Goal: Task Accomplishment & Management: Use online tool/utility

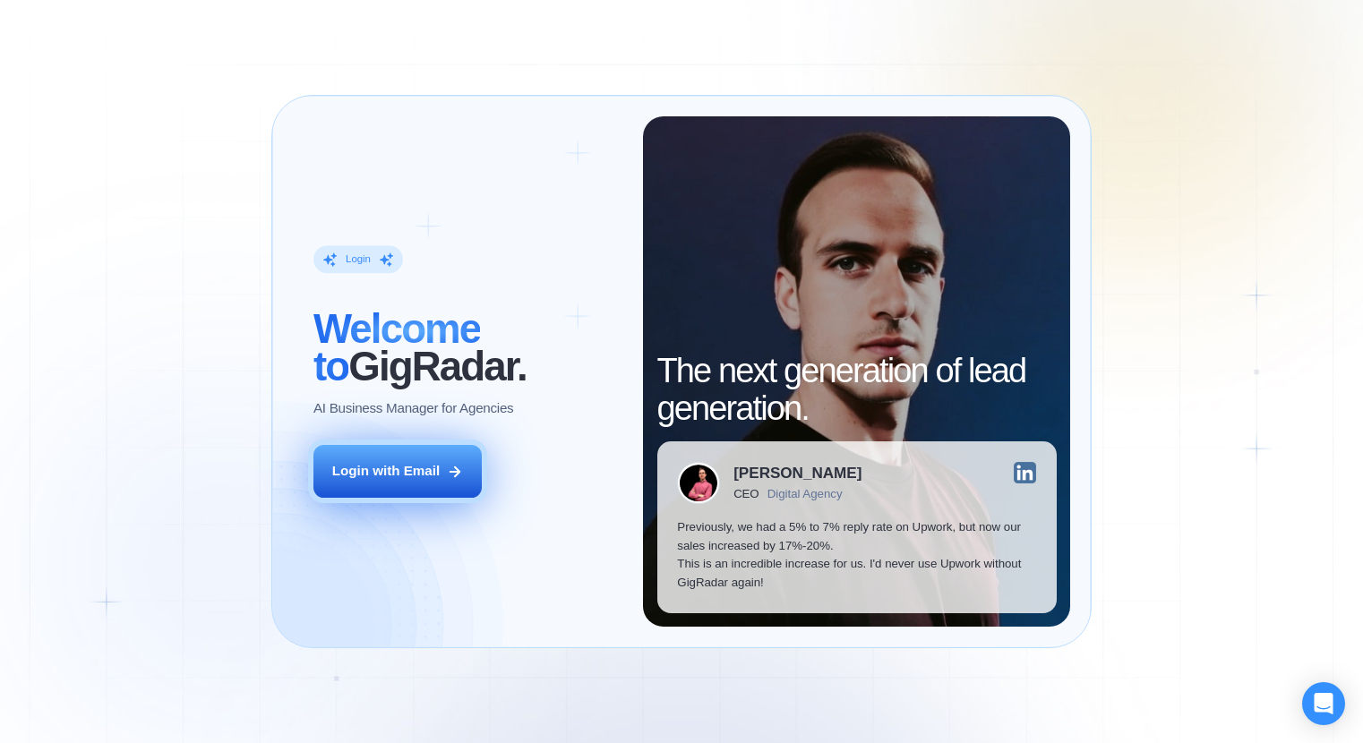
click at [373, 458] on button "Login with Email" at bounding box center [397, 471] width 168 height 53
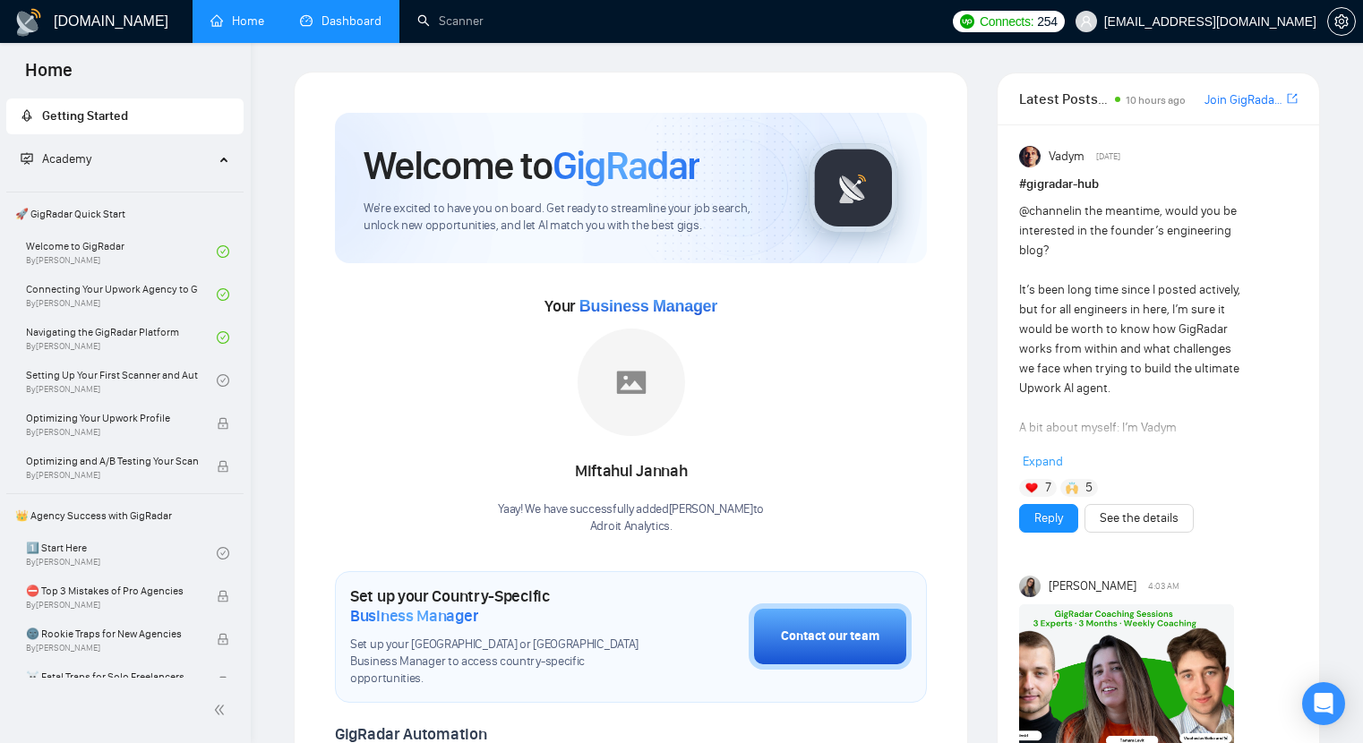
click at [368, 23] on link "Dashboard" at bounding box center [340, 20] width 81 height 15
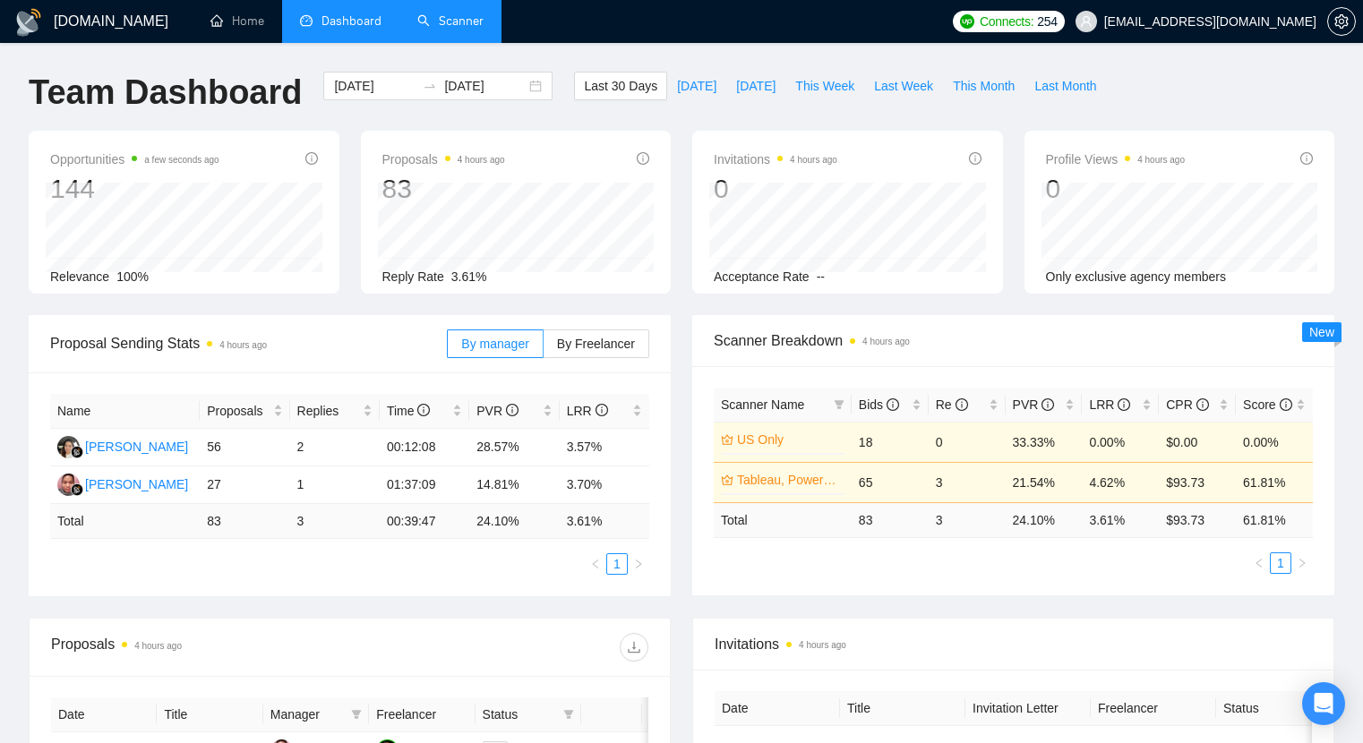
click at [444, 28] on link "Scanner" at bounding box center [450, 20] width 66 height 15
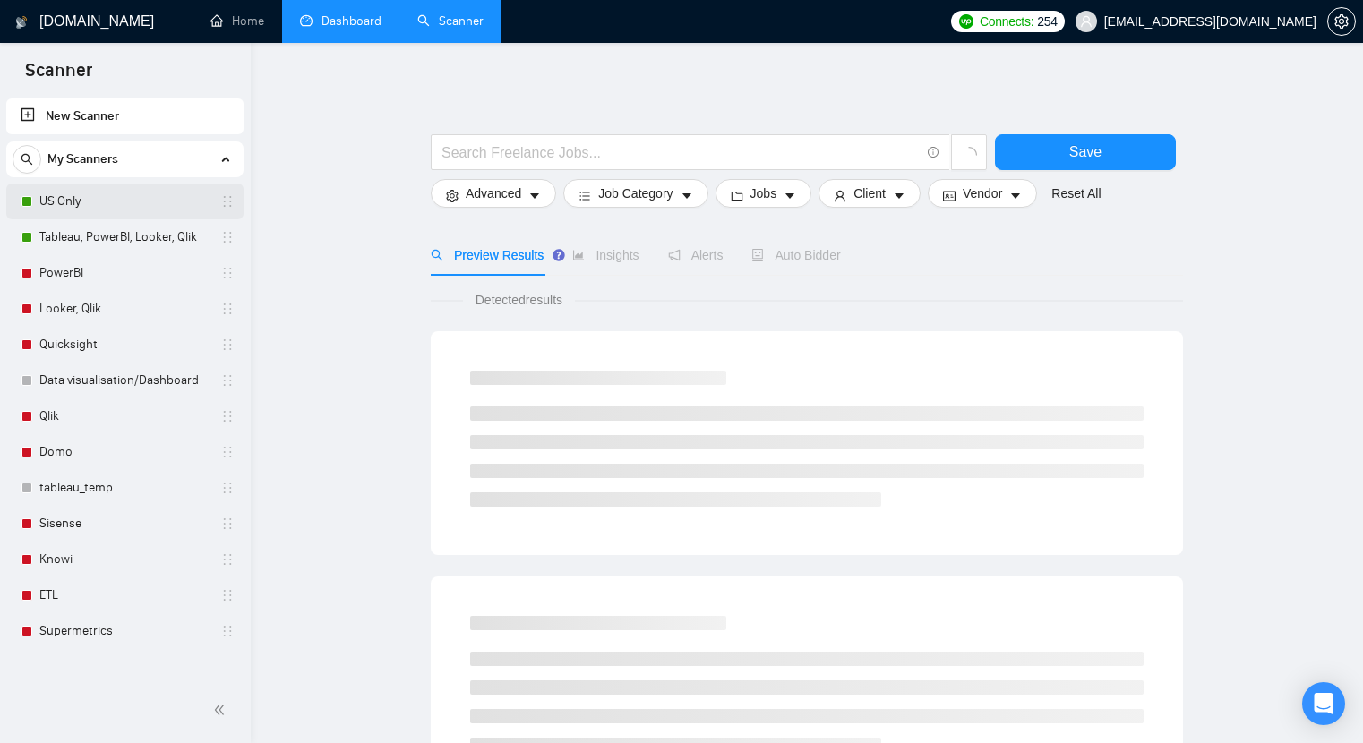
click at [158, 186] on link "US Only" at bounding box center [124, 202] width 170 height 36
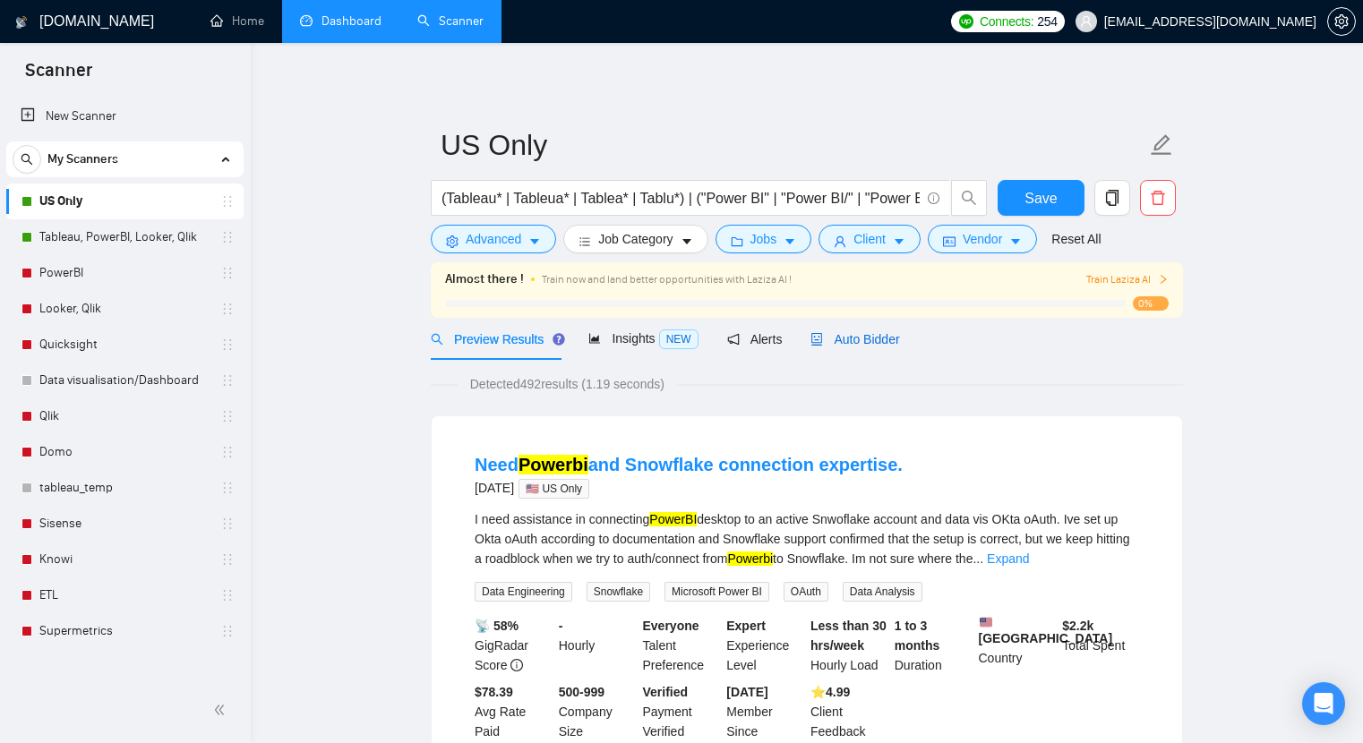
click at [879, 330] on div "Auto Bidder" at bounding box center [854, 340] width 89 height 20
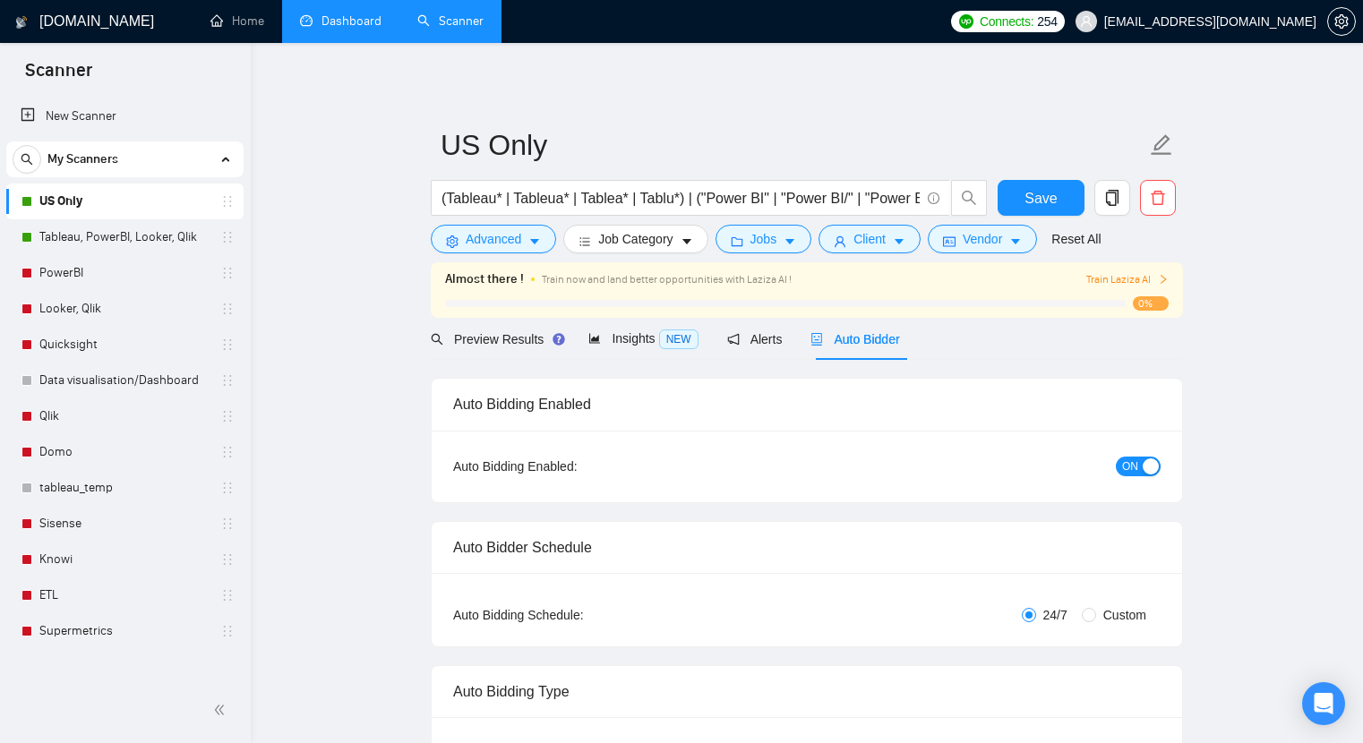
click at [1145, 459] on div "button" at bounding box center [1151, 467] width 16 height 16
click at [172, 244] on link "Tableau, PowerBI, Looker, Qlik" at bounding box center [124, 237] width 170 height 36
click at [1049, 202] on span "Save" at bounding box center [1041, 198] width 32 height 22
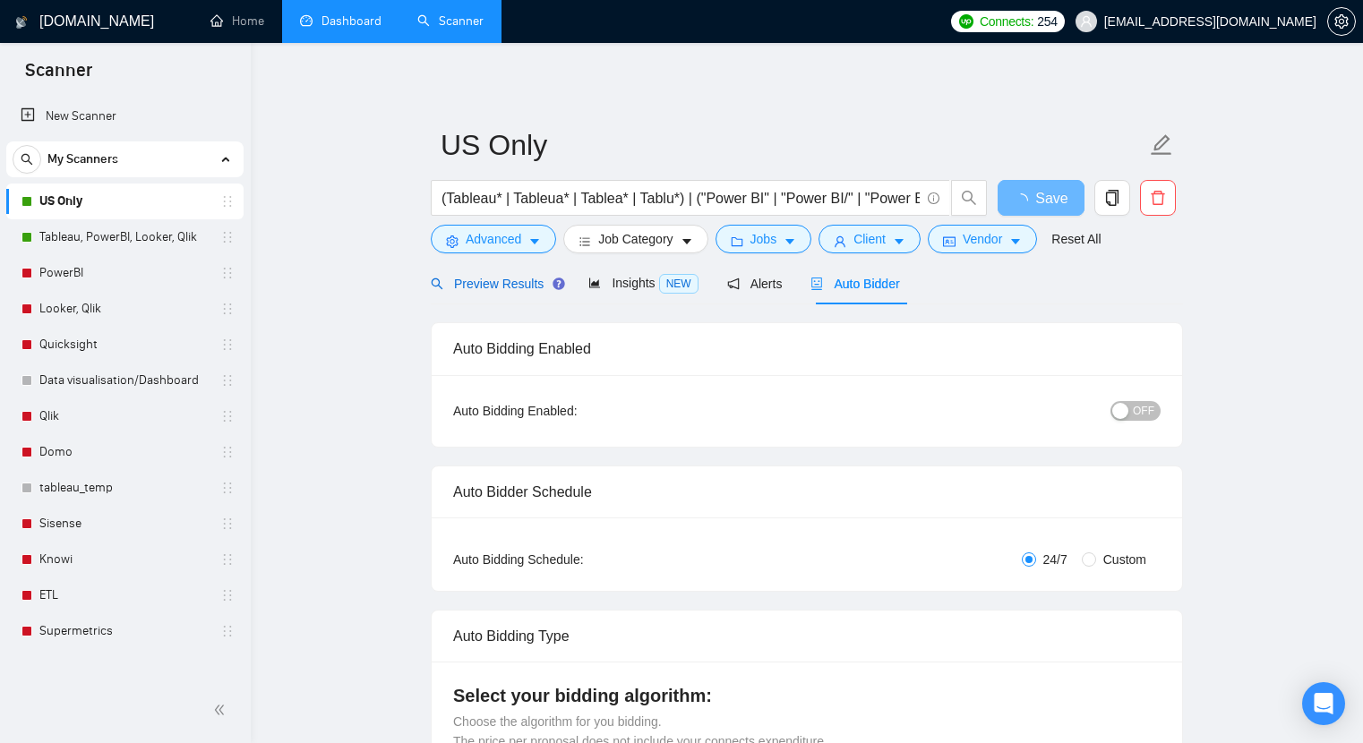
click at [481, 280] on span "Preview Results" at bounding box center [495, 284] width 129 height 14
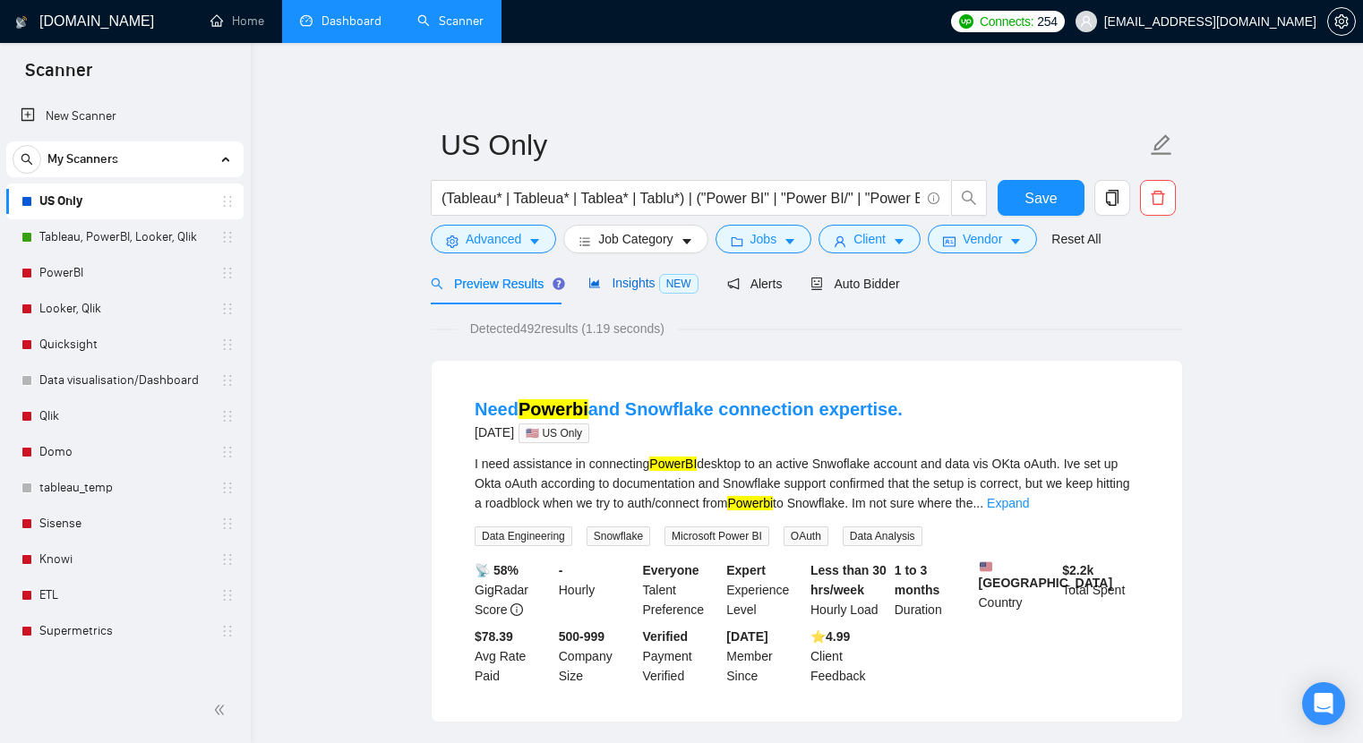
click at [664, 282] on span "NEW" at bounding box center [678, 284] width 39 height 20
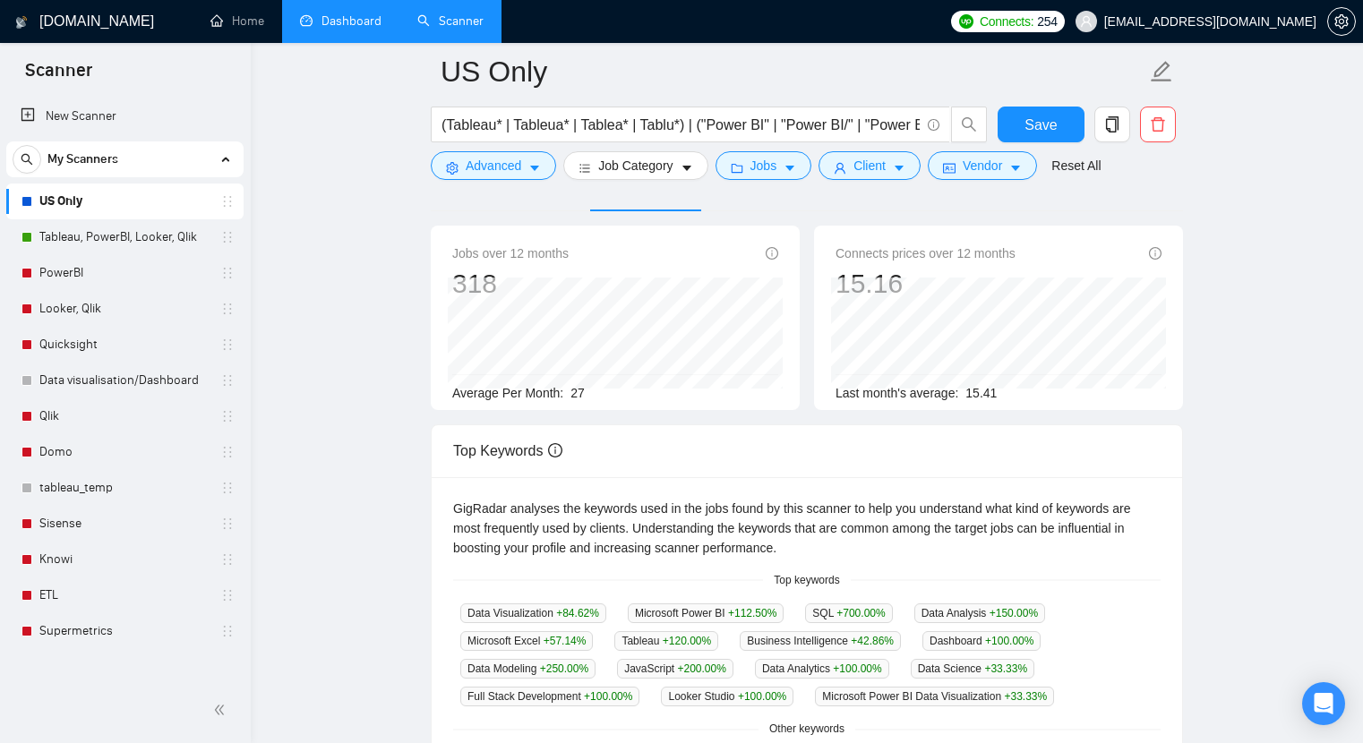
scroll to position [92, 0]
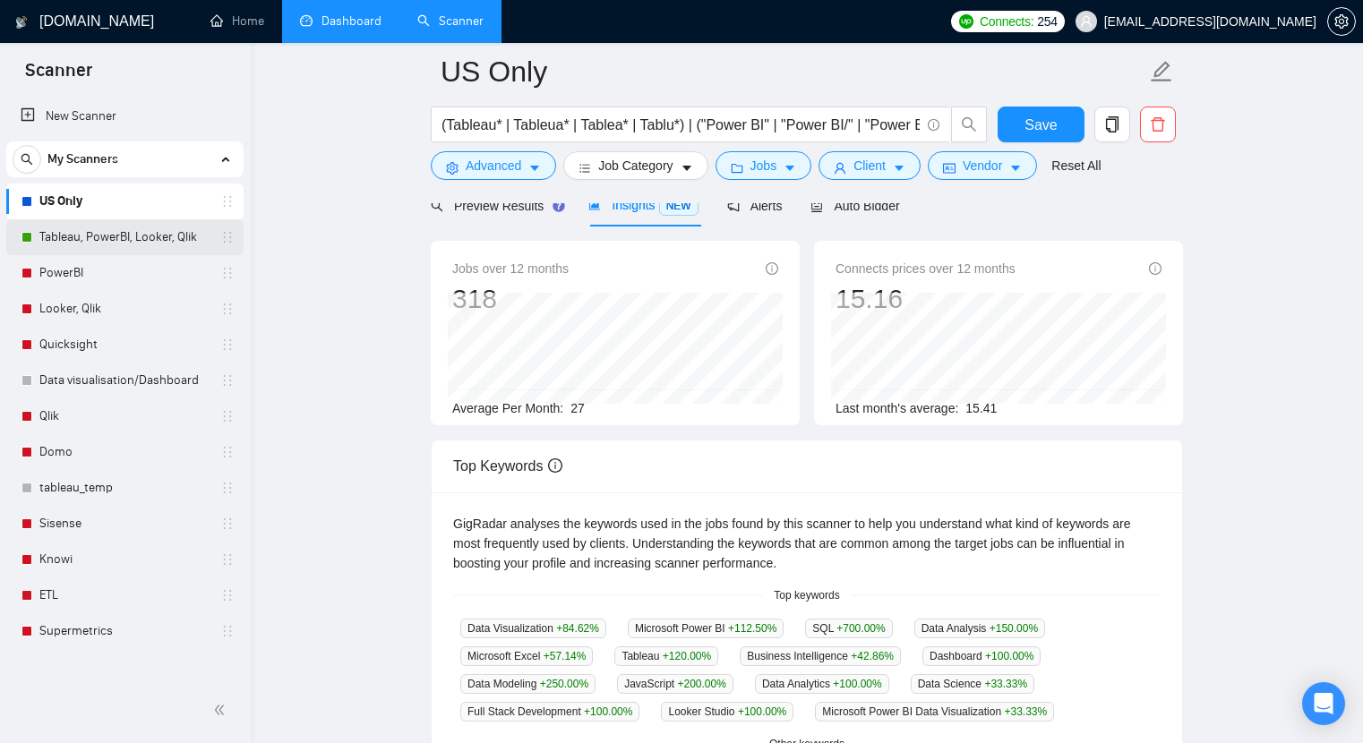
click at [125, 250] on link "Tableau, PowerBI, Looker, Qlik" at bounding box center [124, 237] width 170 height 36
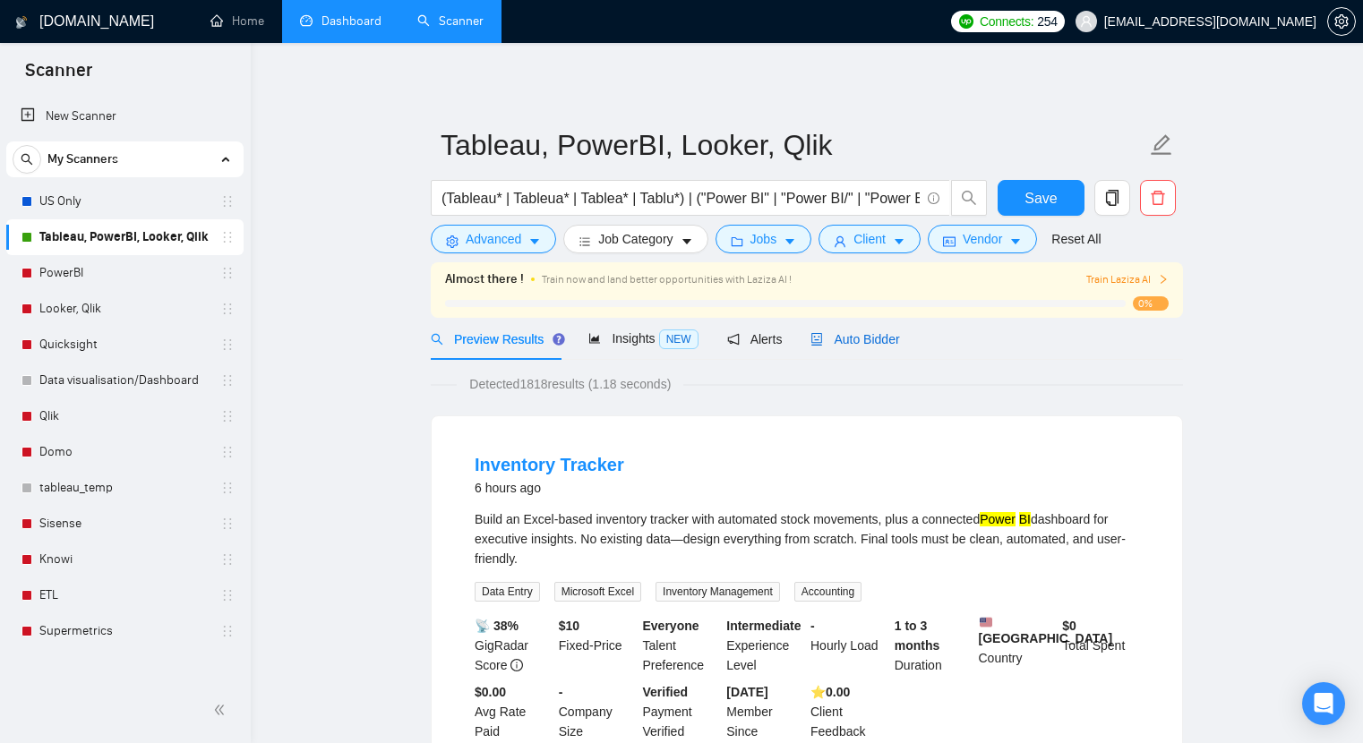
click at [857, 347] on div "Auto Bidder" at bounding box center [854, 340] width 89 height 20
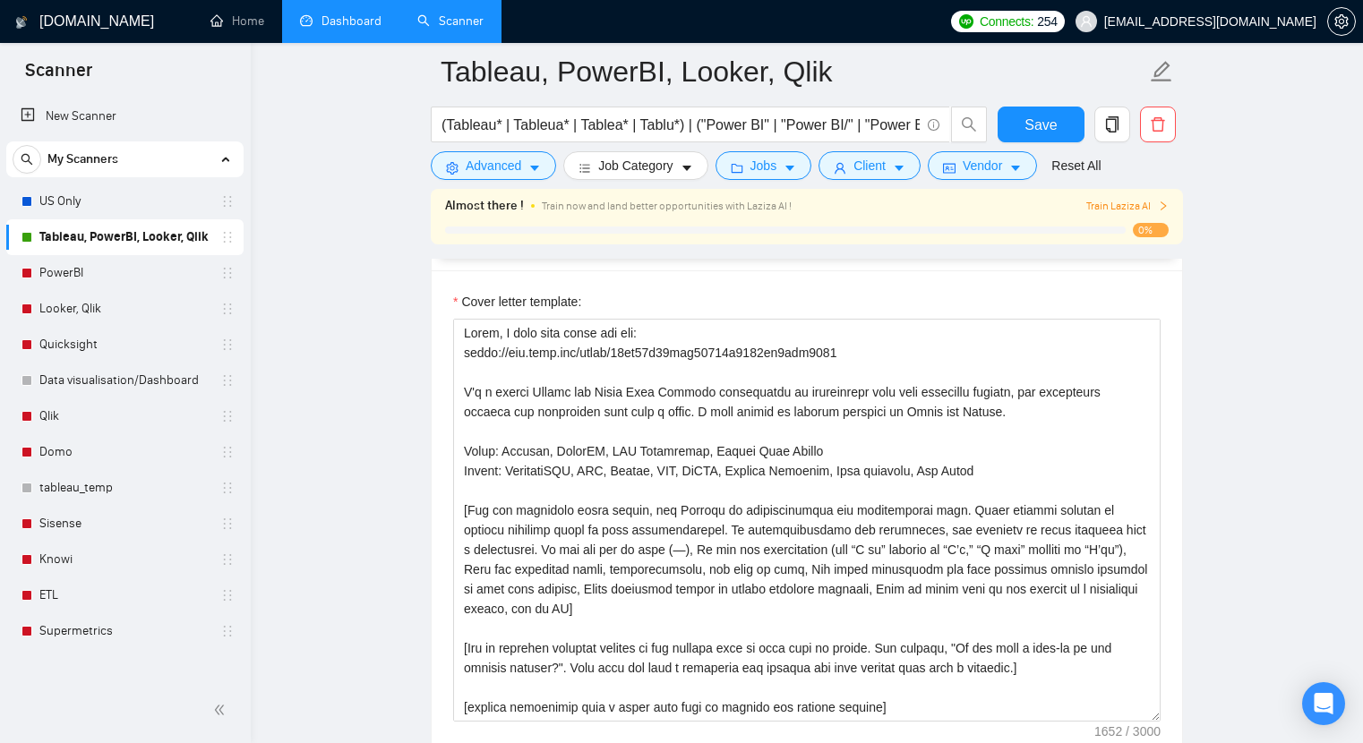
scroll to position [1954, 0]
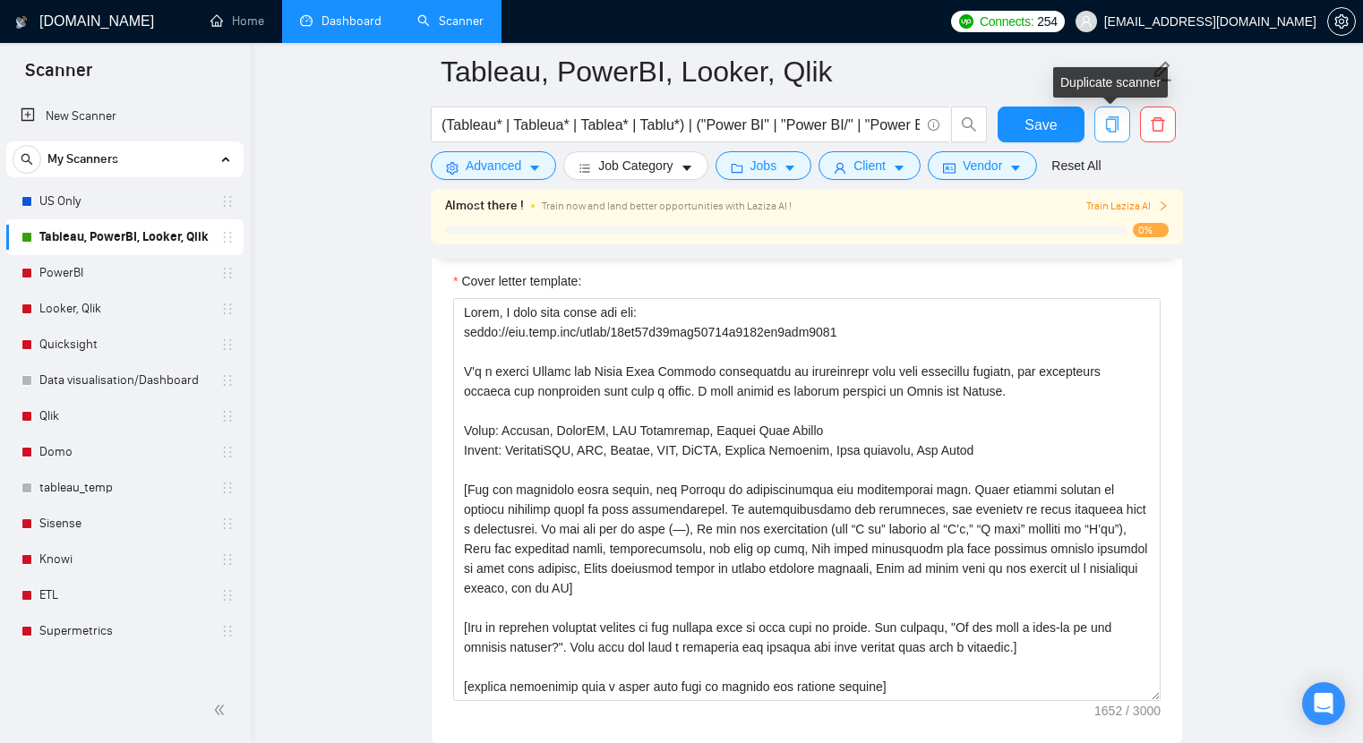
click at [1112, 125] on icon "copy" at bounding box center [1112, 124] width 16 height 16
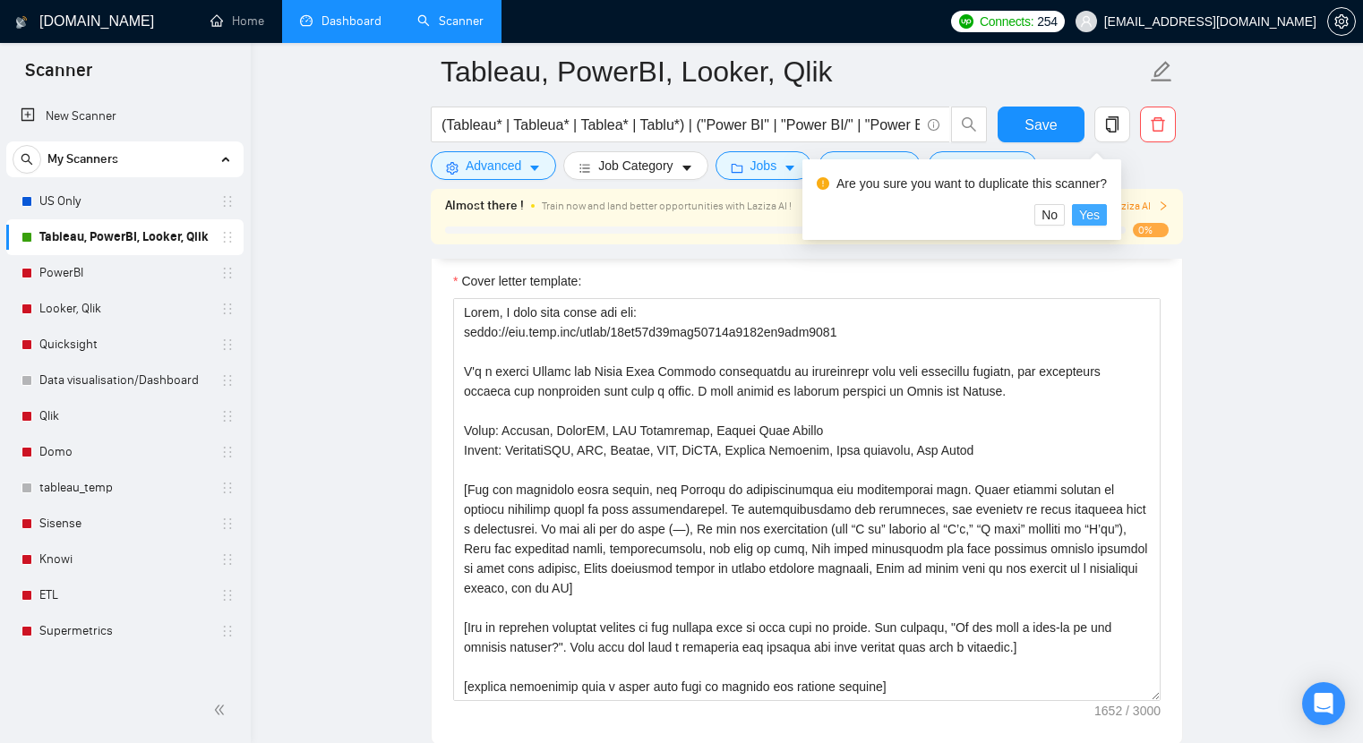
click at [1100, 217] on span "Yes" at bounding box center [1089, 215] width 21 height 20
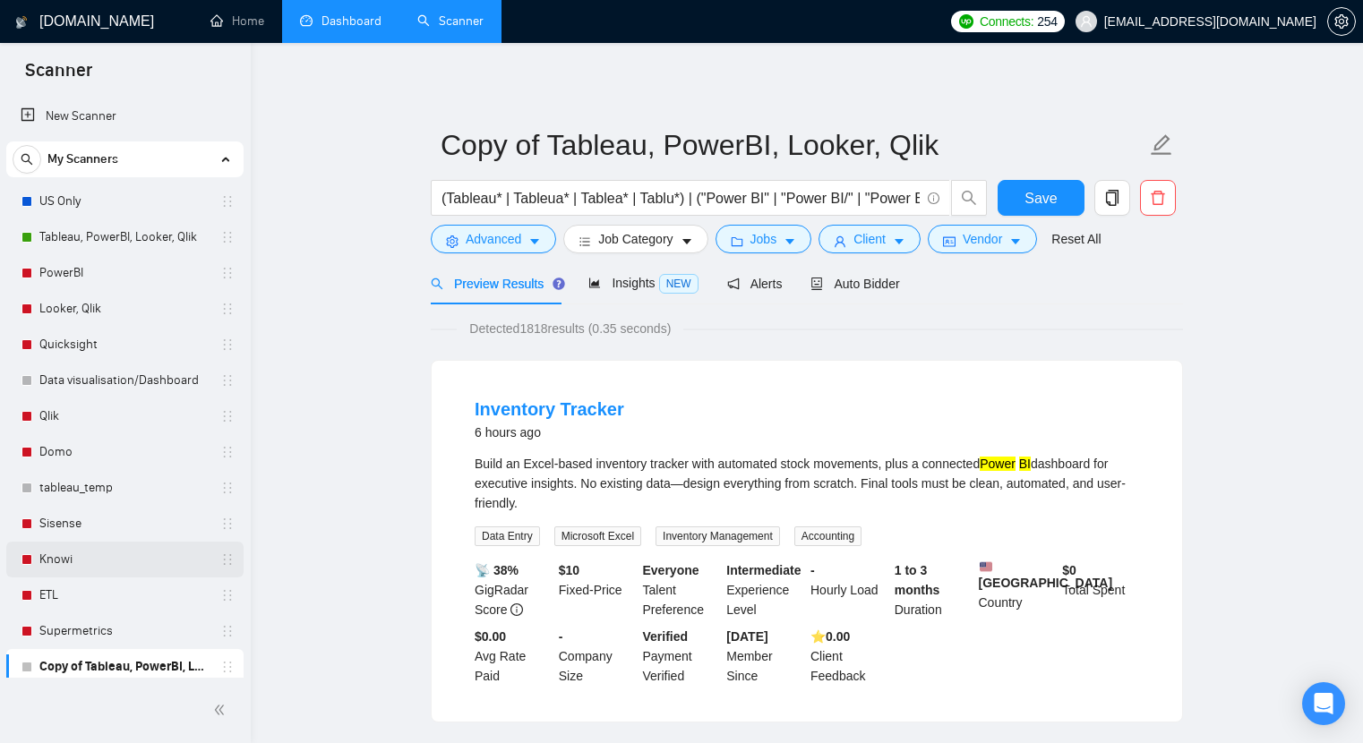
scroll to position [7, 0]
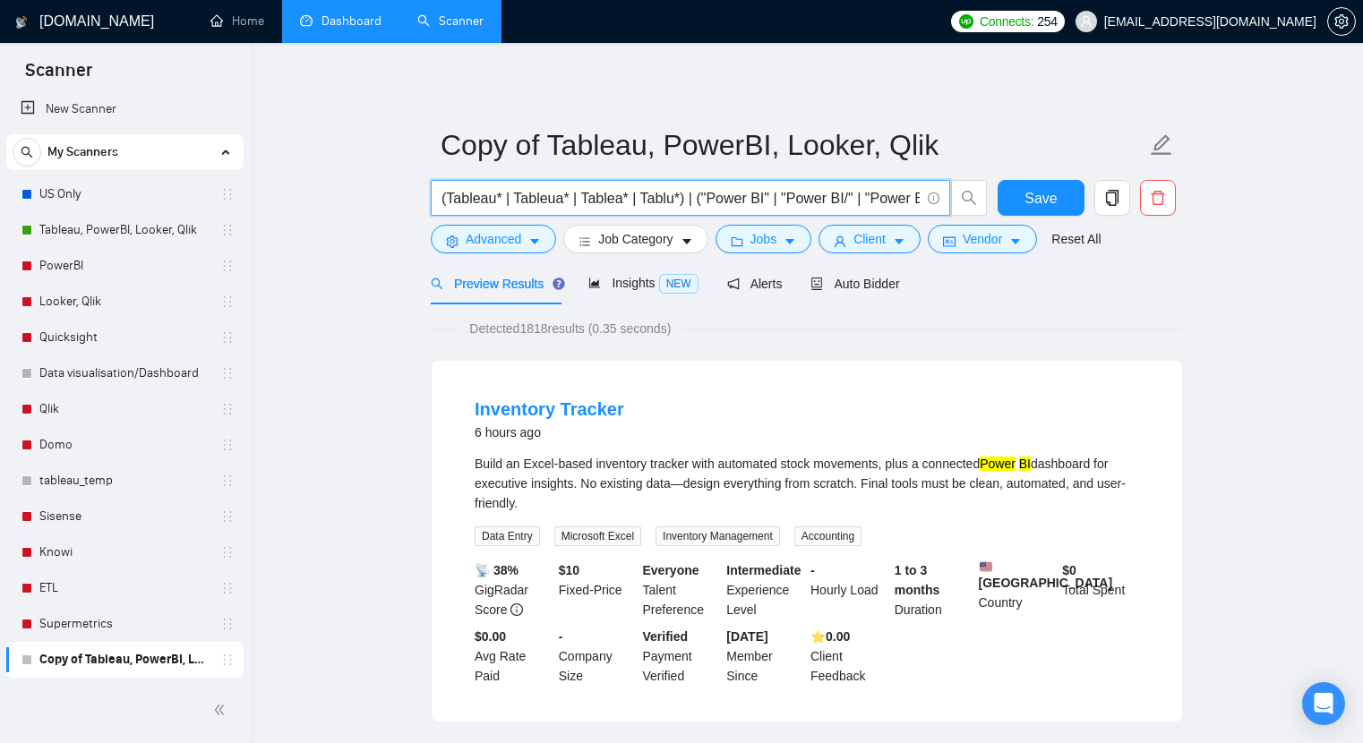
drag, startPoint x: 690, startPoint y: 199, endPoint x: 864, endPoint y: 358, distance: 235.8
click at [693, 199] on input "(Tableau* | Tableua* | Tablea* | Tablu*) | ("Power BI" | "Power BI/" | "Power B…" at bounding box center [681, 198] width 478 height 22
click at [686, 202] on input "(Tableau* | Tableua* | Tablea* | Tablu*) | ("Power BI" | "Power BI/" | "Power B…" at bounding box center [681, 198] width 478 height 22
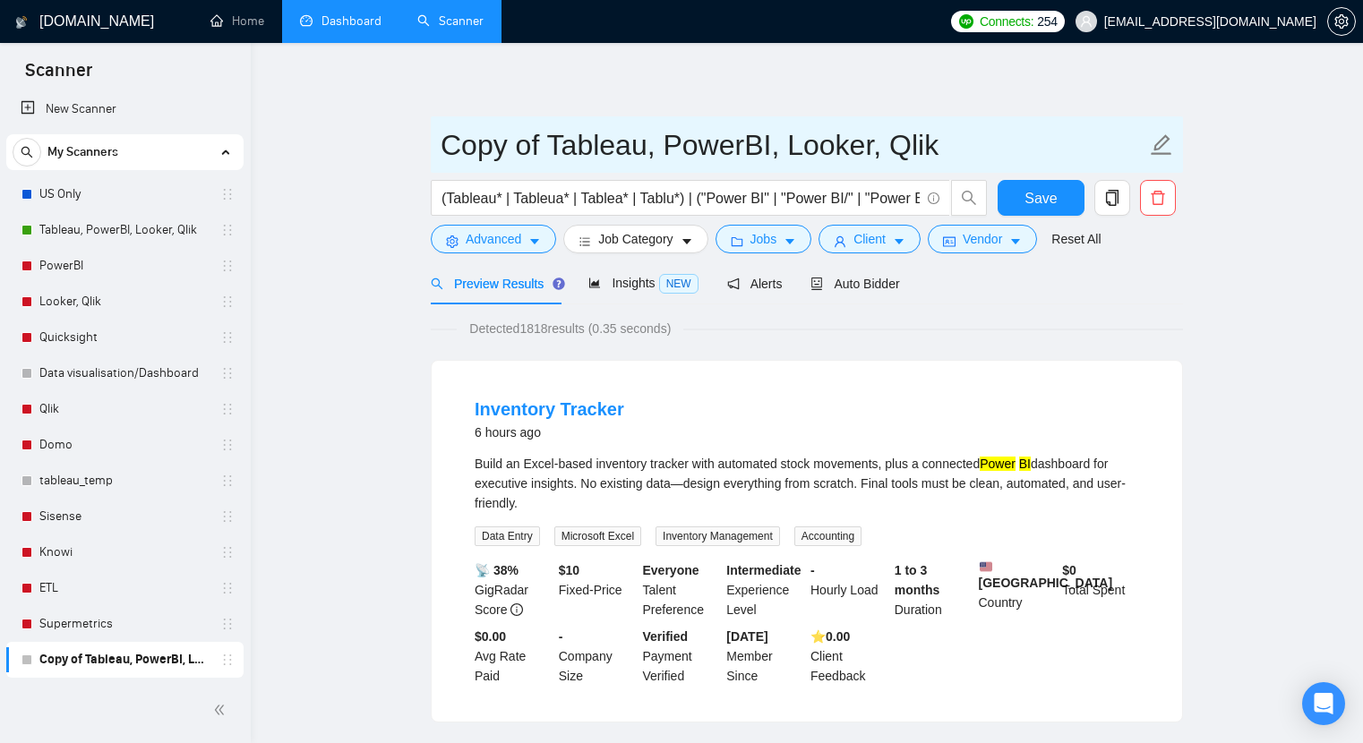
click at [1167, 134] on icon "edit" at bounding box center [1161, 144] width 23 height 23
drag, startPoint x: 646, startPoint y: 145, endPoint x: 973, endPoint y: 180, distance: 328.7
click at [973, 181] on form "Copy of Tableau, PowerBI, Looker, Qlik (Tableau* | Tableua* | Tablea* | Tablu*)…" at bounding box center [807, 189] width 752 height 146
type input "Tableau Data Analyst"
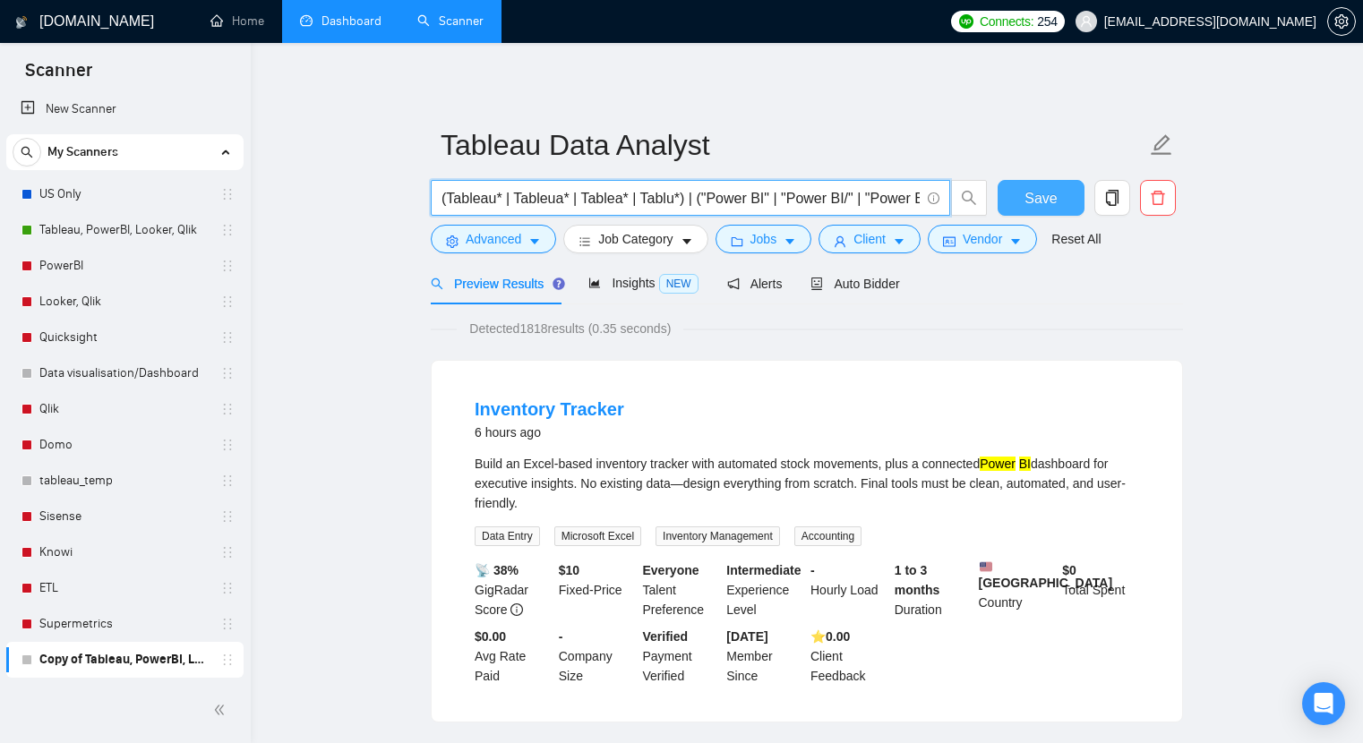
scroll to position [0, 954]
drag, startPoint x: 688, startPoint y: 200, endPoint x: 1054, endPoint y: 200, distance: 366.3
click at [1054, 200] on div "(Tableau* | Tableua* | Tablea* | Tablu*) | ("Power BI" | "Power BI/" | "Power B…" at bounding box center [803, 202] width 752 height 45
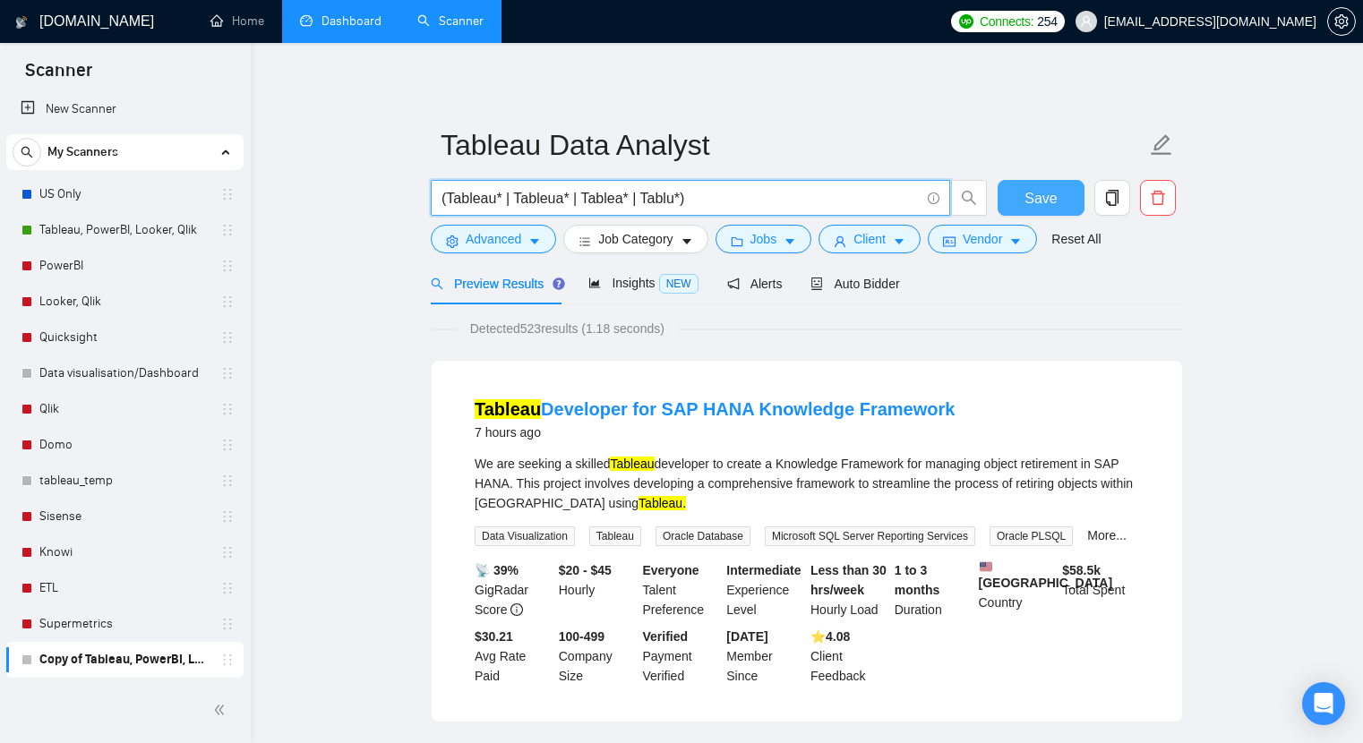
type input "(Tableau* | Tableua* | Tablea* | Tablu*)"
click at [1050, 187] on span "Save" at bounding box center [1041, 198] width 32 height 22
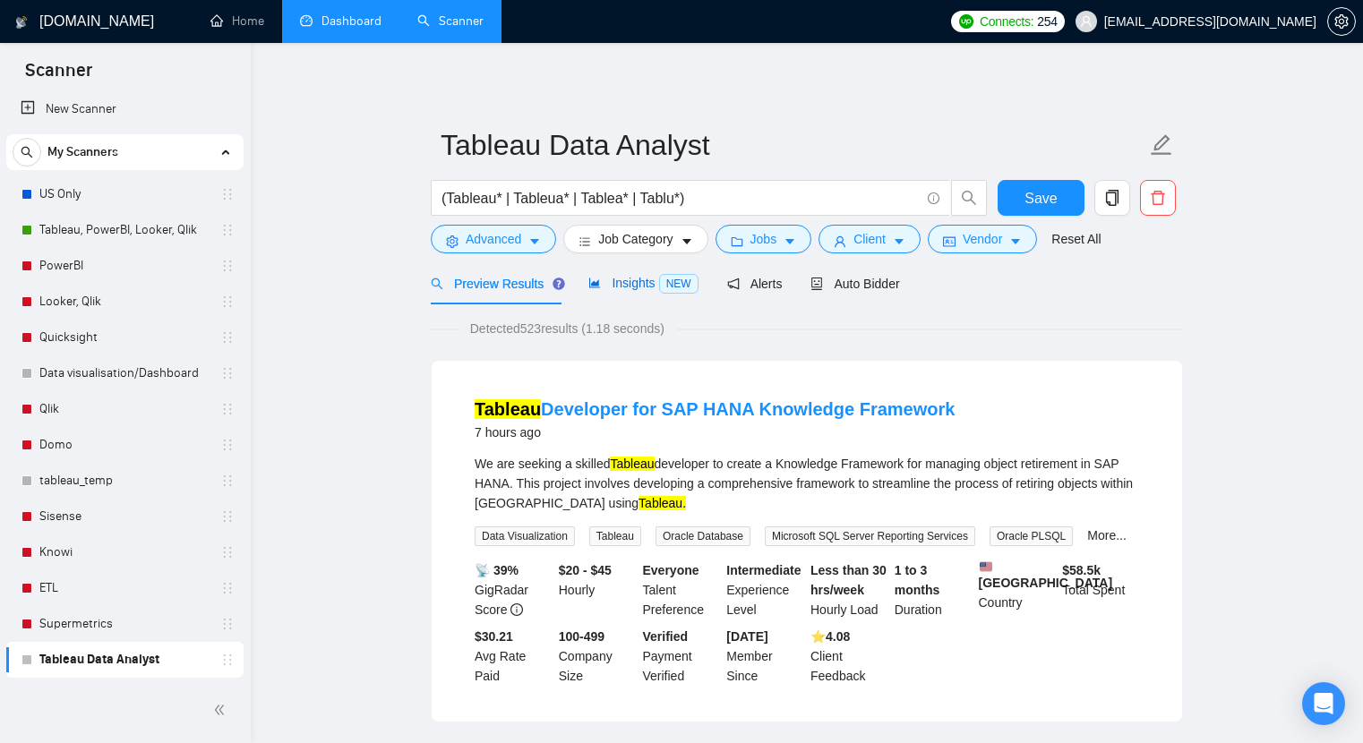
click at [625, 286] on span "Insights NEW" at bounding box center [642, 283] width 109 height 14
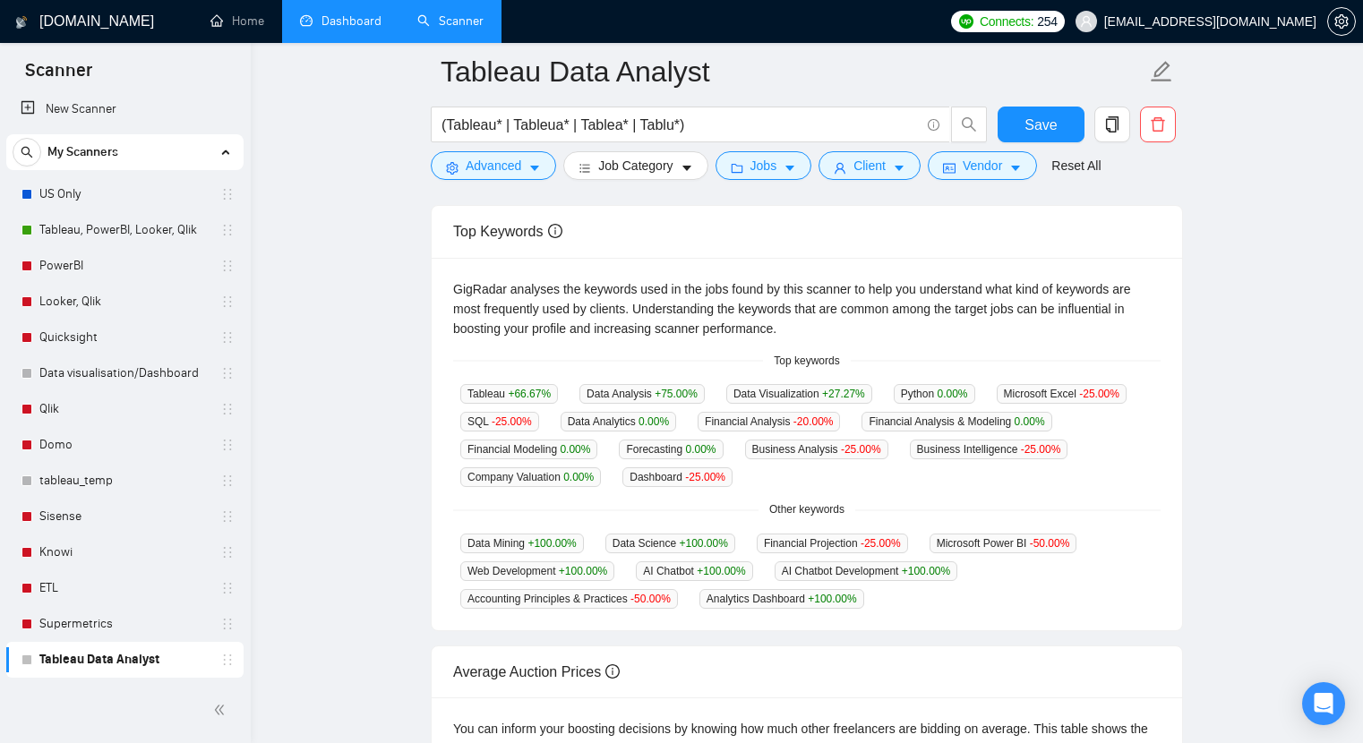
scroll to position [323, 0]
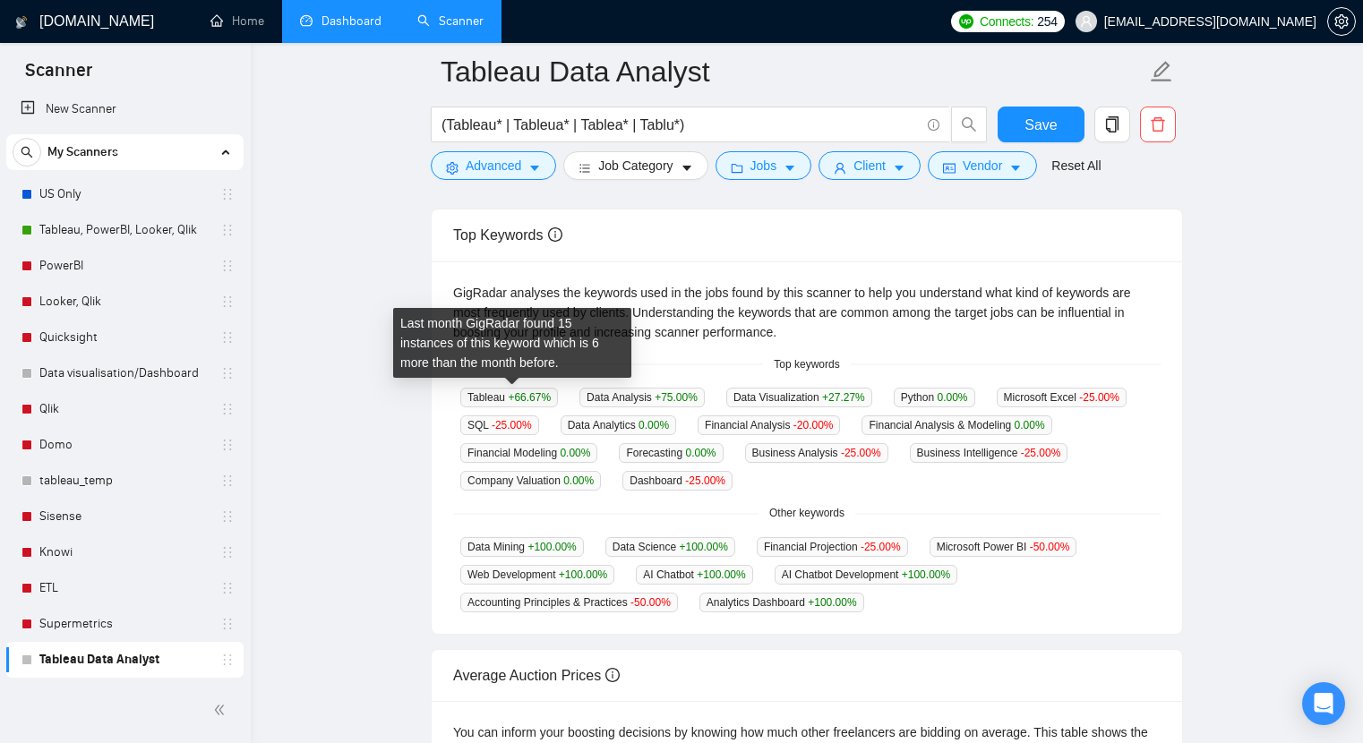
click at [525, 396] on span "+66.67 %" at bounding box center [529, 397] width 43 height 13
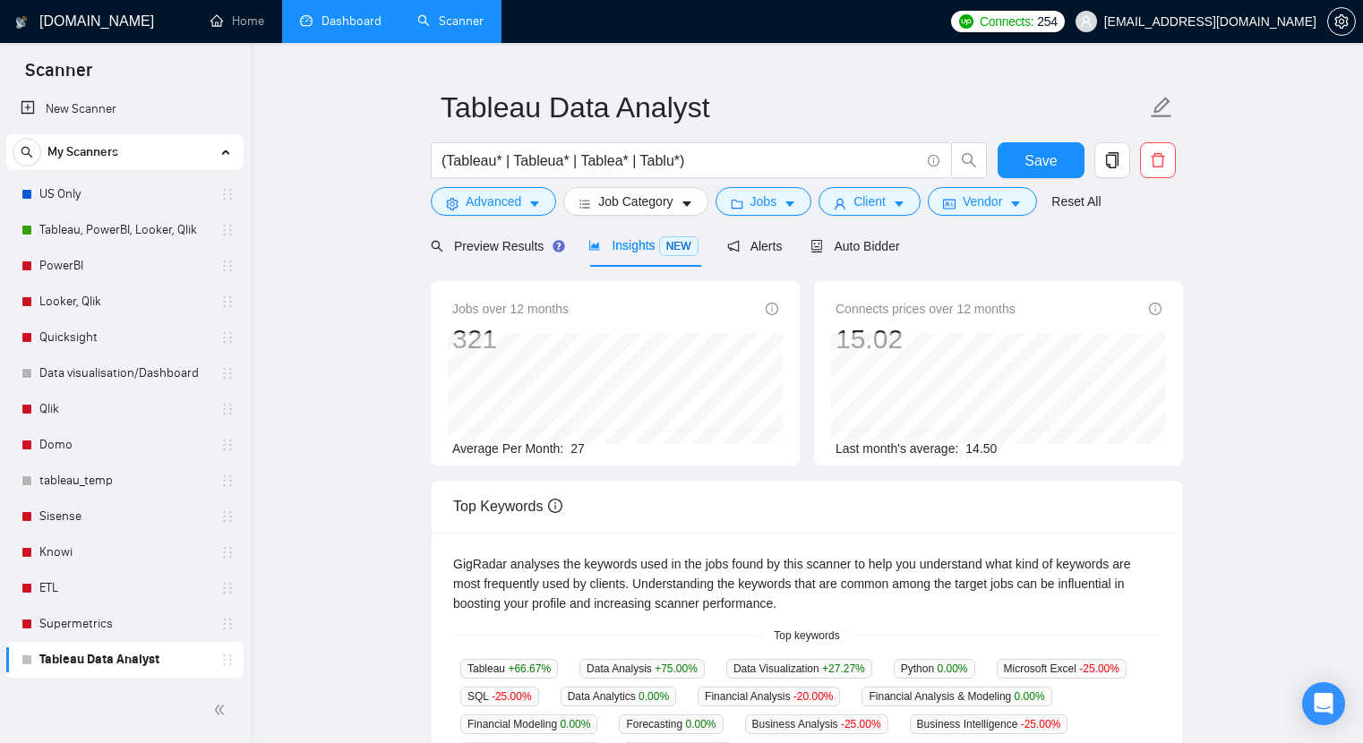
scroll to position [0, 0]
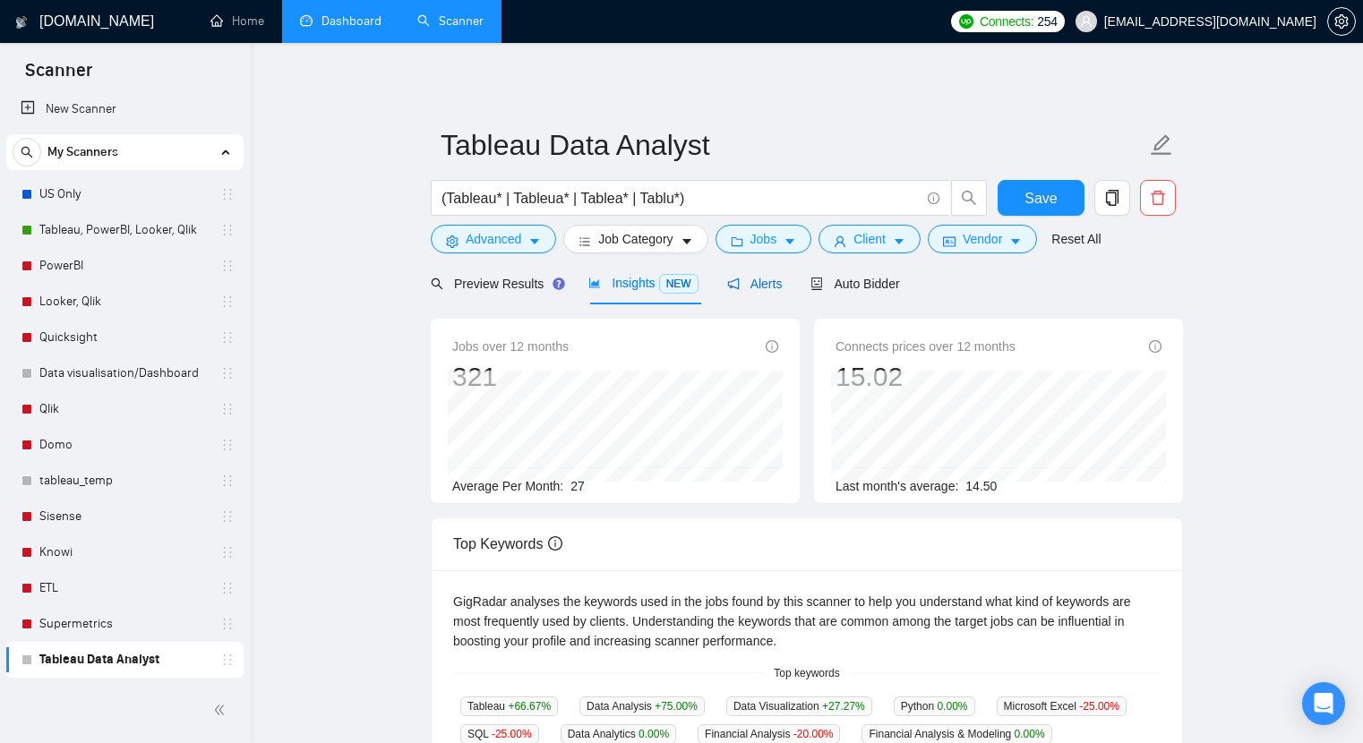
click at [772, 287] on span "Alerts" at bounding box center [755, 284] width 56 height 14
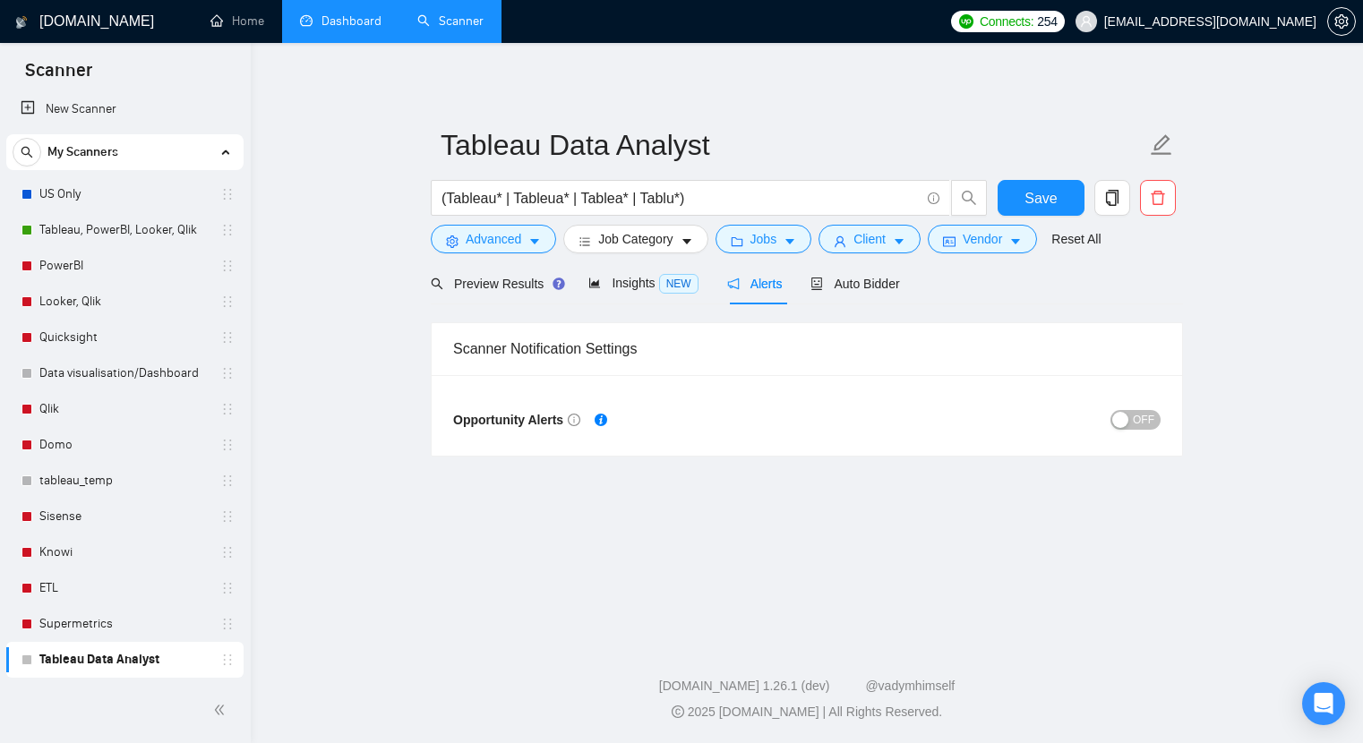
click at [1153, 429] on div "OFF" at bounding box center [984, 420] width 354 height 29
click at [1130, 421] on button "OFF" at bounding box center [1136, 420] width 50 height 20
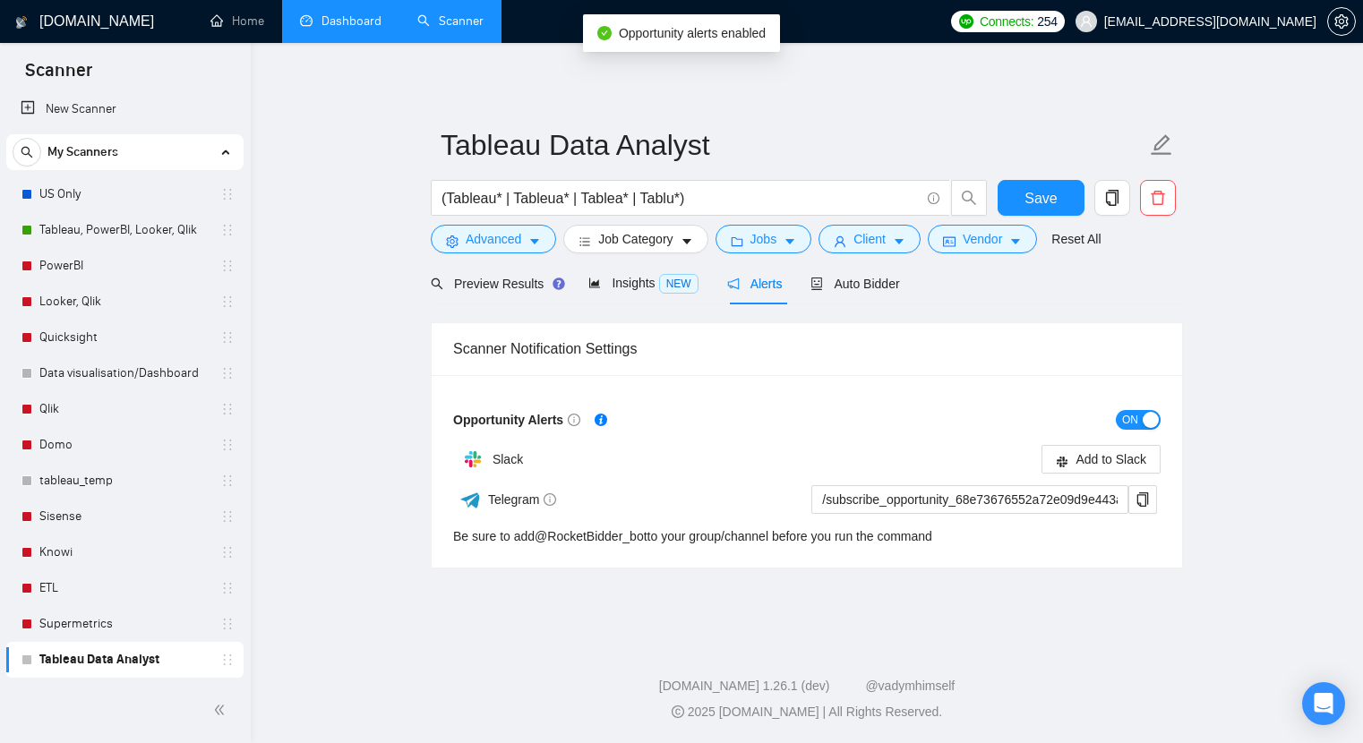
click at [1152, 415] on div "button" at bounding box center [1151, 420] width 16 height 16
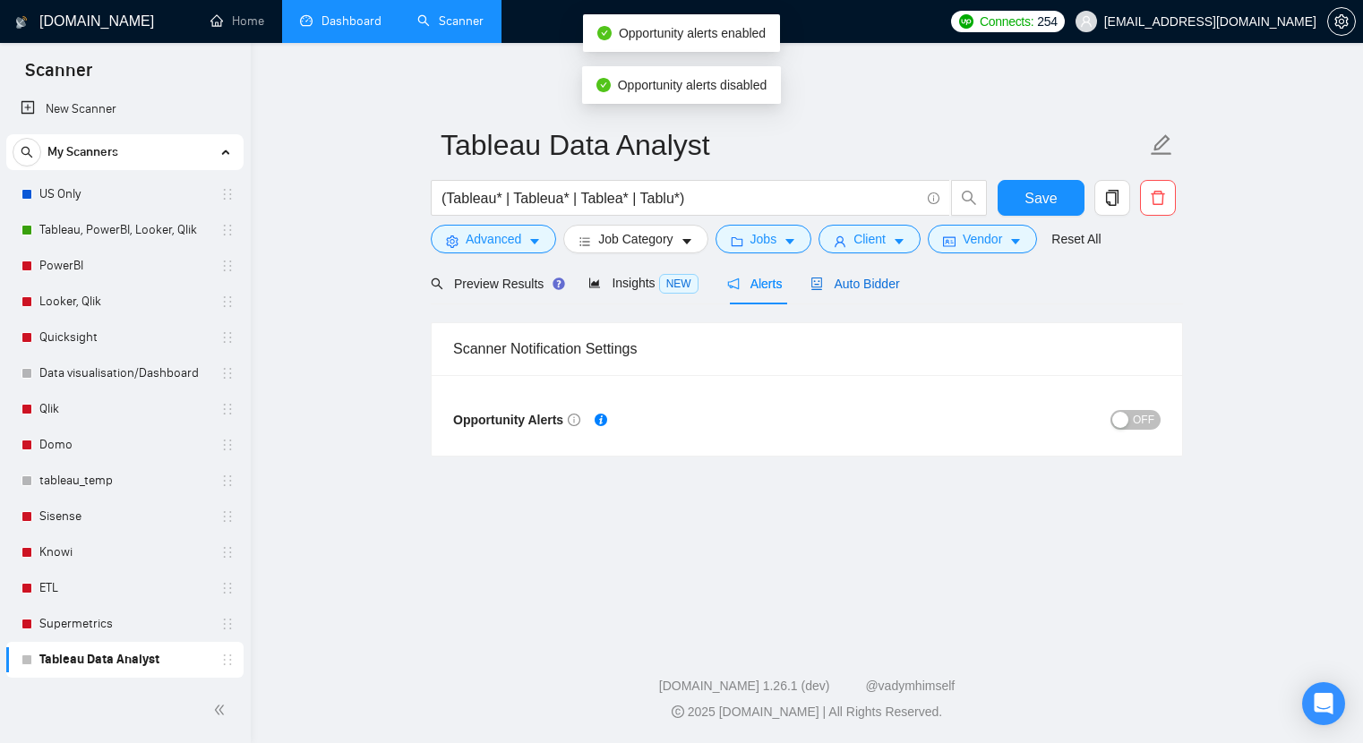
click at [876, 290] on span "Auto Bidder" at bounding box center [854, 284] width 89 height 14
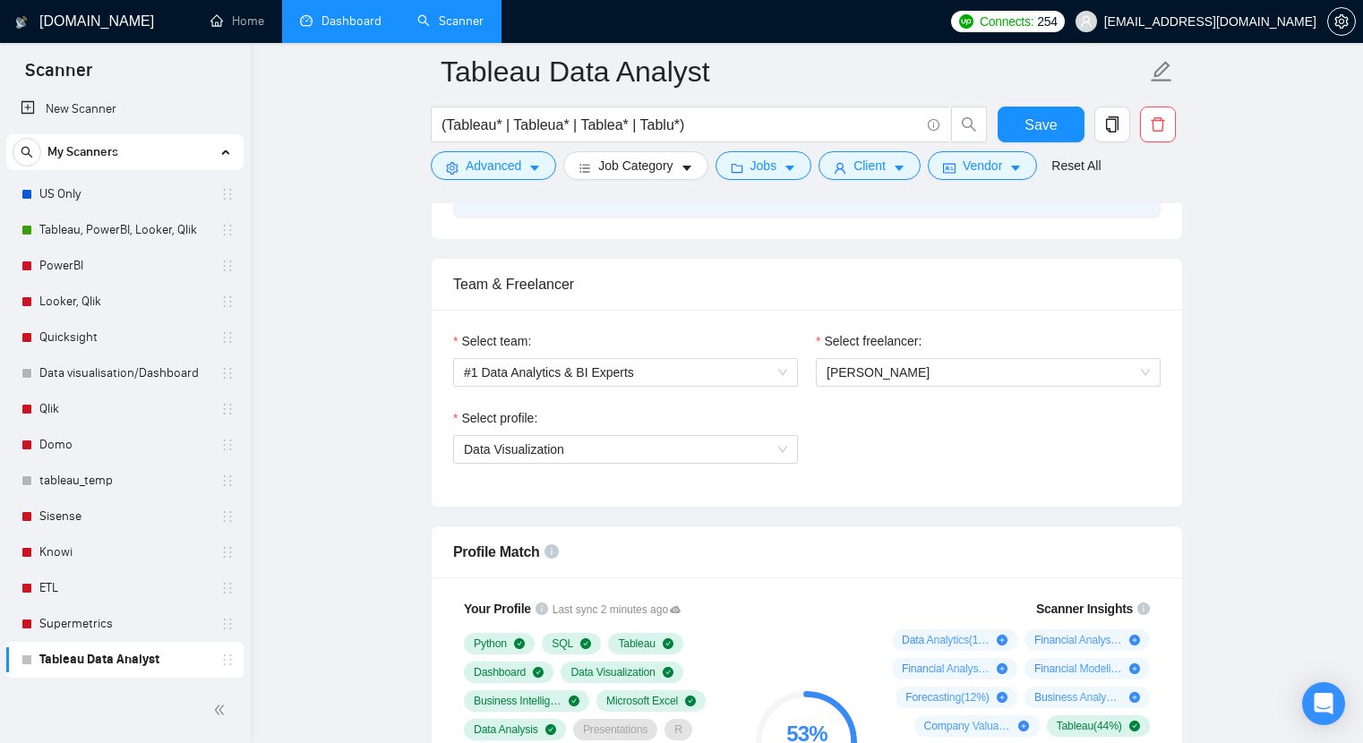
scroll to position [846, 0]
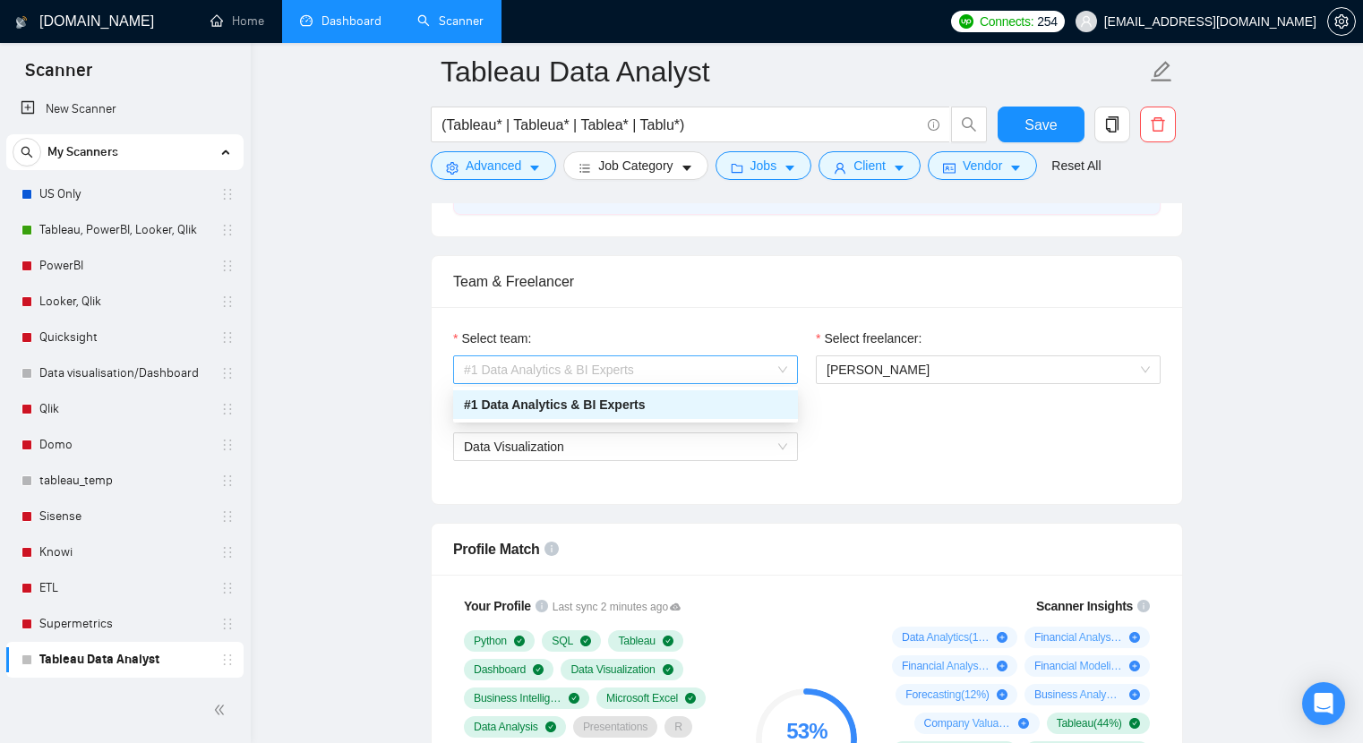
click at [778, 369] on span "#1 Data Analytics & BI Experts" at bounding box center [625, 369] width 323 height 27
click at [889, 364] on span "[PERSON_NAME]" at bounding box center [988, 369] width 323 height 27
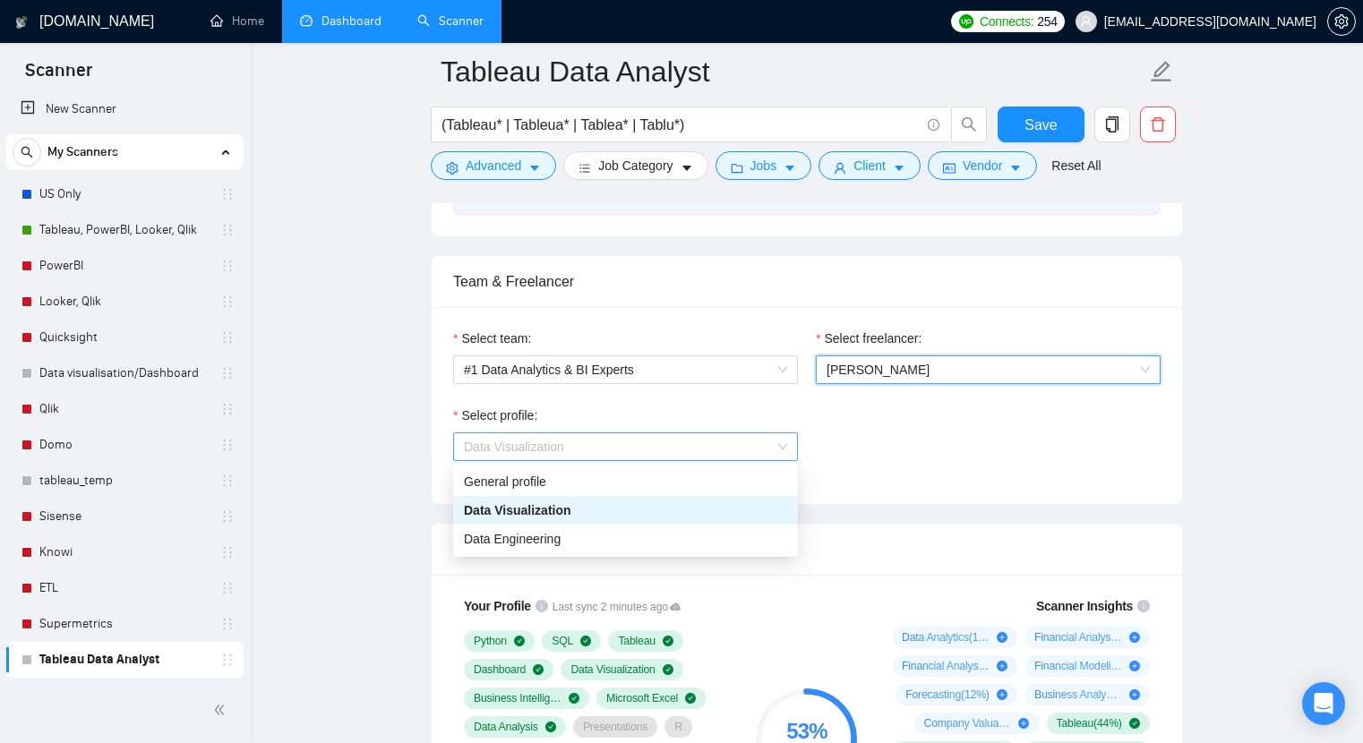
click at [733, 442] on span "Data Visualization" at bounding box center [625, 446] width 323 height 27
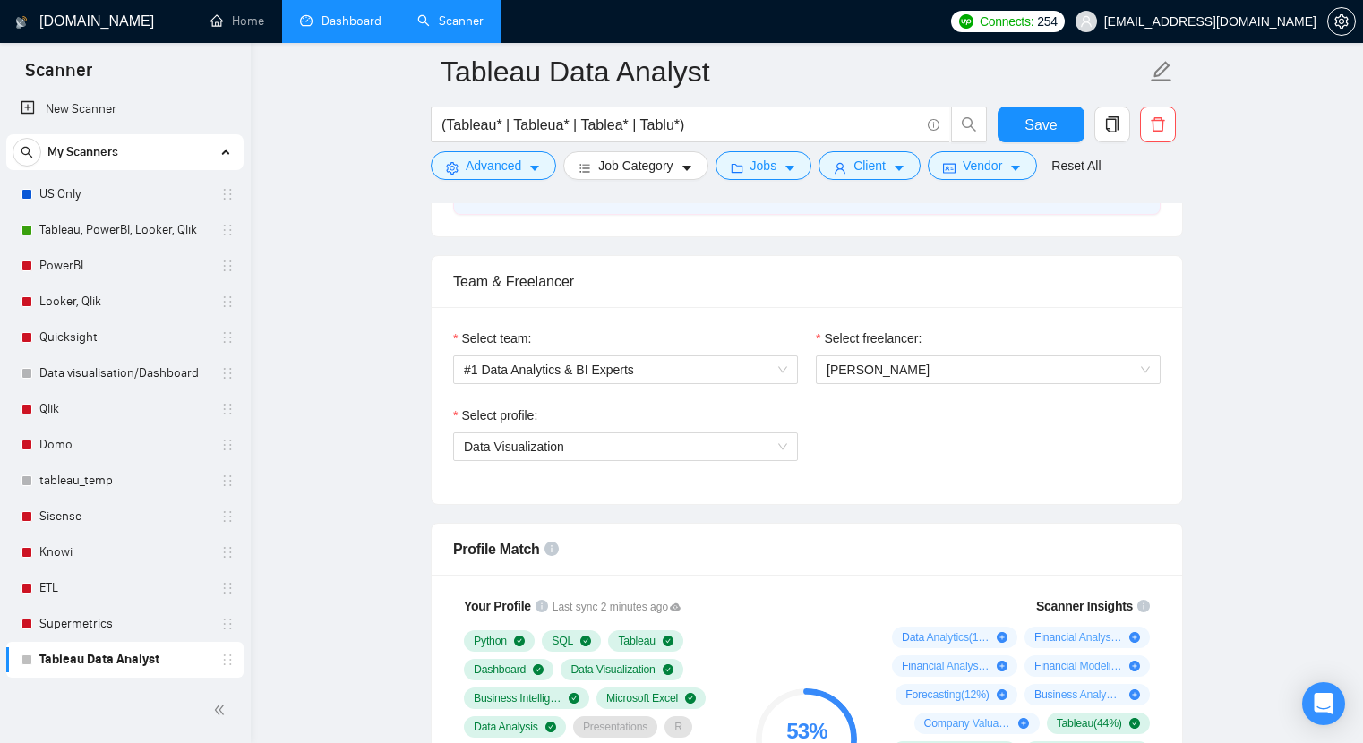
click at [960, 443] on div "Select profile: Data Visualization" at bounding box center [806, 444] width 725 height 77
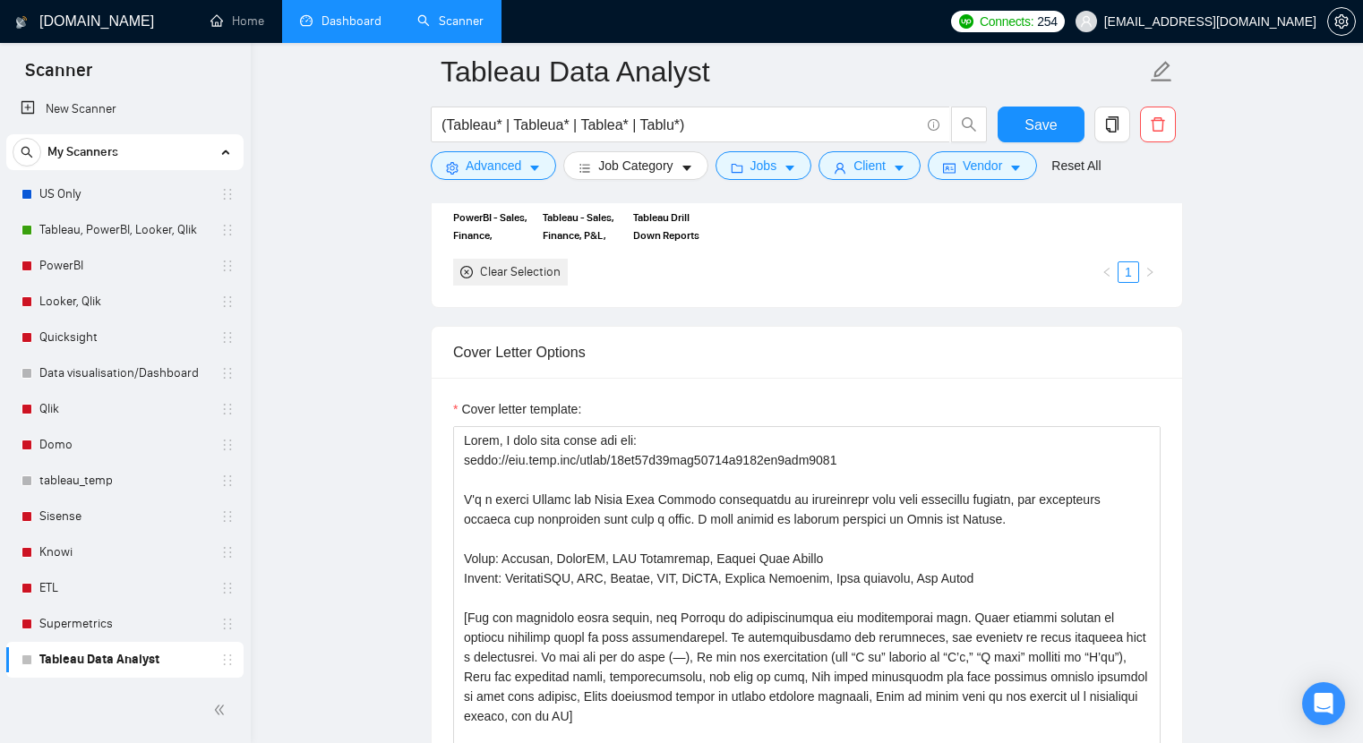
scroll to position [1807, 0]
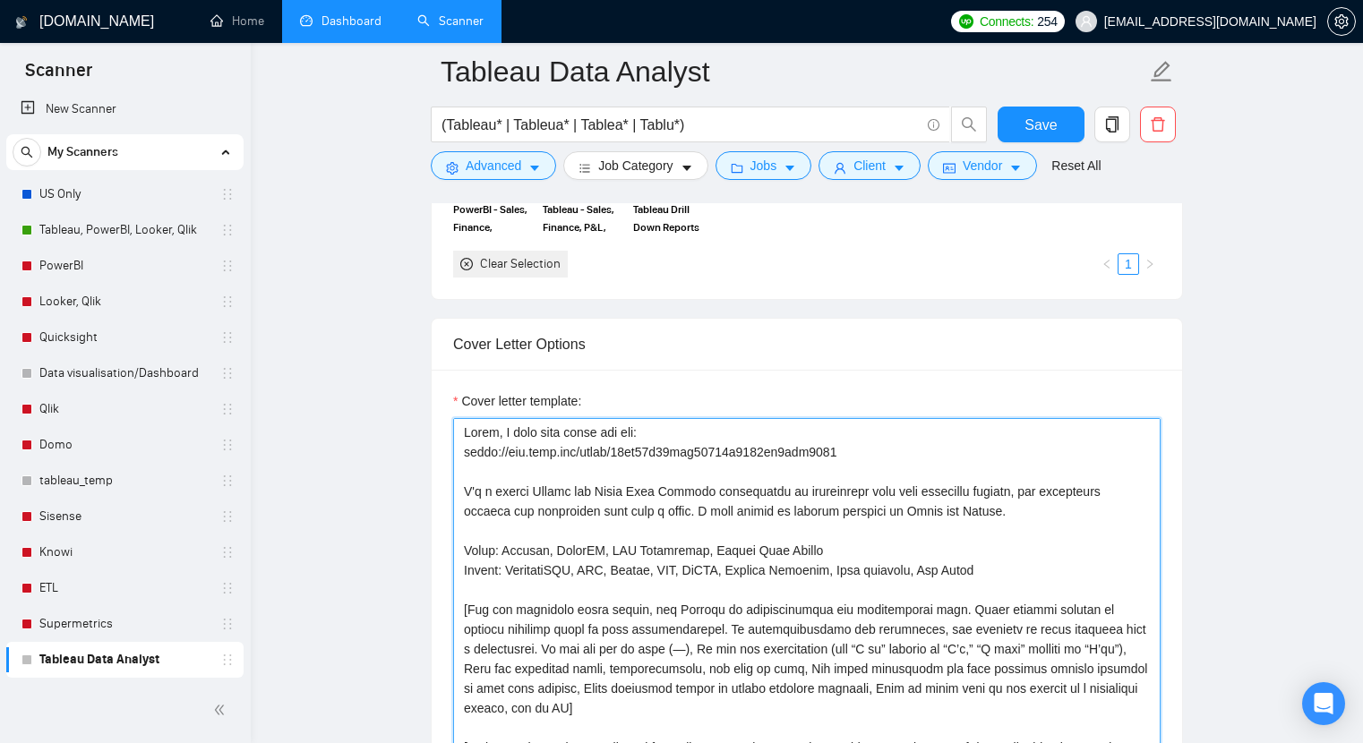
click at [872, 440] on textarea "Cover letter template:" at bounding box center [807, 619] width 708 height 403
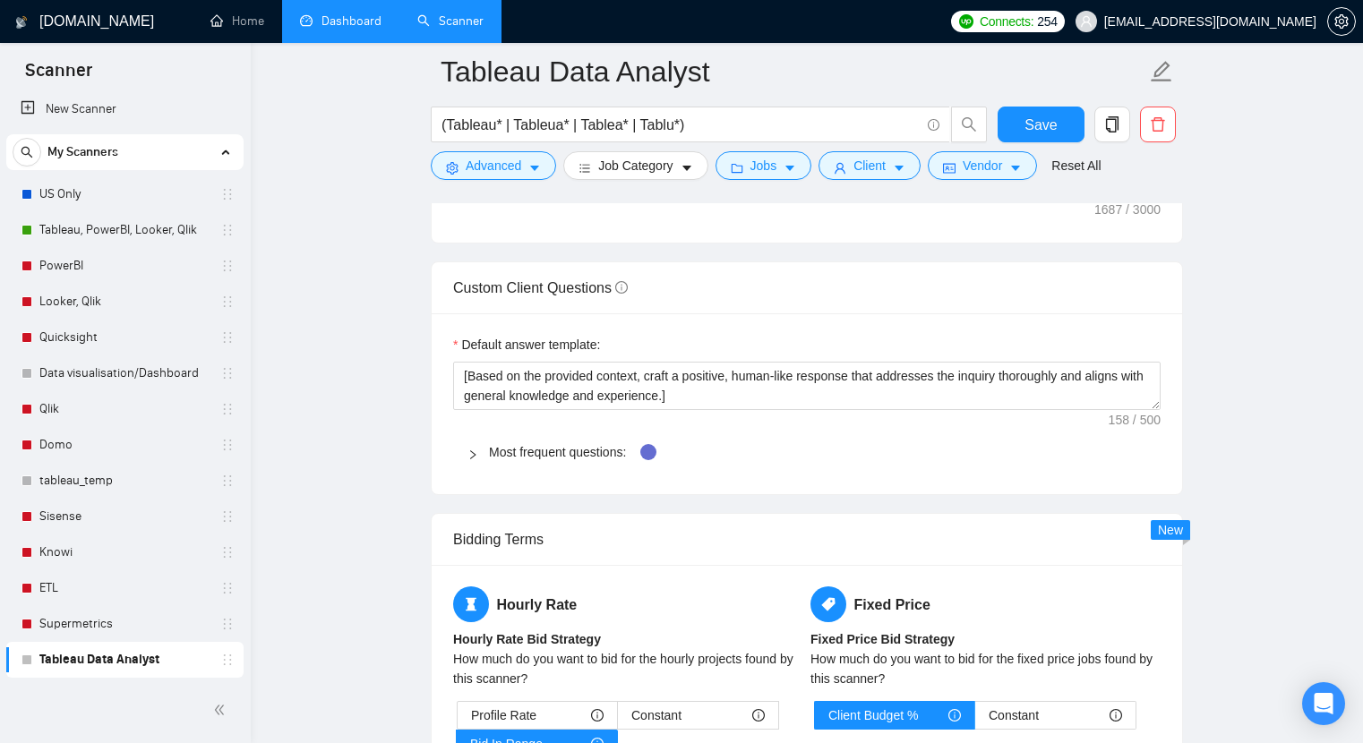
scroll to position [2432, 0]
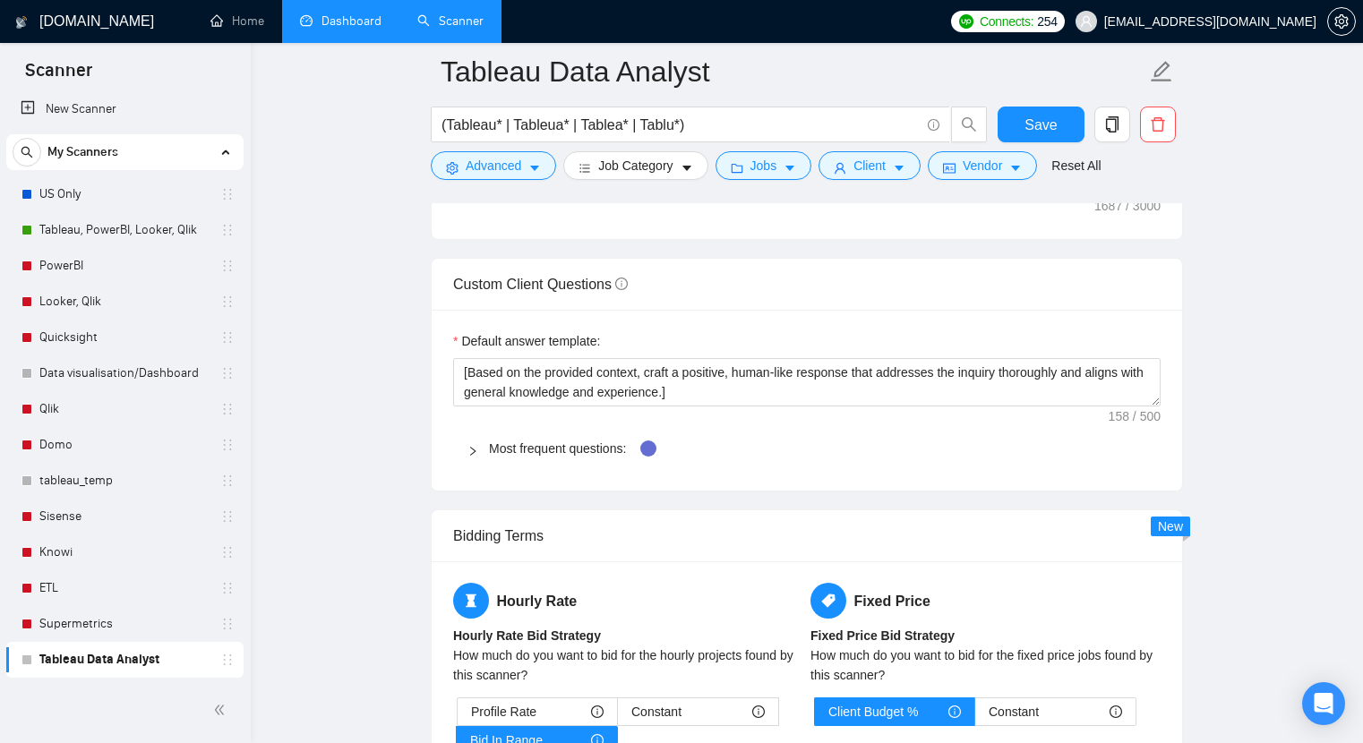
type textarea "** Loremipsu Dolorsi Ametconse ** Adipi, E sedd eius tempo inc utl: etdol://mag…"
click at [498, 458] on div "Most frequent questions:" at bounding box center [807, 448] width 708 height 41
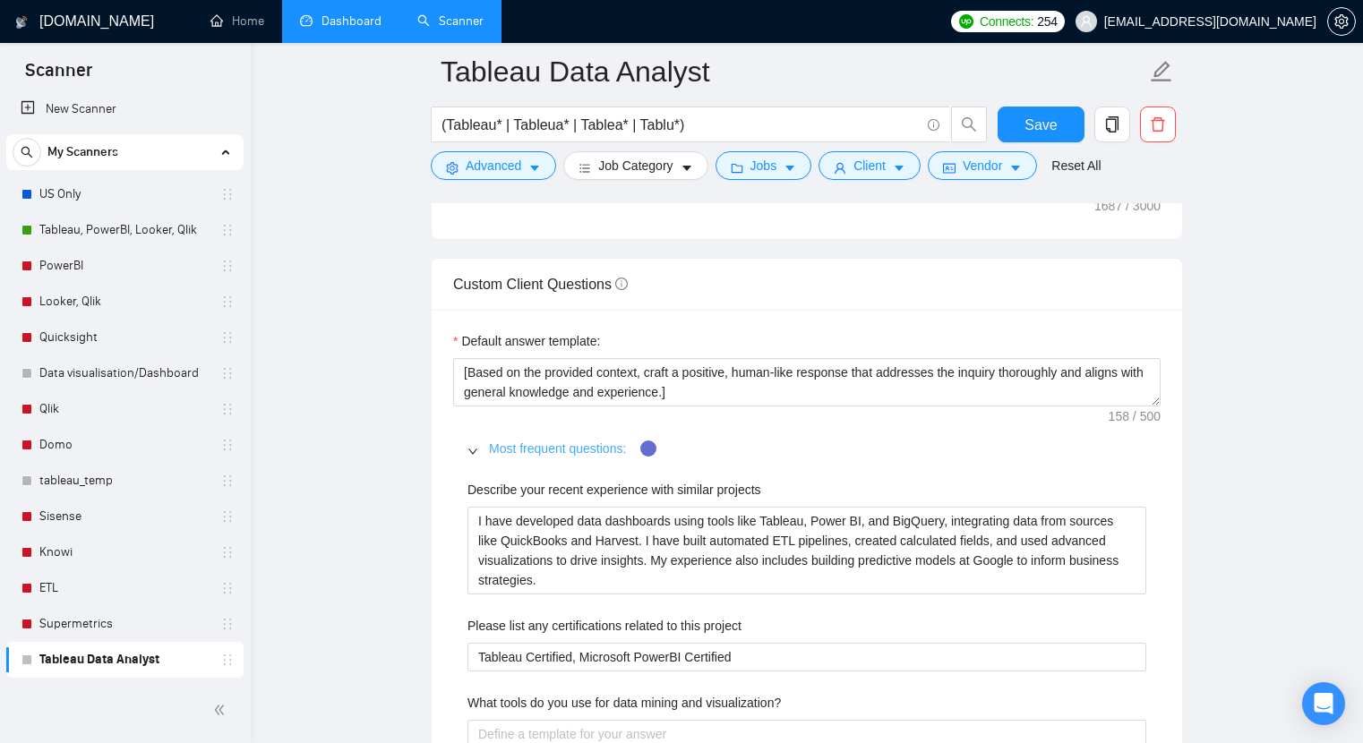
click at [493, 453] on link "Most frequent questions:" at bounding box center [557, 449] width 137 height 14
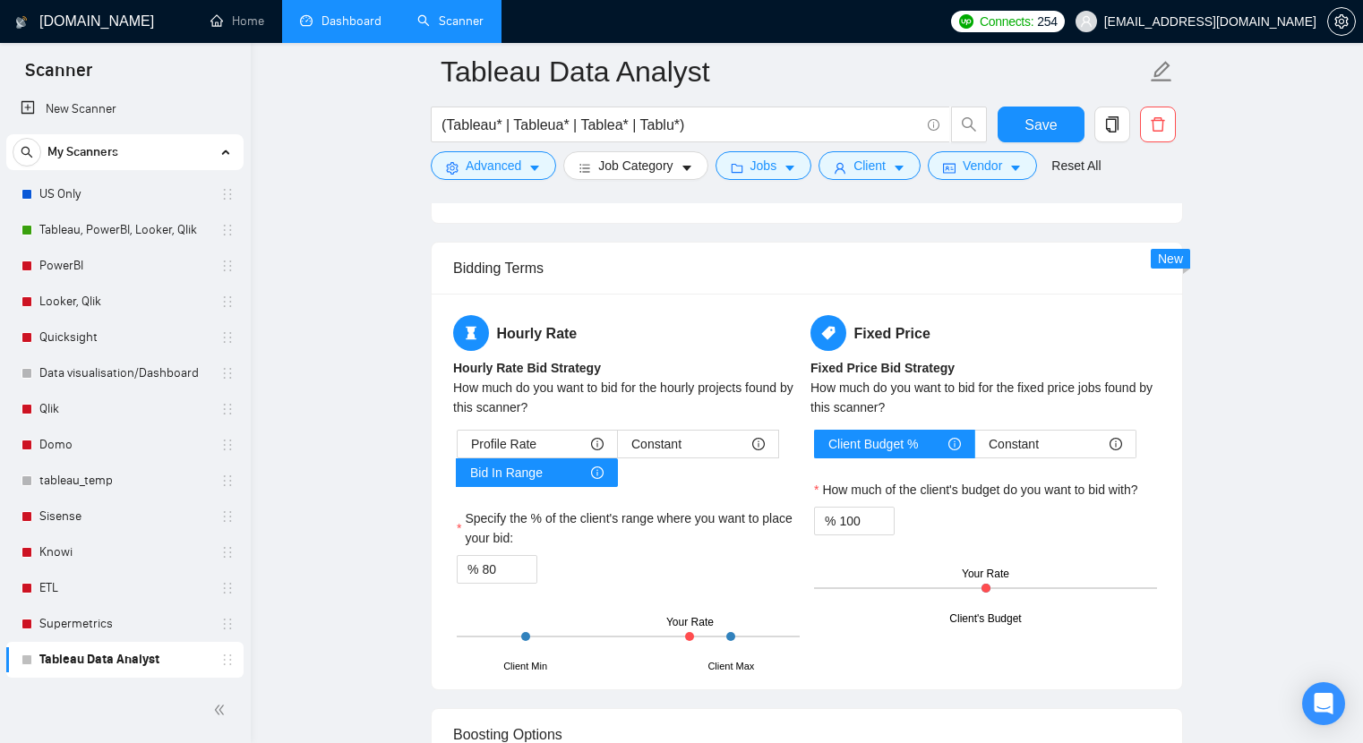
scroll to position [2698, 0]
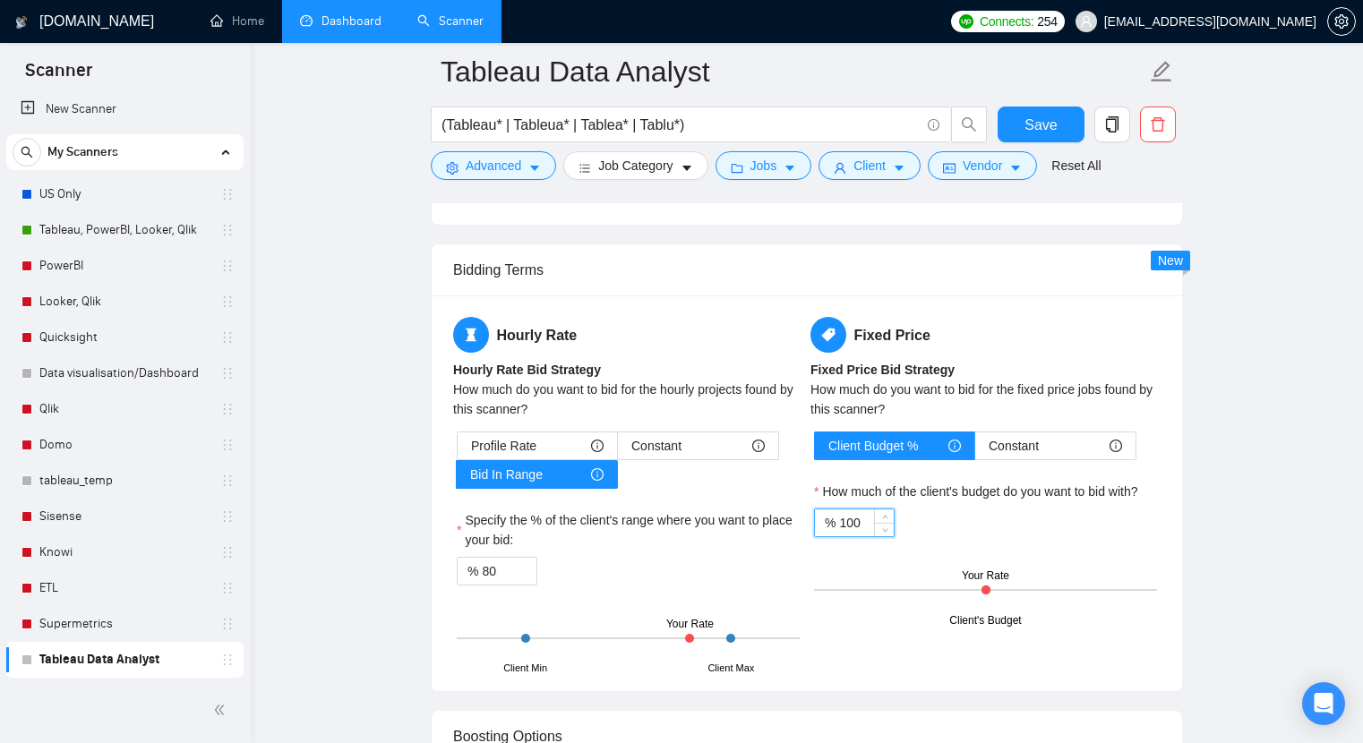
click at [862, 532] on input "100" at bounding box center [866, 523] width 55 height 27
type input "90"
click at [648, 524] on label "Specify the % of the client's range where you want to place your bid:" at bounding box center [628, 529] width 343 height 39
click at [536, 558] on input "80" at bounding box center [509, 571] width 55 height 27
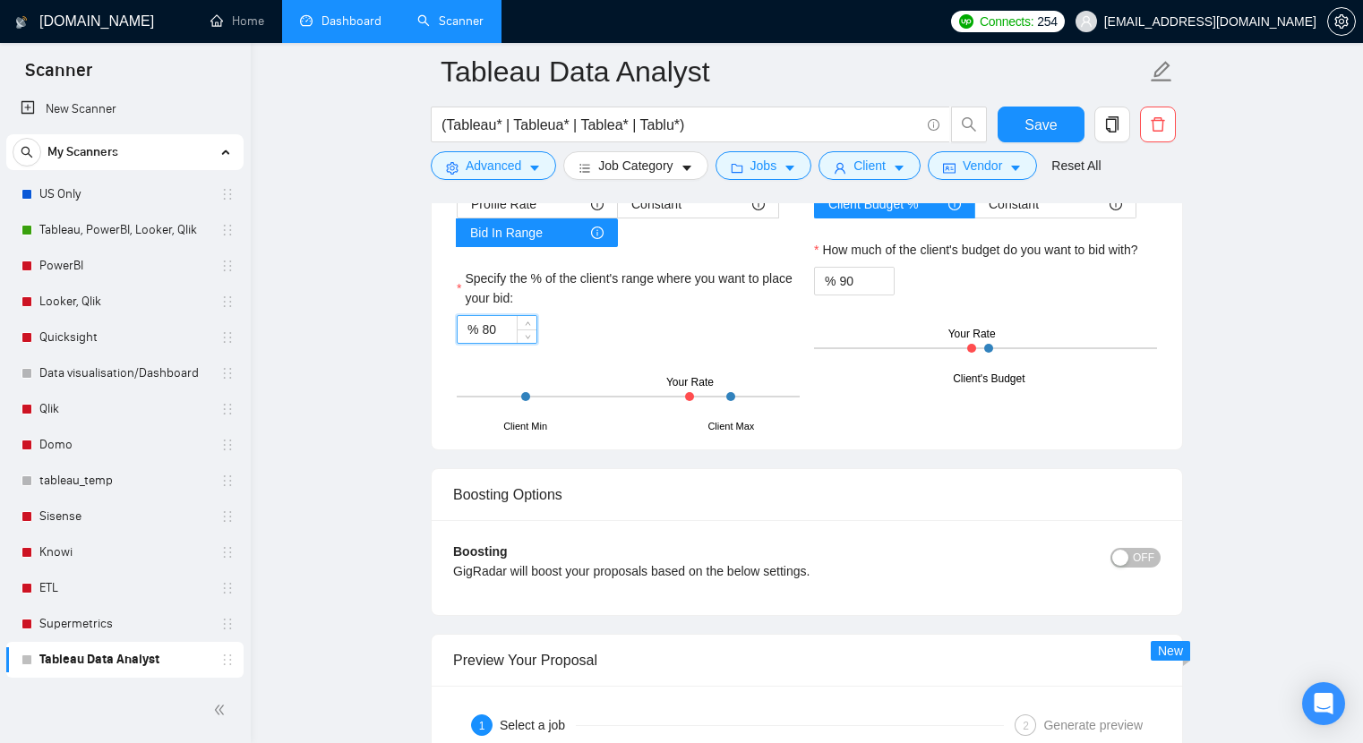
scroll to position [2942, 0]
click at [1145, 557] on span "OFF" at bounding box center [1143, 556] width 21 height 20
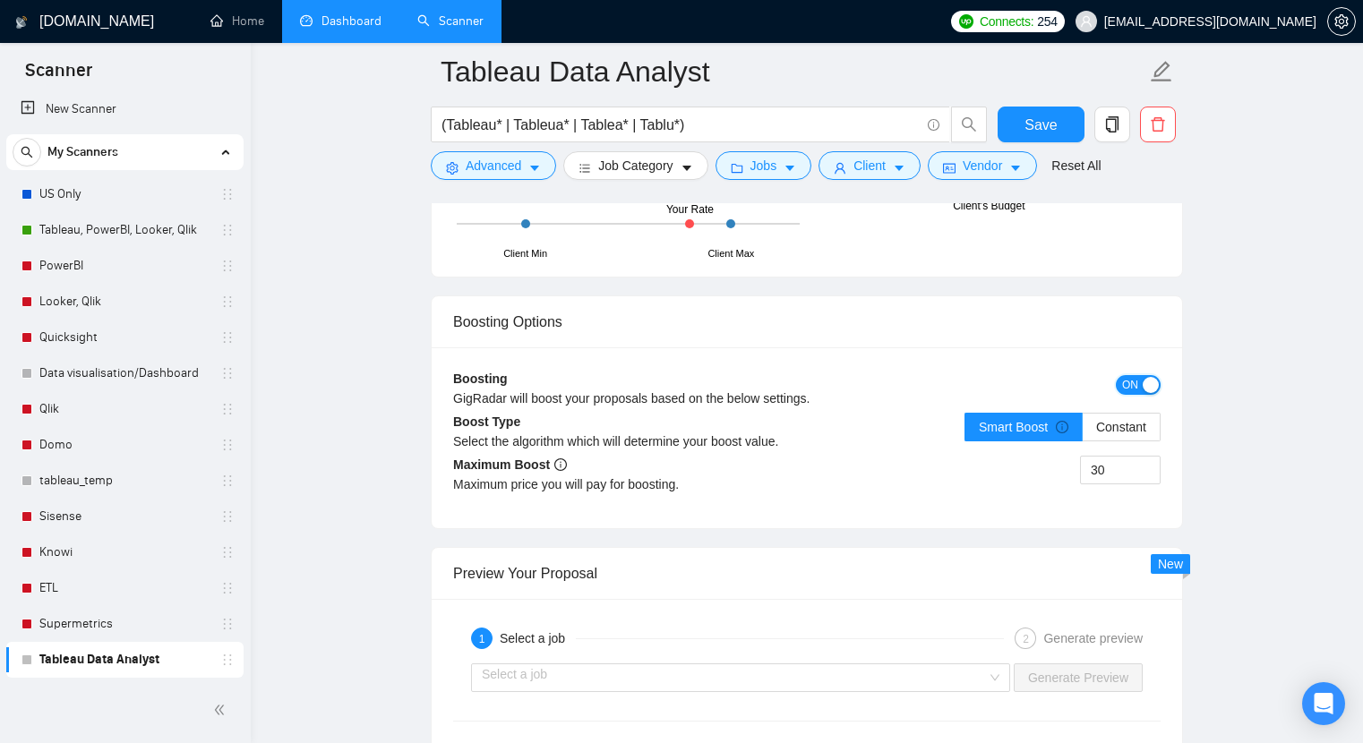
scroll to position [3121, 0]
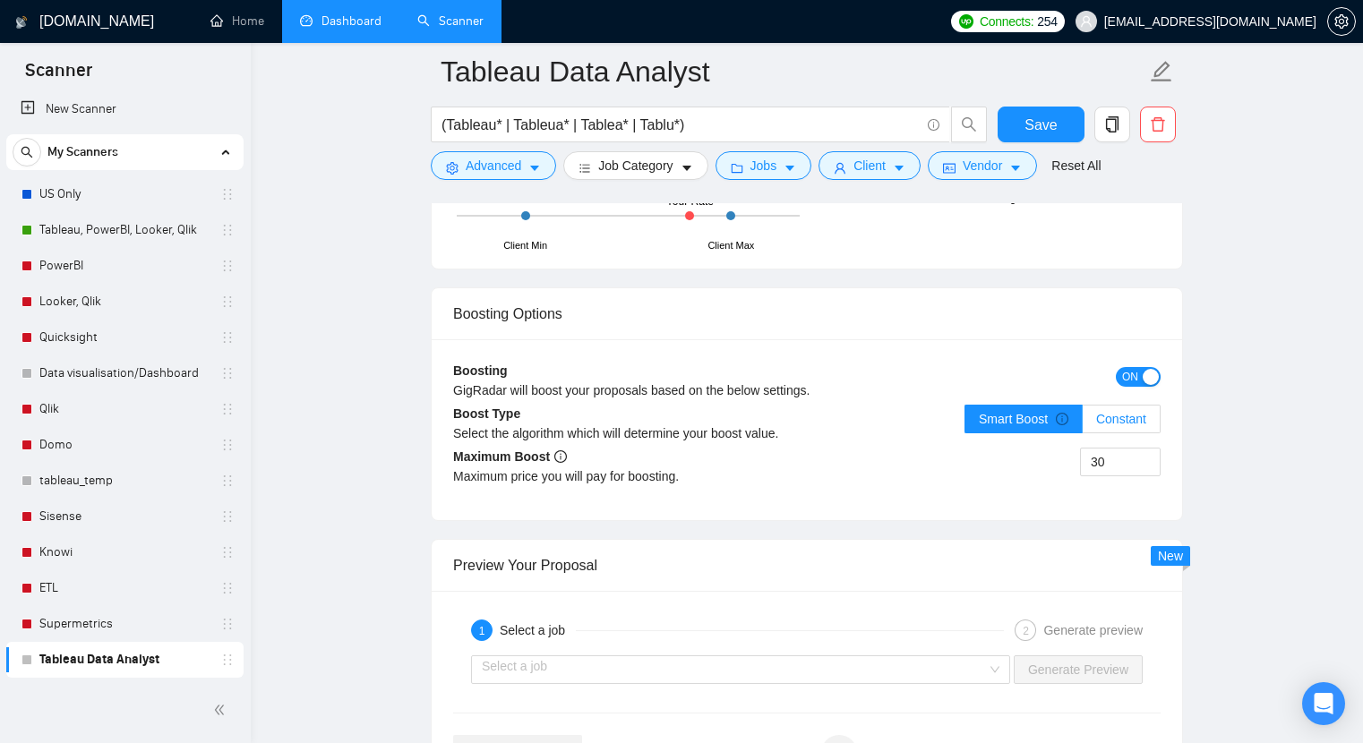
click at [1121, 424] on span "Constant" at bounding box center [1121, 419] width 50 height 14
click at [1083, 424] on input "Constant" at bounding box center [1083, 424] width 0 height 0
click at [1036, 426] on label "Smart Boost" at bounding box center [1024, 419] width 118 height 29
click at [965, 424] on input "Smart Boost" at bounding box center [965, 424] width 0 height 0
click at [646, 440] on div "Select the algorithm which will determine your boost value." at bounding box center [630, 434] width 354 height 20
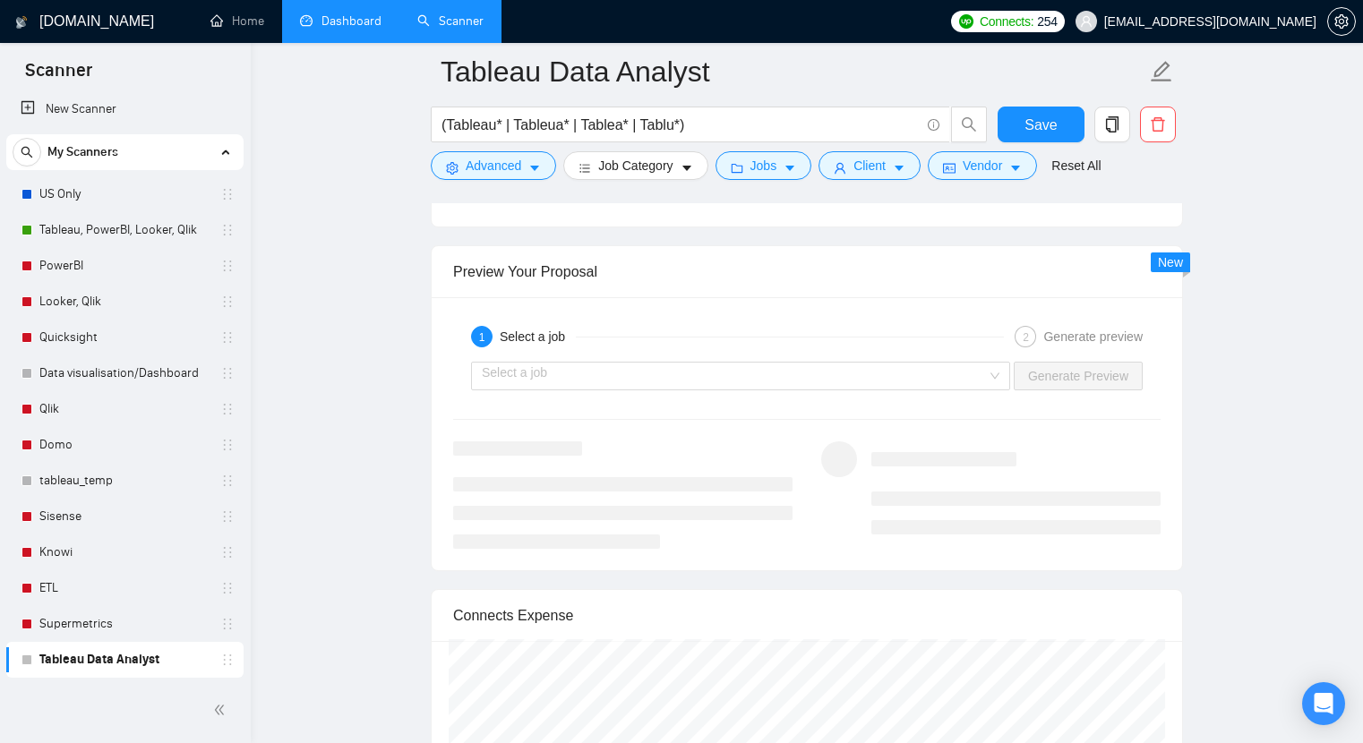
scroll to position [3439, 0]
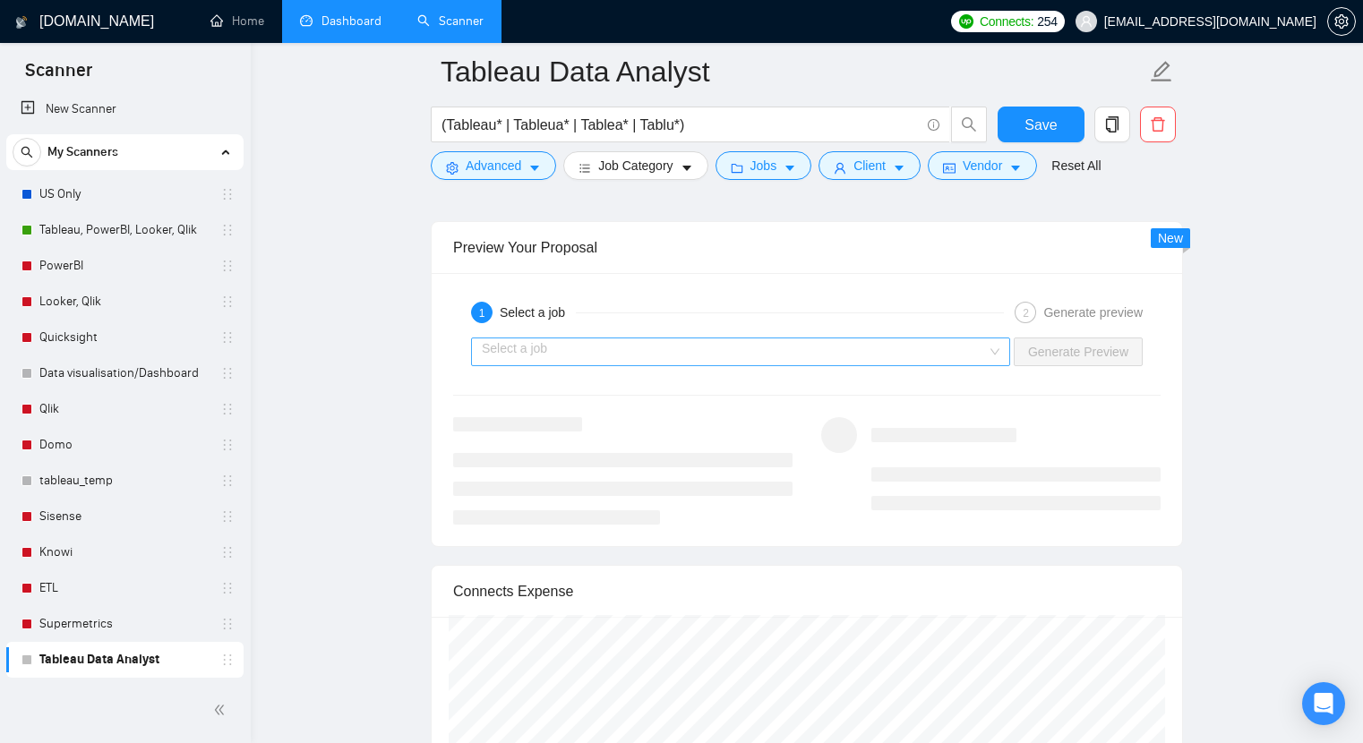
click at [667, 354] on input "search" at bounding box center [734, 352] width 505 height 27
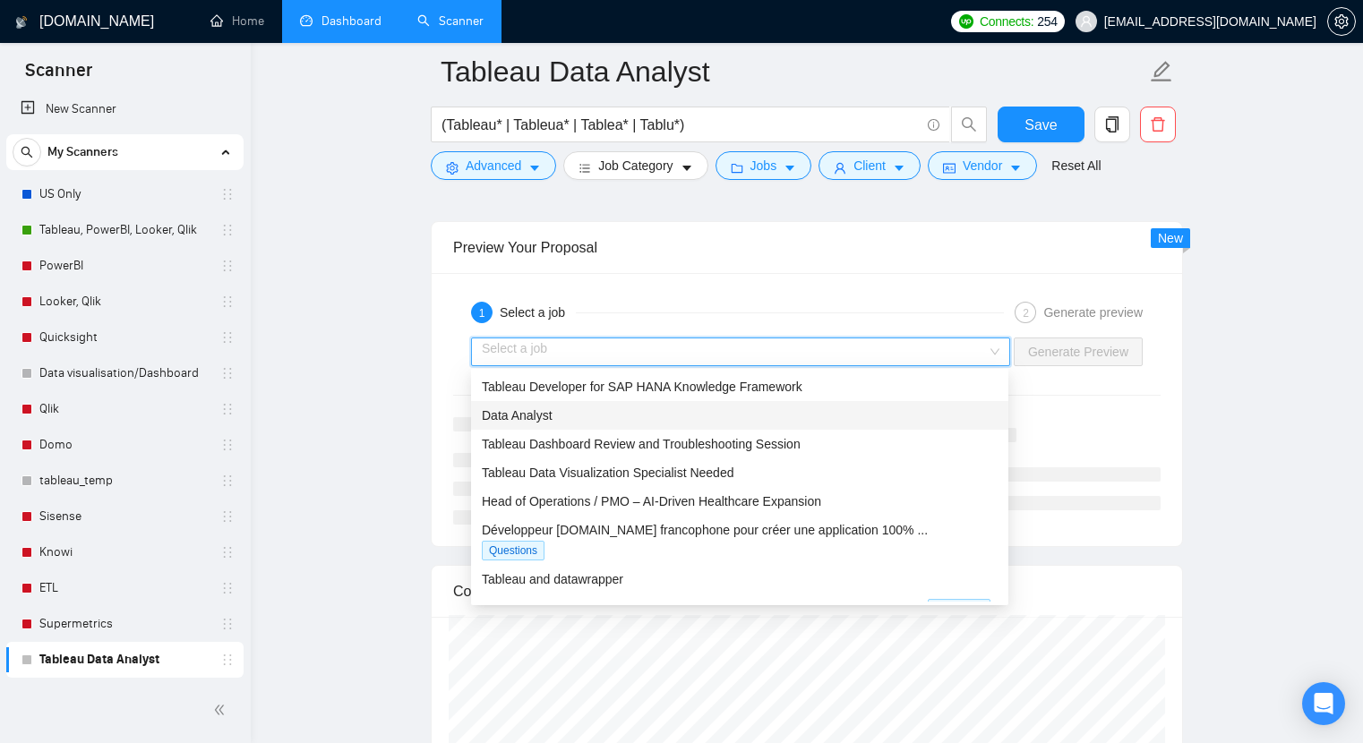
click at [541, 418] on span "Data Analyst" at bounding box center [517, 415] width 71 height 14
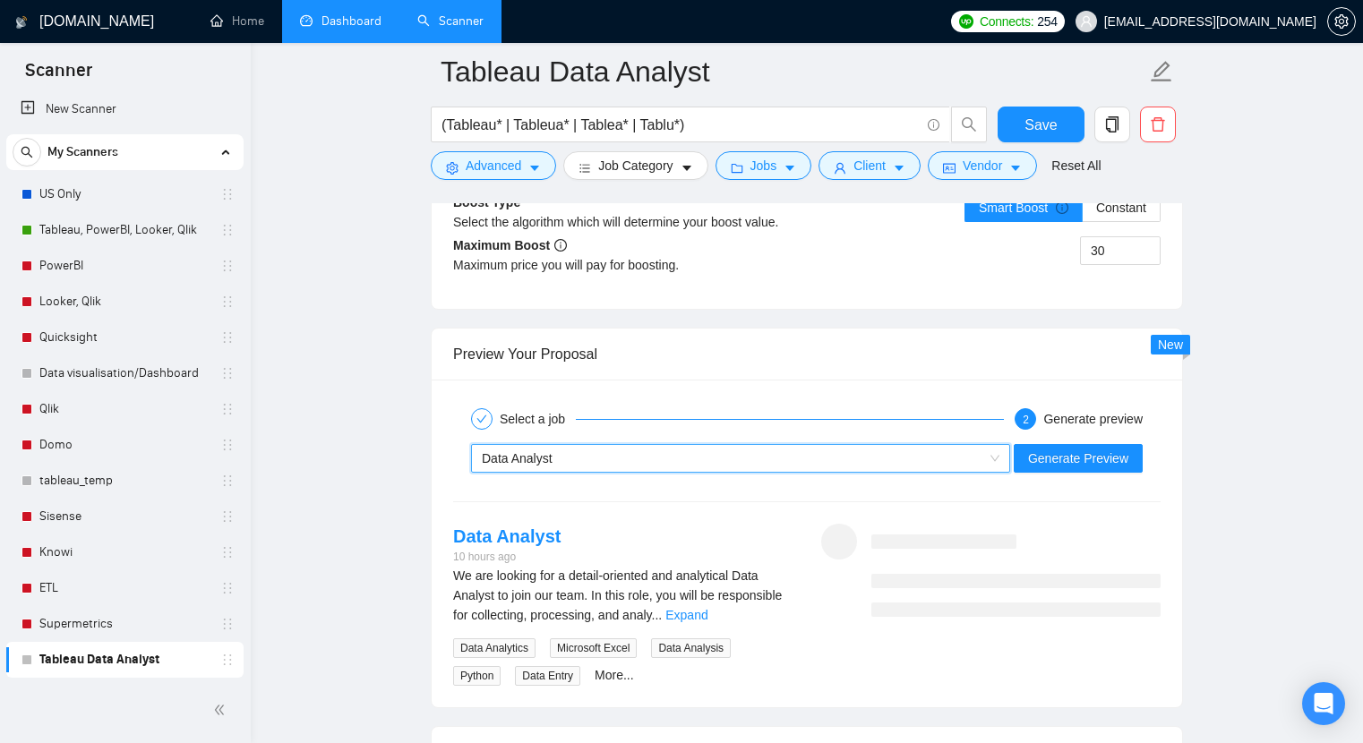
scroll to position [3340, 0]
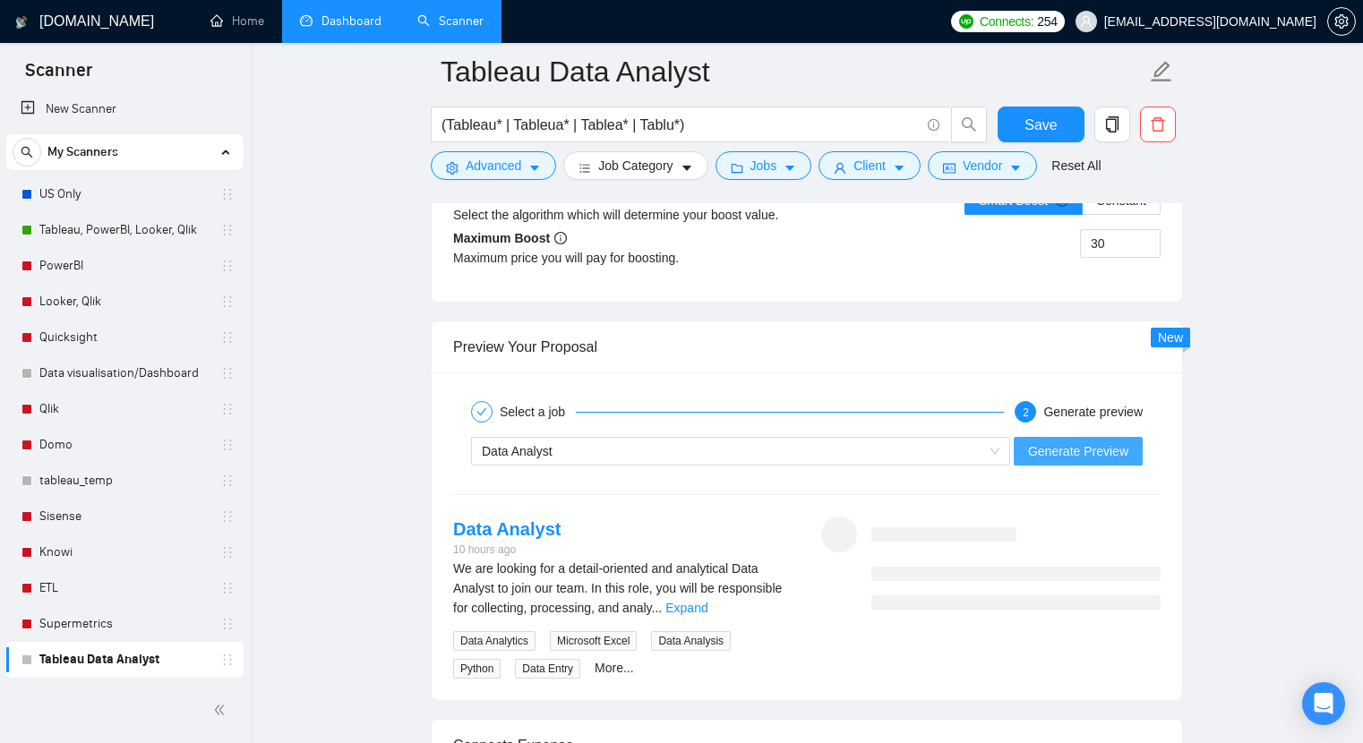
click at [1075, 445] on span "Generate Preview" at bounding box center [1078, 452] width 100 height 20
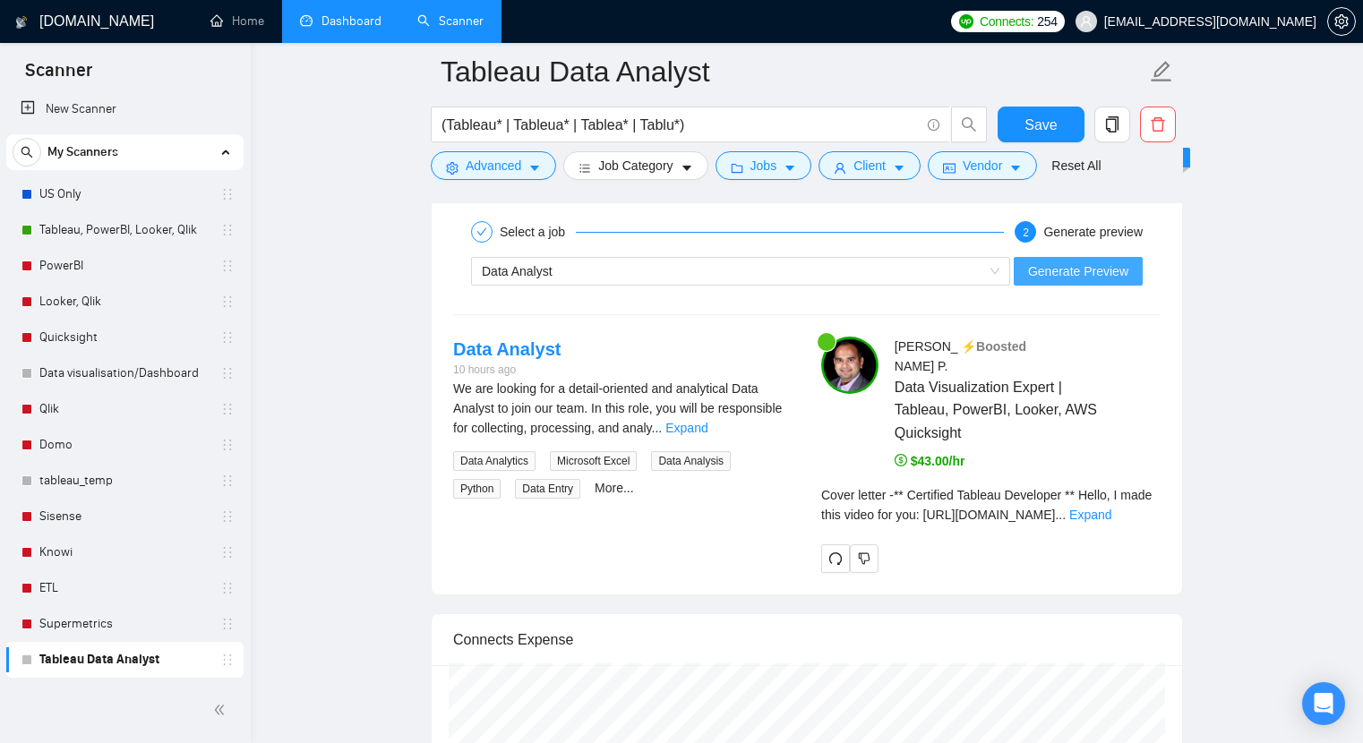
scroll to position [3529, 0]
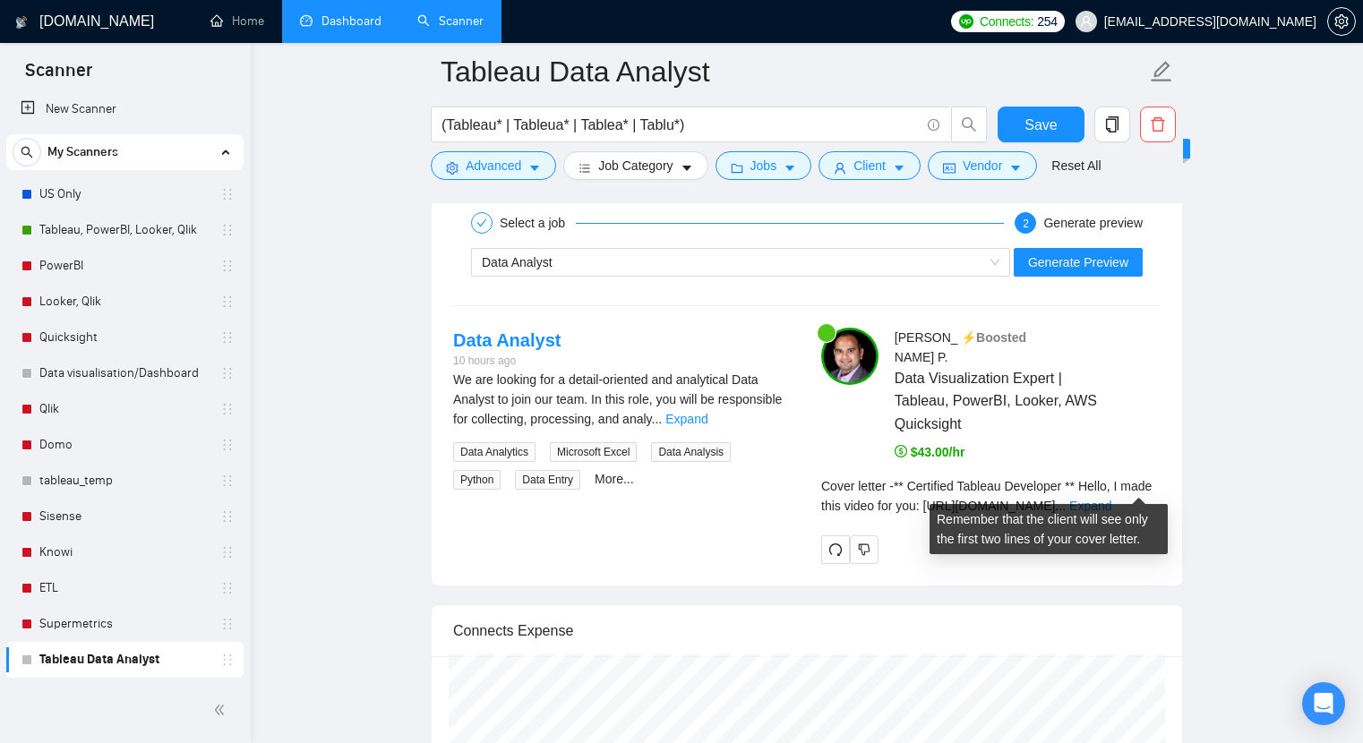
click at [1142, 500] on div "Remember that the client will see only the first two lines of your cover letter." at bounding box center [1049, 523] width 224 height 48
click at [1111, 499] on link "Expand" at bounding box center [1090, 506] width 42 height 14
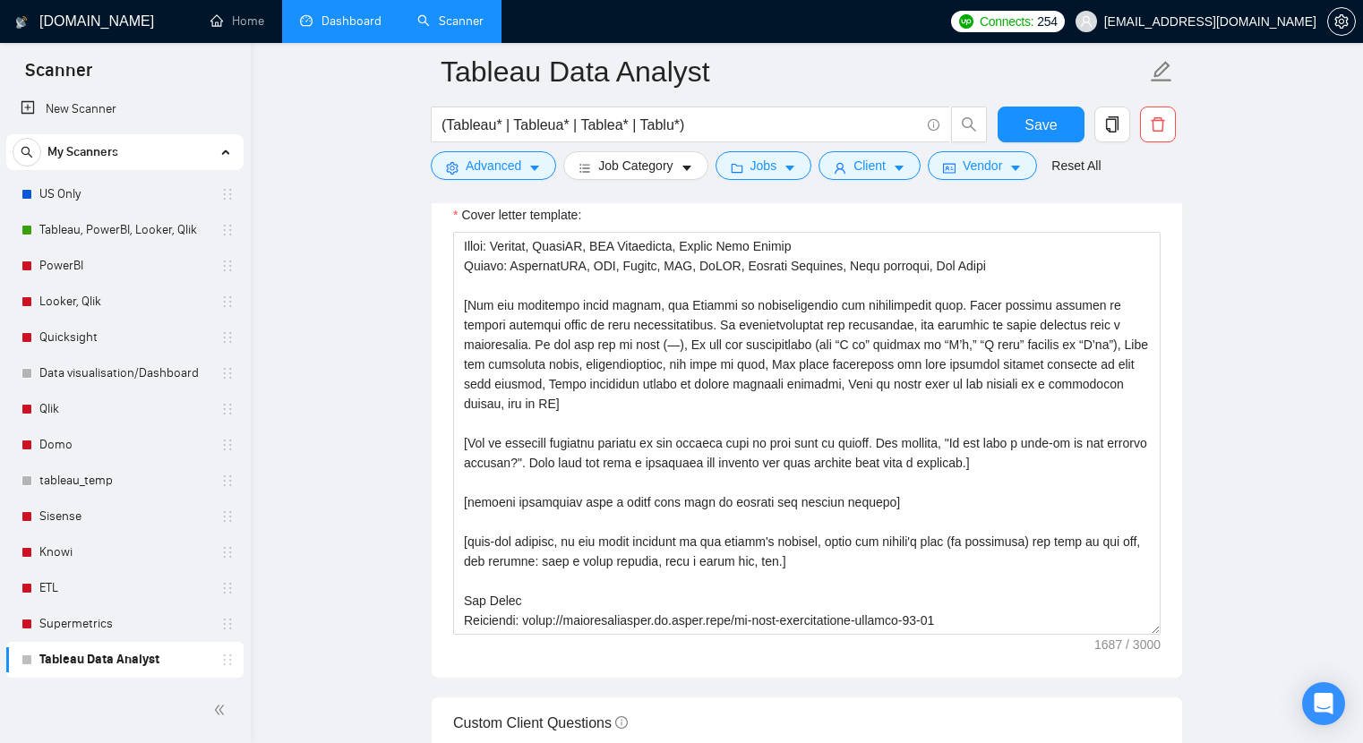
scroll to position [1996, 0]
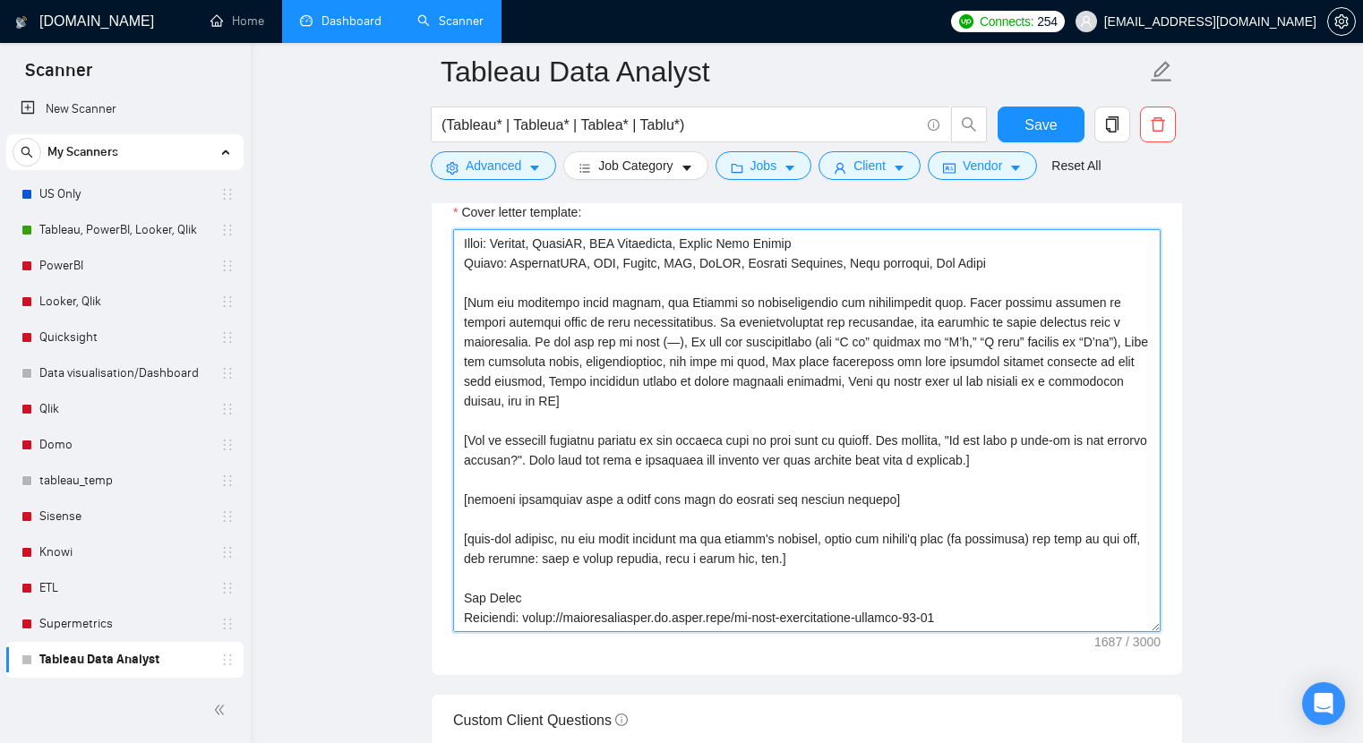
click at [635, 554] on textarea "Cover letter template:" at bounding box center [807, 430] width 708 height 403
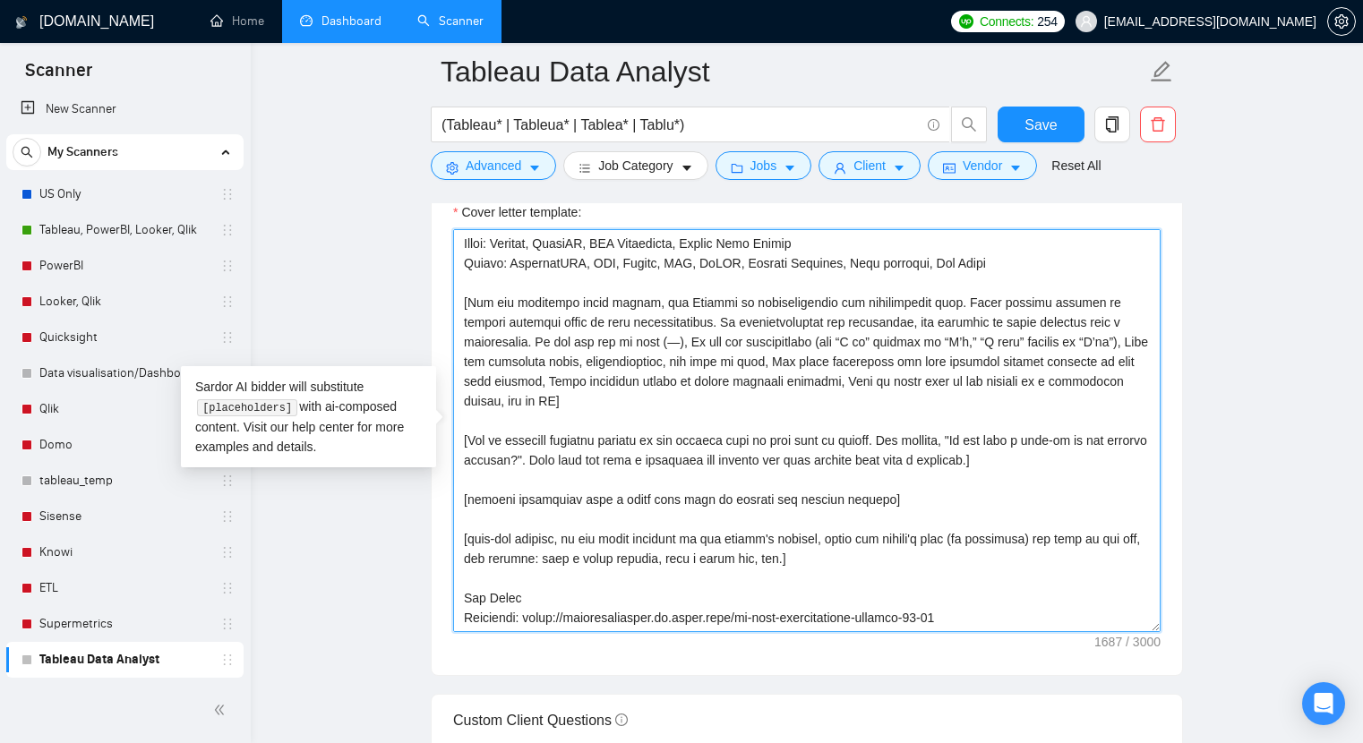
click at [635, 554] on textarea "Cover letter template:" at bounding box center [807, 430] width 708 height 403
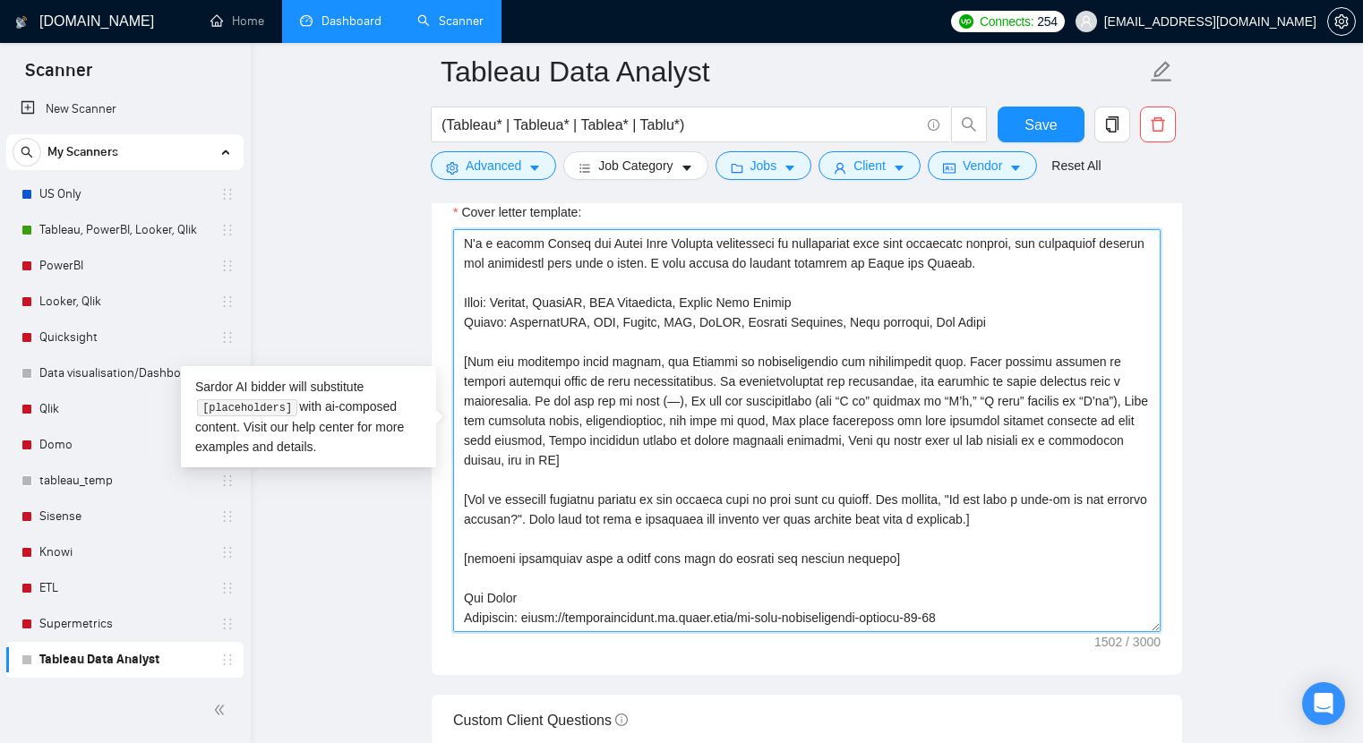
scroll to position [99, 0]
drag, startPoint x: 462, startPoint y: 291, endPoint x: 493, endPoint y: 339, distance: 57.6
click at [493, 339] on textarea "Cover letter template:" at bounding box center [807, 430] width 708 height 403
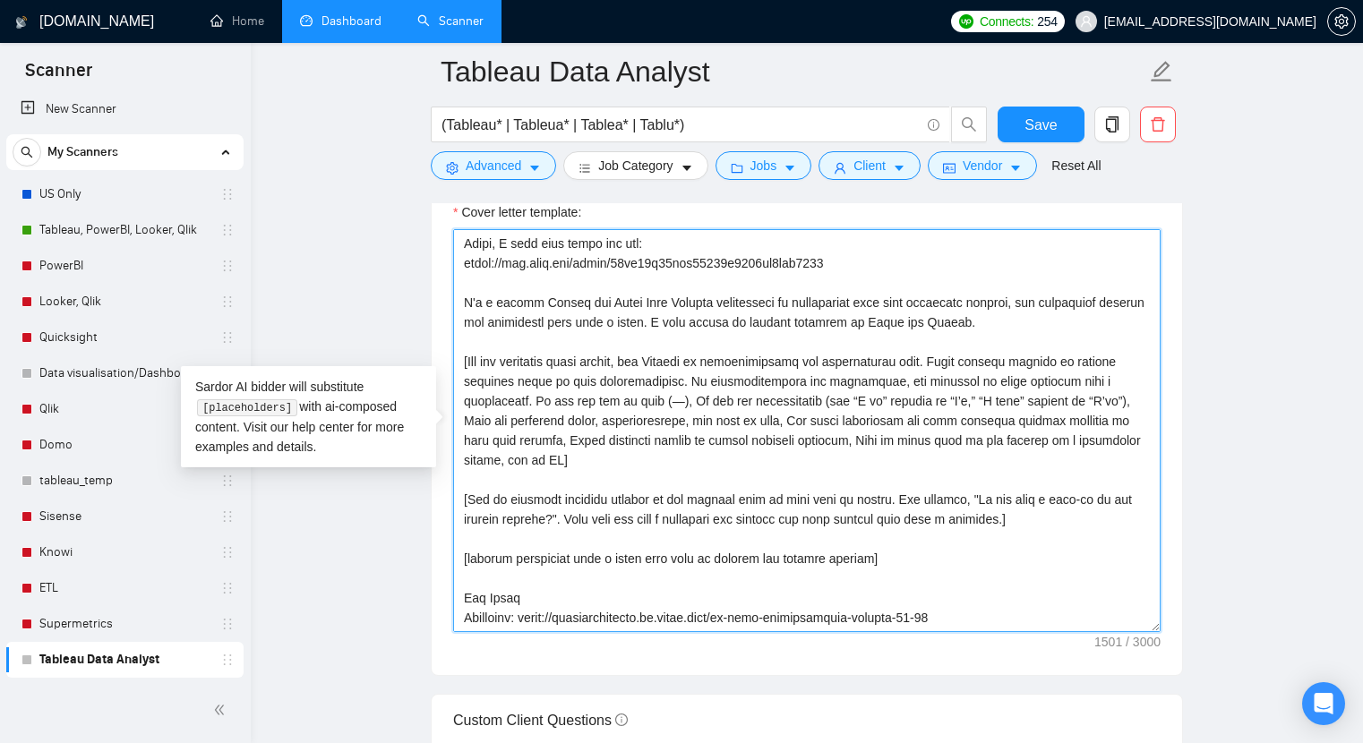
scroll to position [39, 0]
drag, startPoint x: 485, startPoint y: 345, endPoint x: 483, endPoint y: 480, distance: 135.3
click at [483, 480] on textarea "Cover letter template:" at bounding box center [807, 430] width 708 height 403
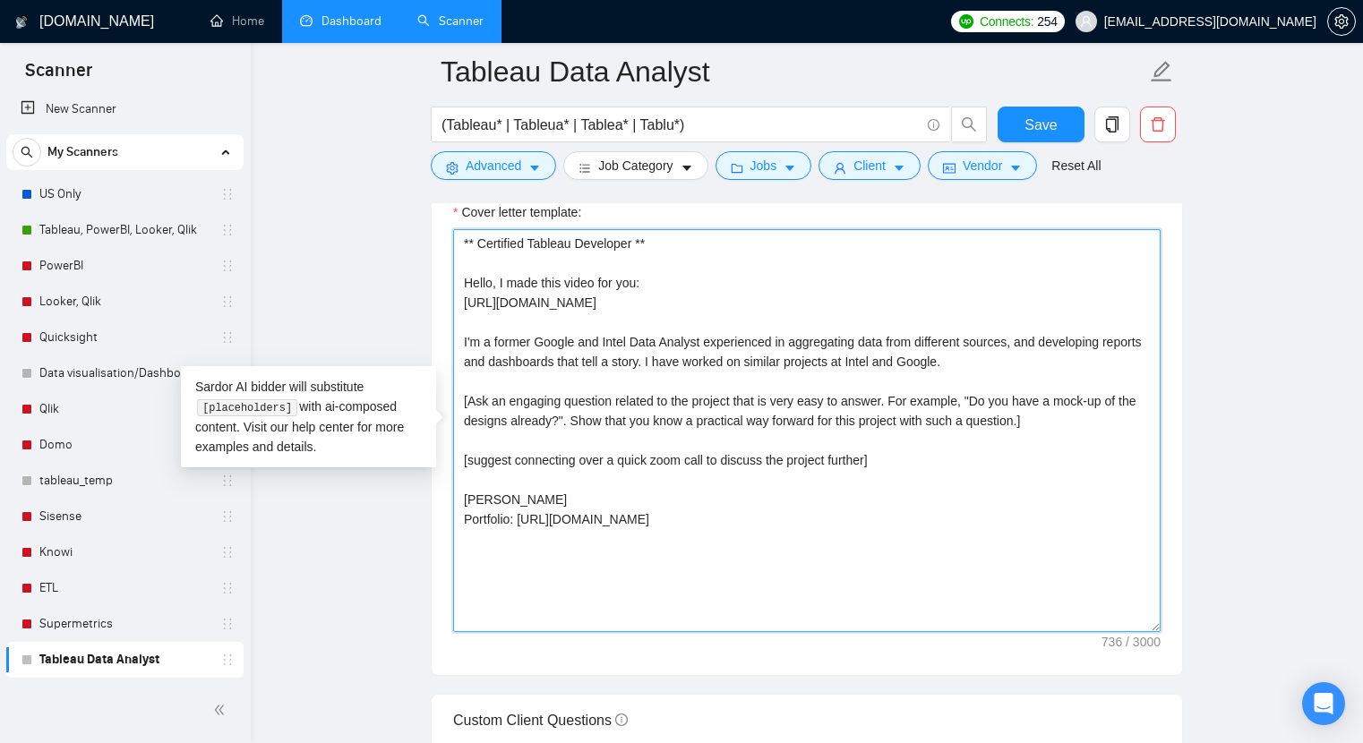
scroll to position [0, 0]
click at [537, 456] on textarea "** Certified Tableau Developer ** Hello, I made this video for you: [URL][DOMAI…" at bounding box center [807, 430] width 708 height 403
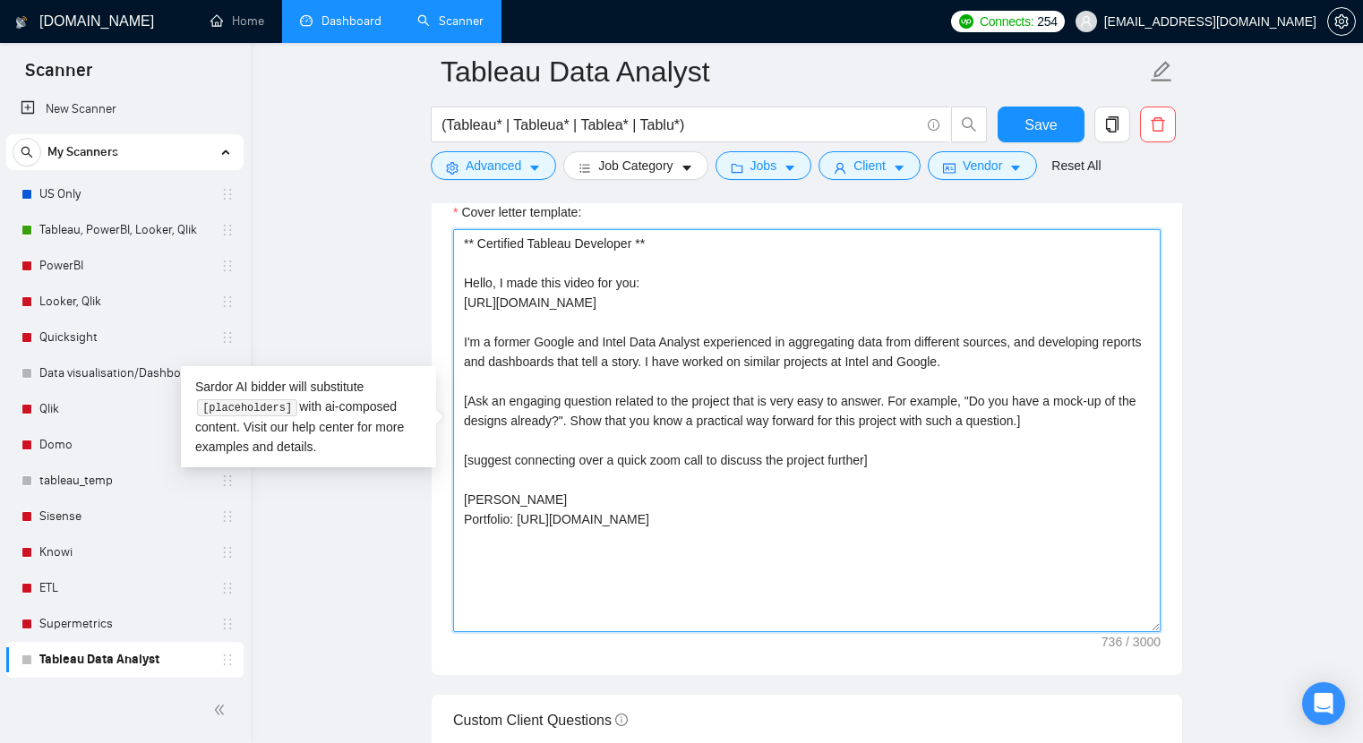
click at [537, 456] on textarea "** Certified Tableau Developer ** Hello, I made this video for you: [URL][DOMAI…" at bounding box center [807, 430] width 708 height 403
drag, startPoint x: 693, startPoint y: 362, endPoint x: 1016, endPoint y: 355, distance: 323.4
click at [1016, 355] on textarea "** Certified Tableau Developer ** Hello, I made this video for you: [URL][DOMAI…" at bounding box center [807, 430] width 708 height 403
click at [754, 371] on textarea "** Certified Tableau Developer ** Hello, I made this video for you: [URL][DOMAI…" at bounding box center [807, 430] width 708 height 403
click at [794, 364] on textarea "** Certified Tableau Developer ** Hello, I made this video for you: [URL][DOMAI…" at bounding box center [807, 430] width 708 height 403
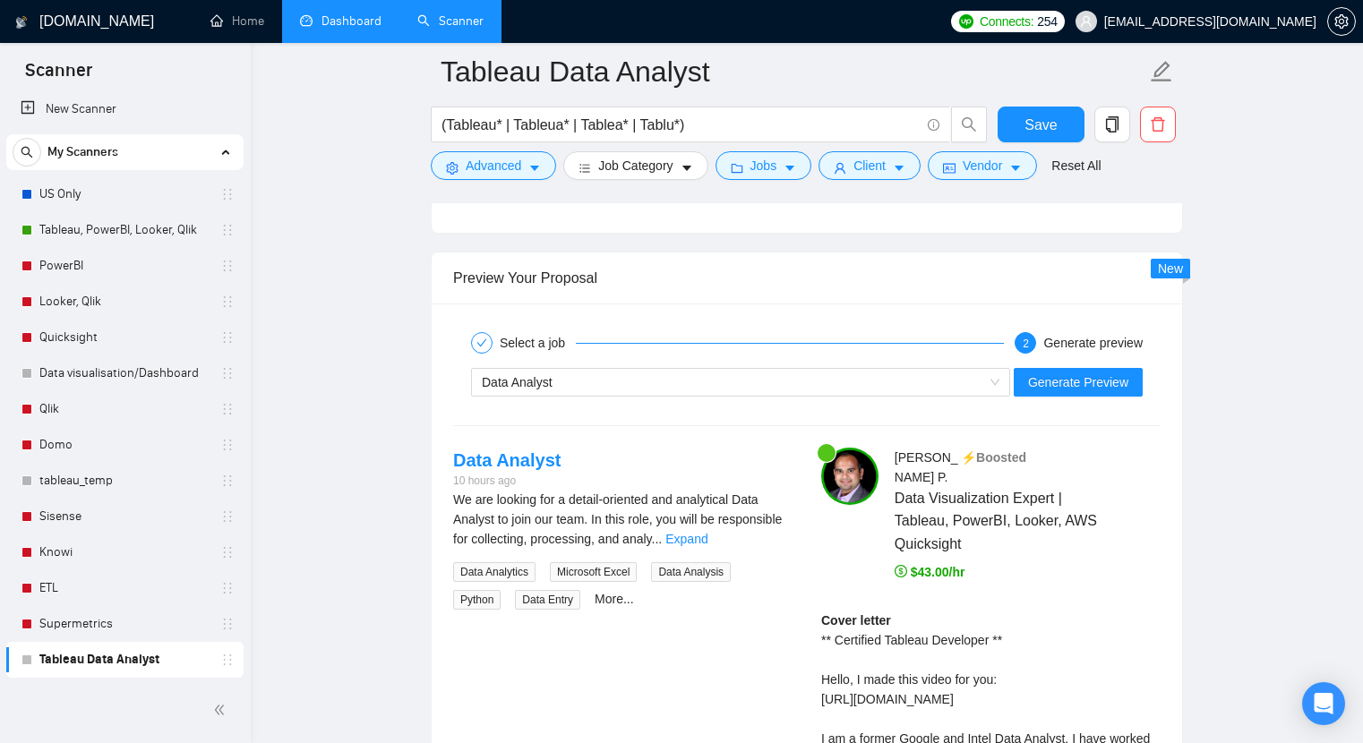
scroll to position [3407, 0]
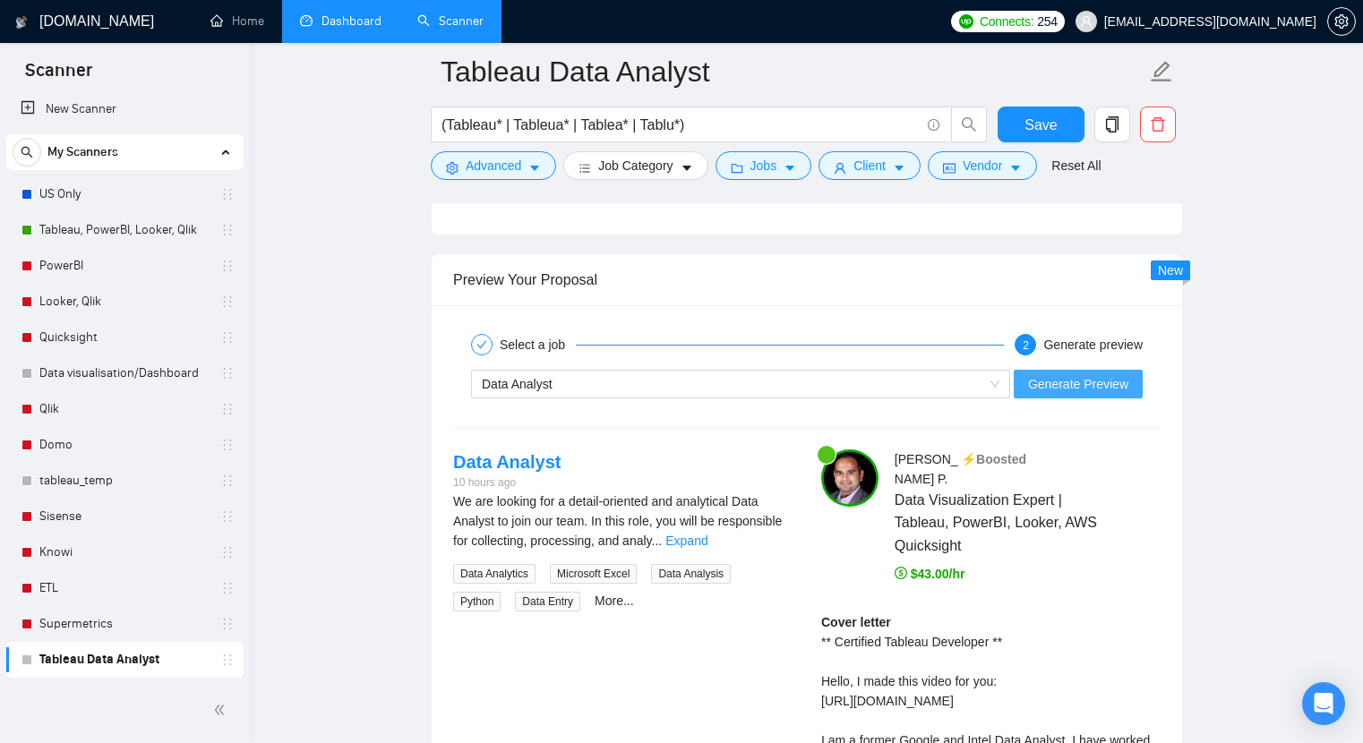
click at [1063, 396] on button "Generate Preview" at bounding box center [1078, 384] width 129 height 29
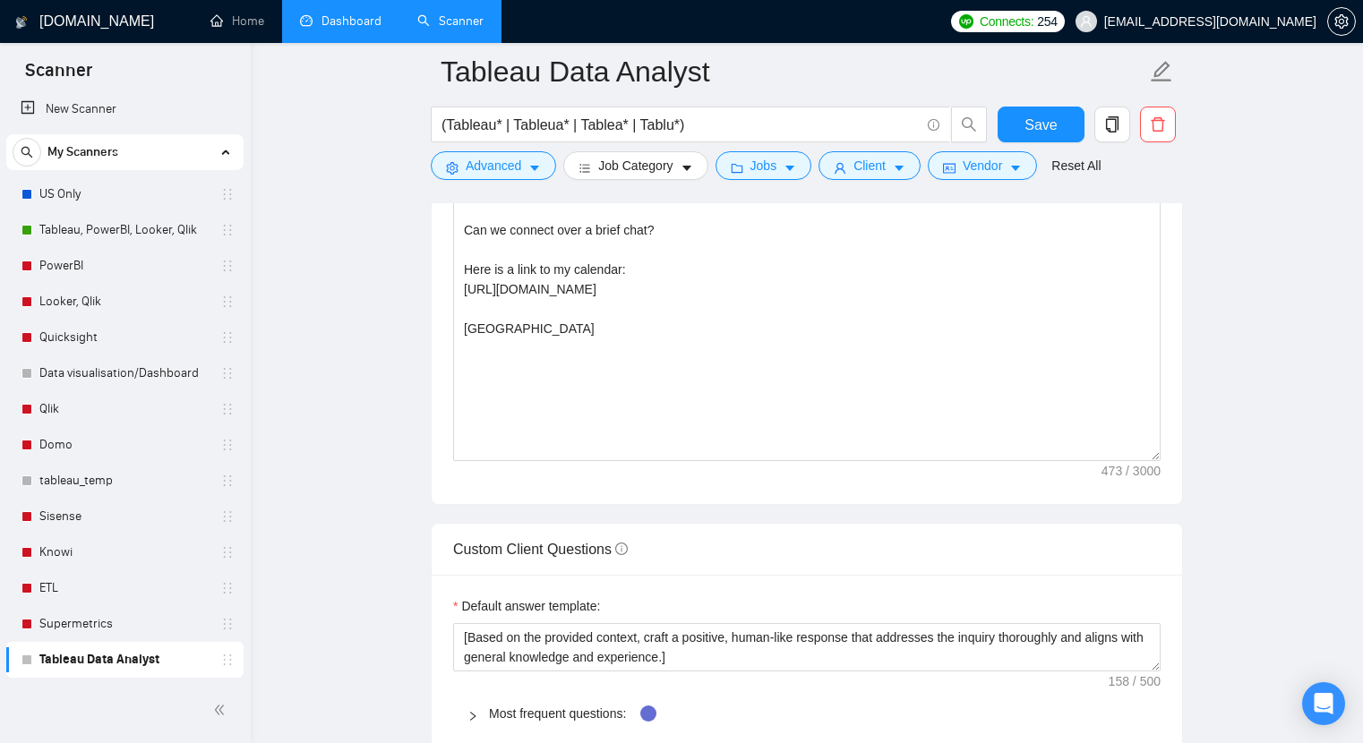
scroll to position [2261, 0]
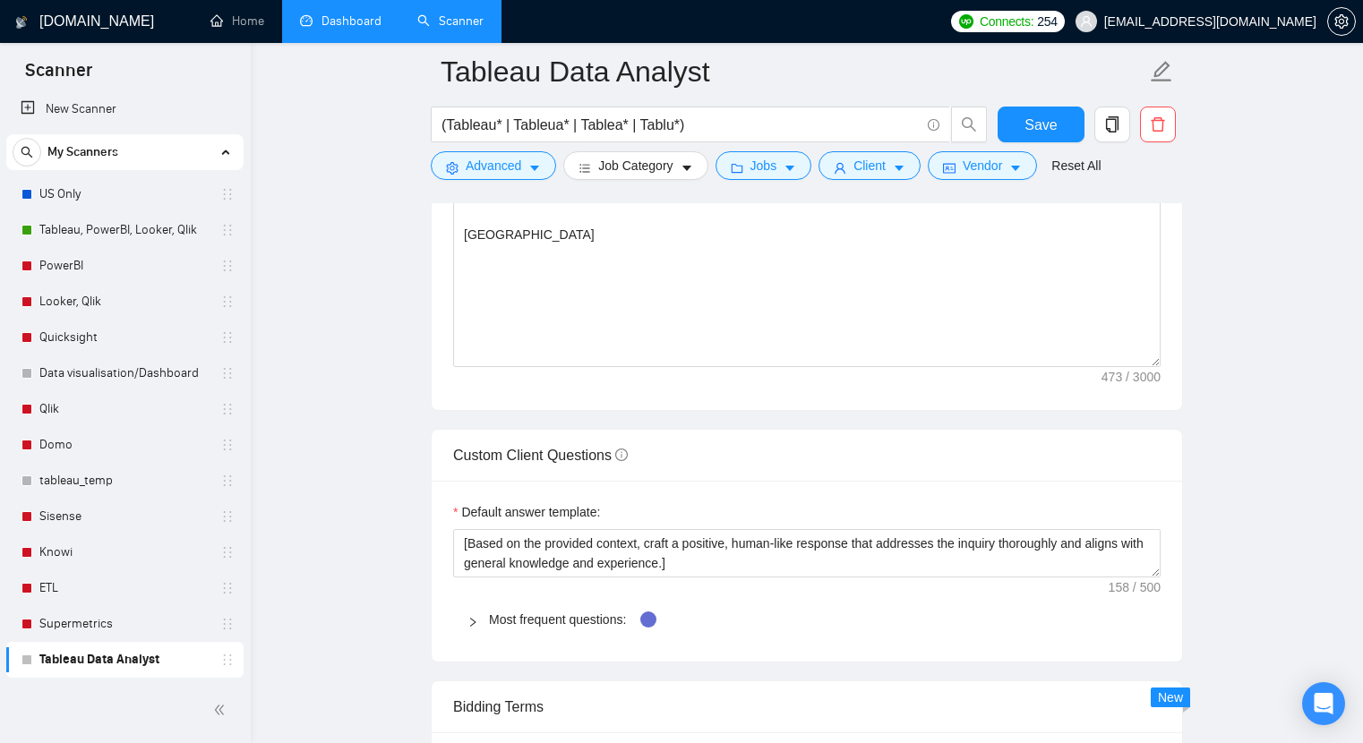
click at [769, 429] on div "Custom Client Questions Default answer template: [Based on the provided context…" at bounding box center [807, 546] width 752 height 234
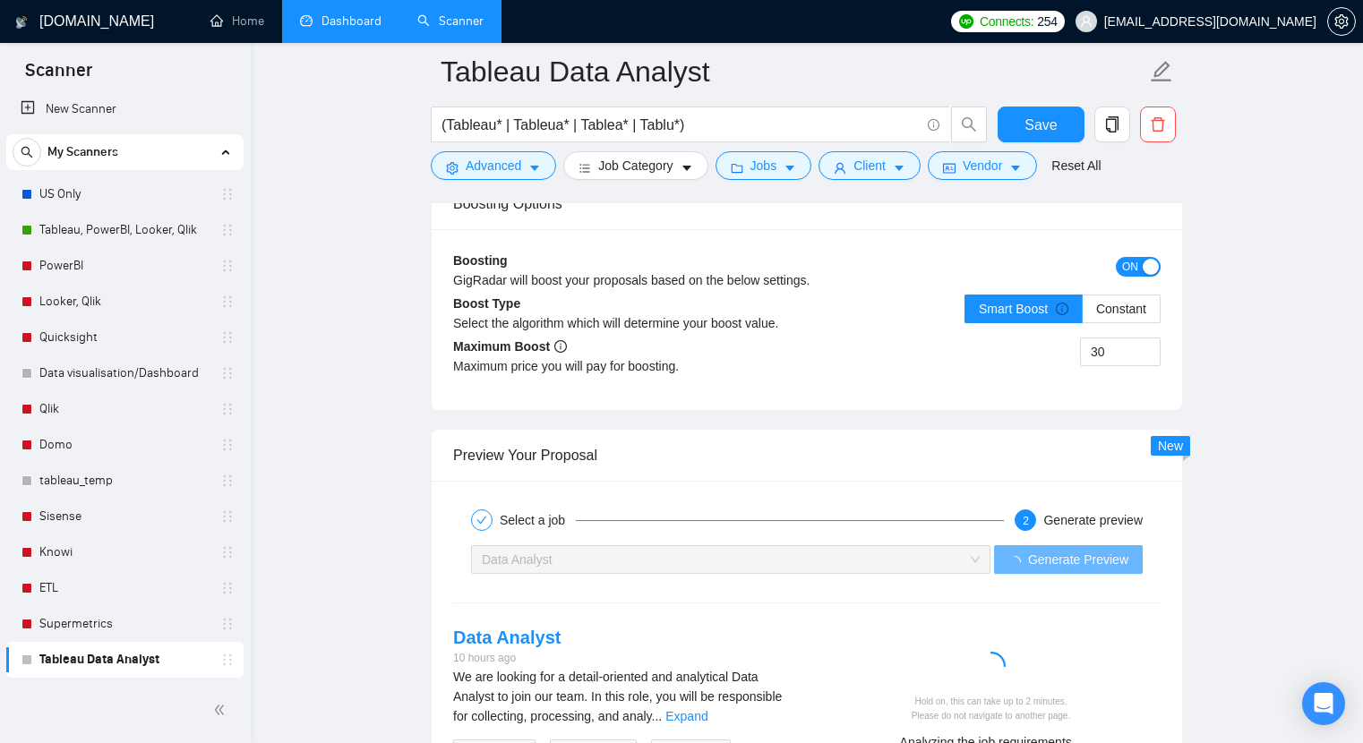
scroll to position [3462, 0]
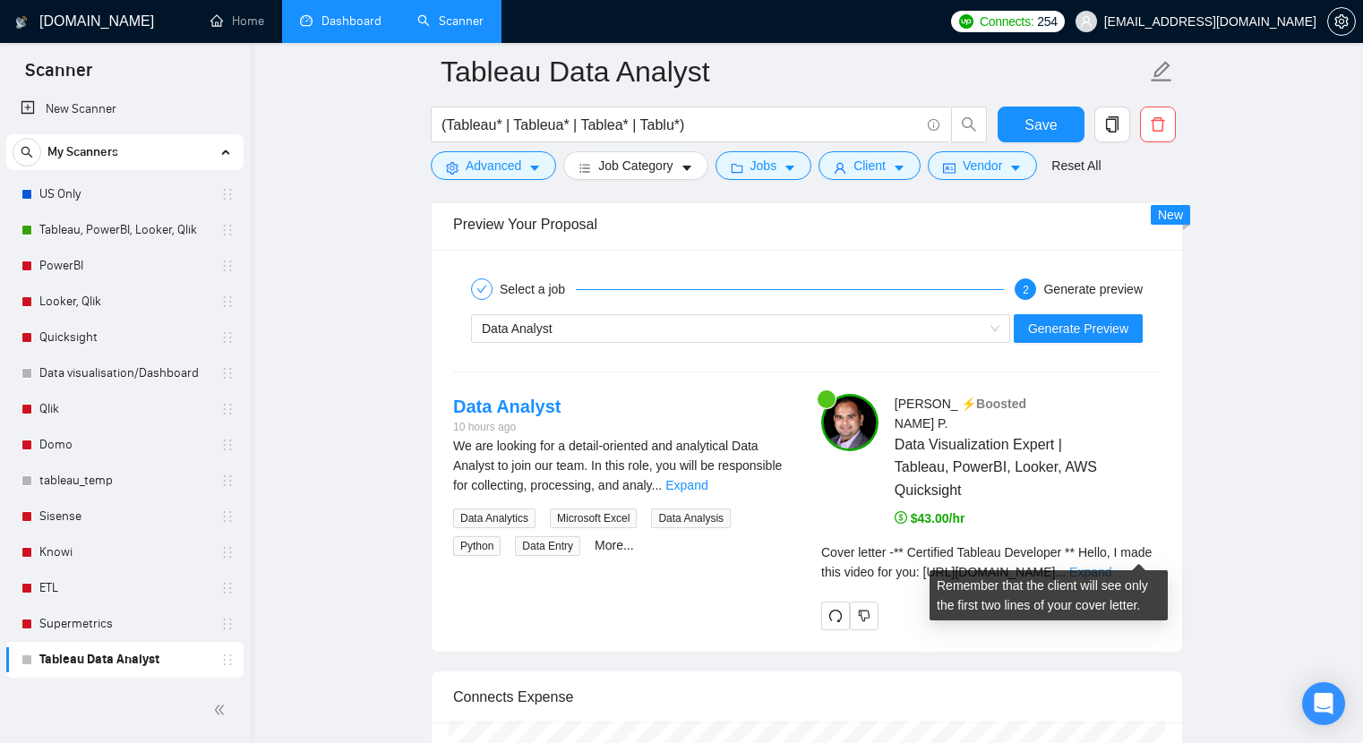
click at [1111, 565] on link "Expand" at bounding box center [1090, 572] width 42 height 14
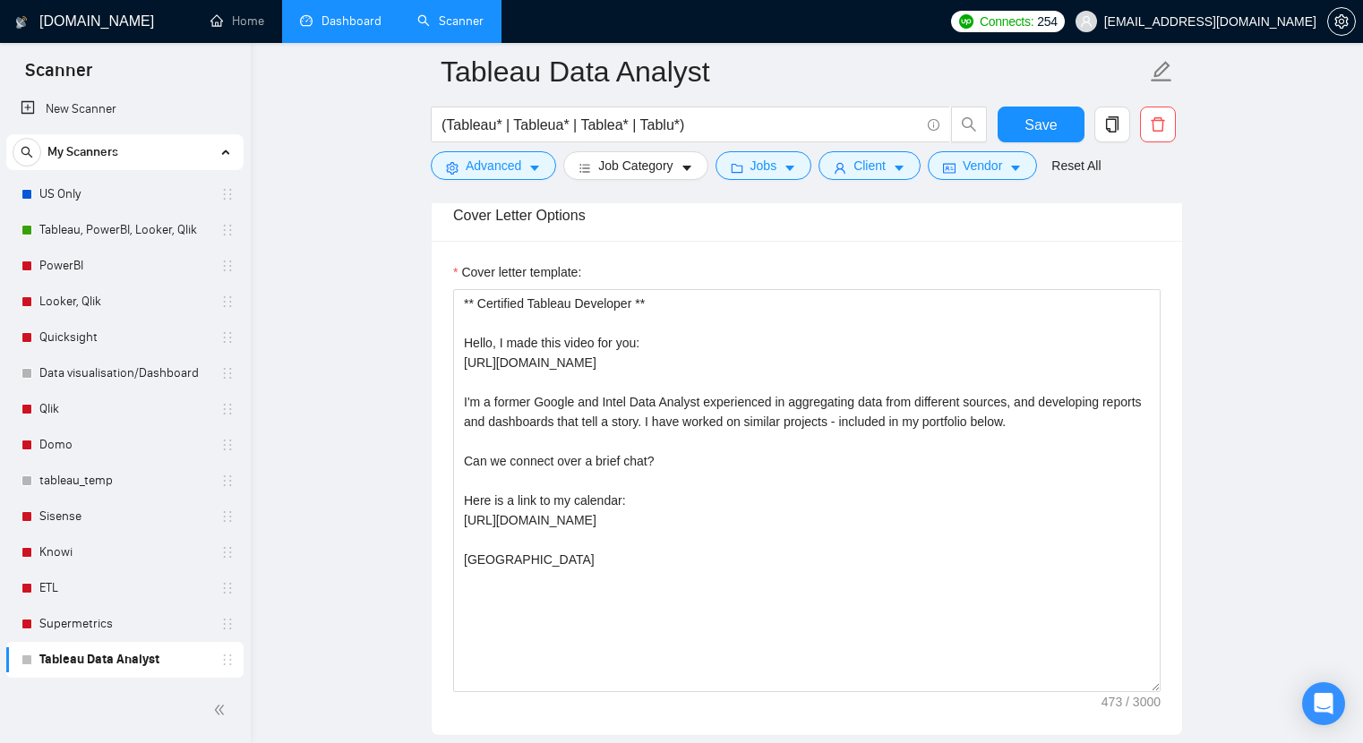
scroll to position [1935, 0]
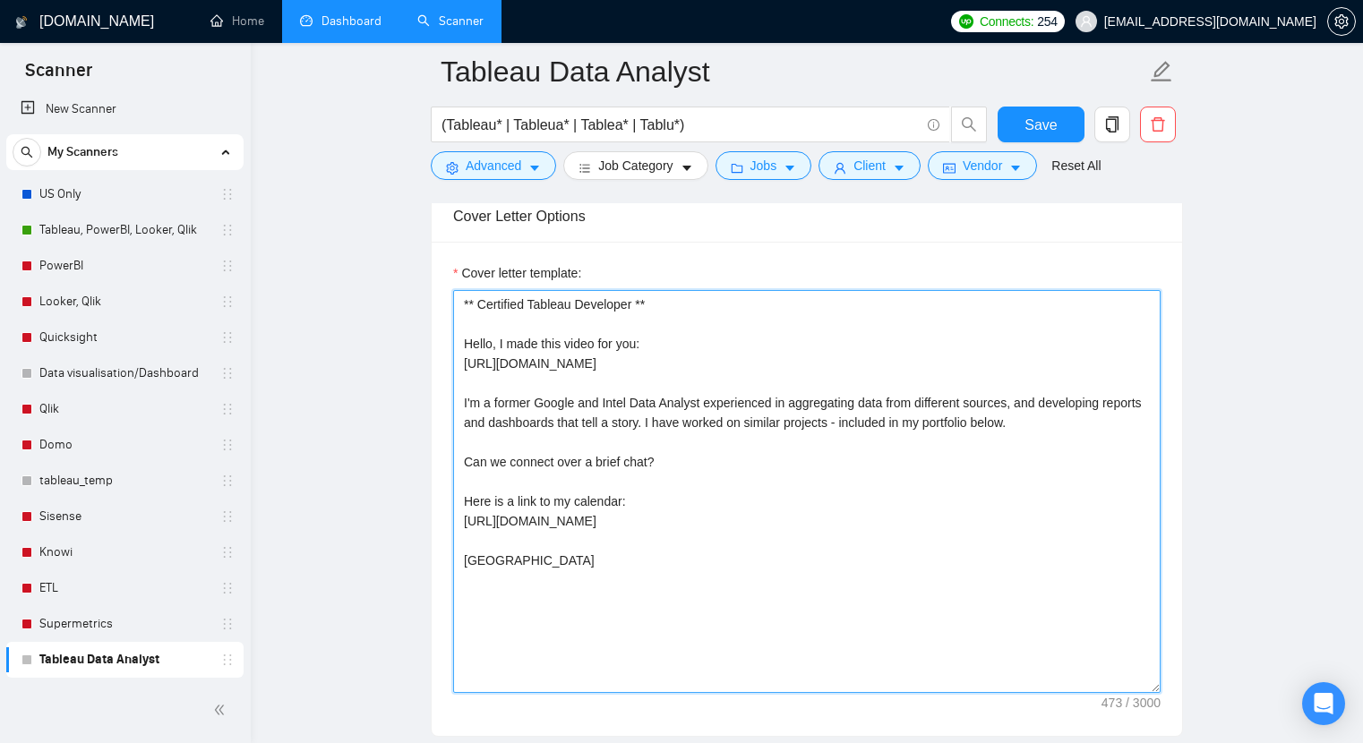
click at [532, 459] on textarea "** Certified Tableau Developer ** Hello, I made this video for you: [URL][DOMAI…" at bounding box center [807, 491] width 708 height 403
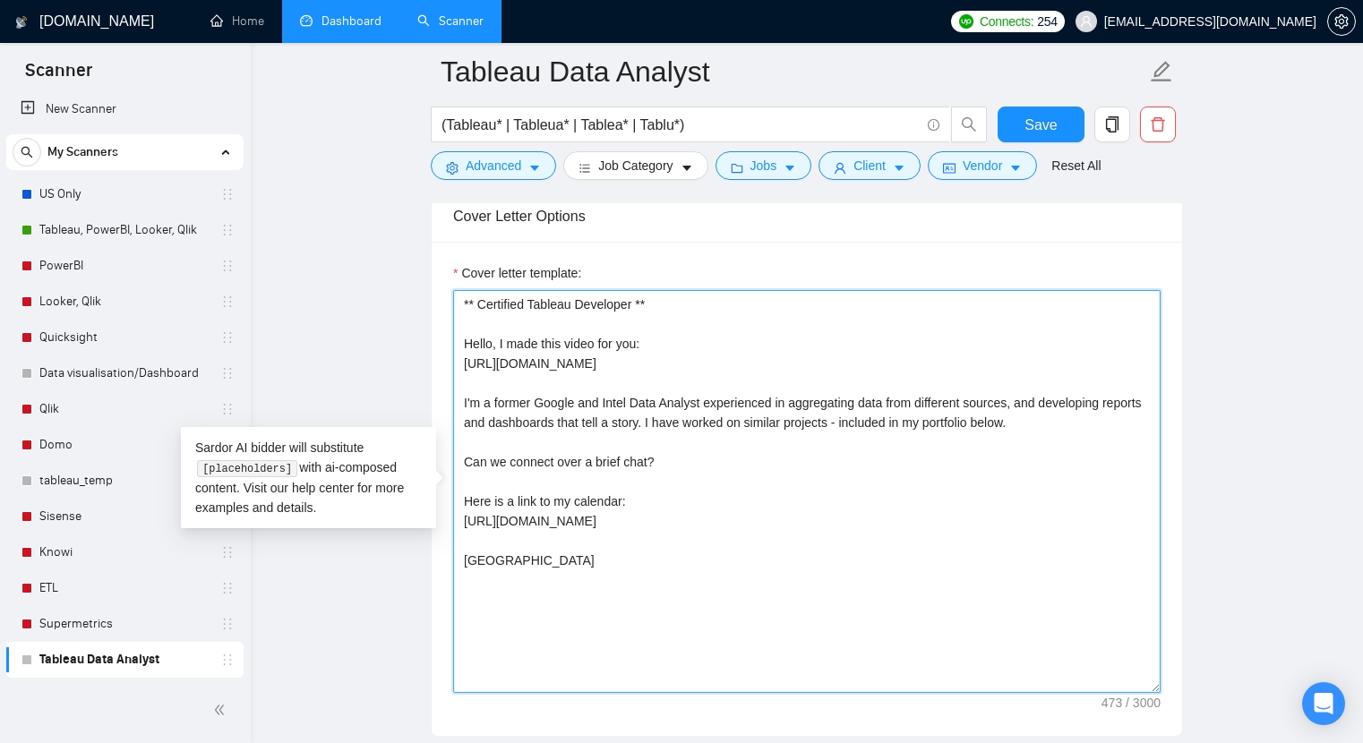
click at [532, 459] on textarea "** Certified Tableau Developer ** Hello, I made this video for you: [URL][DOMAI…" at bounding box center [807, 491] width 708 height 403
click at [646, 460] on textarea "** Certified Tableau Developer ** Hello, I made this video for you: [URL][DOMAI…" at bounding box center [807, 491] width 708 height 403
type textarea "** Certified Tableau Developer ** Hello, I made this video for you: [URL][DOMAI…"
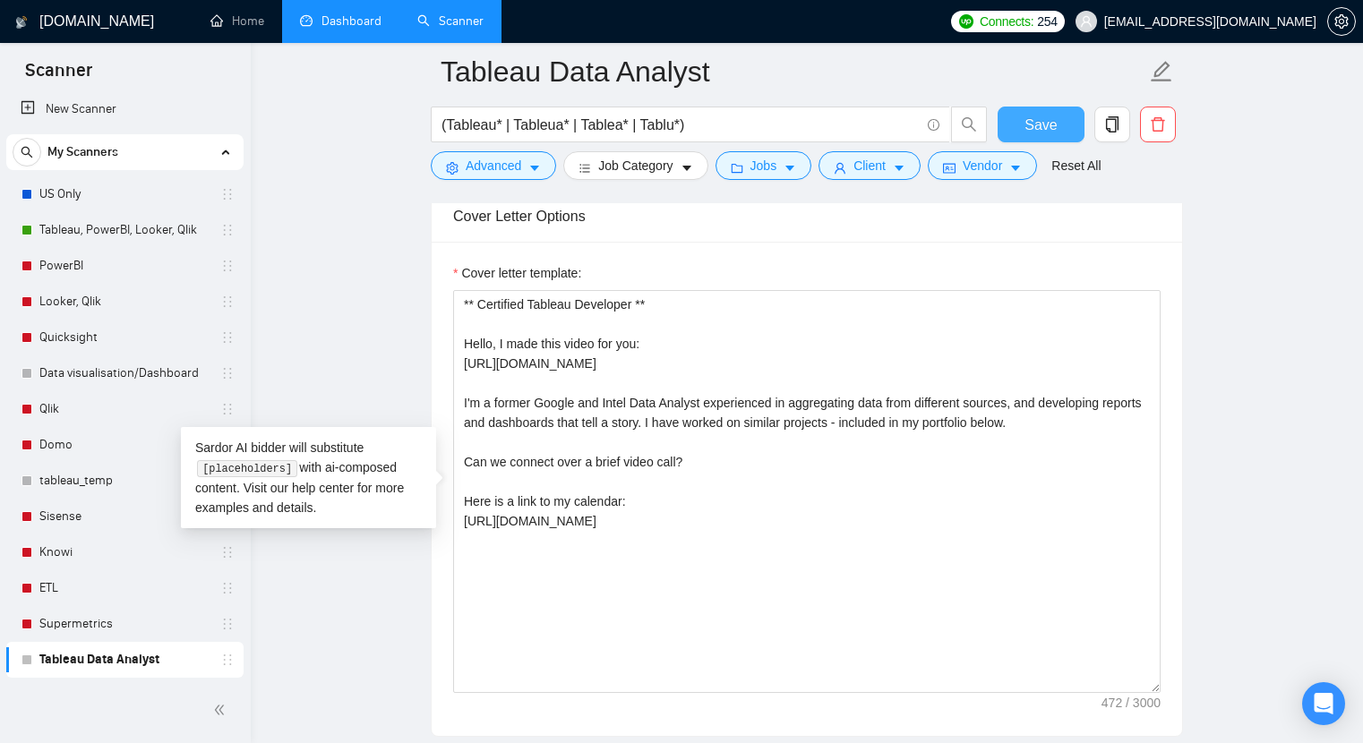
click at [1012, 131] on button "Save" at bounding box center [1041, 125] width 87 height 36
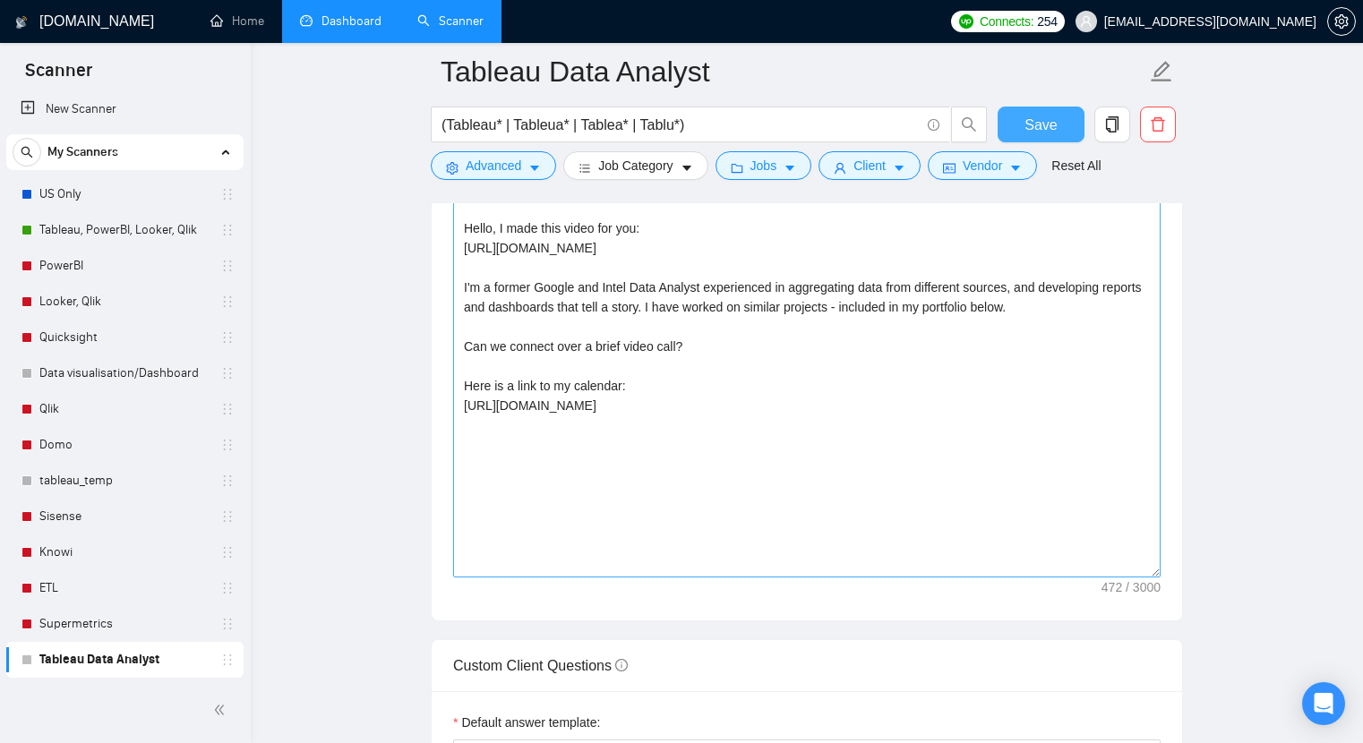
scroll to position [1912, 0]
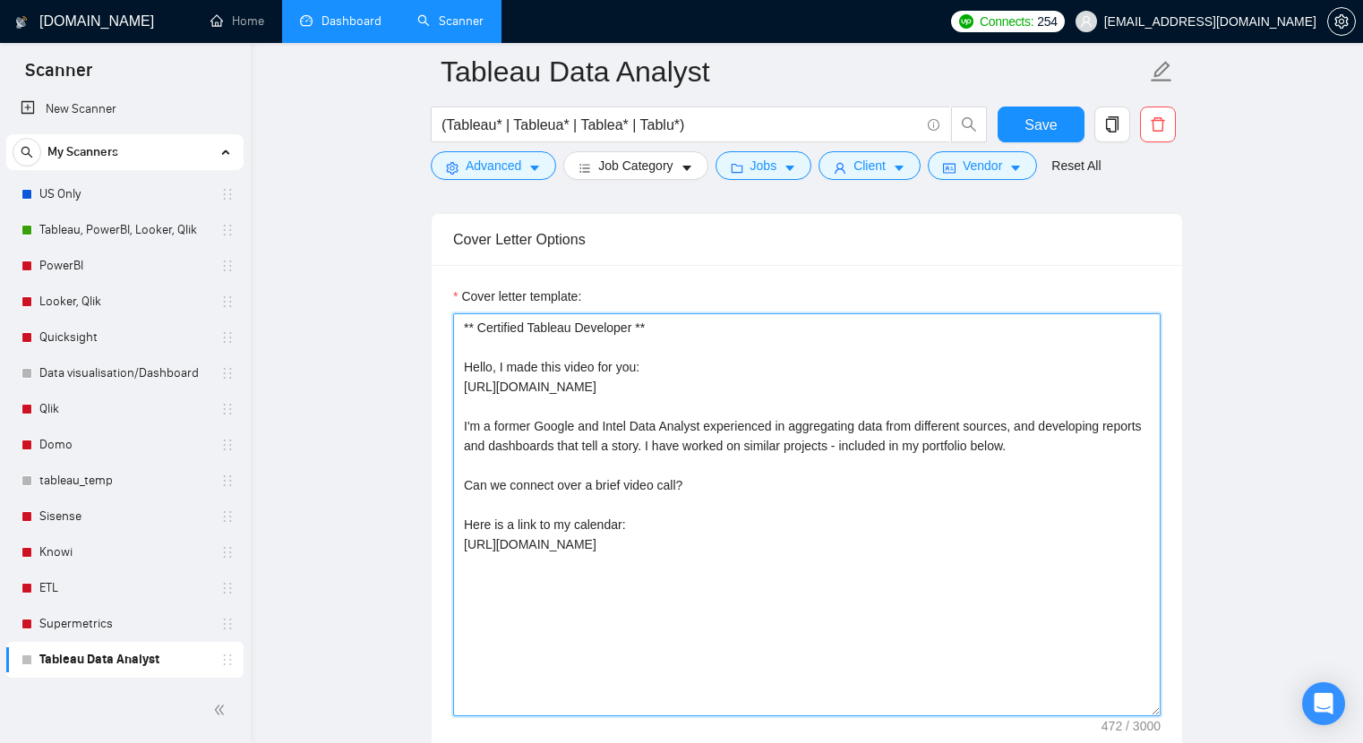
click at [718, 529] on textarea "** Certified Tableau Developer ** Hello, I made this video for you: [URL][DOMAI…" at bounding box center [807, 514] width 708 height 403
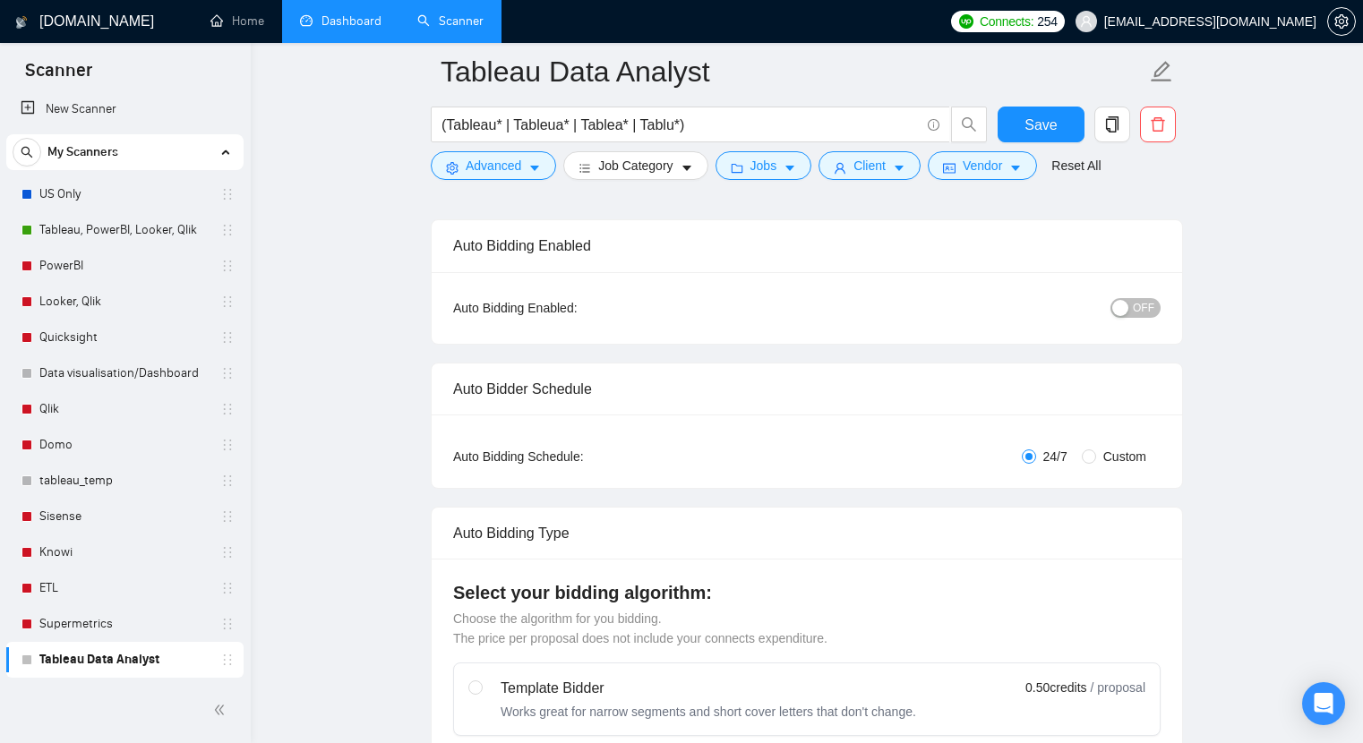
scroll to position [0, 0]
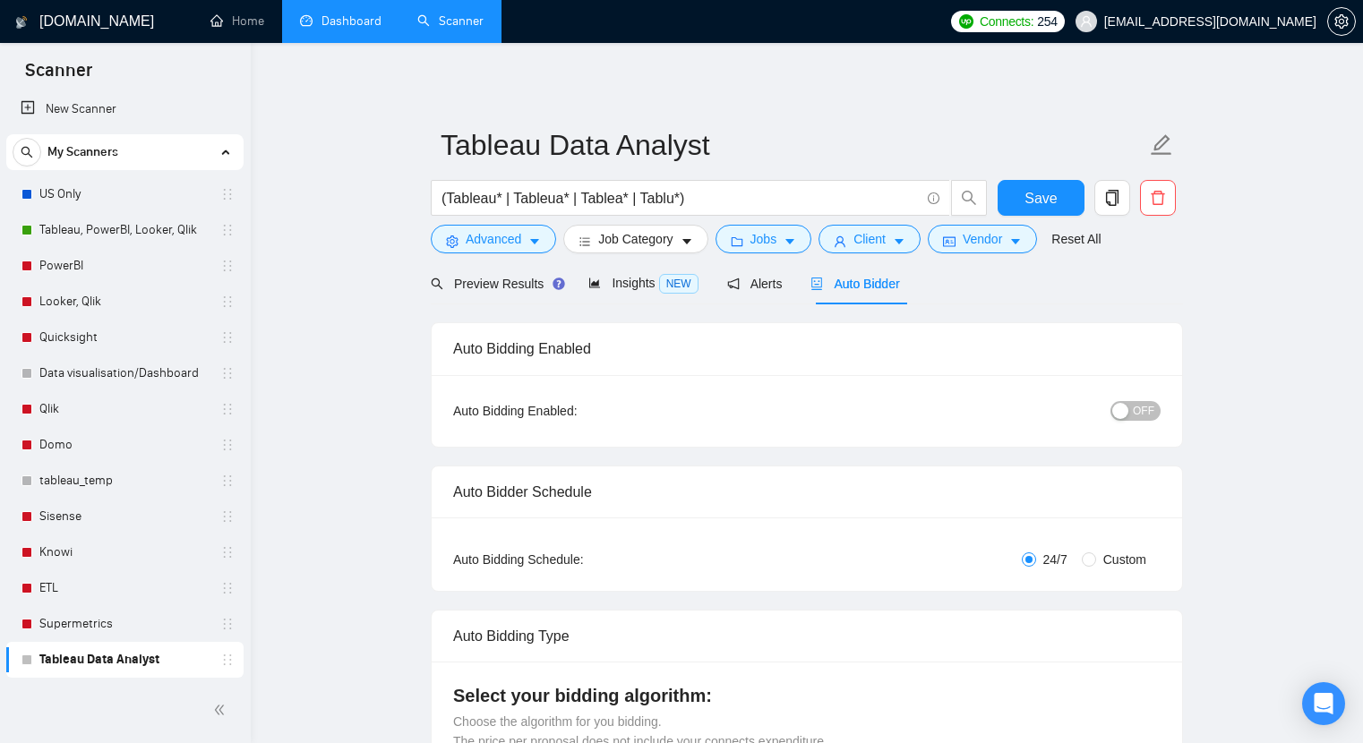
click at [1138, 407] on span "OFF" at bounding box center [1143, 411] width 21 height 20
click at [101, 230] on link "Tableau, PowerBI, Looker, Qlik" at bounding box center [124, 230] width 170 height 36
click at [1055, 195] on span "Save" at bounding box center [1041, 198] width 32 height 22
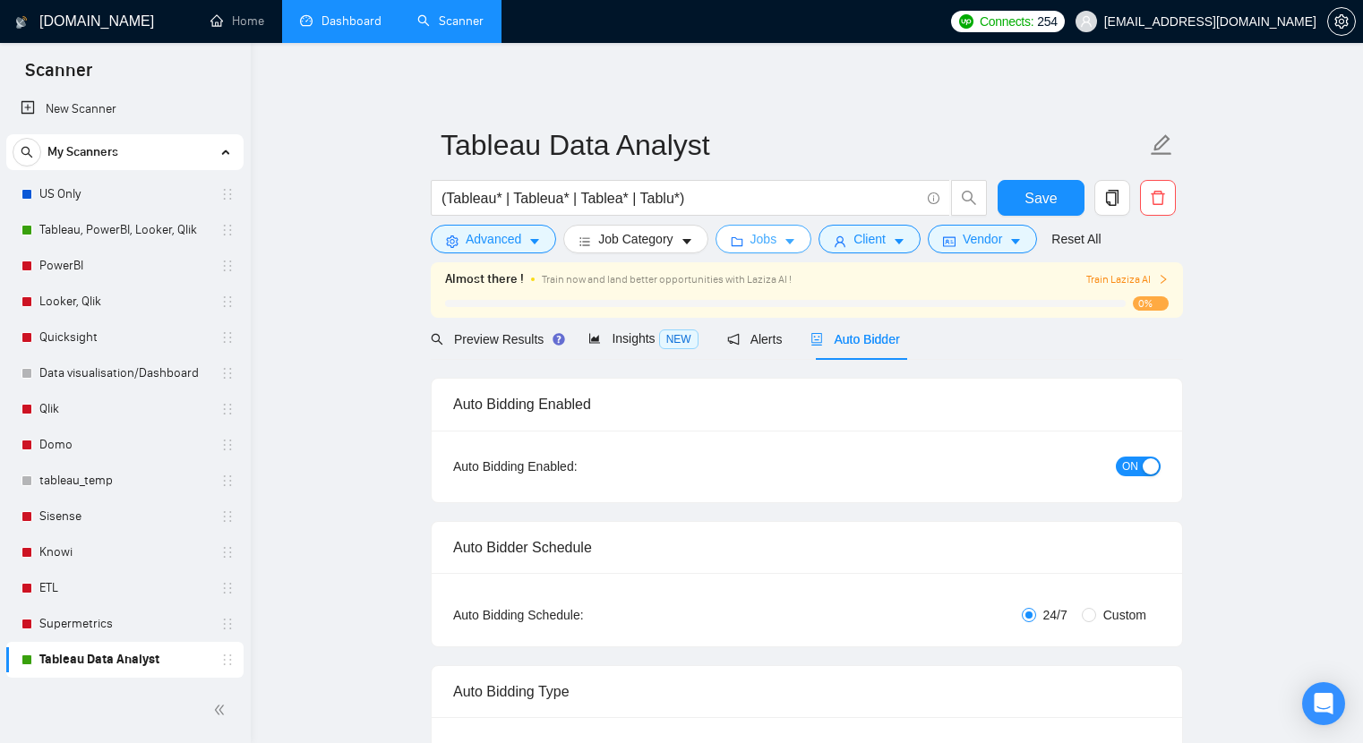
click at [767, 236] on span "Jobs" at bounding box center [763, 239] width 27 height 20
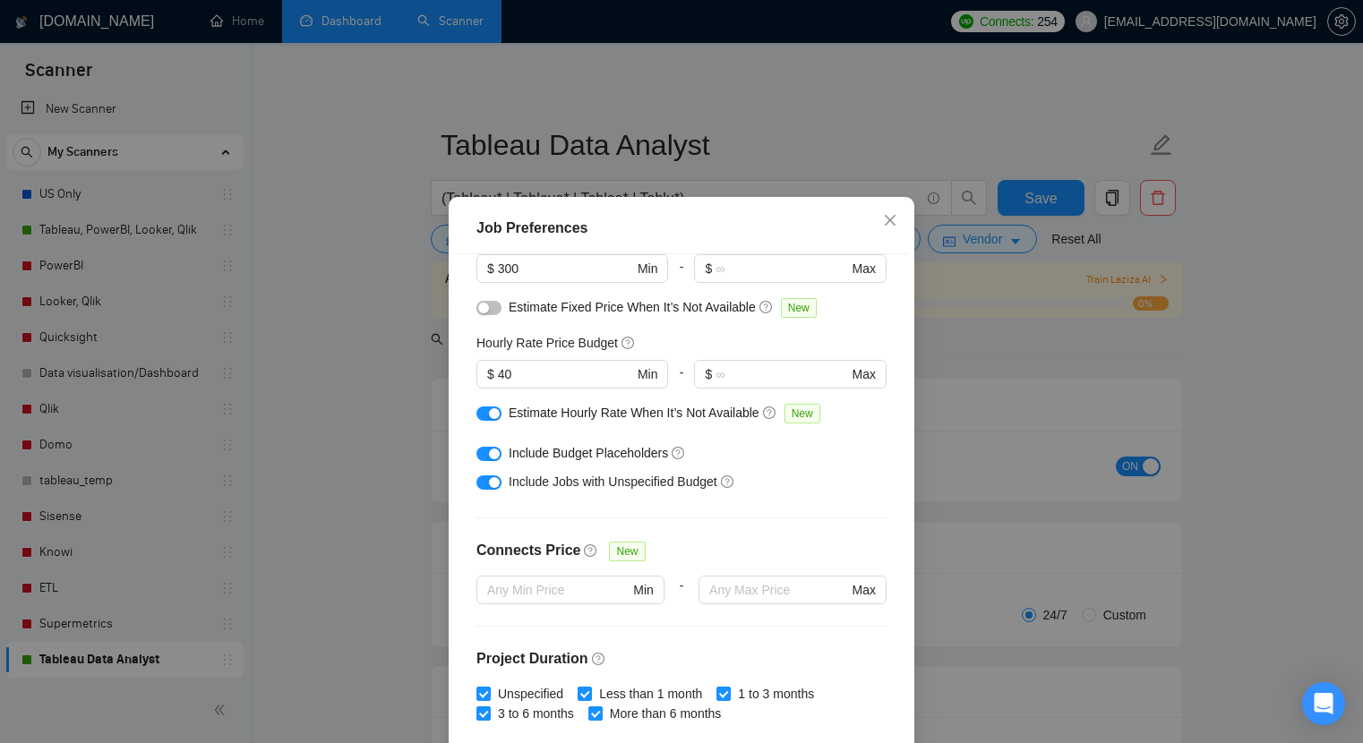
scroll to position [167, 0]
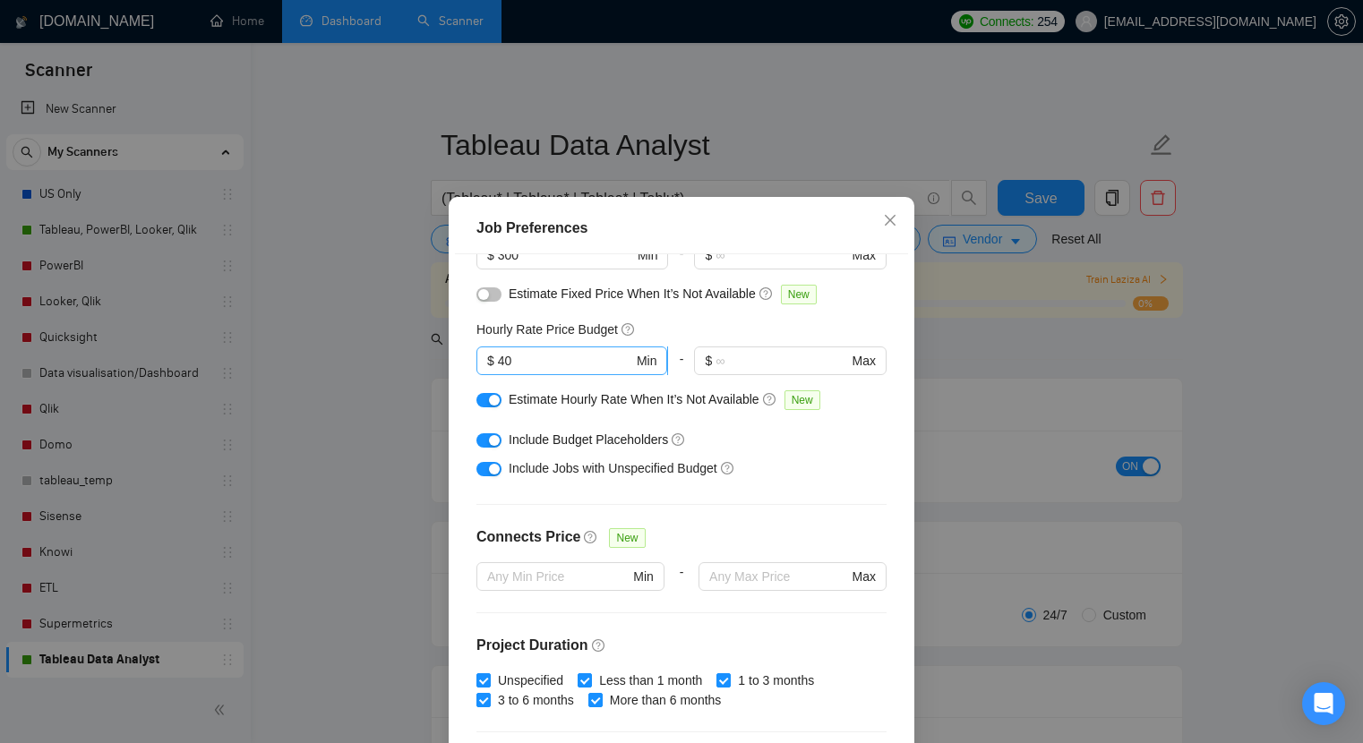
click at [533, 356] on input "40" at bounding box center [565, 361] width 135 height 20
type input "35"
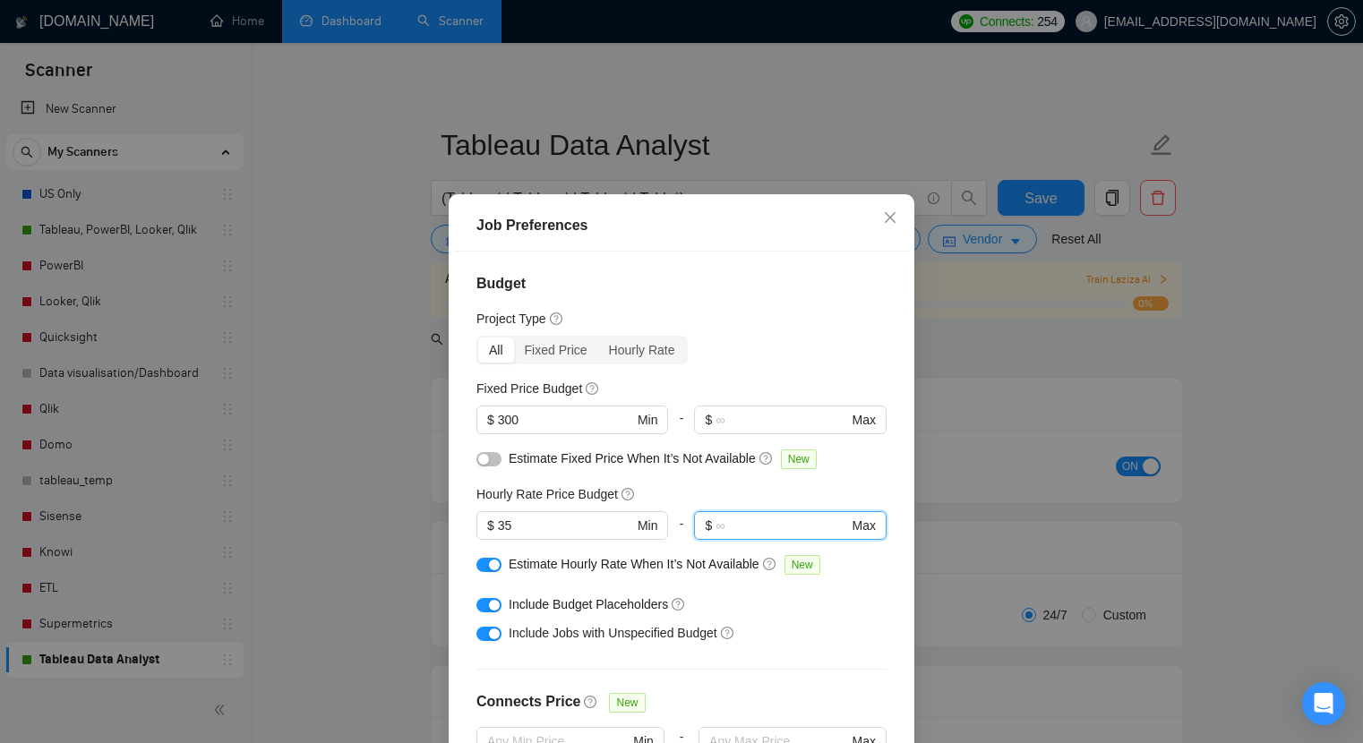
scroll to position [0, 0]
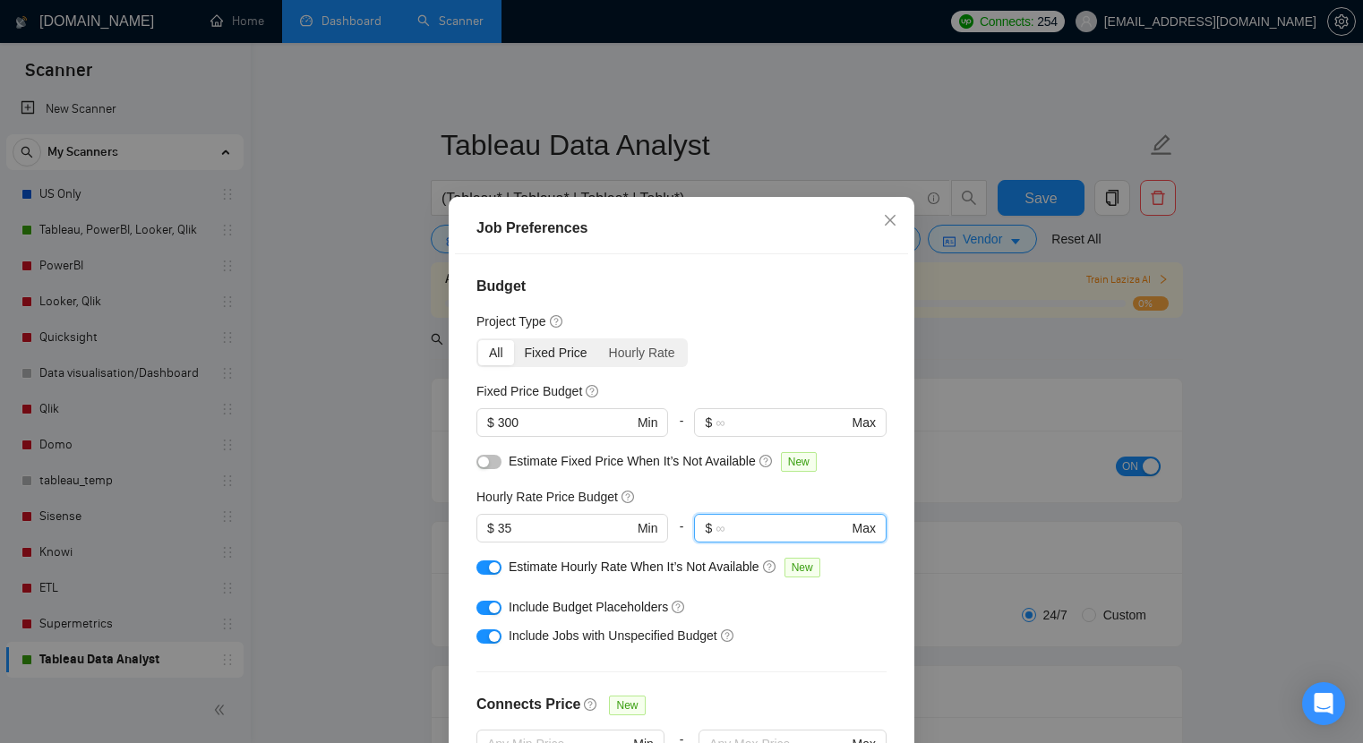
click at [554, 356] on div "Fixed Price" at bounding box center [556, 352] width 84 height 25
click at [514, 340] on input "Fixed Price" at bounding box center [514, 340] width 0 height 0
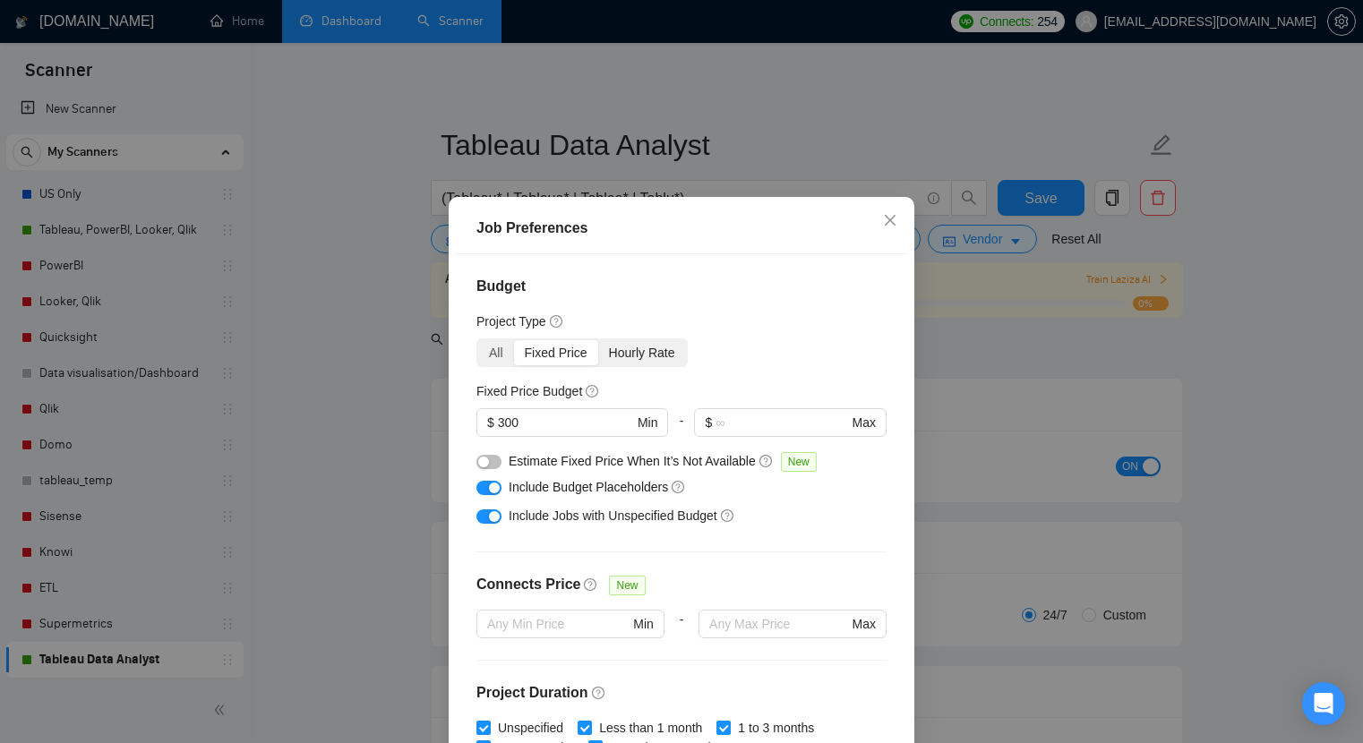
click at [646, 345] on div "Hourly Rate" at bounding box center [642, 352] width 88 height 25
click at [598, 340] on input "Hourly Rate" at bounding box center [598, 340] width 0 height 0
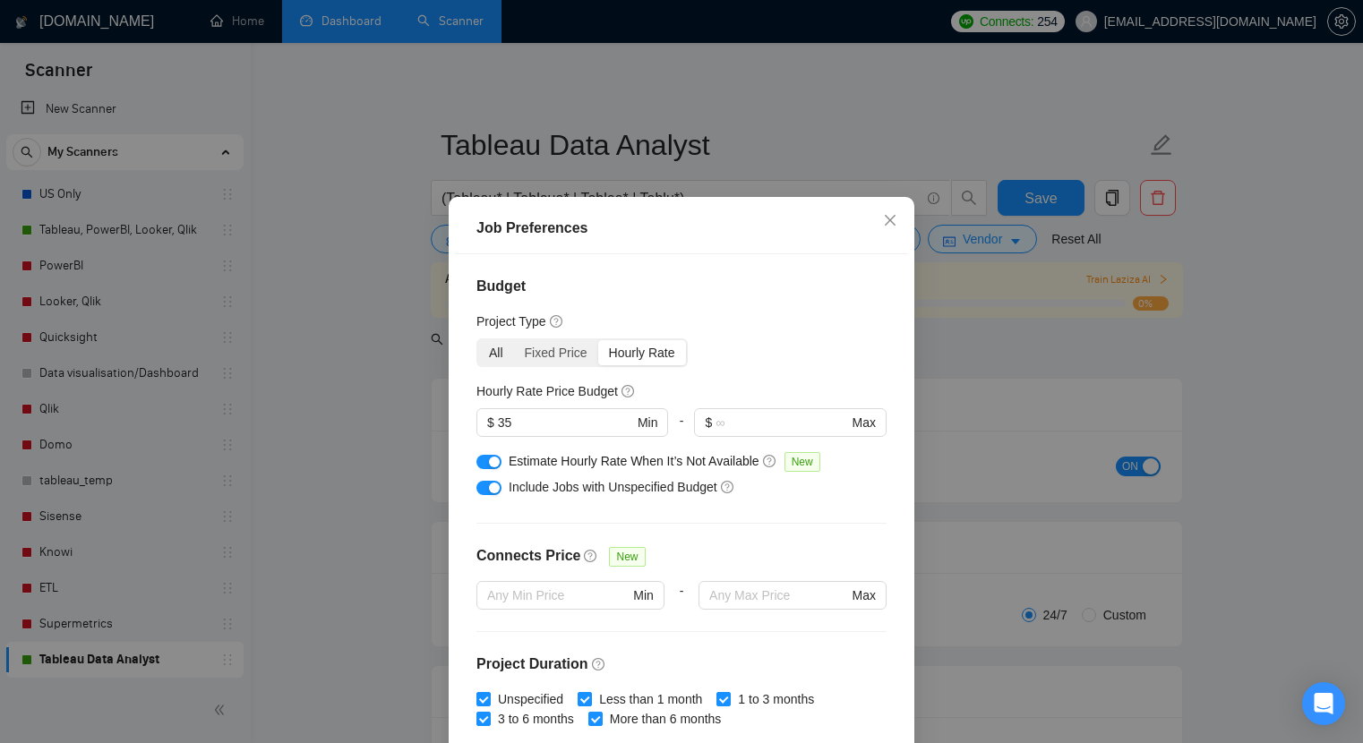
click at [493, 361] on div "All" at bounding box center [496, 352] width 36 height 25
click at [478, 340] on input "All" at bounding box center [478, 340] width 0 height 0
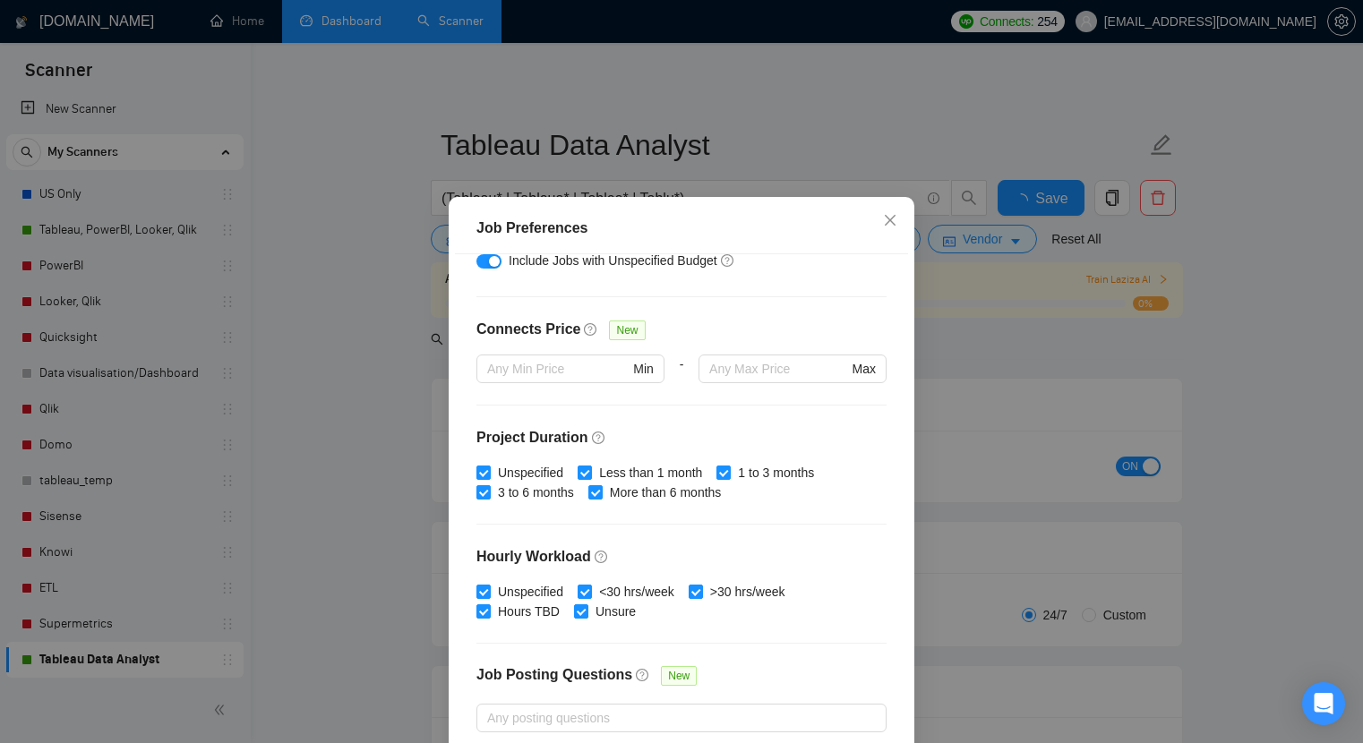
scroll to position [489, 0]
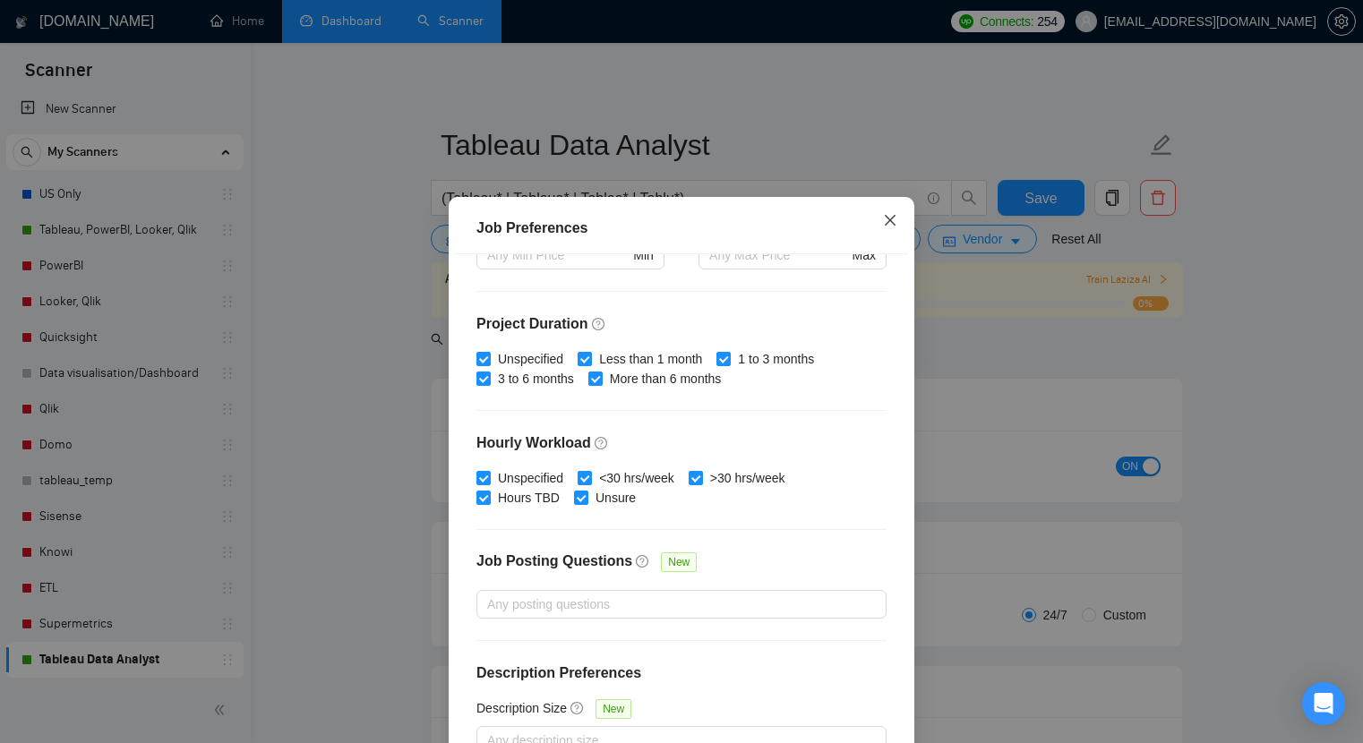
click at [888, 214] on icon "close" at bounding box center [890, 220] width 14 height 14
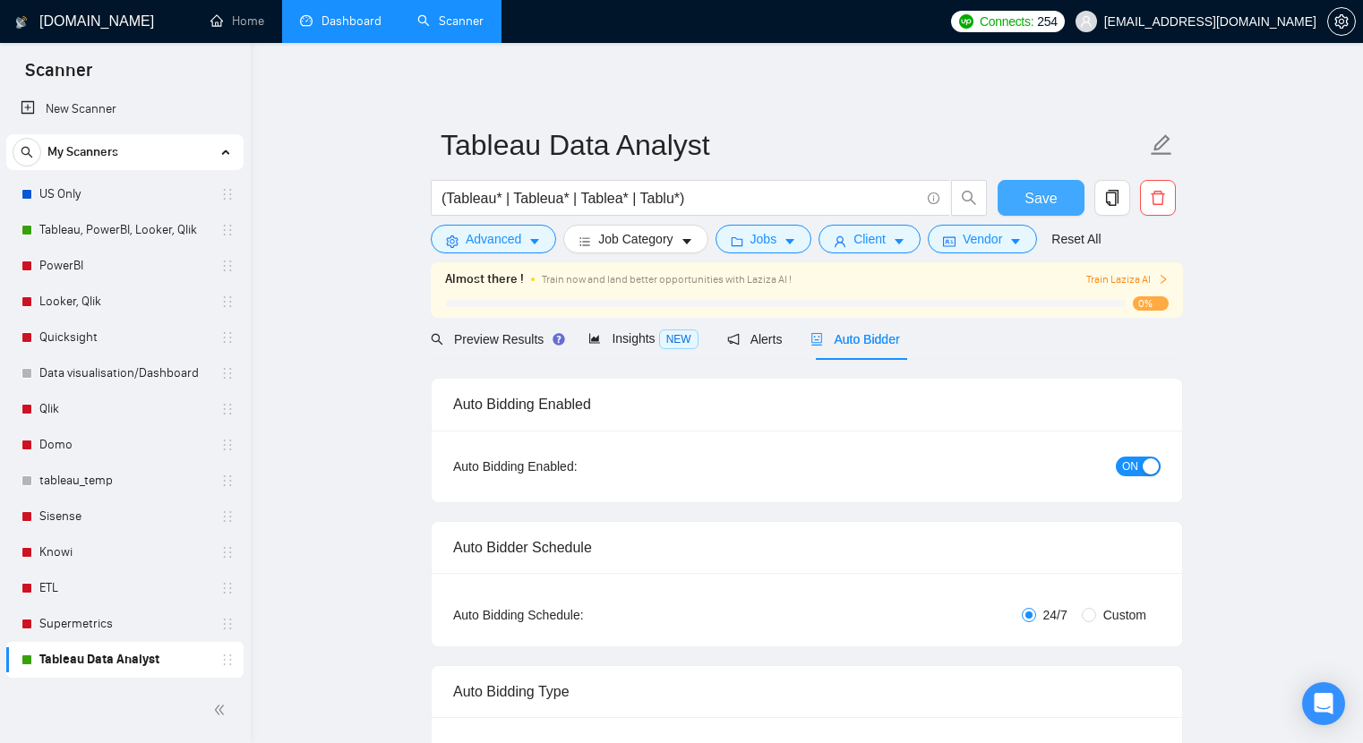
click at [1055, 193] on span "Save" at bounding box center [1041, 198] width 32 height 22
click at [78, 232] on link "Tableau, PowerBI, Looker, Qlik" at bounding box center [124, 230] width 170 height 36
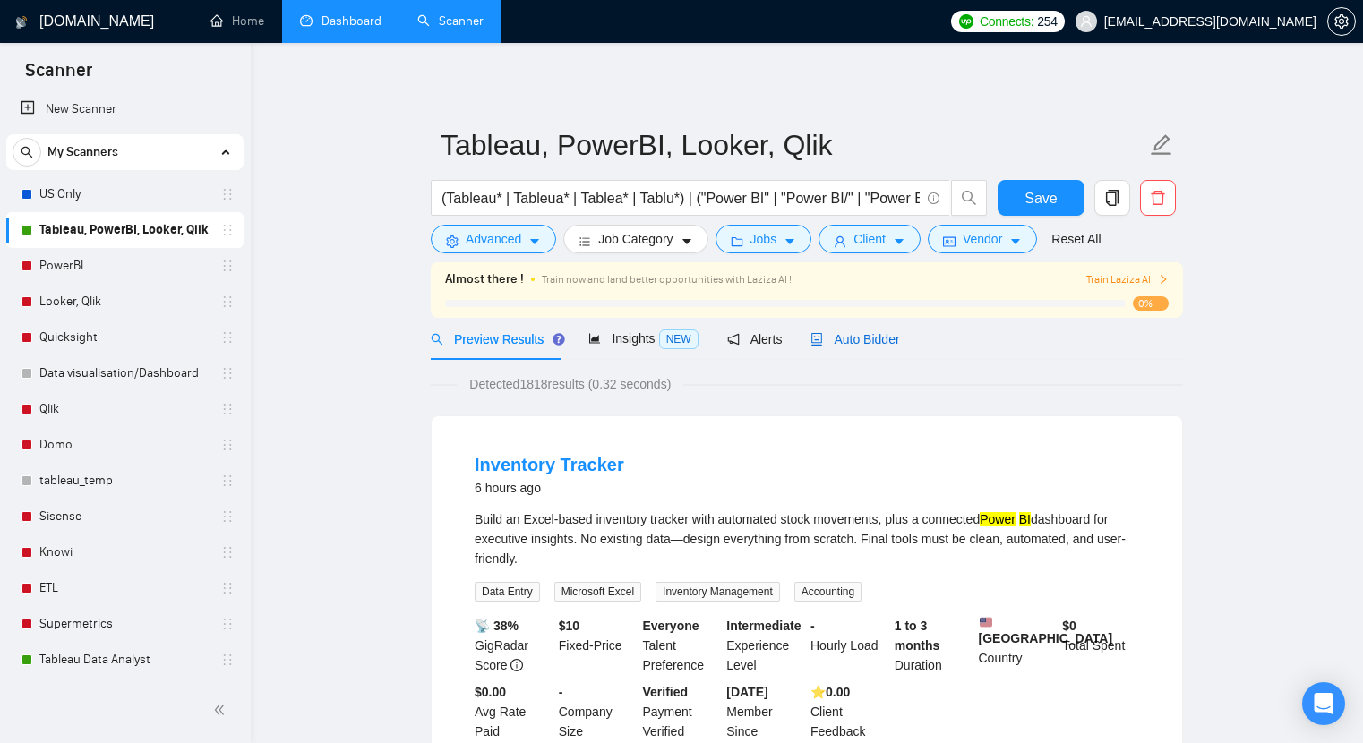
click at [883, 344] on span "Auto Bidder" at bounding box center [854, 339] width 89 height 14
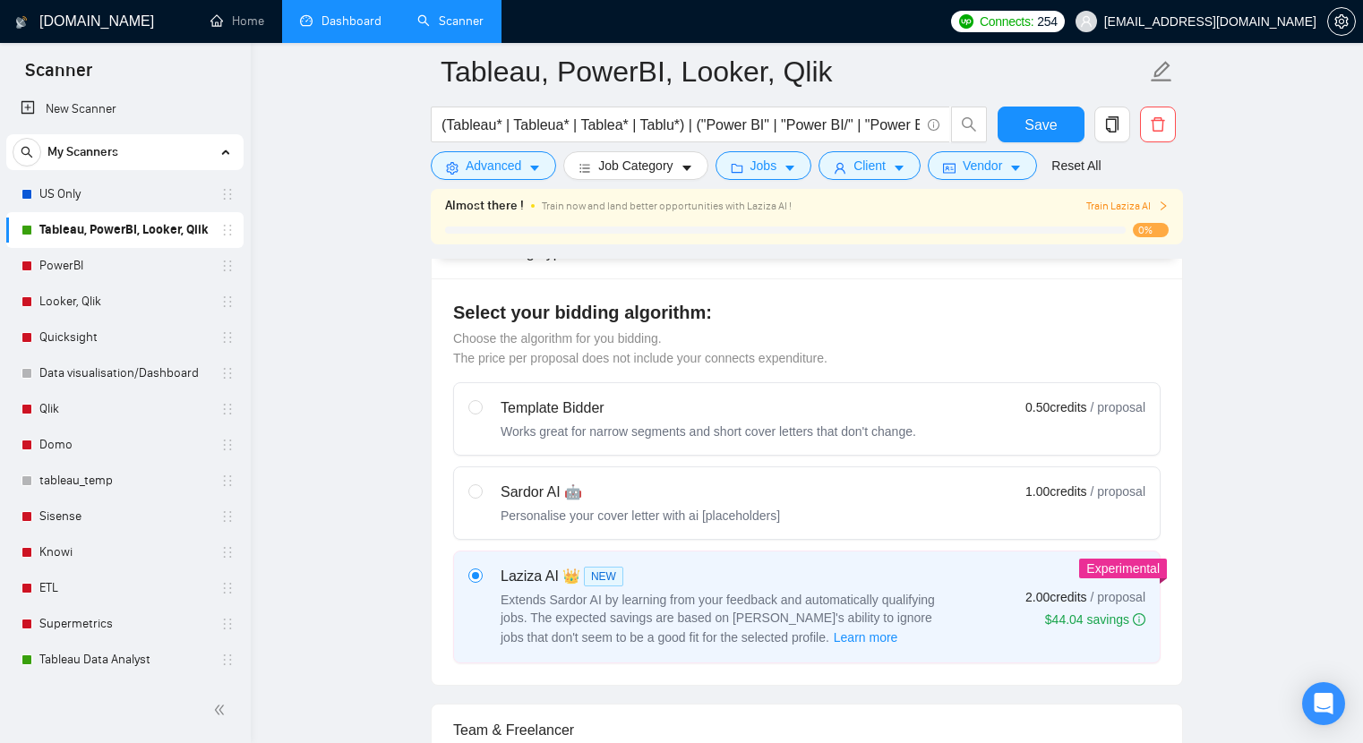
scroll to position [457, 0]
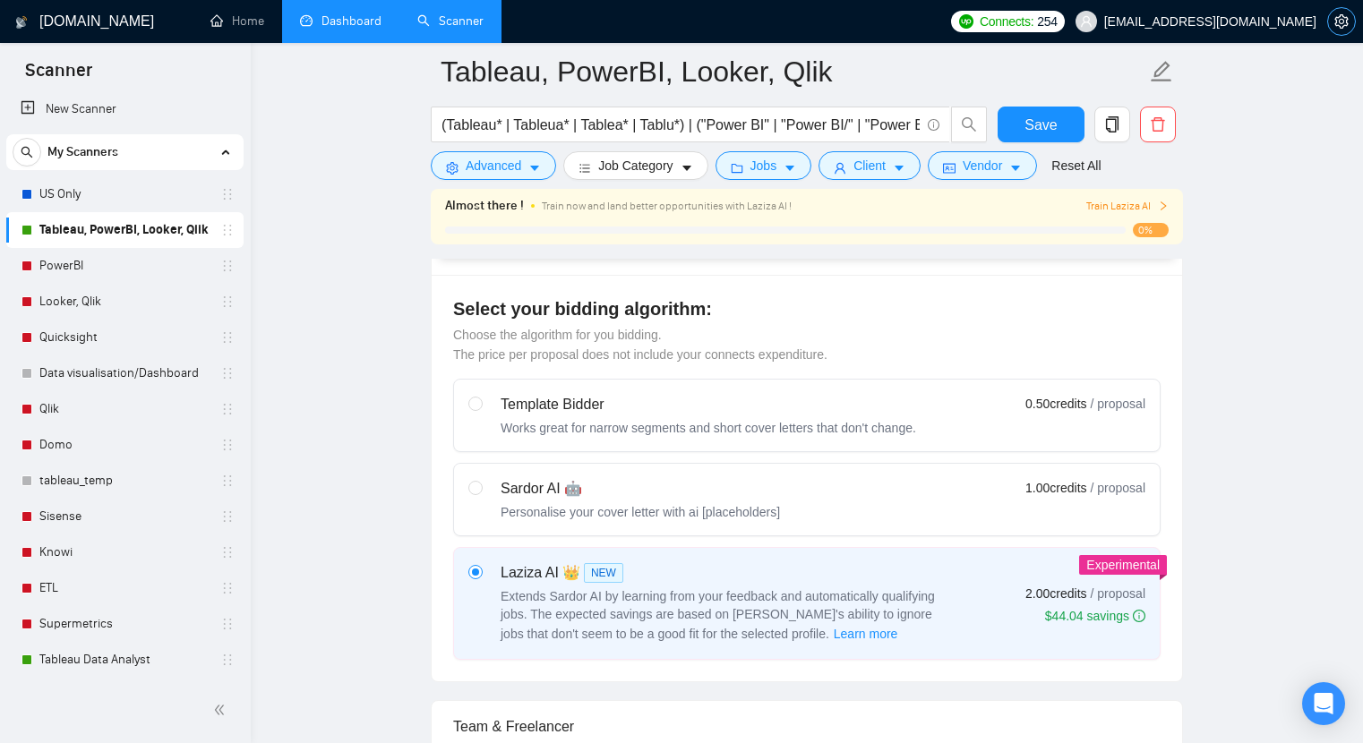
click at [1351, 21] on span "setting" at bounding box center [1341, 21] width 27 height 14
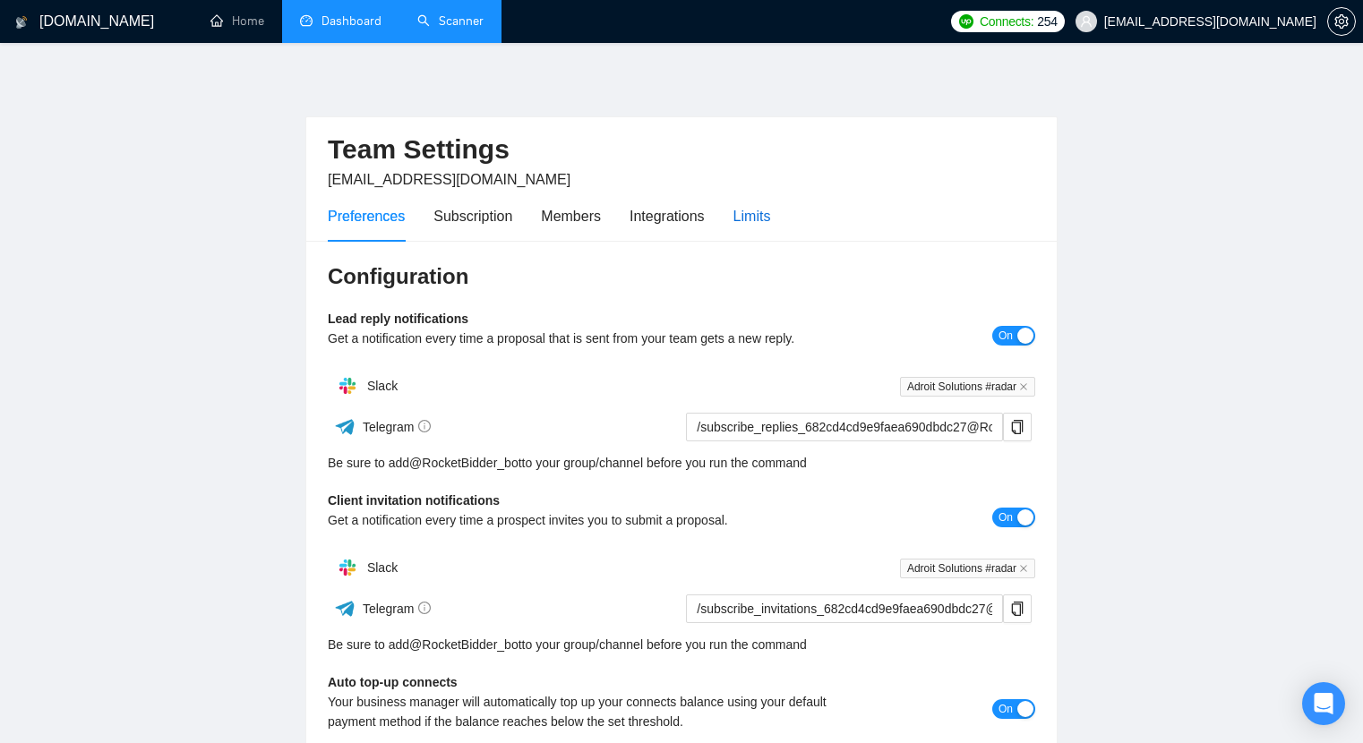
click at [745, 211] on div "Limits" at bounding box center [752, 216] width 38 height 22
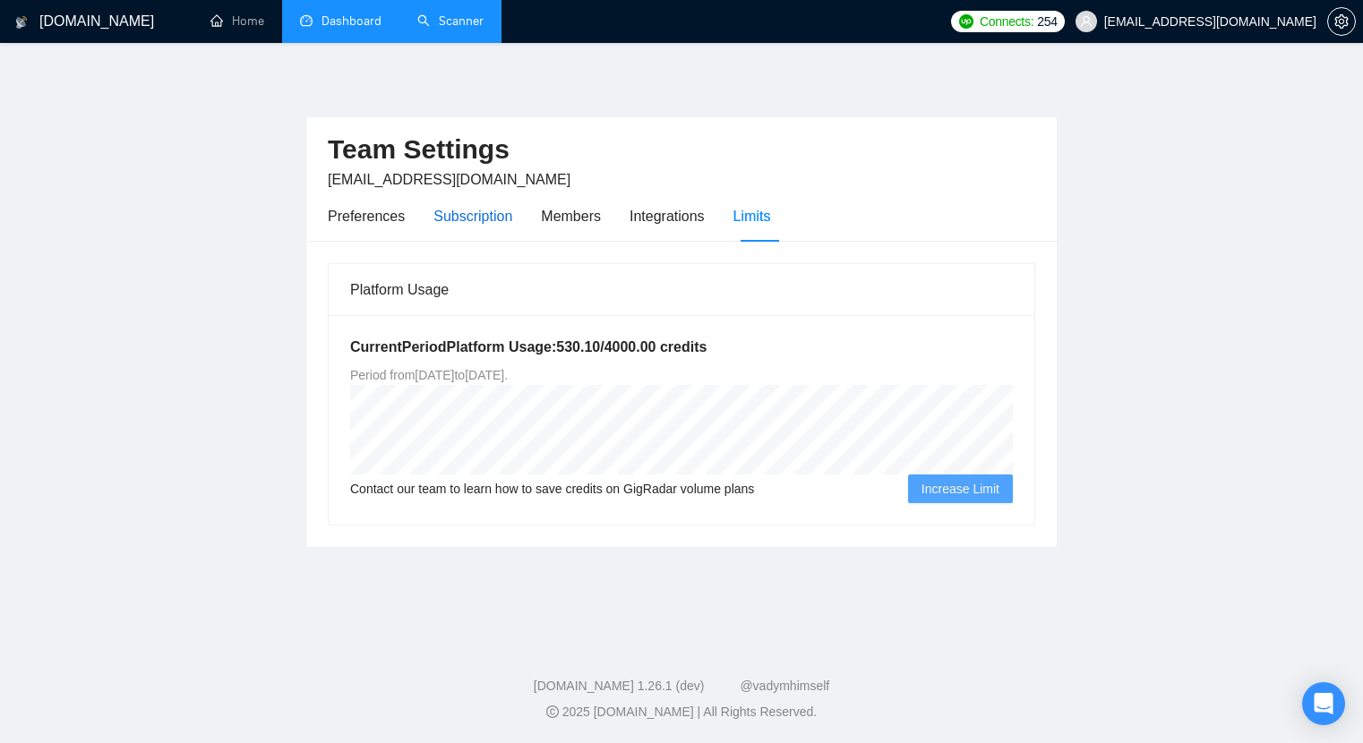
click at [482, 208] on div "Subscription" at bounding box center [472, 216] width 79 height 22
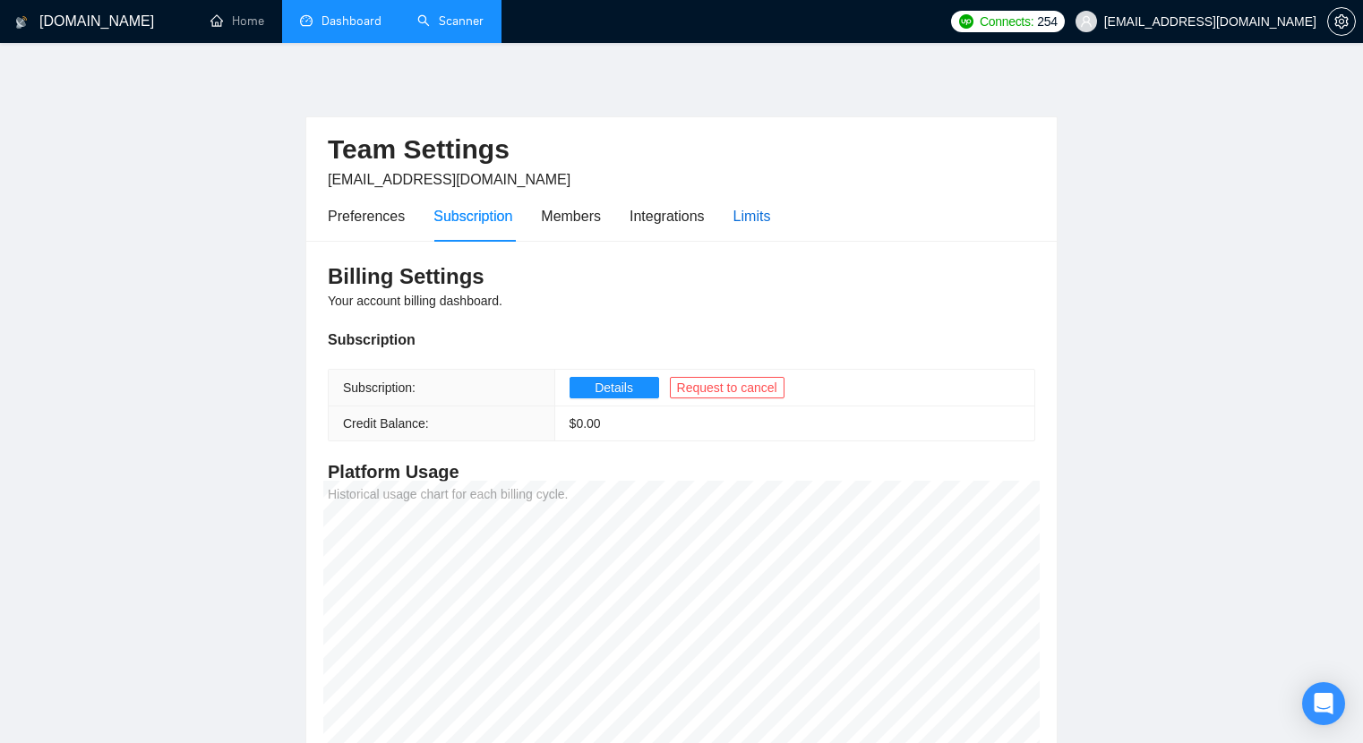
click at [770, 221] on div "Limits" at bounding box center [752, 216] width 38 height 22
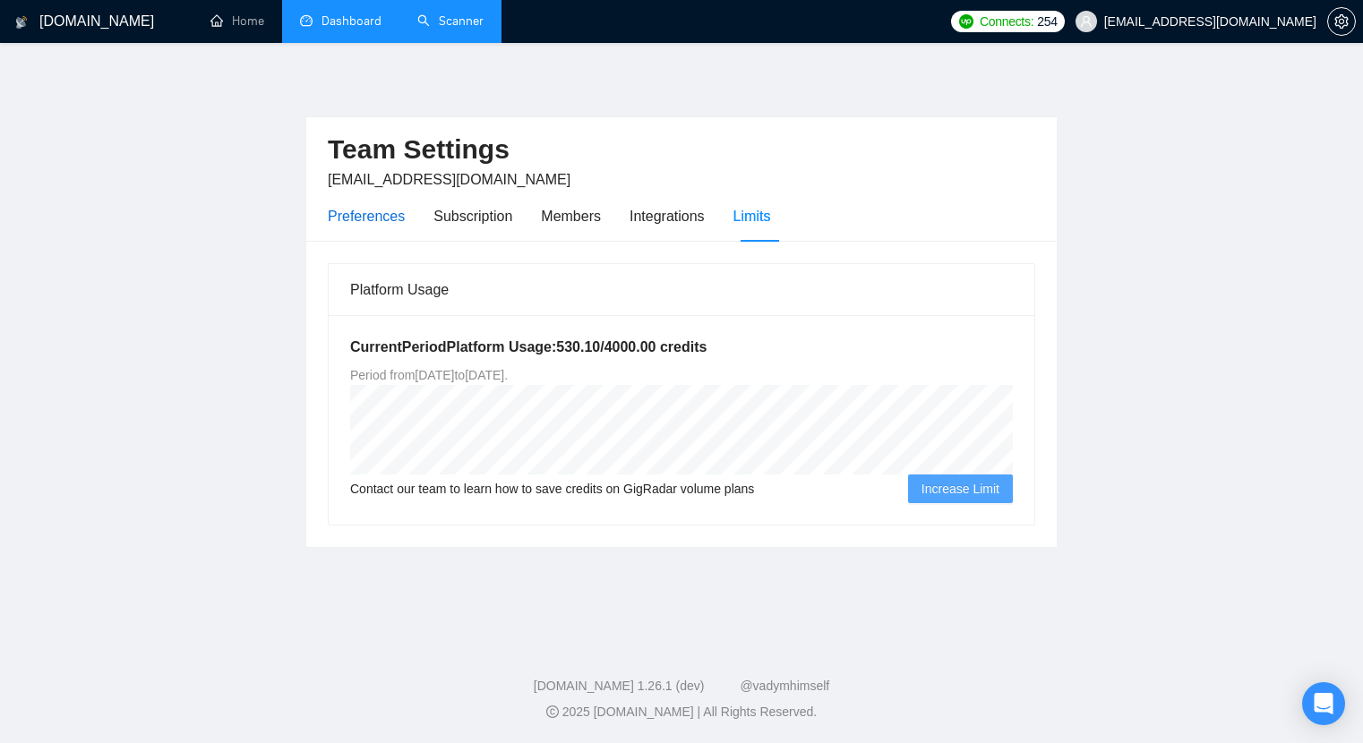
click at [384, 213] on div "Preferences" at bounding box center [366, 216] width 77 height 22
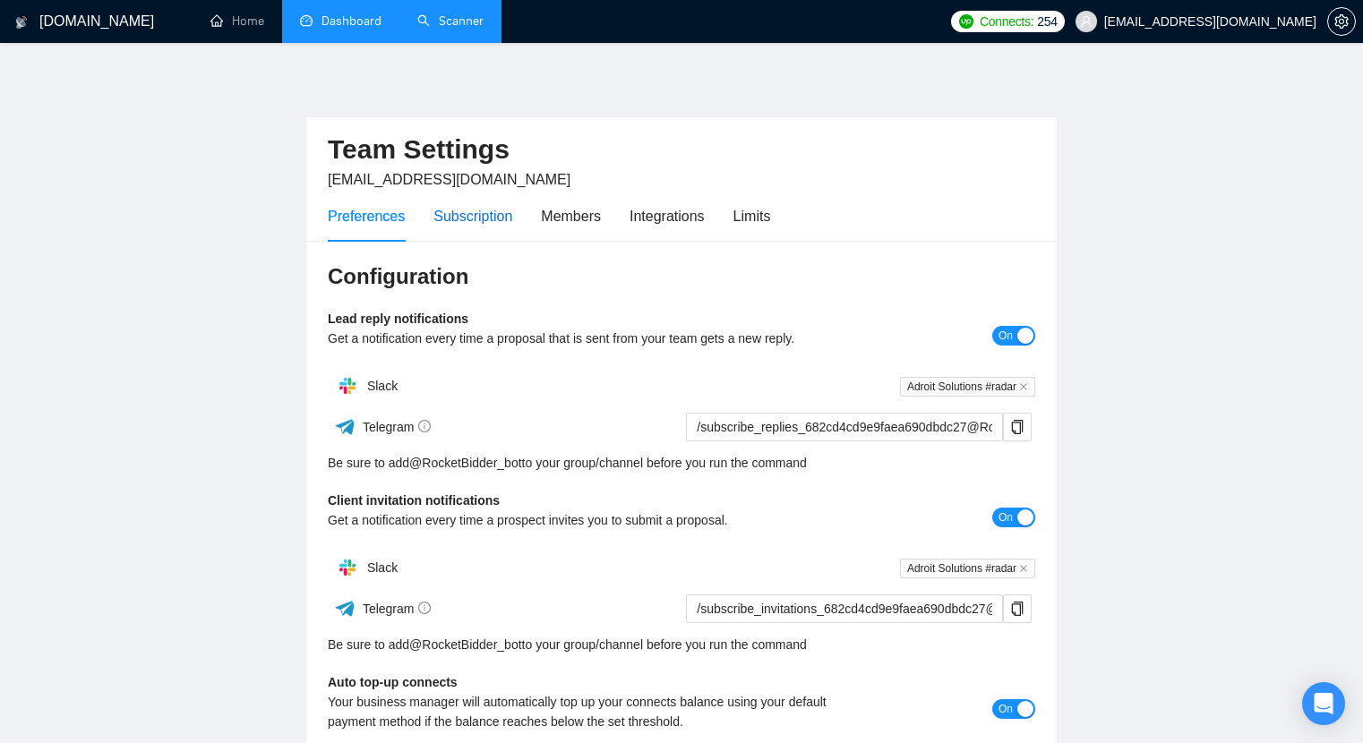
click at [487, 220] on div "Subscription" at bounding box center [472, 216] width 79 height 22
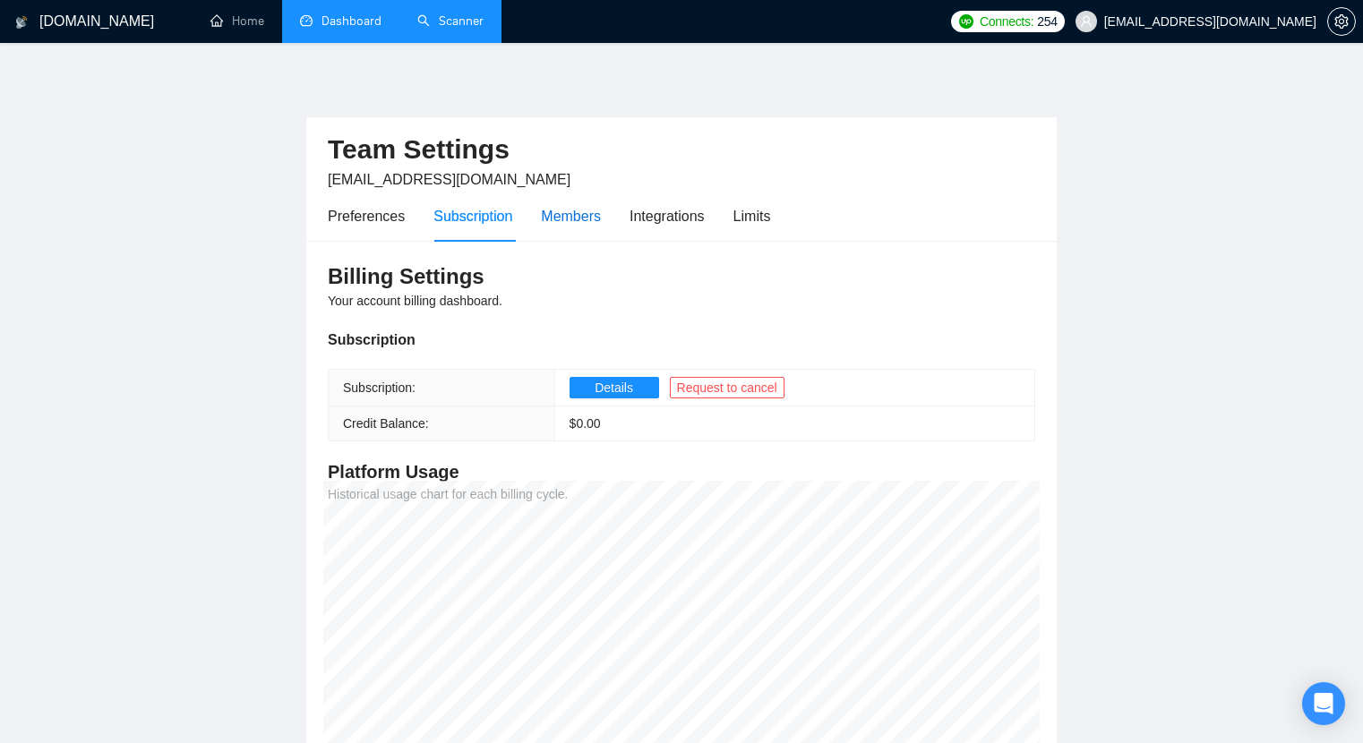
click at [575, 218] on div "Members" at bounding box center [571, 216] width 60 height 22
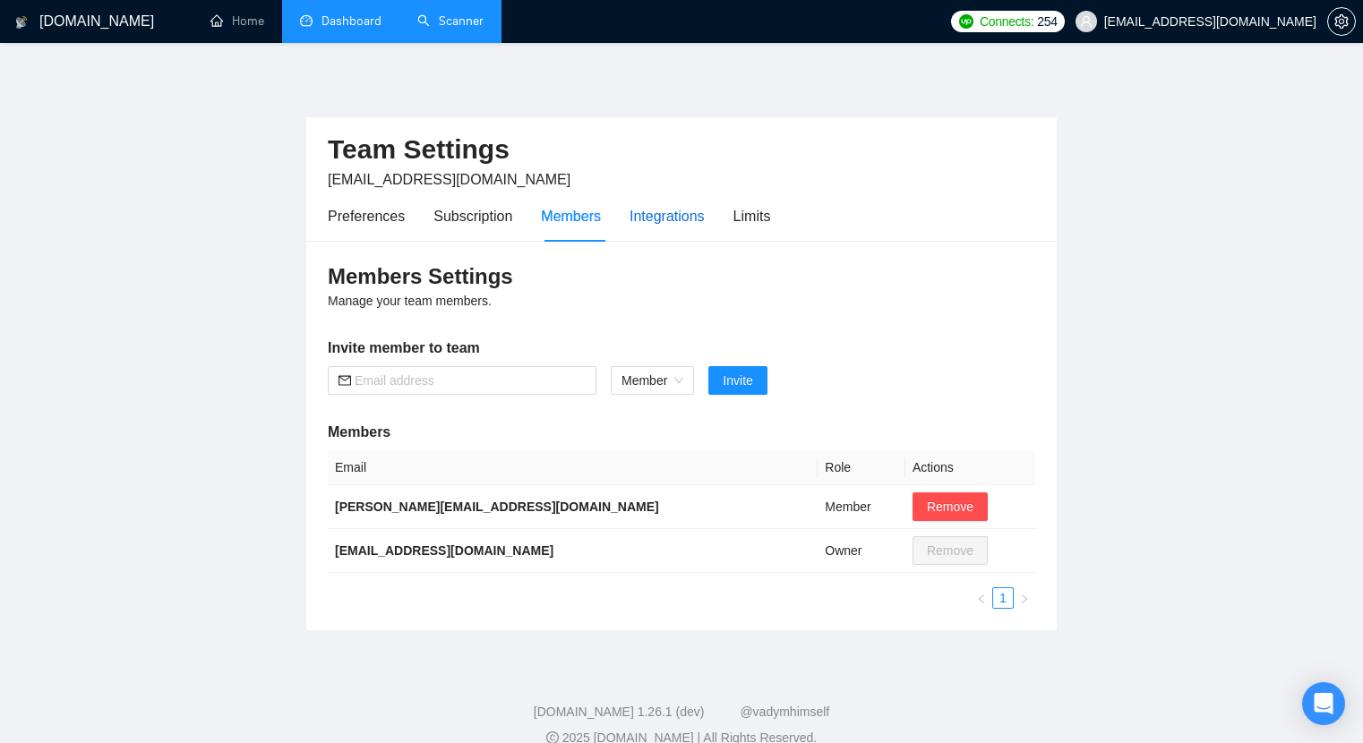
click at [665, 217] on div "Integrations" at bounding box center [667, 216] width 75 height 22
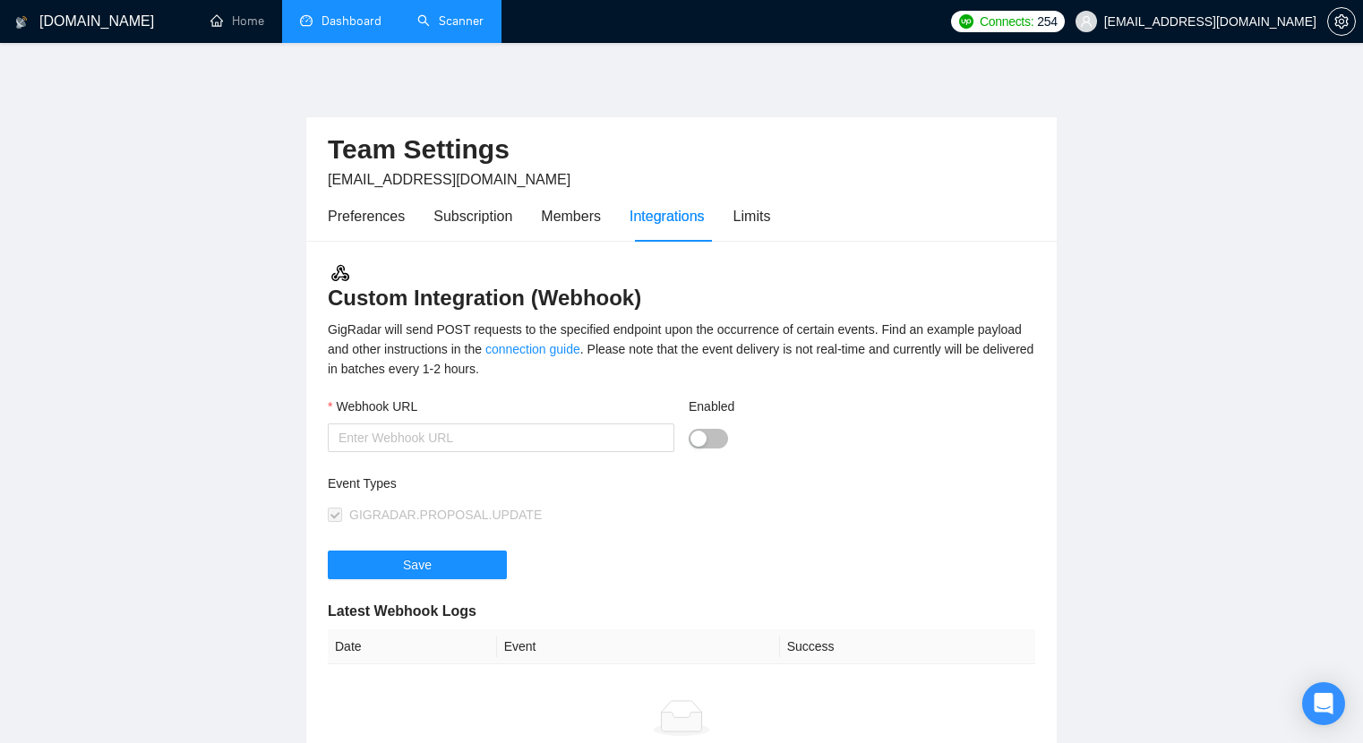
click at [780, 229] on div "Preferences Subscription Members Integrations Limits" at bounding box center [682, 216] width 708 height 51
click at [759, 221] on div "Limits" at bounding box center [752, 216] width 38 height 22
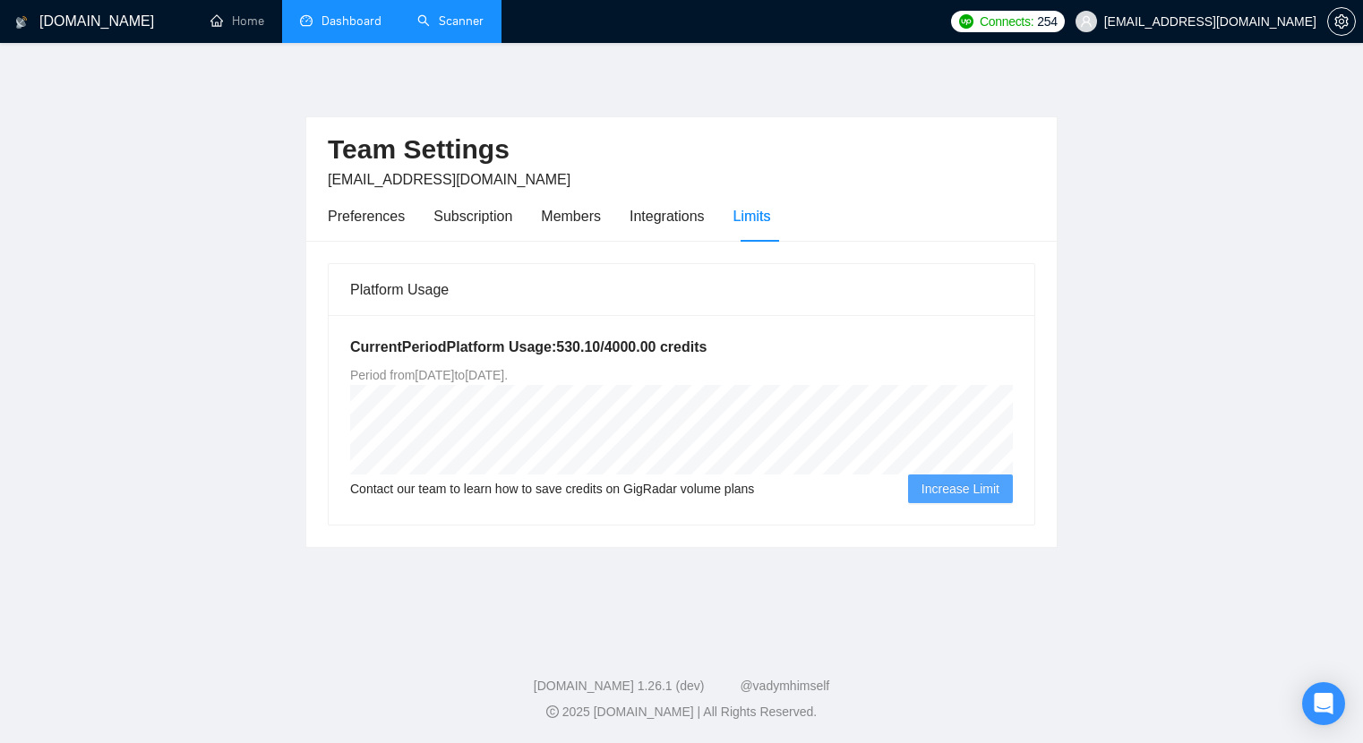
click at [455, 29] on link "Scanner" at bounding box center [450, 20] width 66 height 15
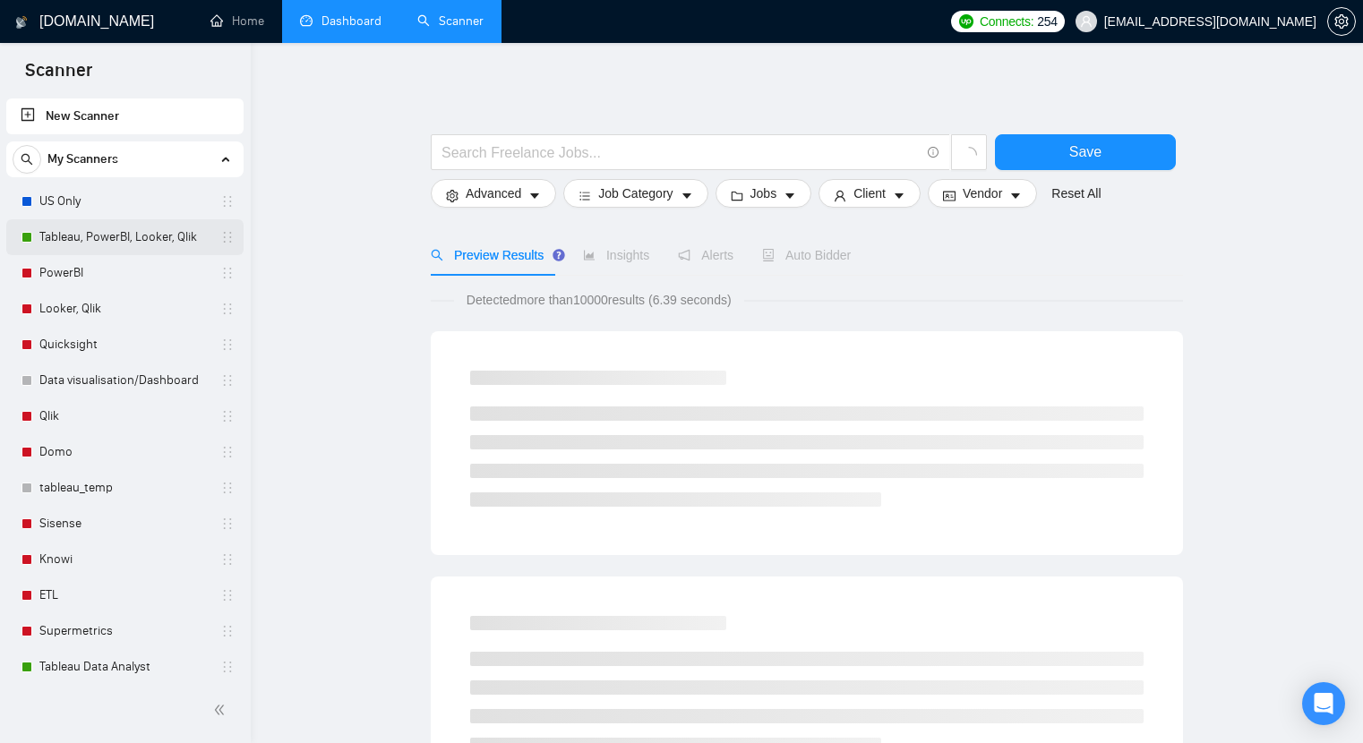
click at [107, 230] on link "Tableau, PowerBI, Looker, Qlik" at bounding box center [124, 237] width 170 height 36
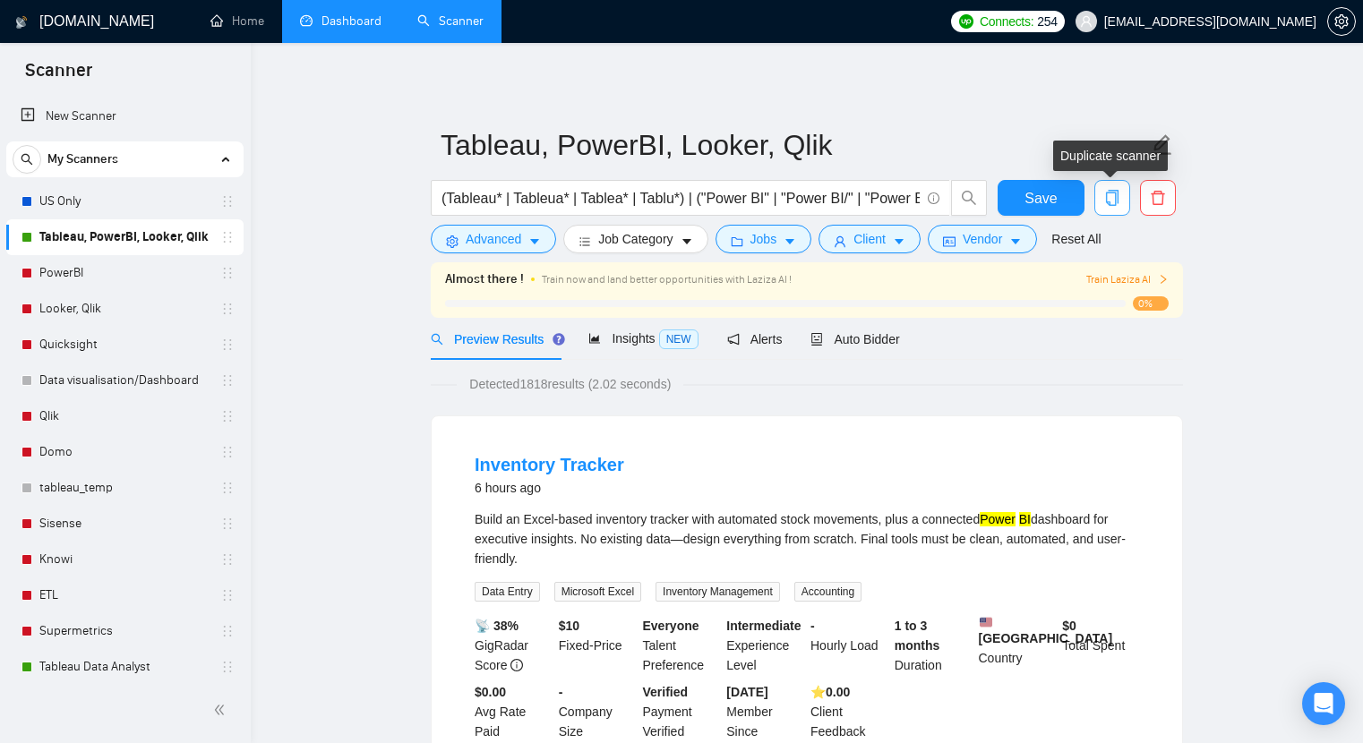
click at [1120, 191] on span "copy" at bounding box center [1112, 198] width 34 height 16
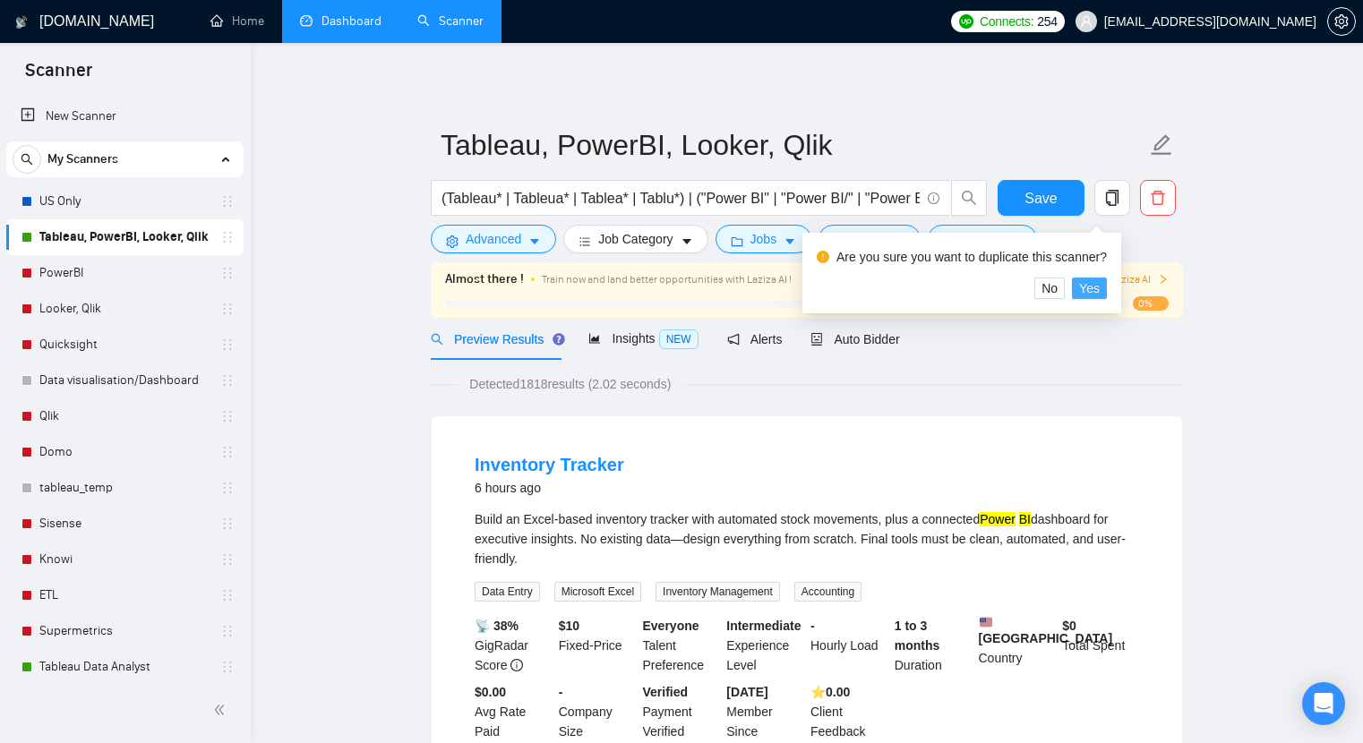
click at [1107, 288] on button "Yes" at bounding box center [1089, 288] width 35 height 21
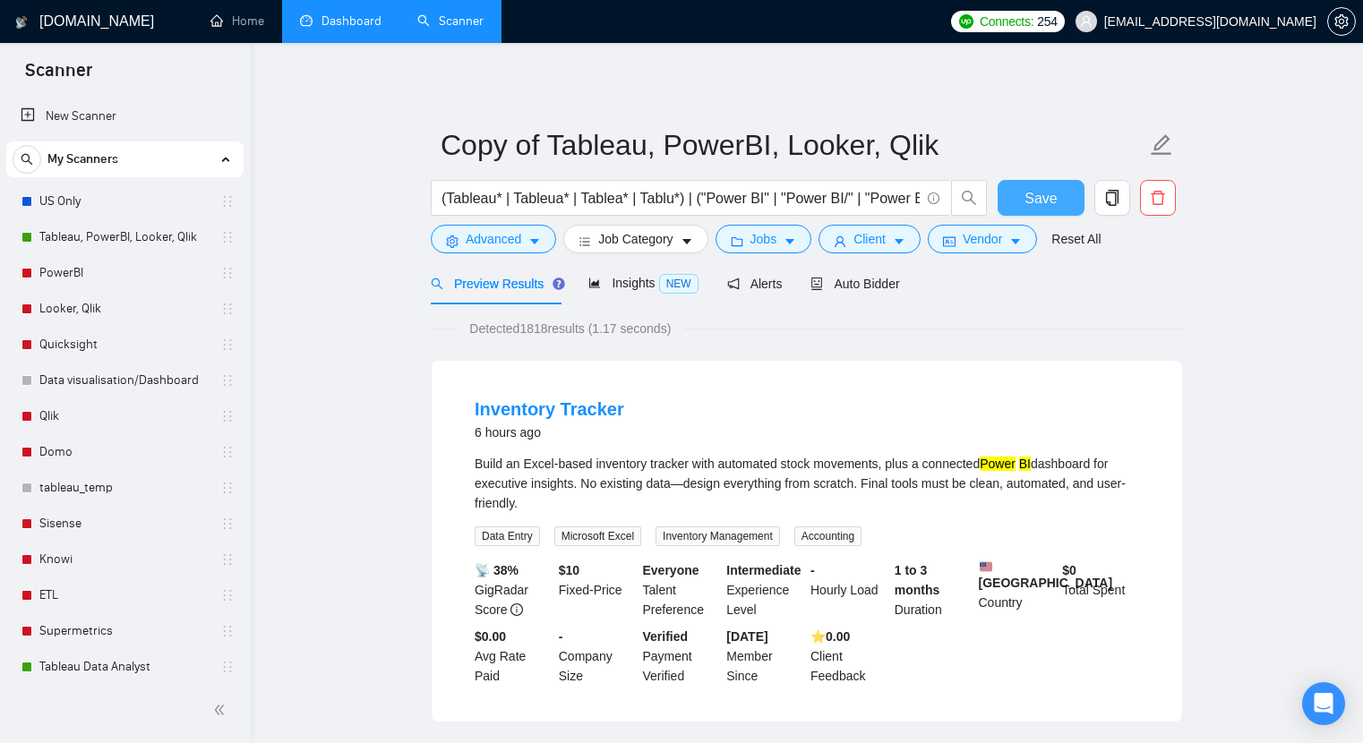
click at [1014, 200] on button "Save" at bounding box center [1041, 198] width 87 height 36
click at [888, 281] on span "Auto Bidder" at bounding box center [854, 284] width 89 height 14
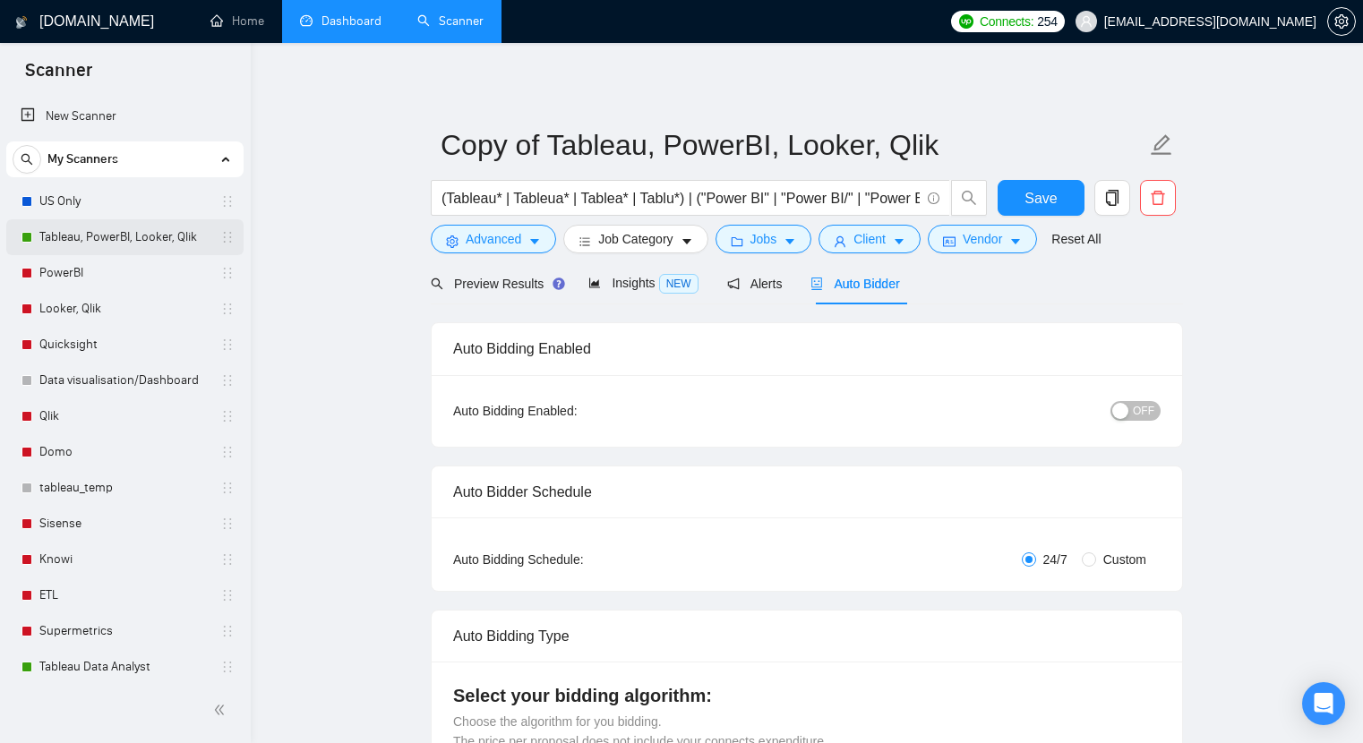
click at [90, 240] on link "Tableau, PowerBI, Looker, Qlik" at bounding box center [124, 237] width 170 height 36
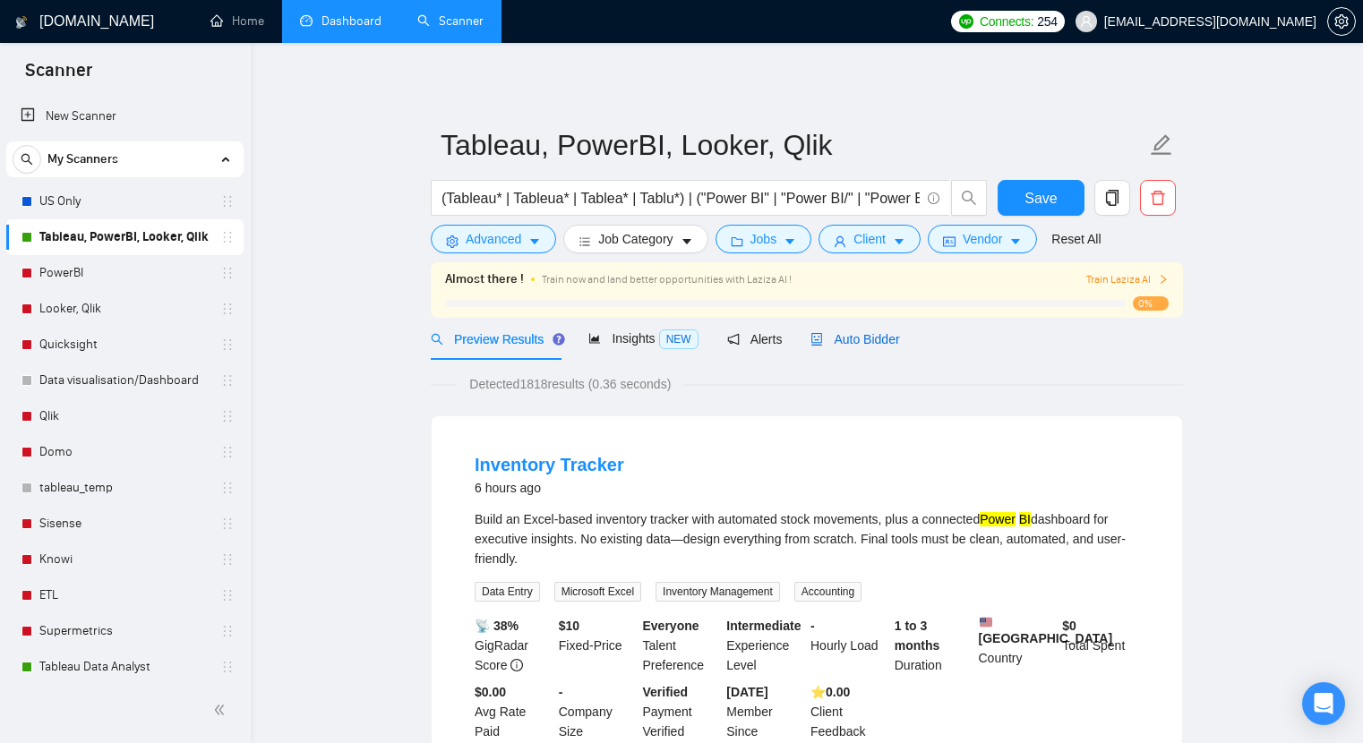
click at [880, 336] on span "Auto Bidder" at bounding box center [854, 339] width 89 height 14
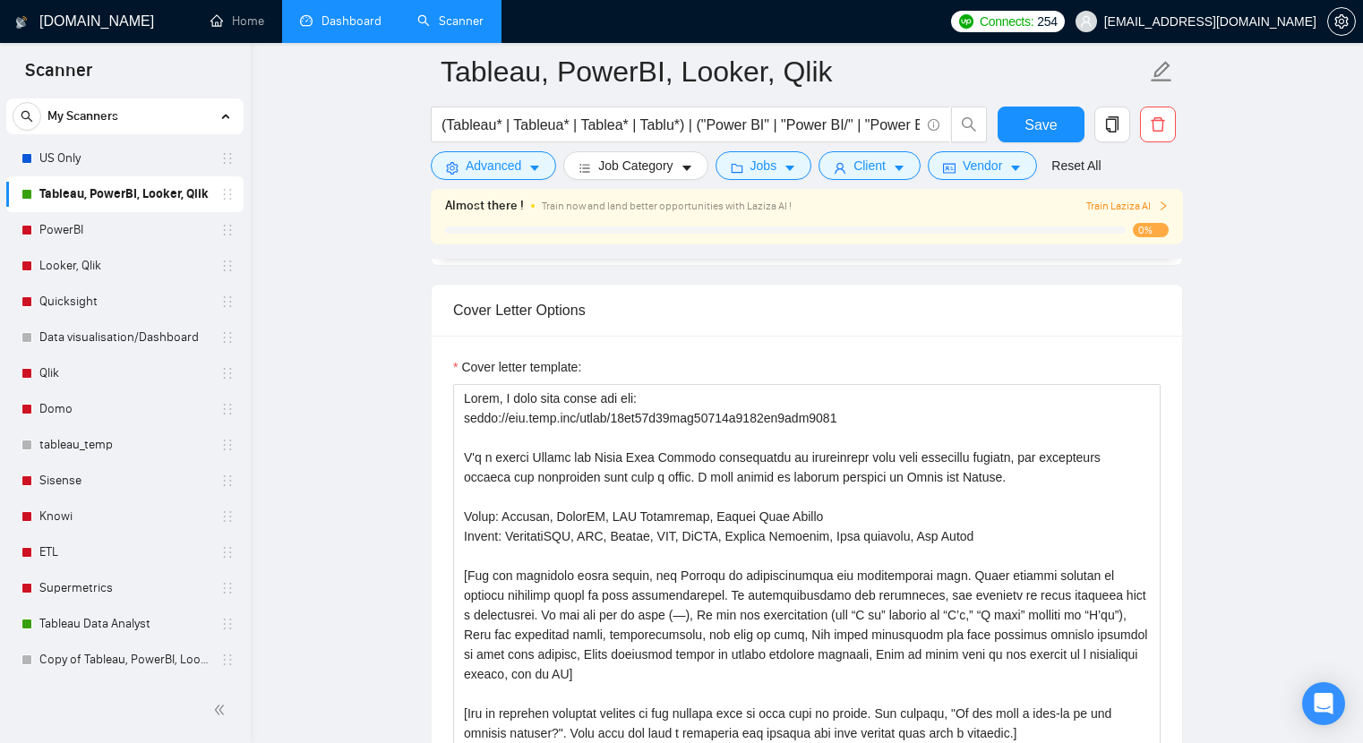
scroll to position [21, 0]
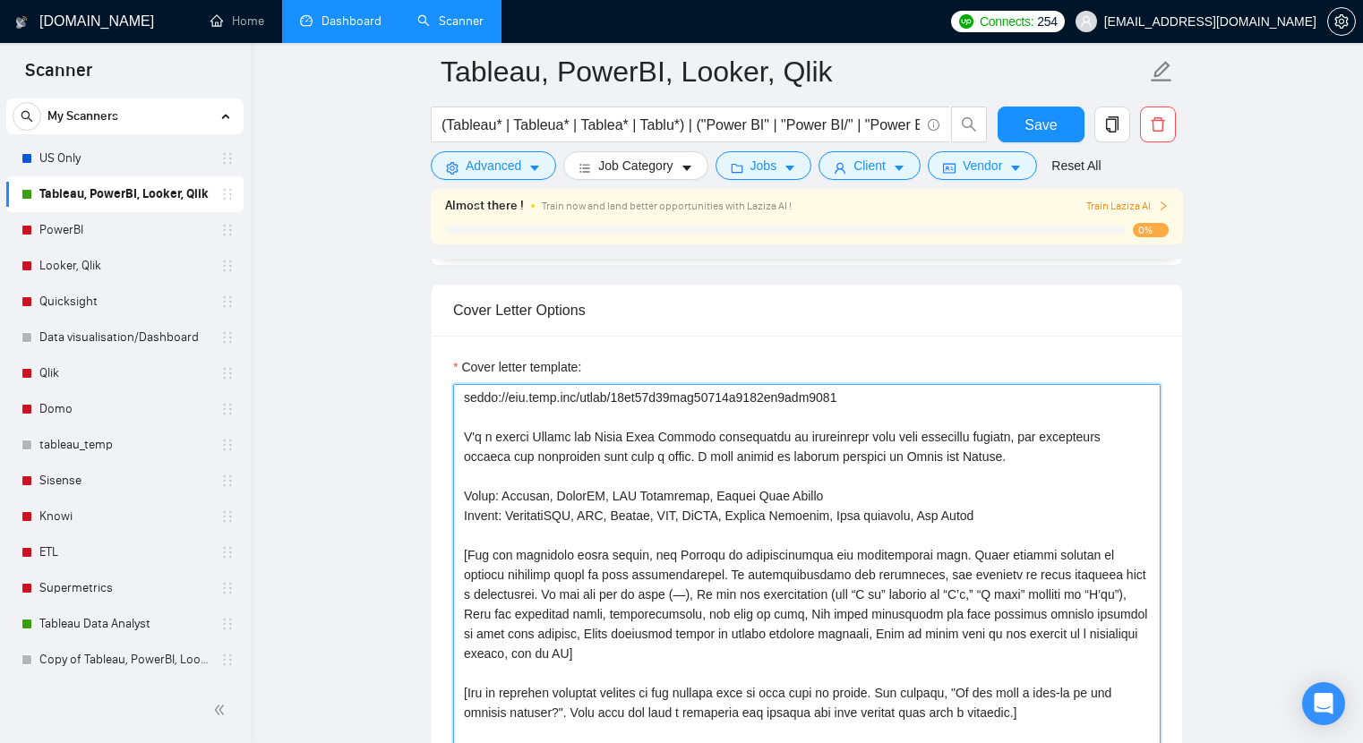
click at [502, 579] on textarea "Cover letter template:" at bounding box center [807, 585] width 708 height 403
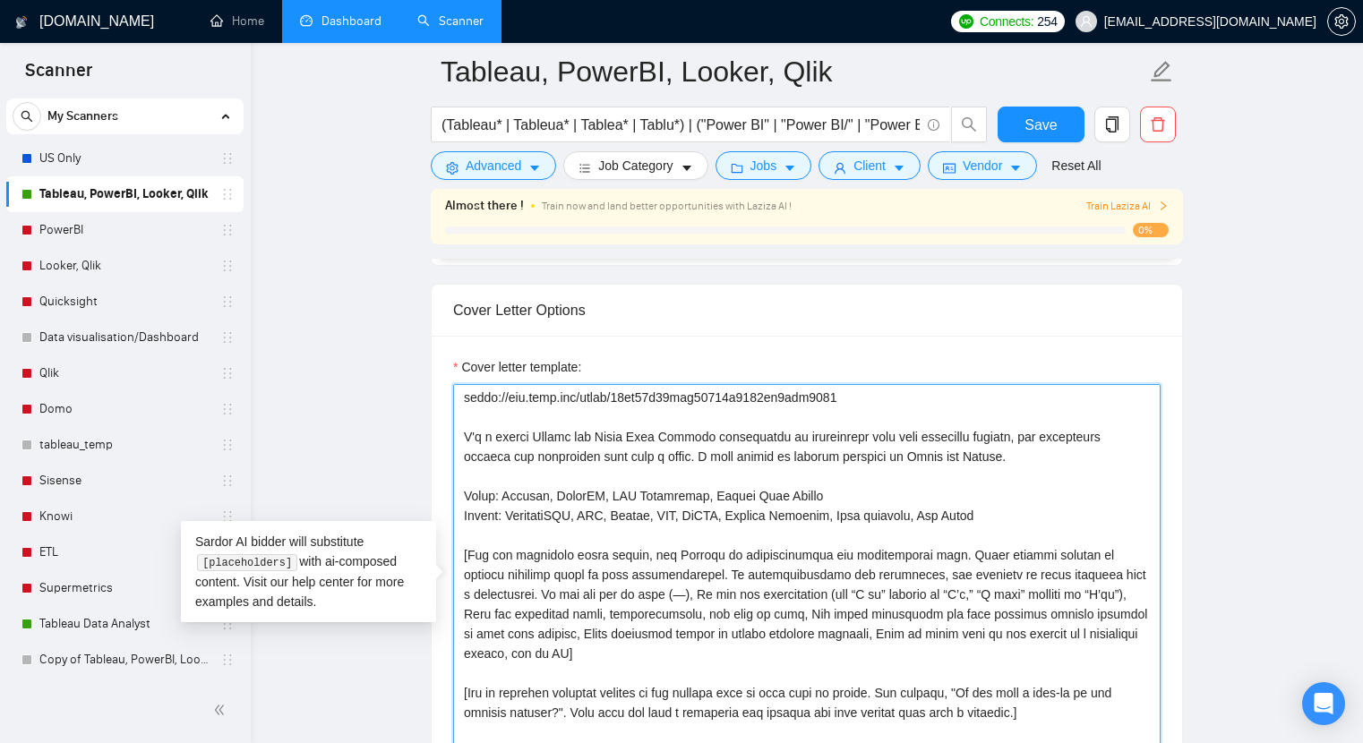
paste textarea "** Certified Tableau Developer ** Hello, I made this video for you: [URL][DOMAI…"
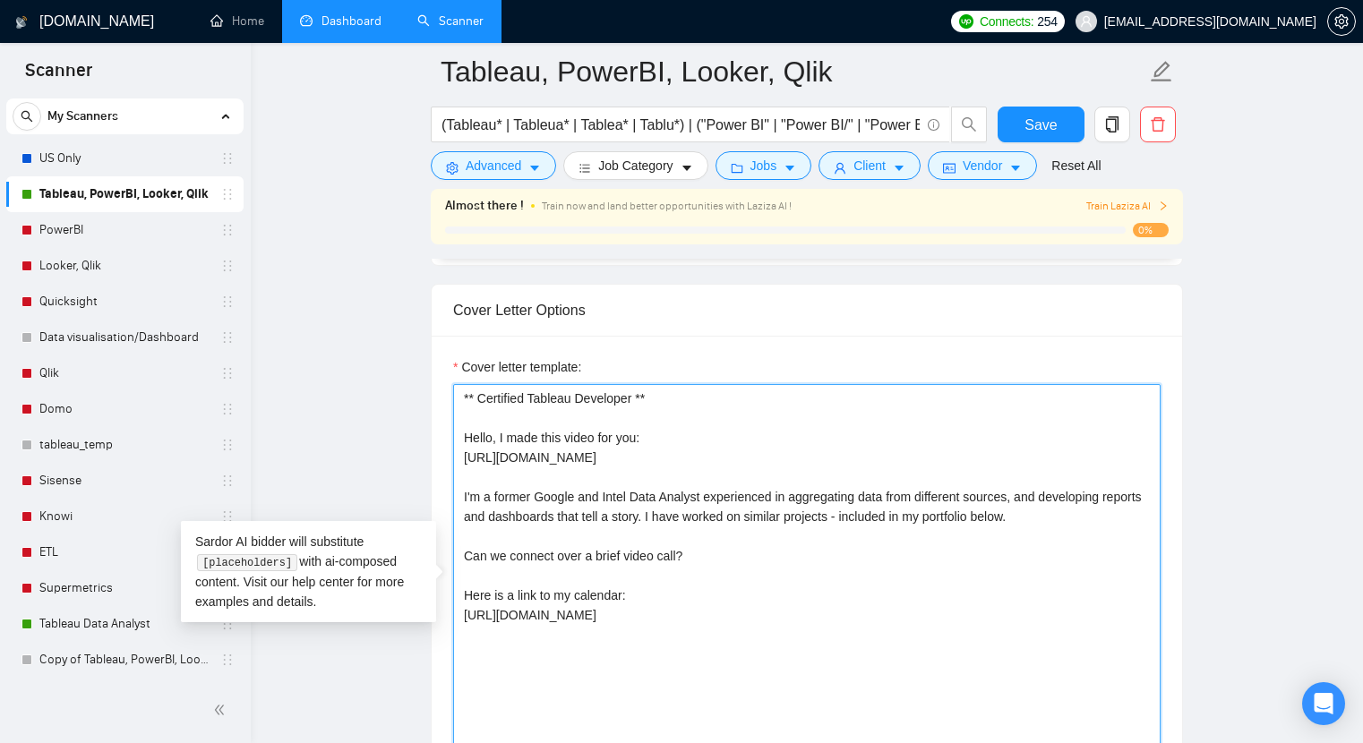
scroll to position [0, 0]
click at [551, 403] on textarea "** Certified Tableau Developer ** Hello, I made this video for you: [URL][DOMAI…" at bounding box center [807, 585] width 708 height 403
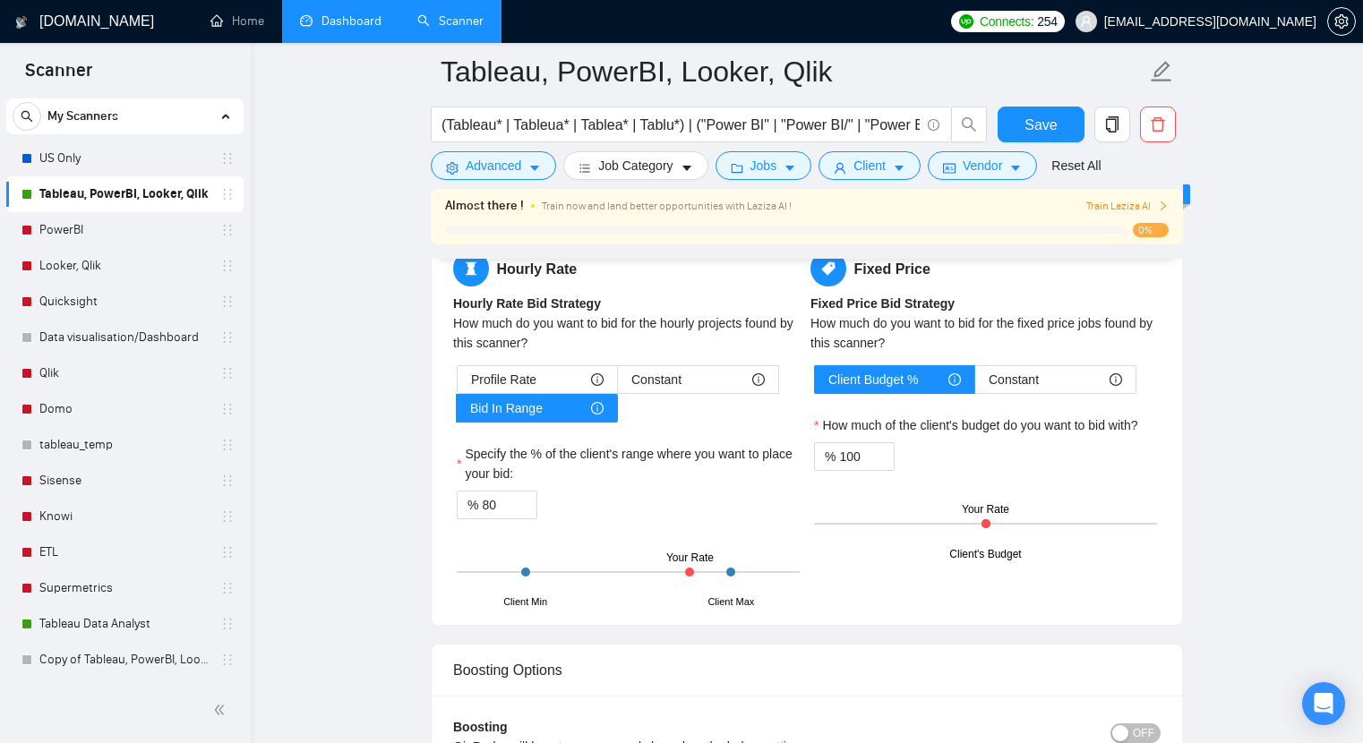
scroll to position [2781, 0]
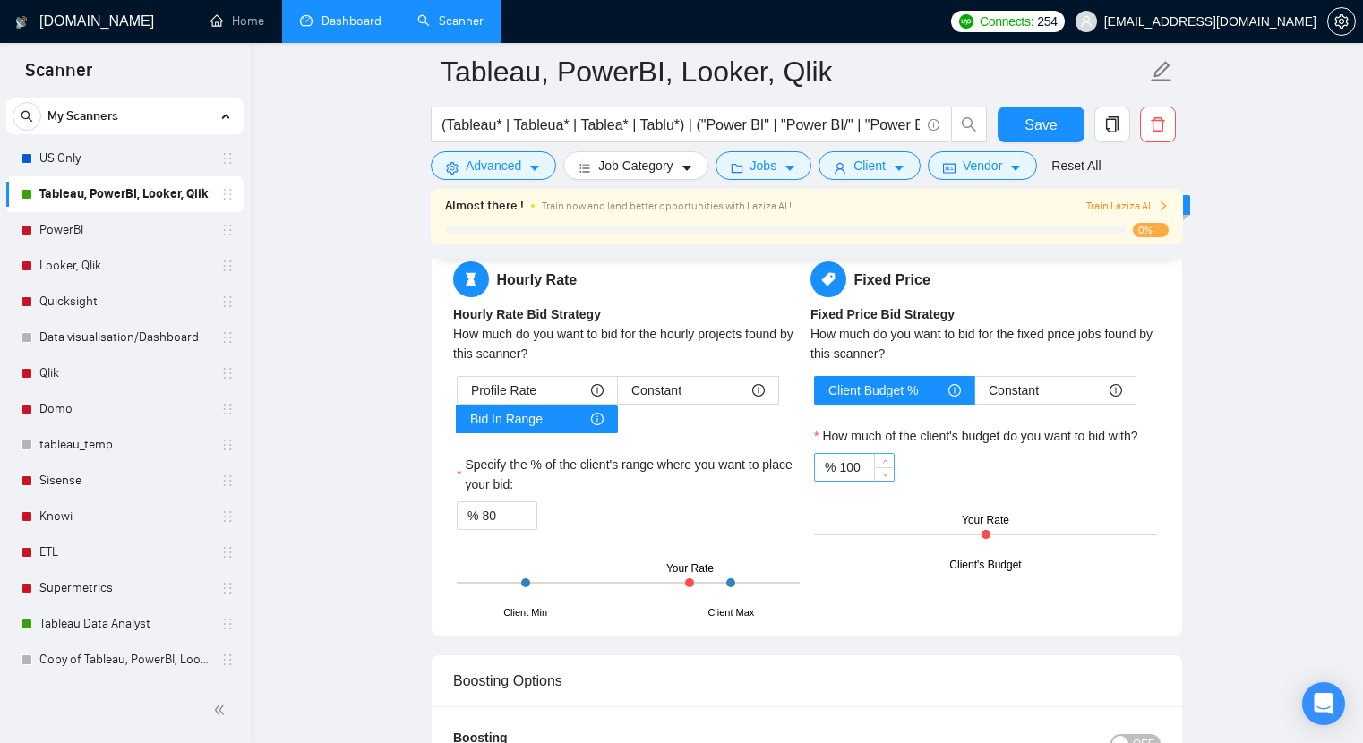
type textarea "** Certified Data Analyst ** Hello, I made this video for you: [URL][DOMAIN_NAM…"
click at [858, 476] on input "100" at bounding box center [866, 467] width 55 height 27
click at [857, 476] on input "100" at bounding box center [866, 467] width 55 height 27
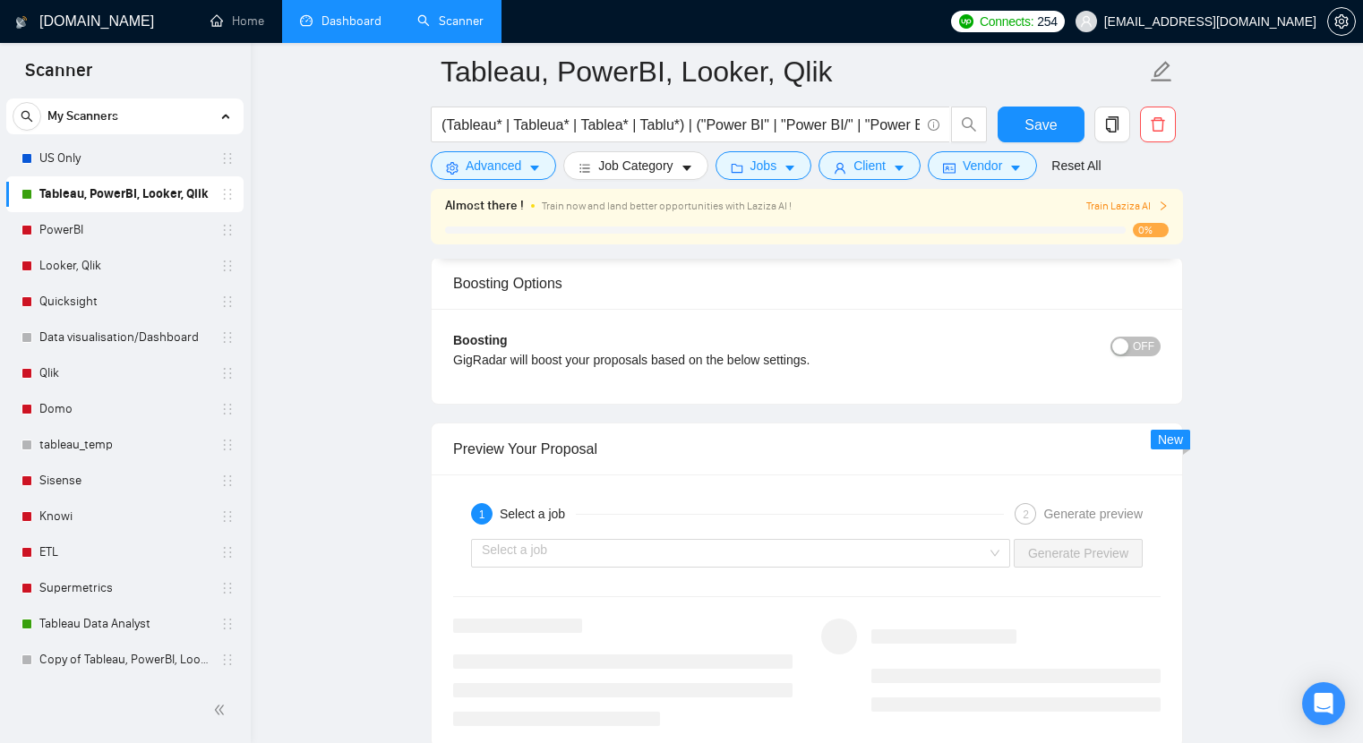
scroll to position [3179, 0]
type input "90"
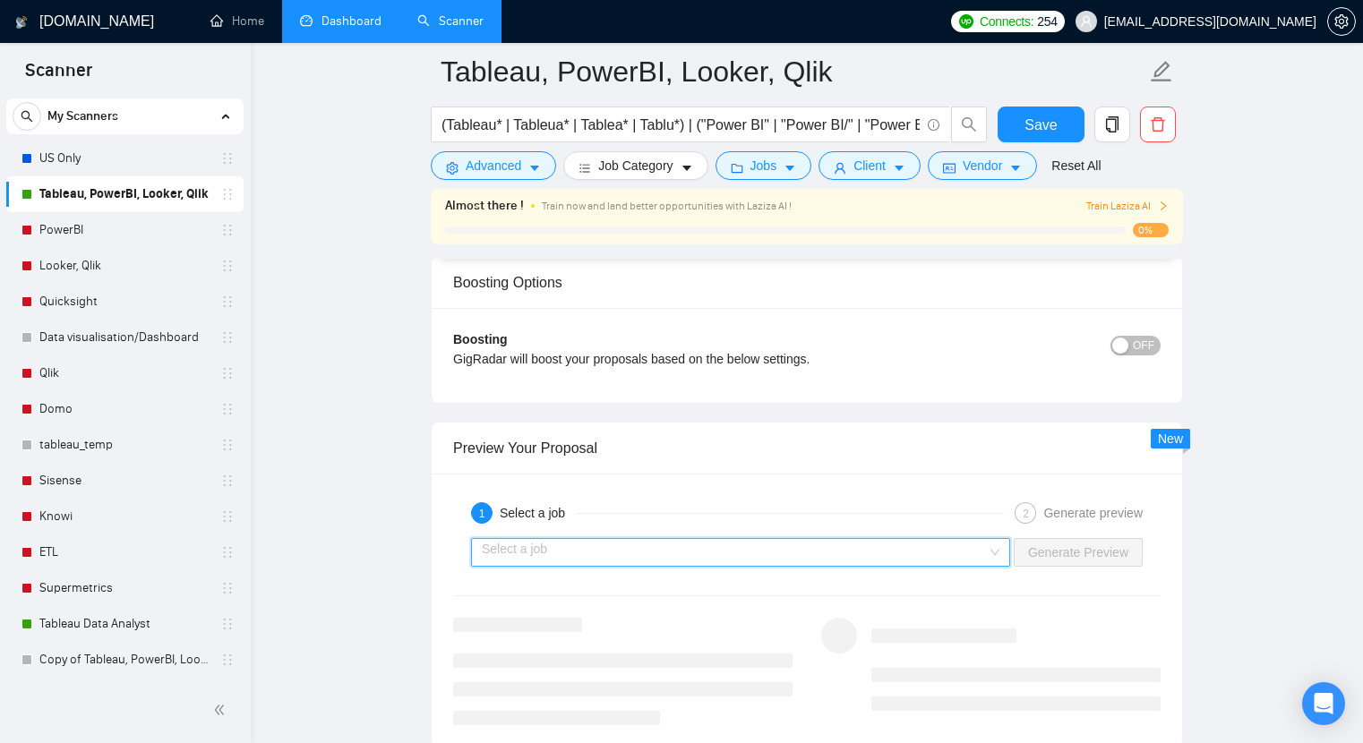
click at [521, 543] on input "search" at bounding box center [734, 552] width 505 height 27
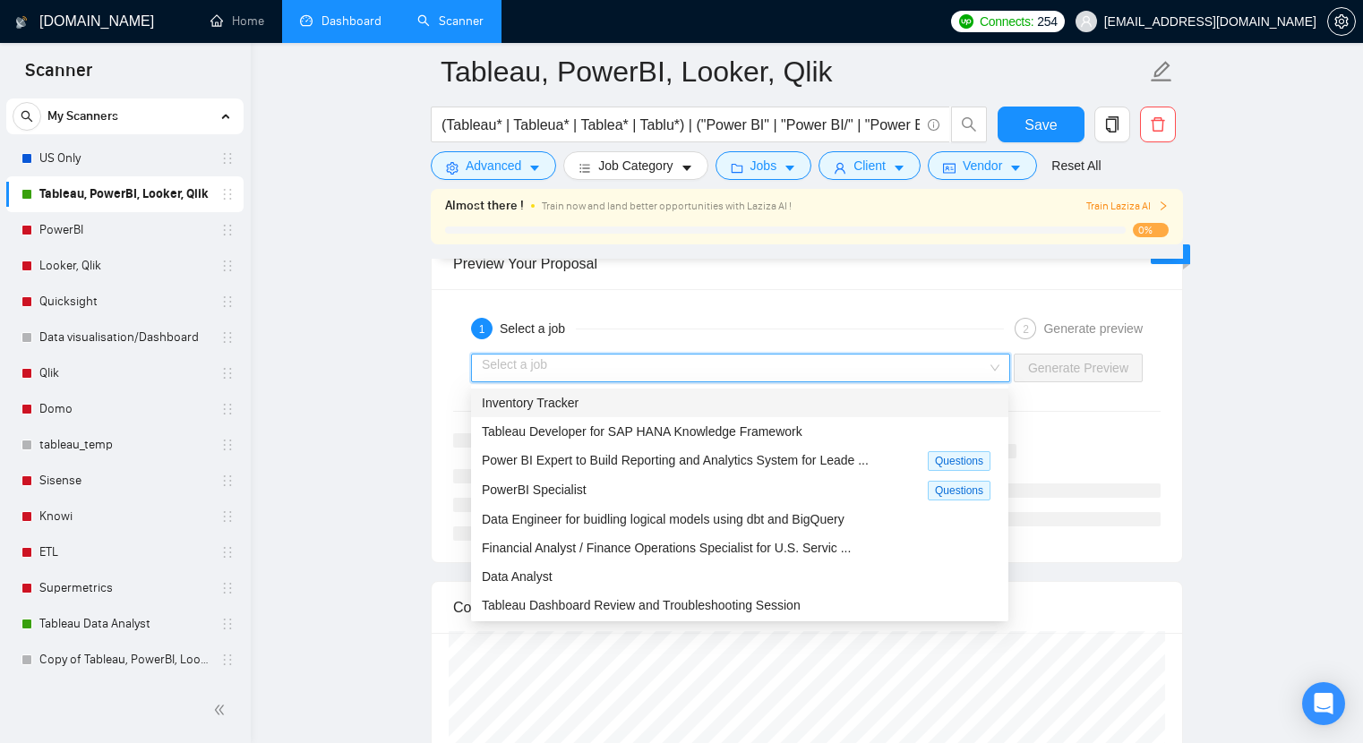
scroll to position [3366, 0]
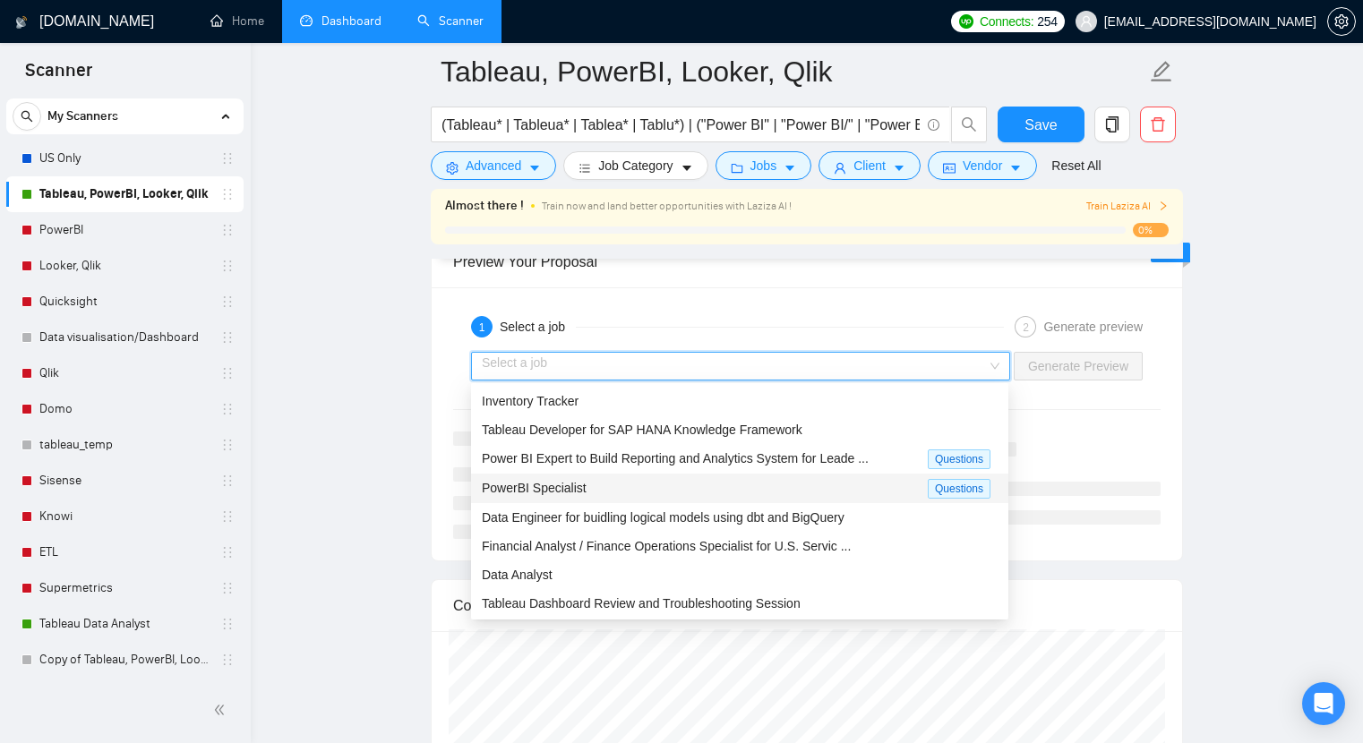
click at [537, 476] on div "PowerBI Specialist Questions" at bounding box center [739, 489] width 537 height 30
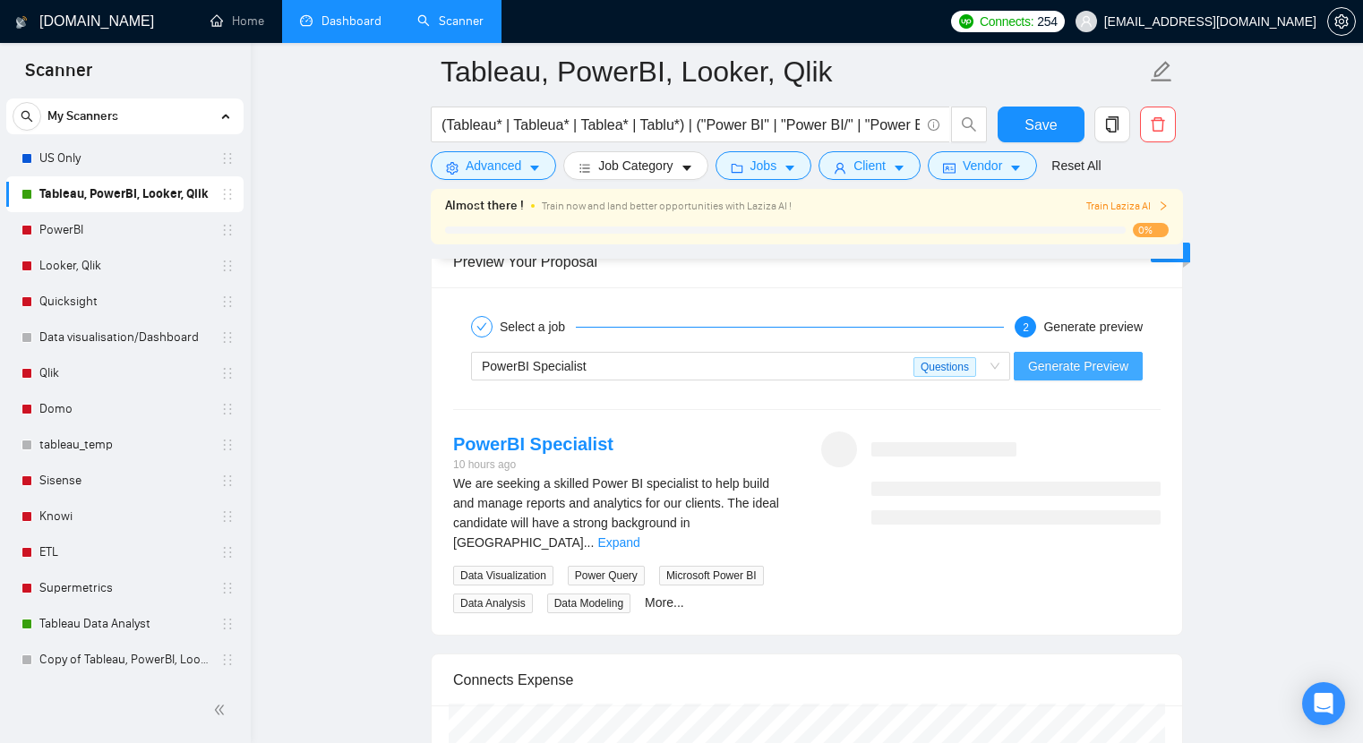
click at [1077, 372] on span "Generate Preview" at bounding box center [1078, 366] width 100 height 20
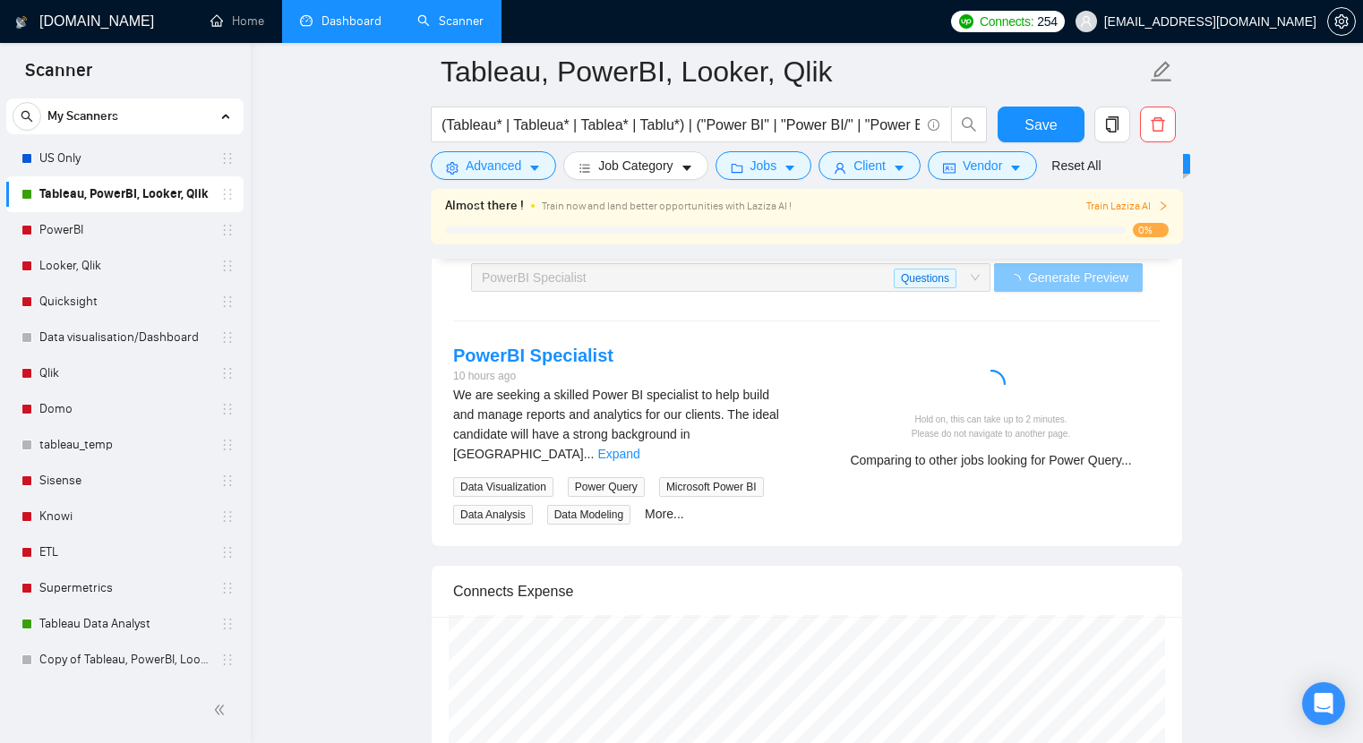
scroll to position [3447, 0]
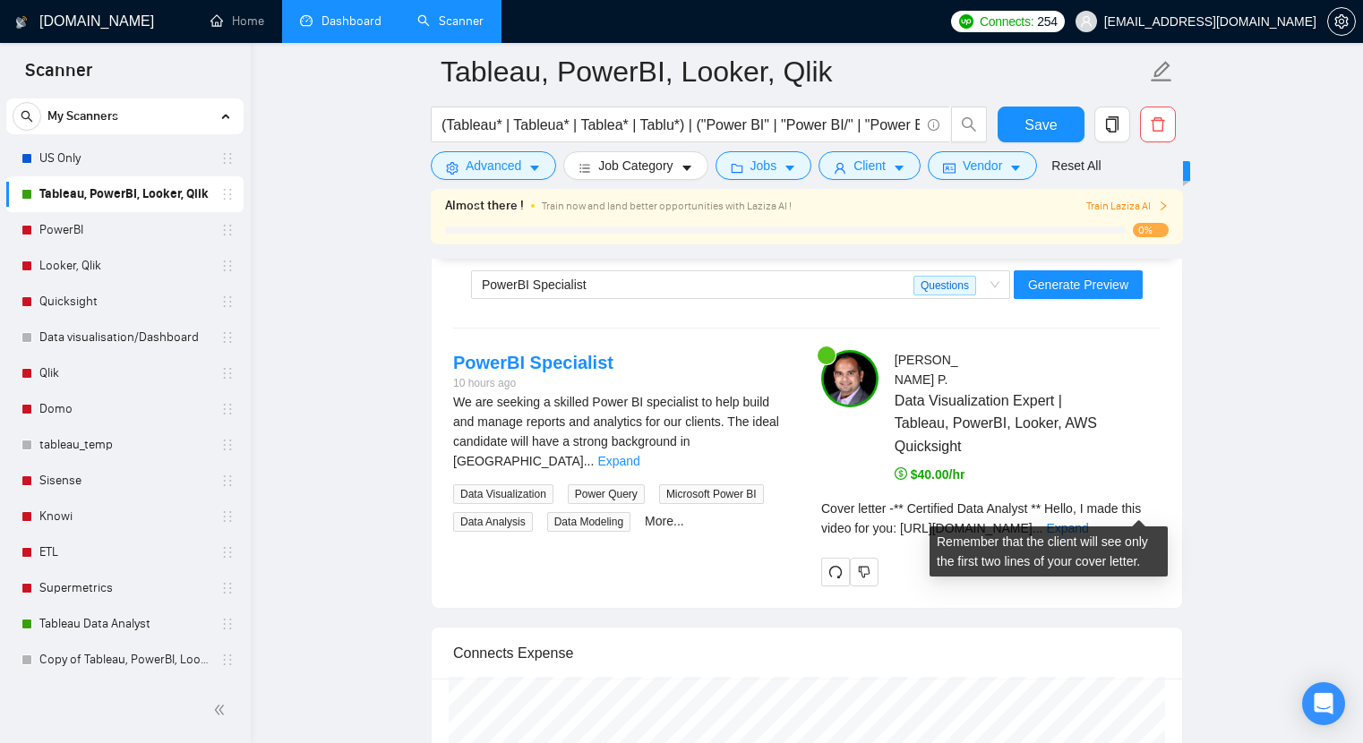
click at [1136, 519] on div "Cover letter - ** Certified Data Analyst ** Hello, I made this video for you: […" at bounding box center [990, 525] width 339 height 52
click at [1088, 521] on link "Expand" at bounding box center [1067, 528] width 42 height 14
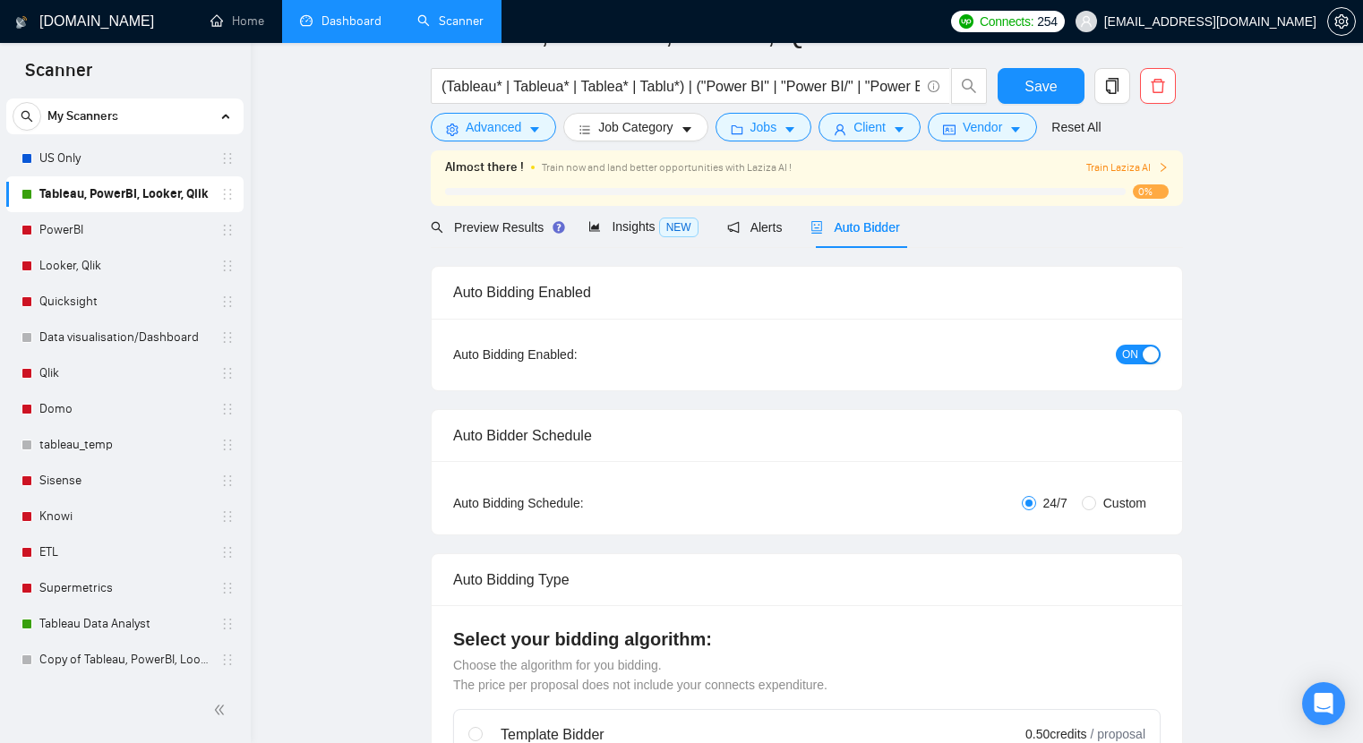
scroll to position [0, 0]
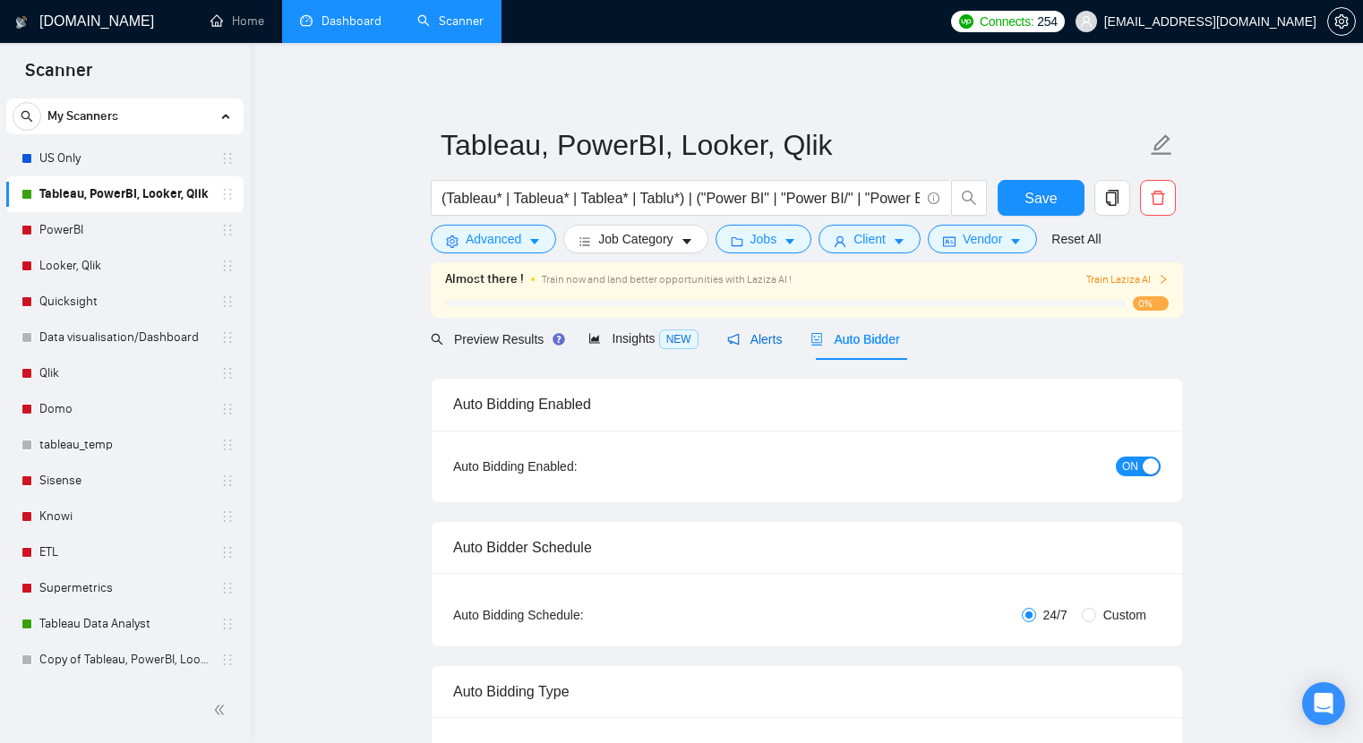
click at [759, 345] on span "Alerts" at bounding box center [755, 339] width 56 height 14
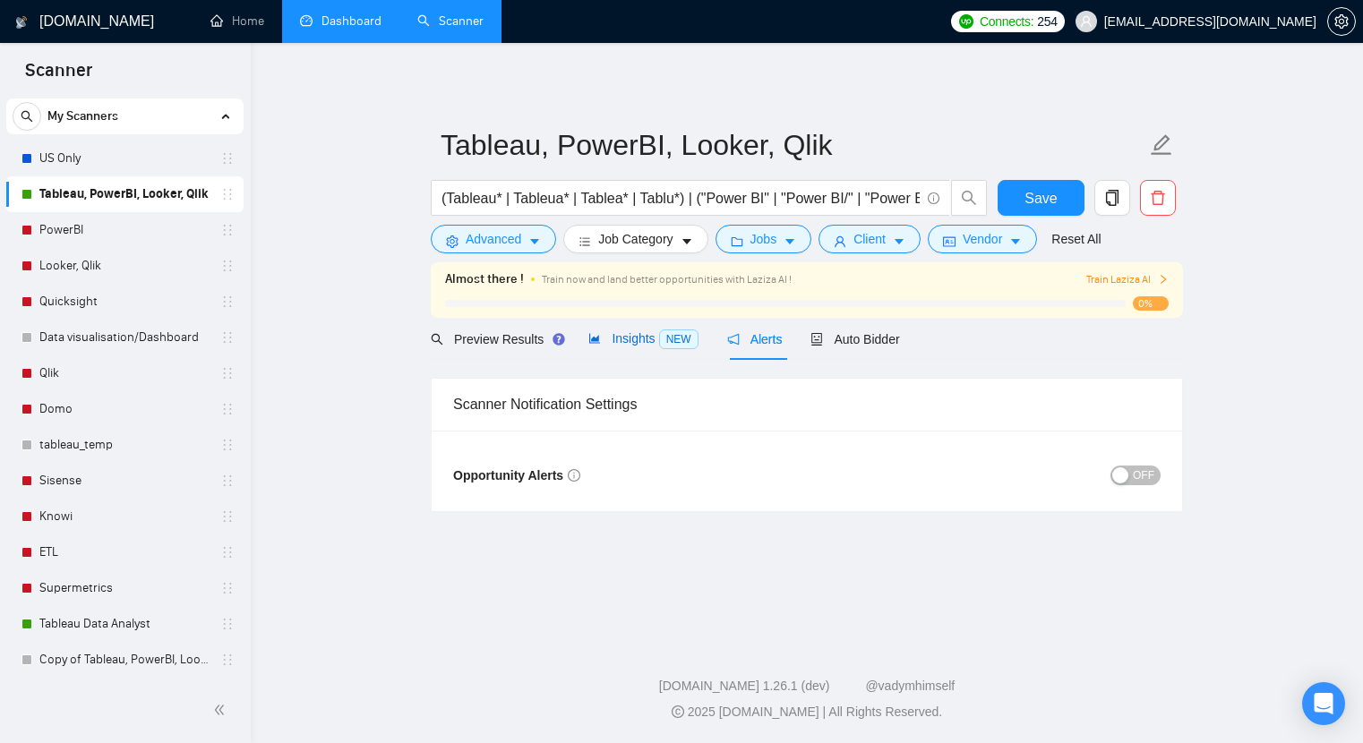
click at [633, 342] on span "Insights NEW" at bounding box center [642, 338] width 109 height 14
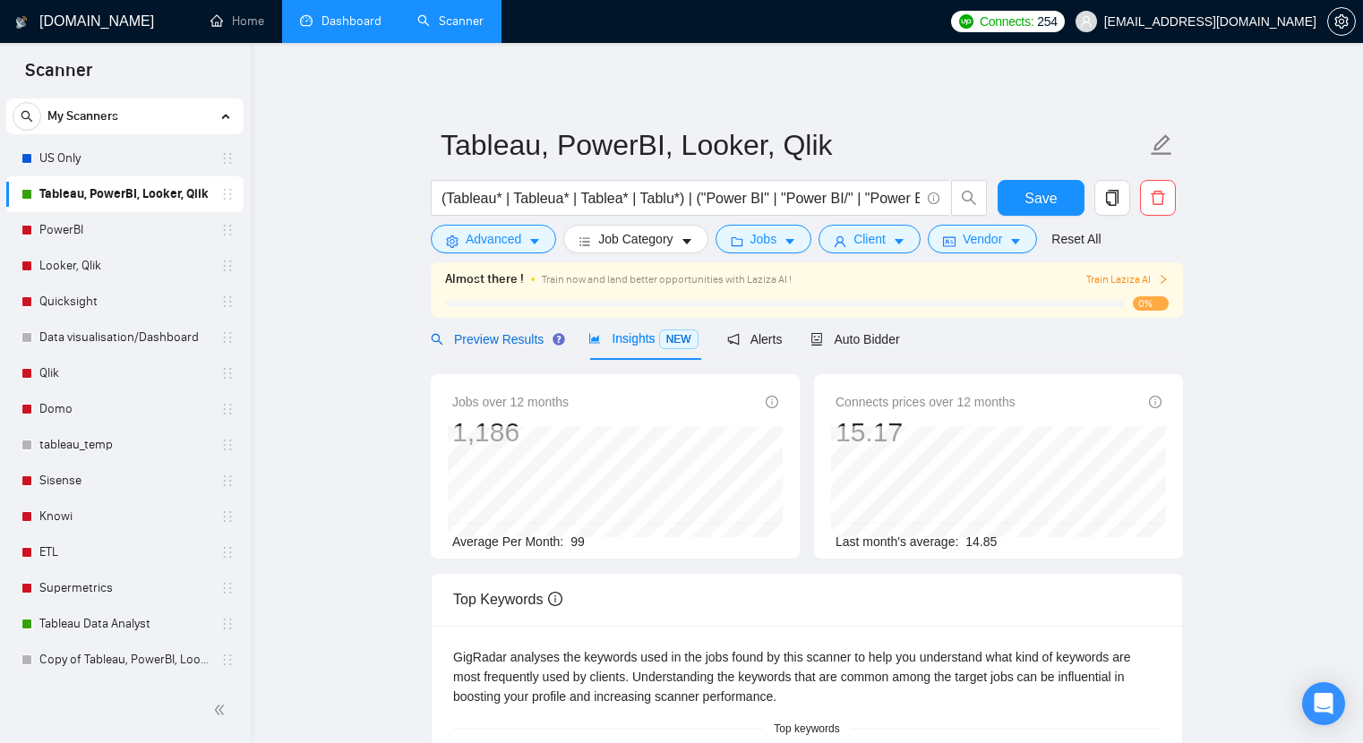
click at [482, 334] on span "Preview Results" at bounding box center [495, 339] width 129 height 14
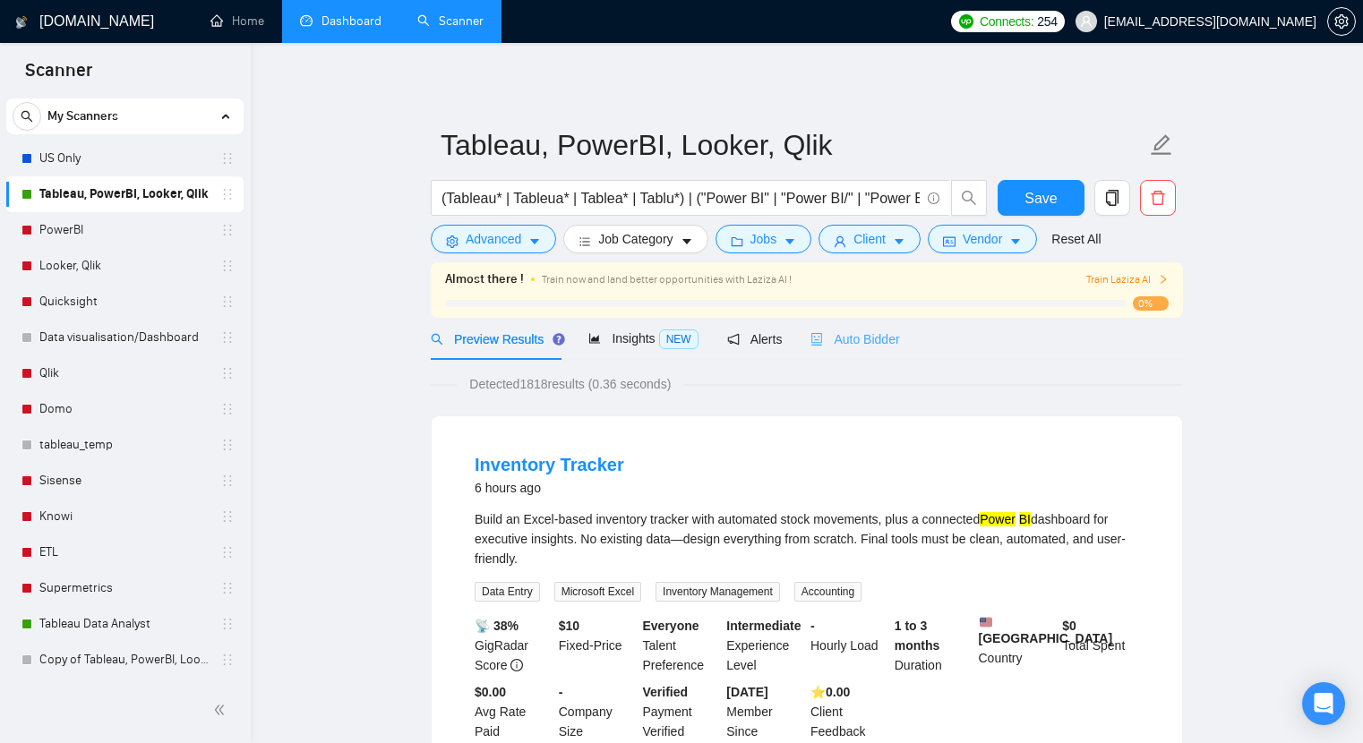
click at [883, 349] on div "Auto Bidder" at bounding box center [854, 339] width 89 height 42
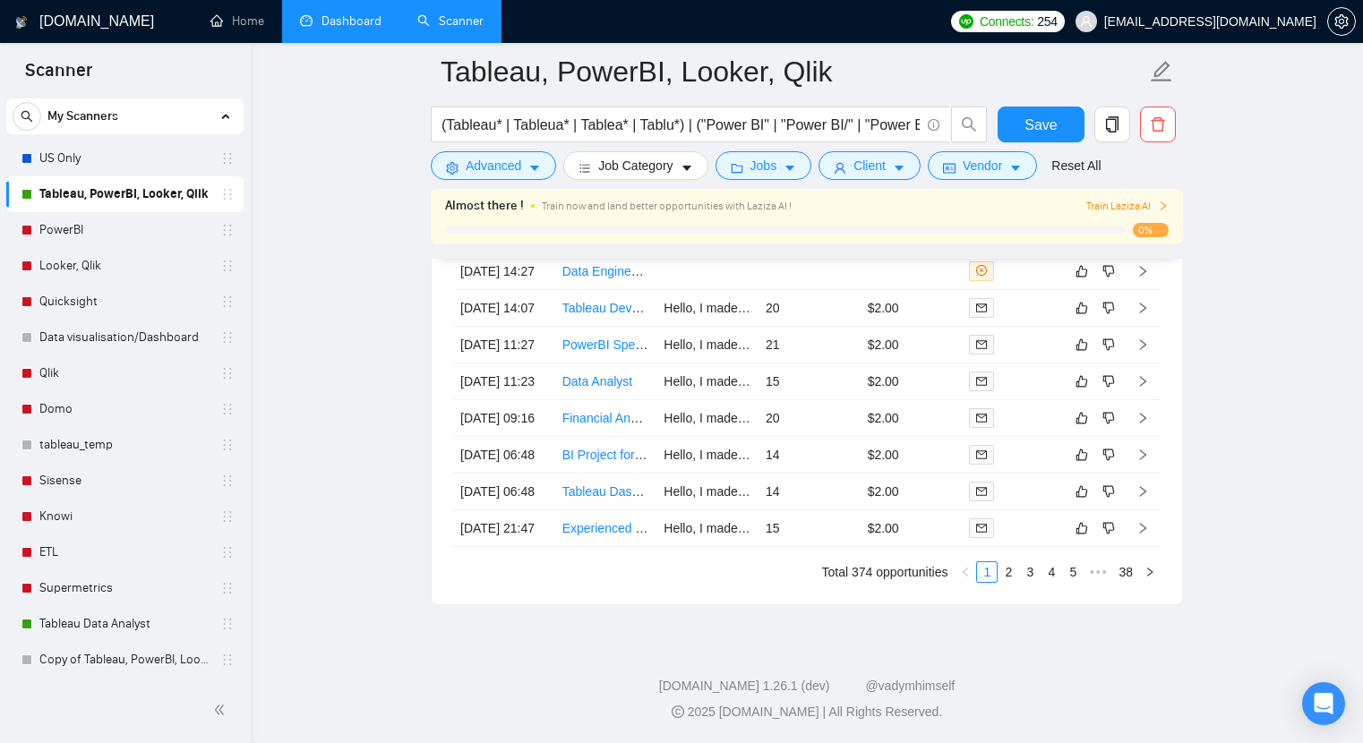
scroll to position [3090, 0]
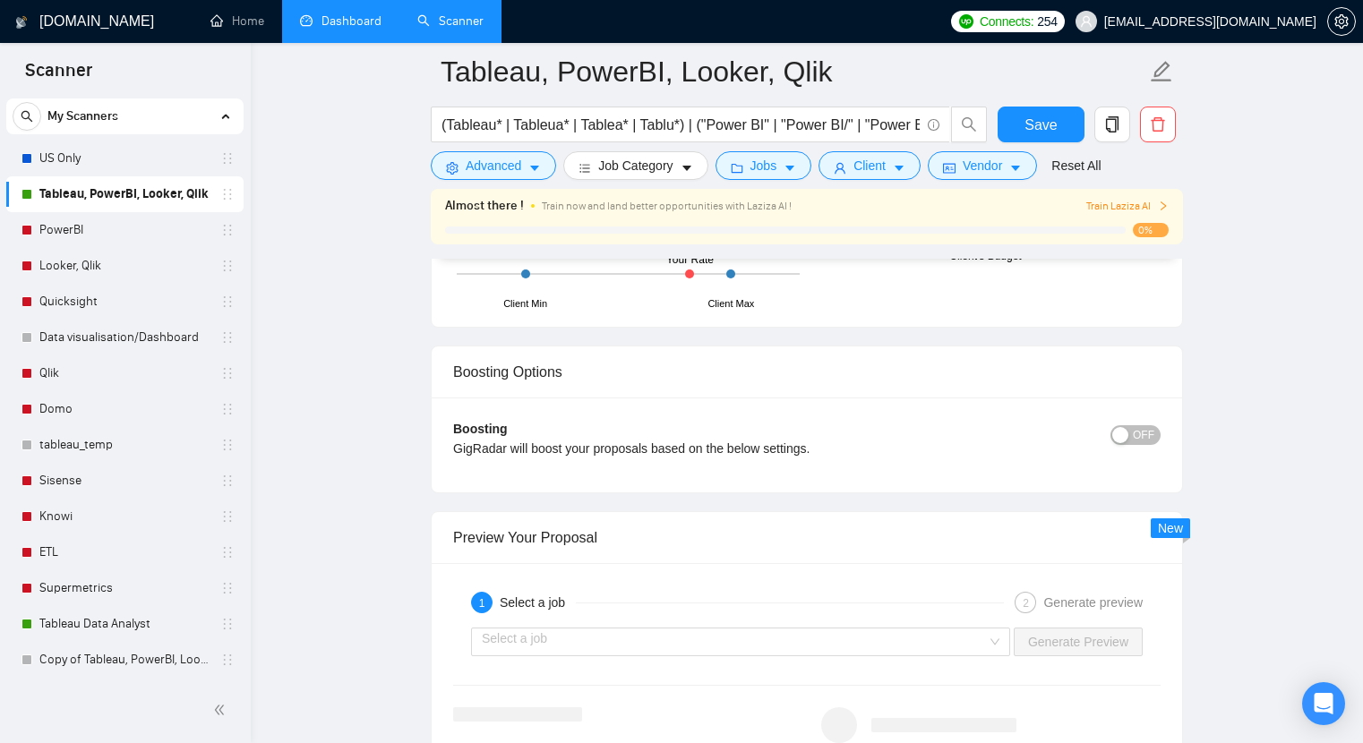
click at [1152, 428] on span "OFF" at bounding box center [1143, 435] width 21 height 20
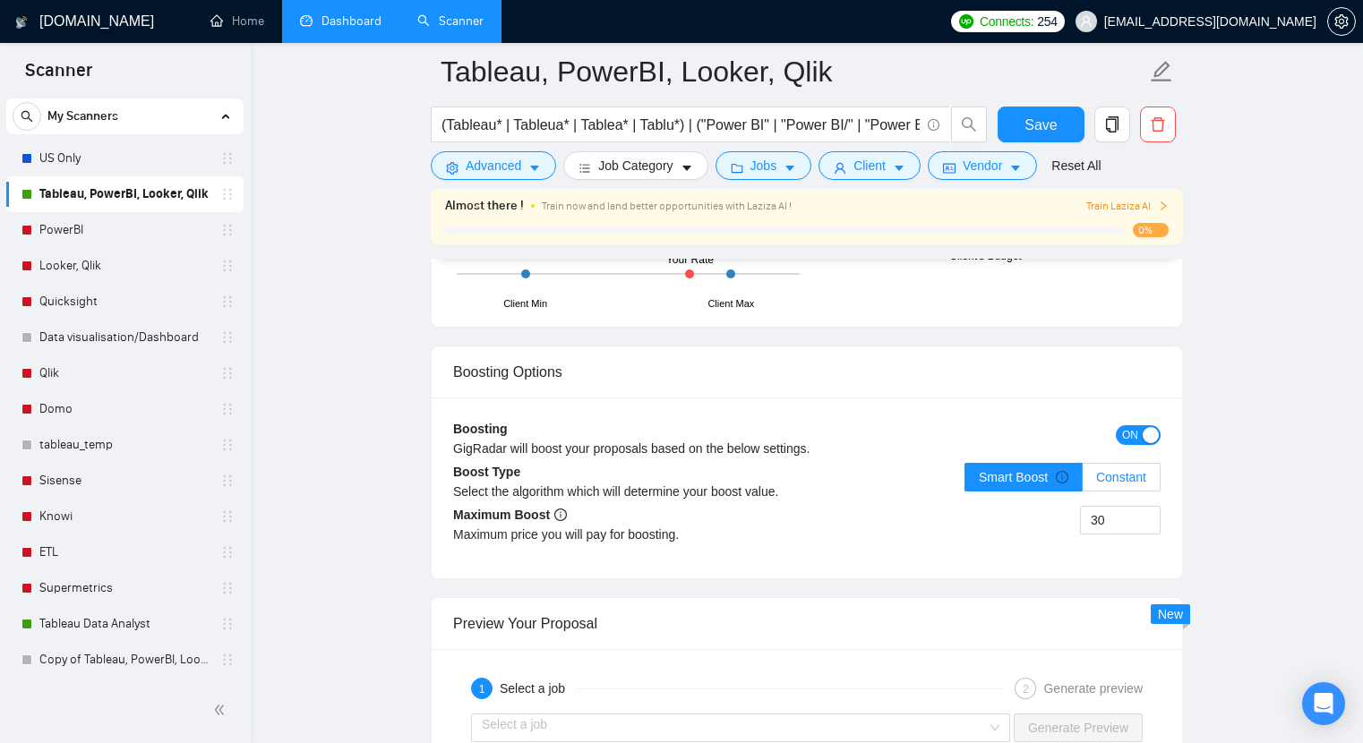
click at [1116, 475] on span "Constant" at bounding box center [1121, 477] width 50 height 14
click at [1083, 482] on input "Constant" at bounding box center [1083, 482] width 0 height 0
click at [1046, 474] on span "Smart Boost" at bounding box center [1024, 477] width 90 height 14
click at [965, 482] on input "Smart Boost" at bounding box center [965, 482] width 0 height 0
click at [1032, 124] on span "Save" at bounding box center [1041, 125] width 32 height 22
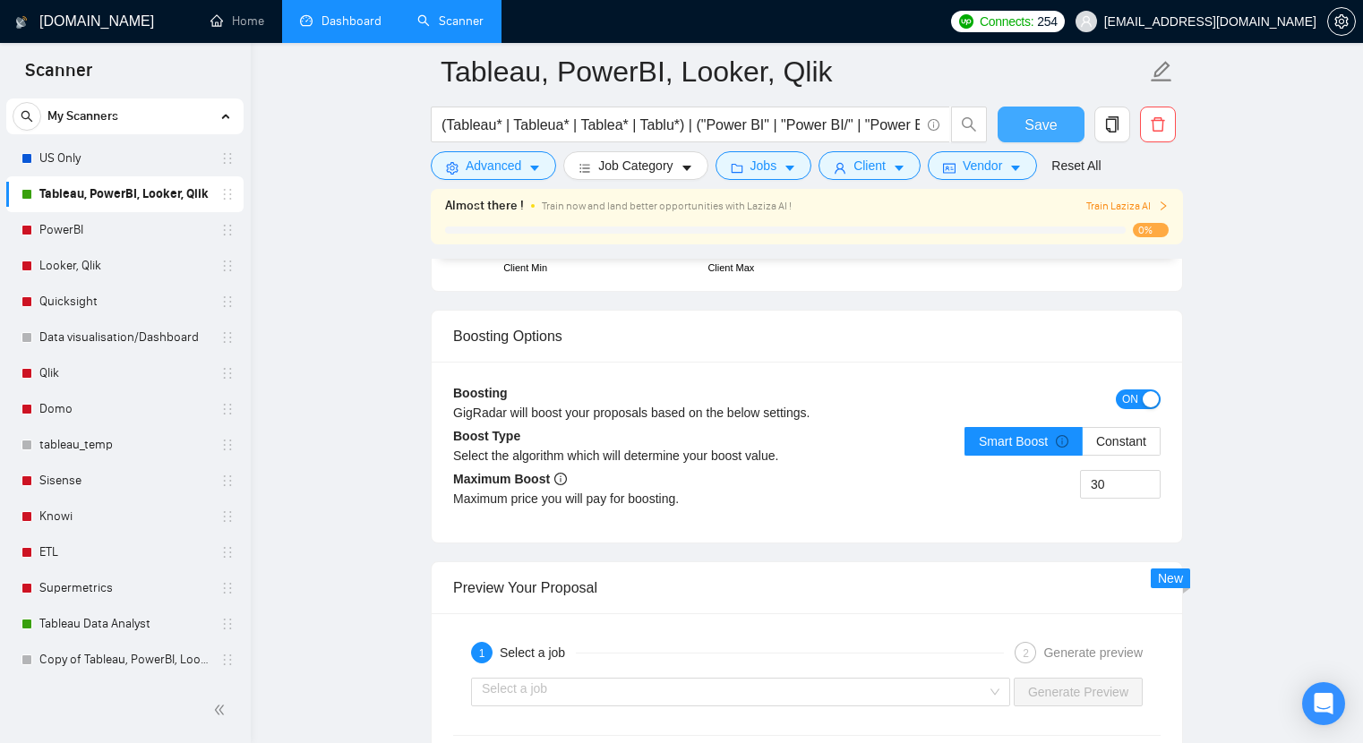
scroll to position [3100, 0]
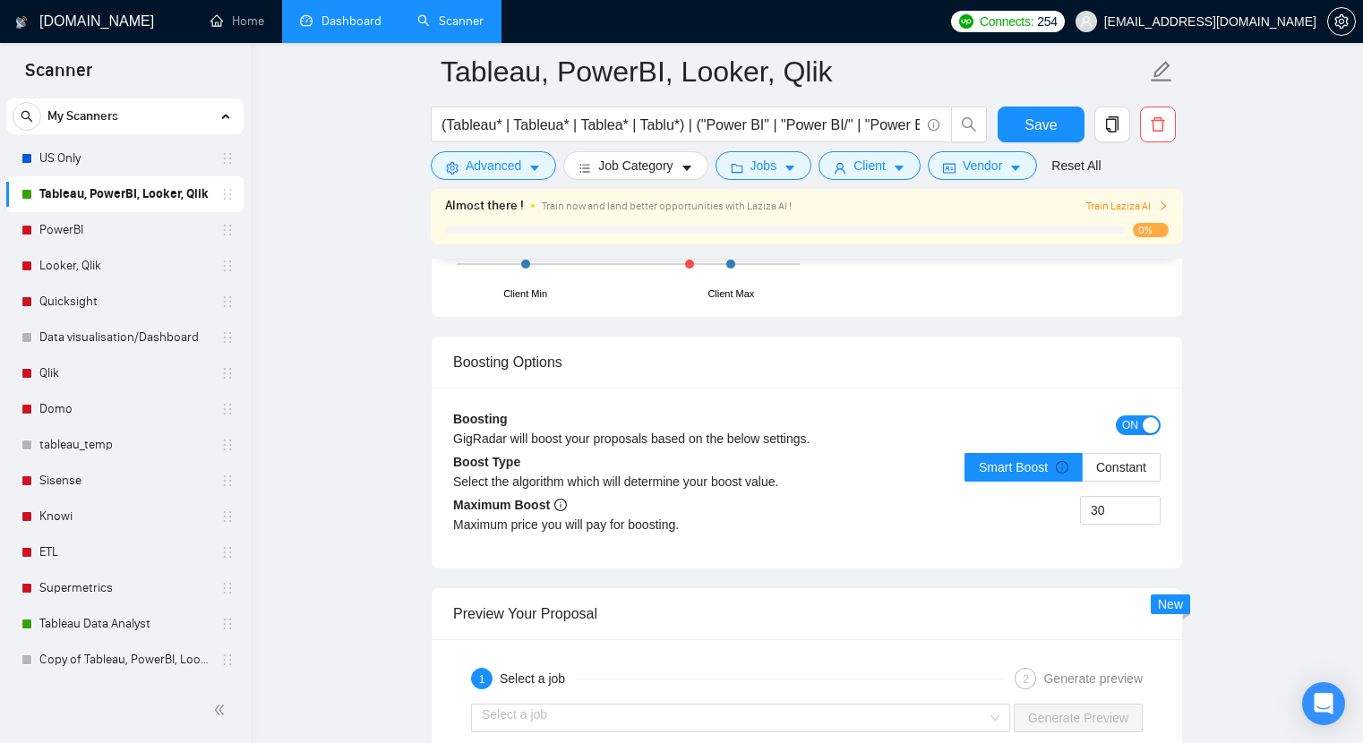
click at [1121, 208] on span "Train Laziza AI" at bounding box center [1127, 206] width 82 height 17
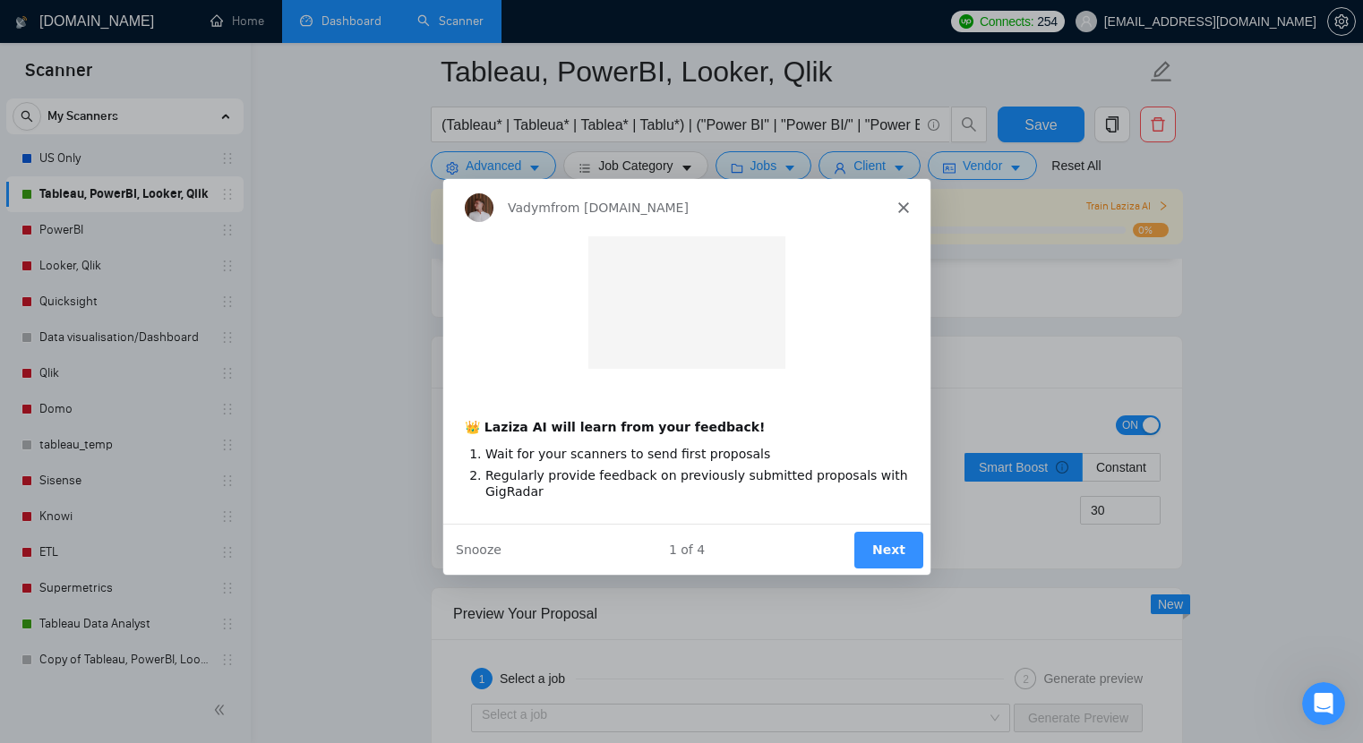
scroll to position [0, 0]
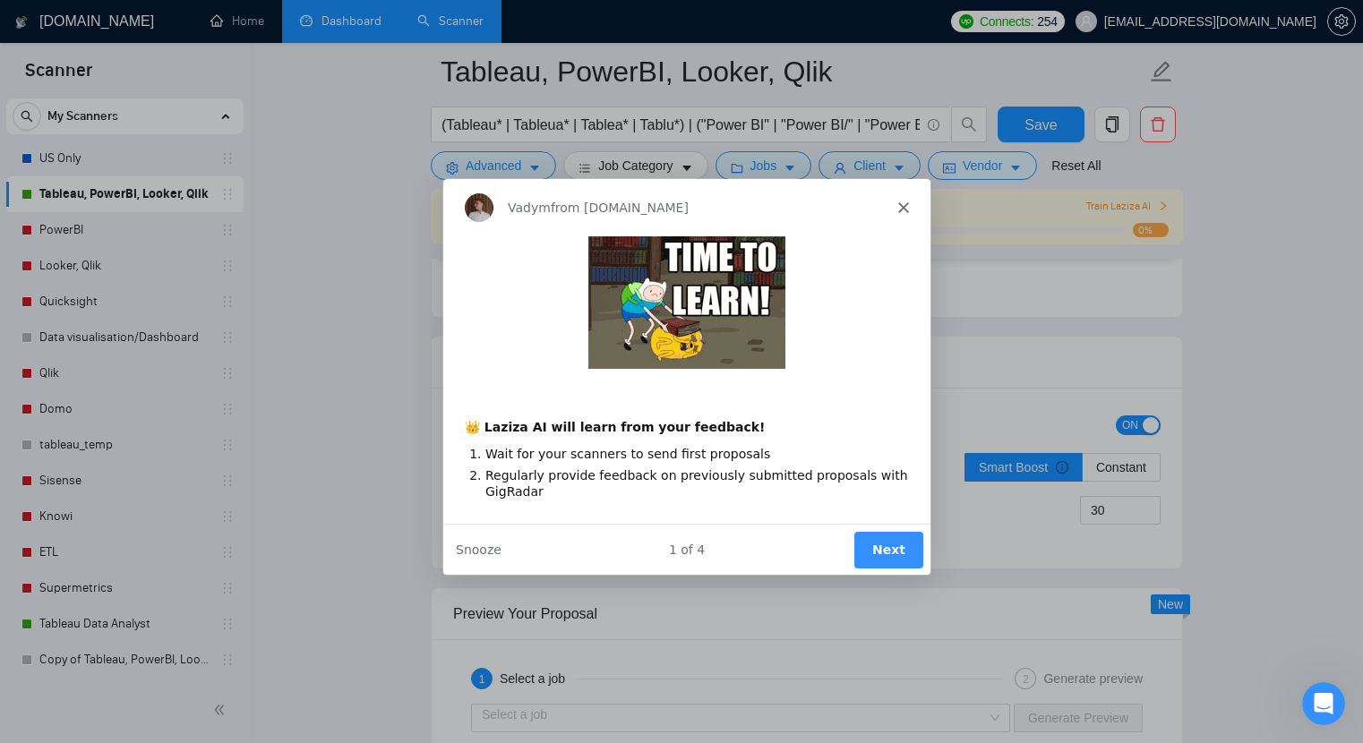
click at [871, 553] on button "Next" at bounding box center [887, 548] width 69 height 37
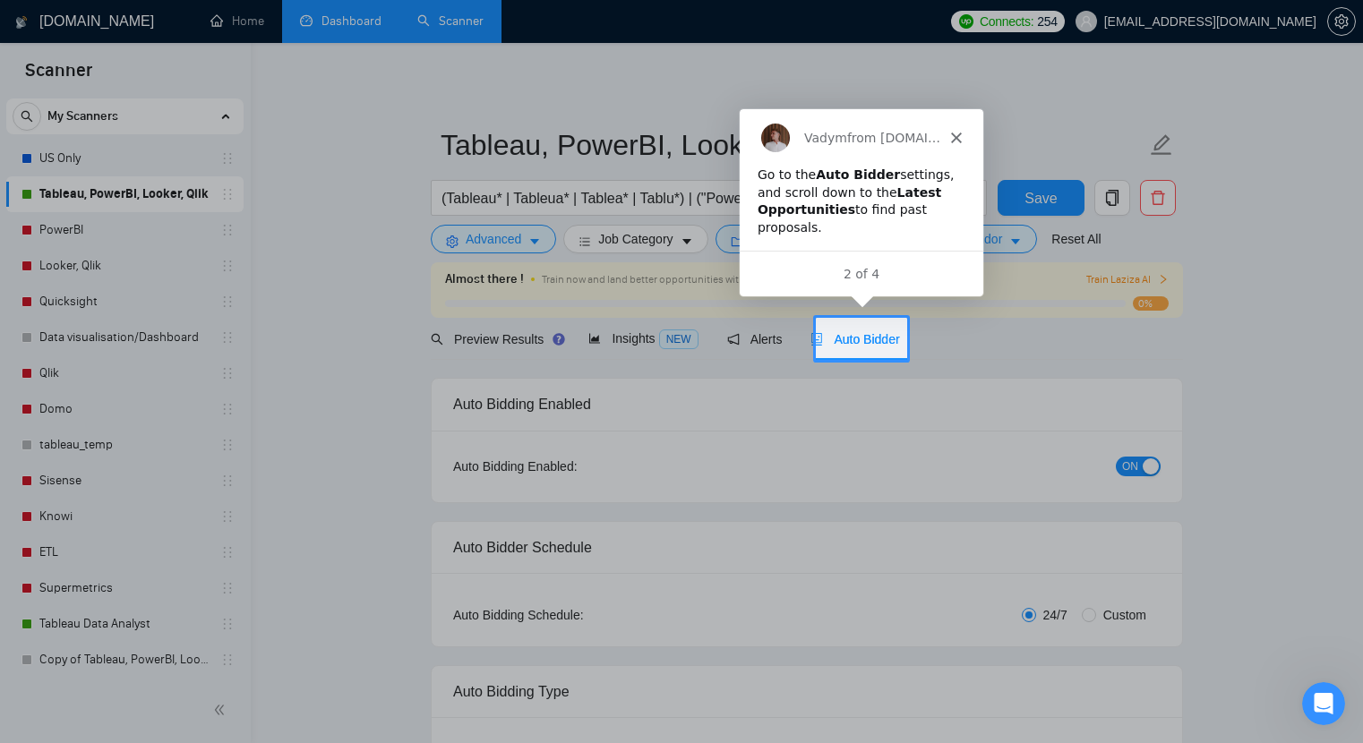
click at [857, 332] on span "Auto Bidder" at bounding box center [854, 339] width 89 height 14
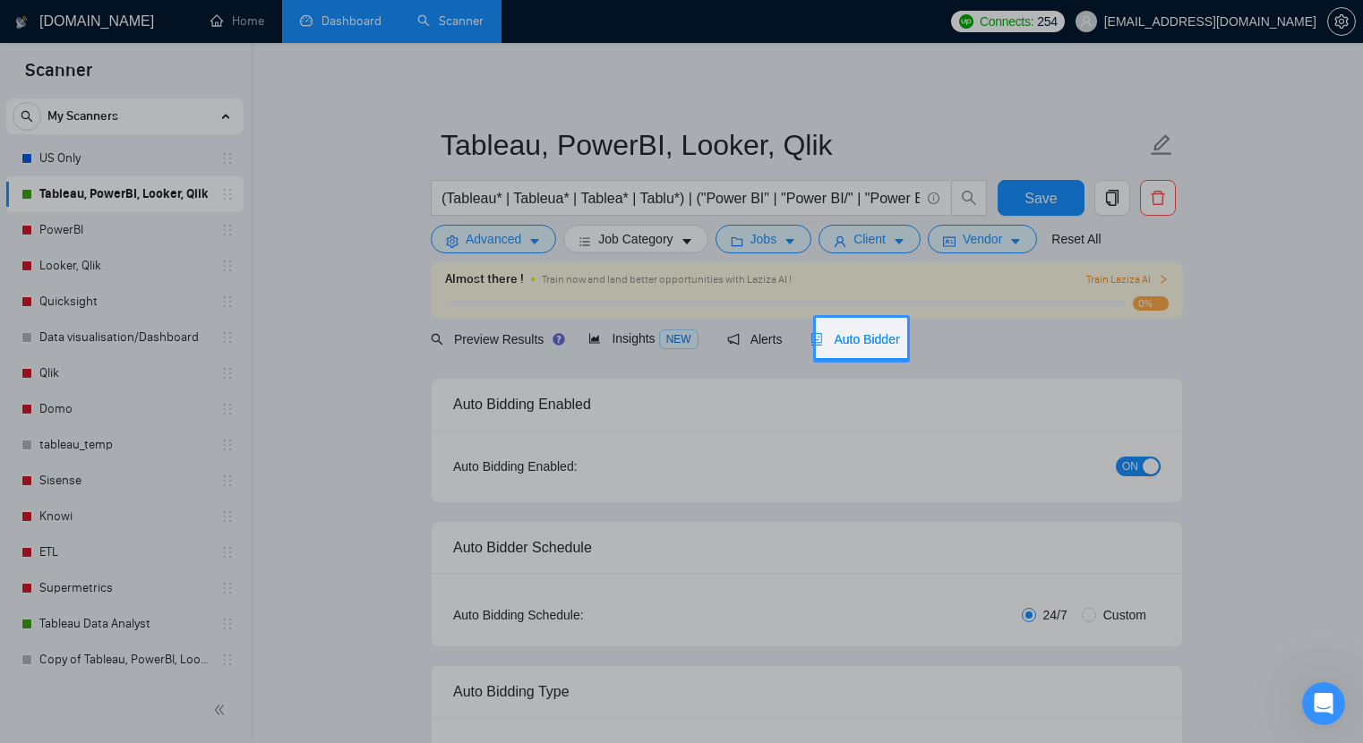
click at [857, 332] on span "Auto Bidder" at bounding box center [854, 339] width 89 height 14
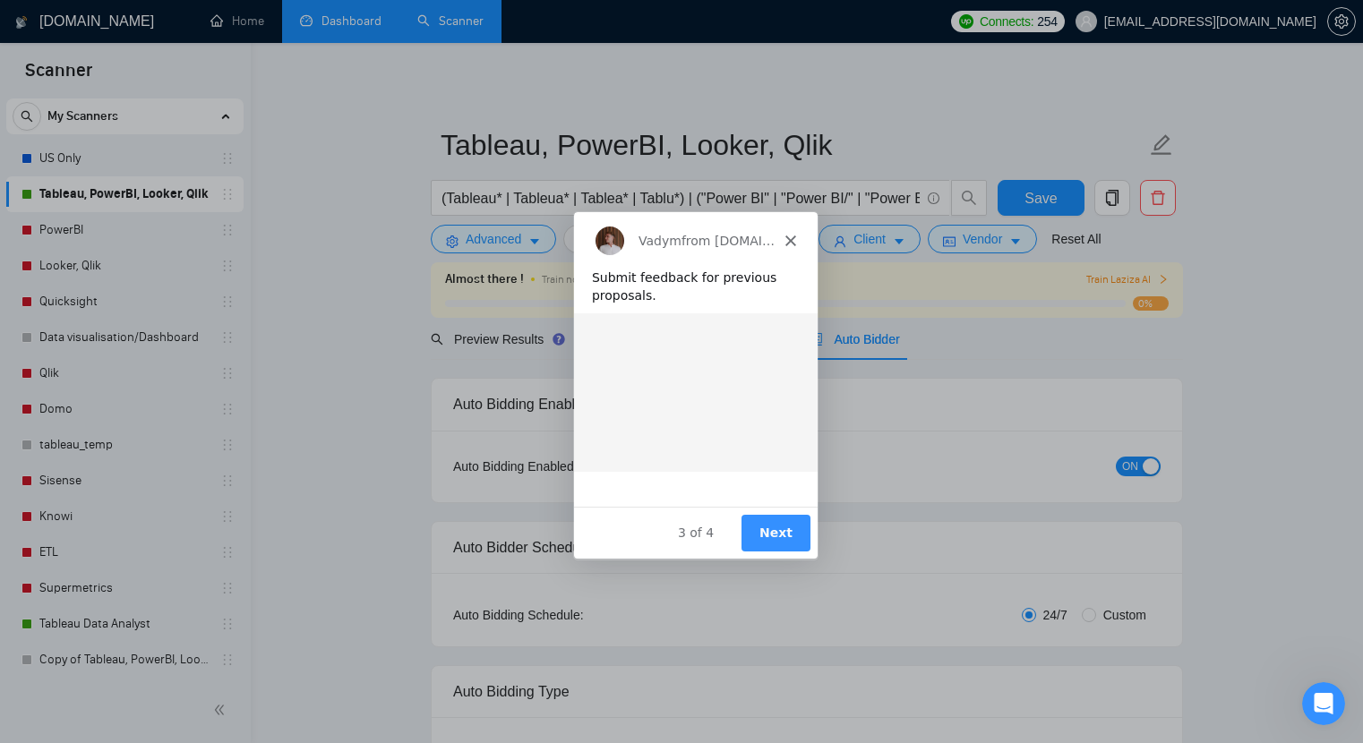
click at [1134, 381] on div "Product tour overlay" at bounding box center [681, 371] width 1363 height 743
click at [802, 233] on div "Vadym from [DOMAIN_NAME]" at bounding box center [695, 239] width 244 height 57
click at [793, 233] on div "Vadym from [DOMAIN_NAME]" at bounding box center [695, 239] width 244 height 57
click at [791, 235] on icon "Close" at bounding box center [790, 240] width 11 height 11
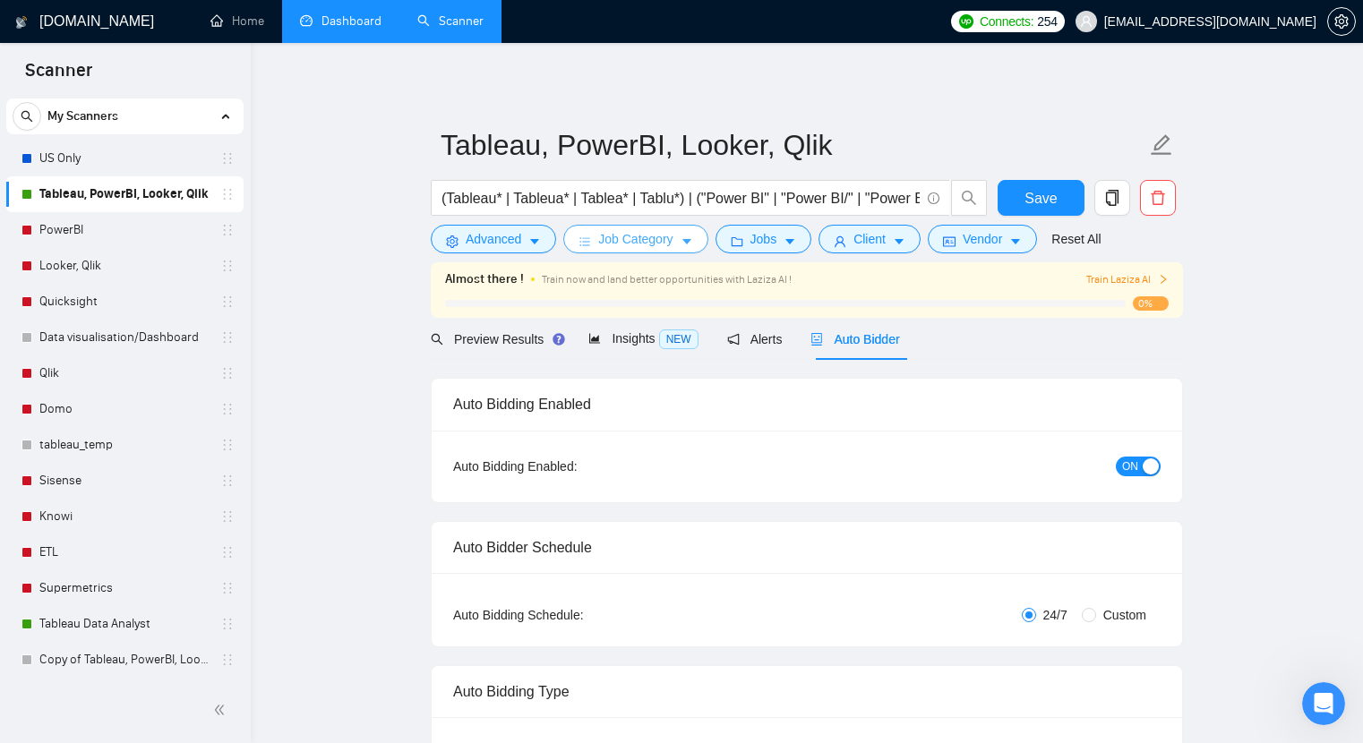
click at [673, 243] on span "Job Category" at bounding box center [635, 239] width 74 height 20
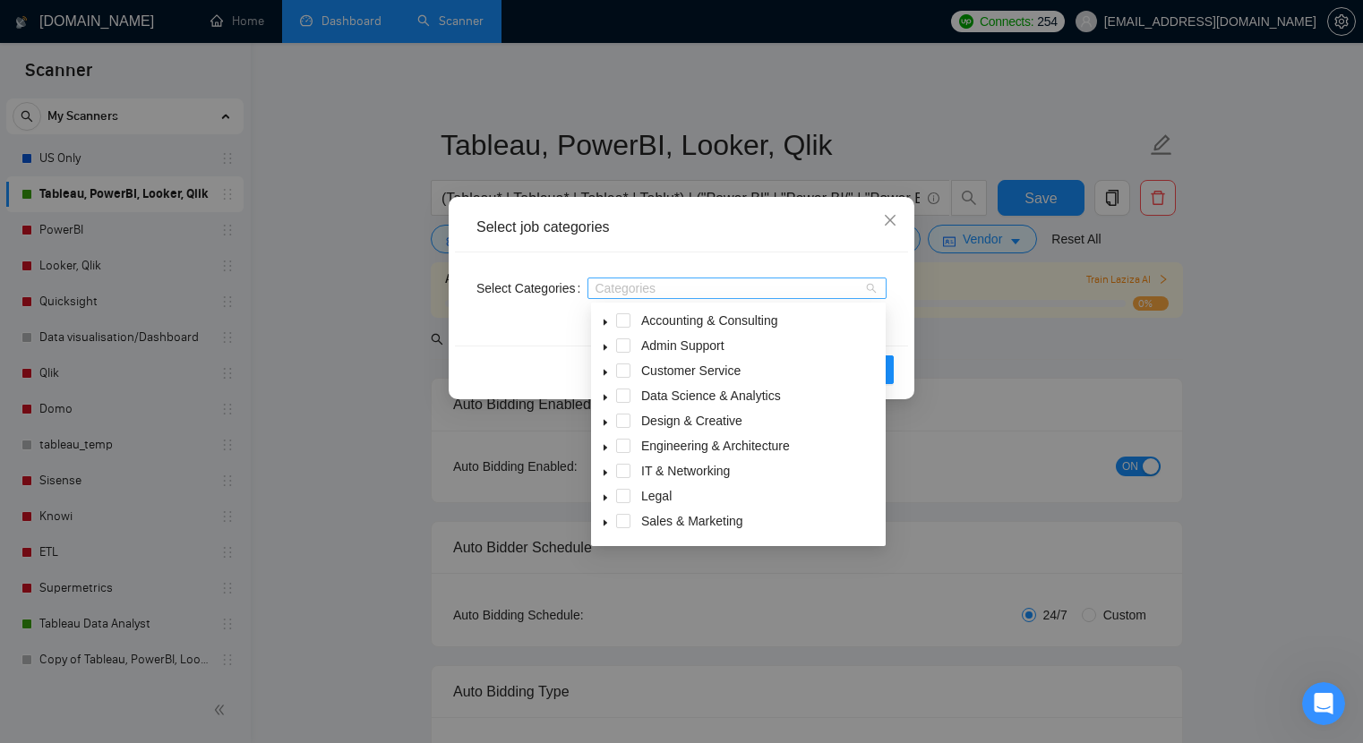
click at [672, 286] on div at bounding box center [728, 288] width 272 height 14
click at [630, 398] on div "Data Science & Analytics" at bounding box center [738, 397] width 287 height 25
click at [622, 396] on span at bounding box center [623, 396] width 14 height 14
click at [607, 399] on icon "caret-down" at bounding box center [605, 397] width 9 height 9
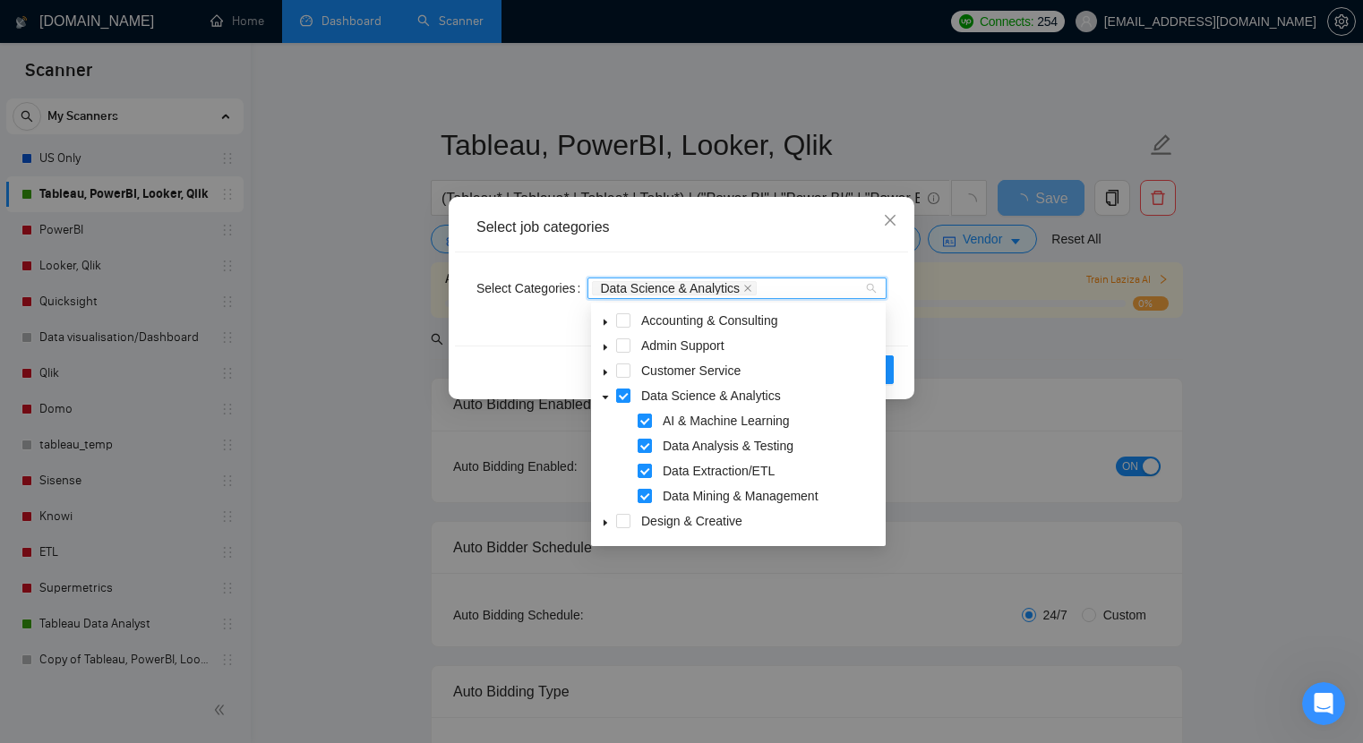
click at [642, 428] on div "AI & Machine Learning" at bounding box center [738, 422] width 287 height 25
click at [642, 419] on span at bounding box center [645, 421] width 14 height 14
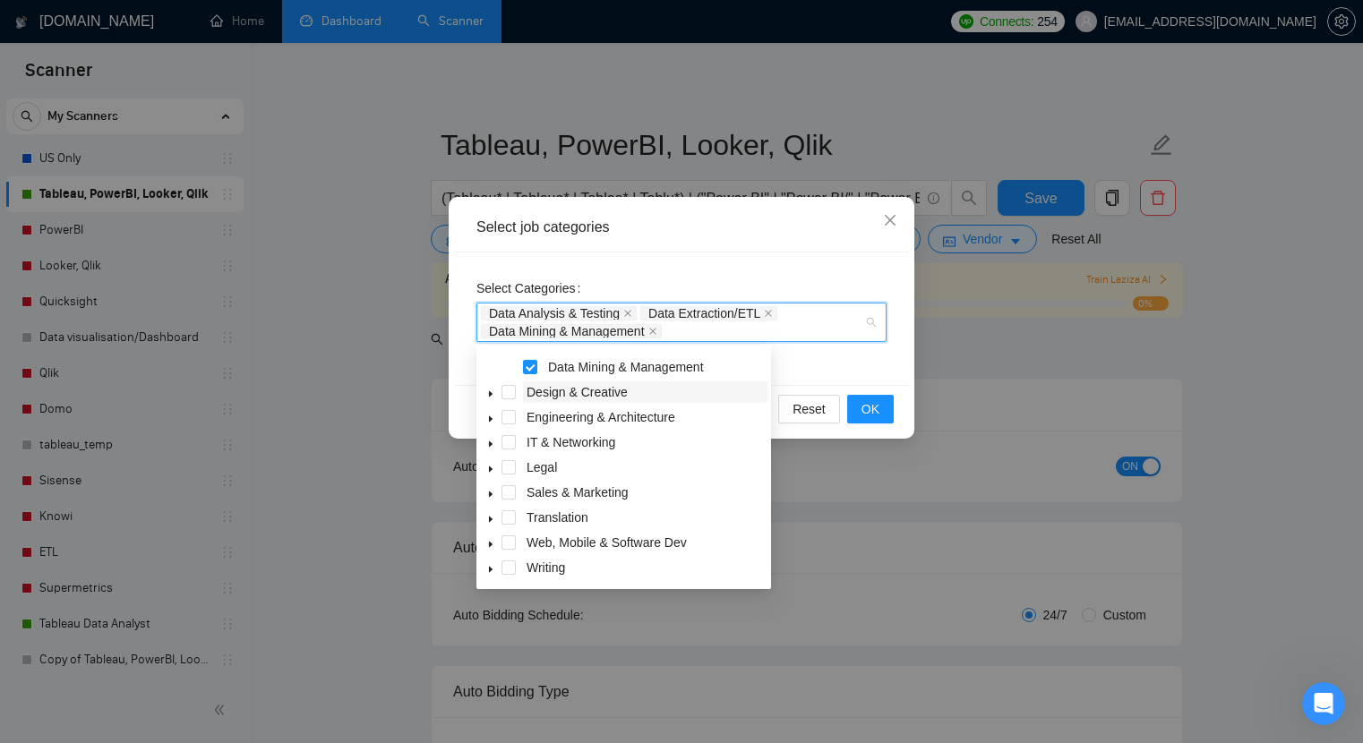
scroll to position [1, 0]
click at [507, 545] on span at bounding box center [509, 542] width 14 height 14
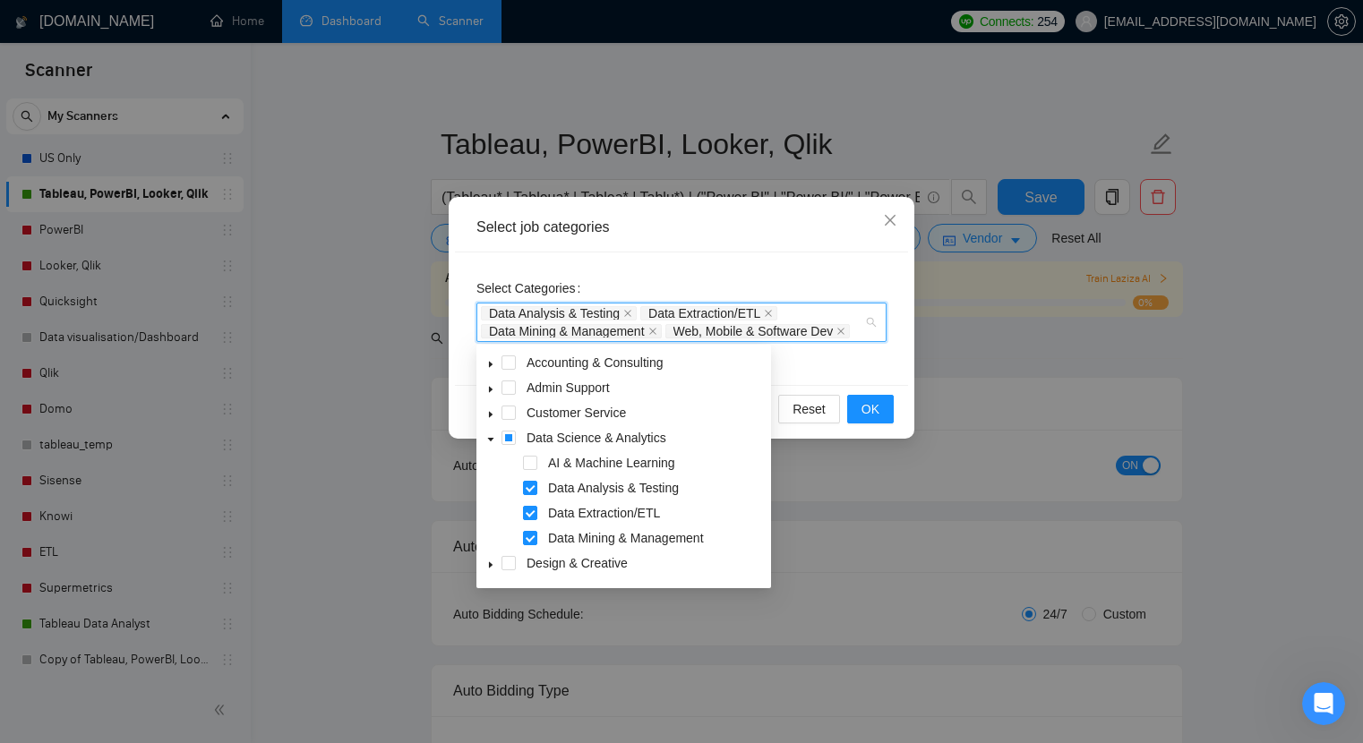
scroll to position [0, 0]
click at [844, 364] on div "Select Categories Data Analysis & Testing Data Extraction/ETL Data Mining & Man…" at bounding box center [681, 319] width 453 height 133
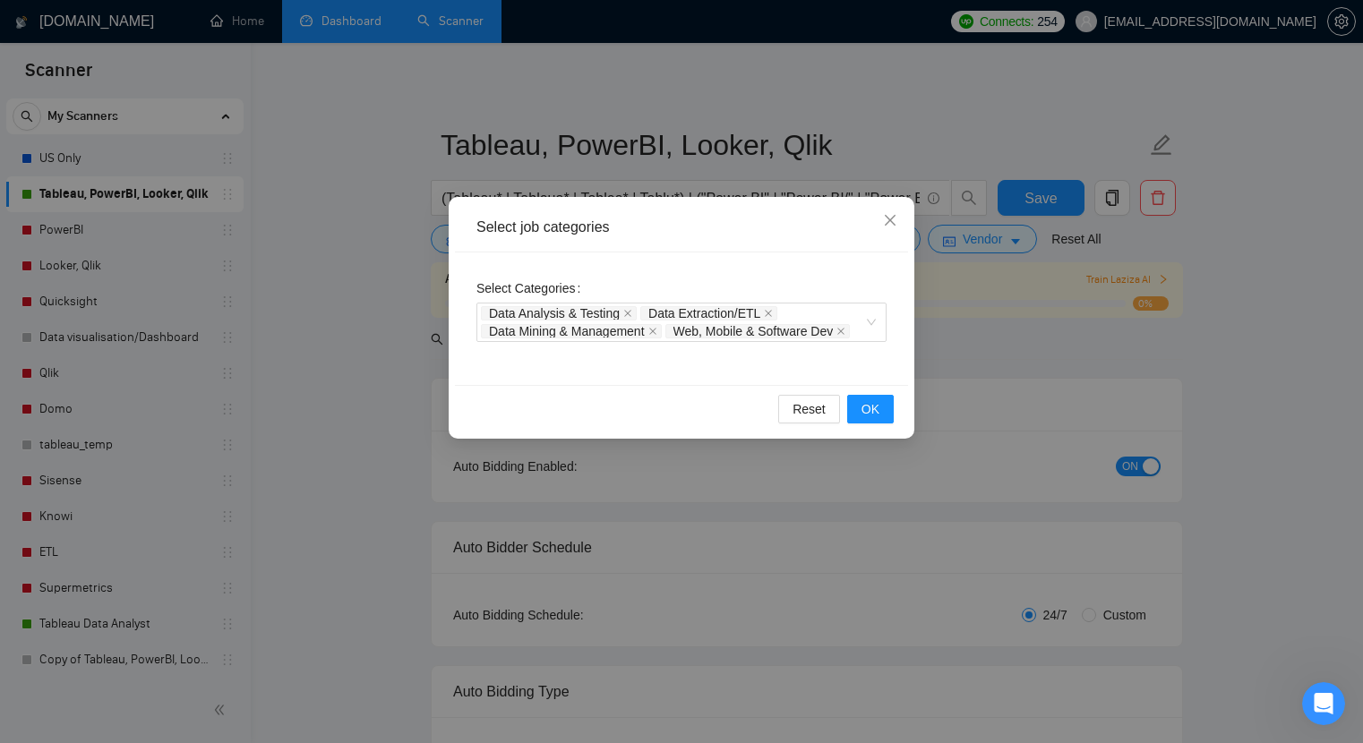
click at [856, 387] on div "Reset OK" at bounding box center [681, 408] width 453 height 47
click at [857, 407] on button "OK" at bounding box center [870, 409] width 47 height 29
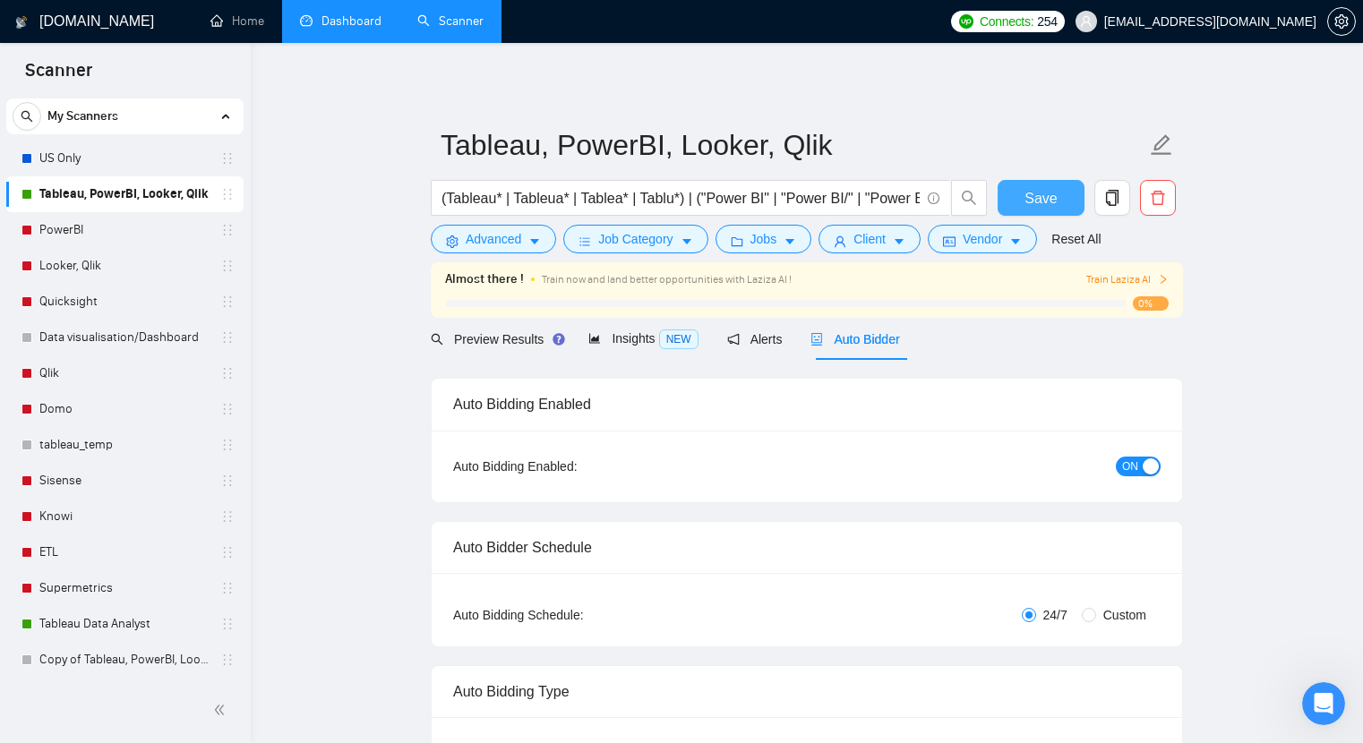
click at [1025, 209] on span "Save" at bounding box center [1041, 198] width 32 height 22
click at [686, 241] on icon "caret-down" at bounding box center [687, 242] width 13 height 13
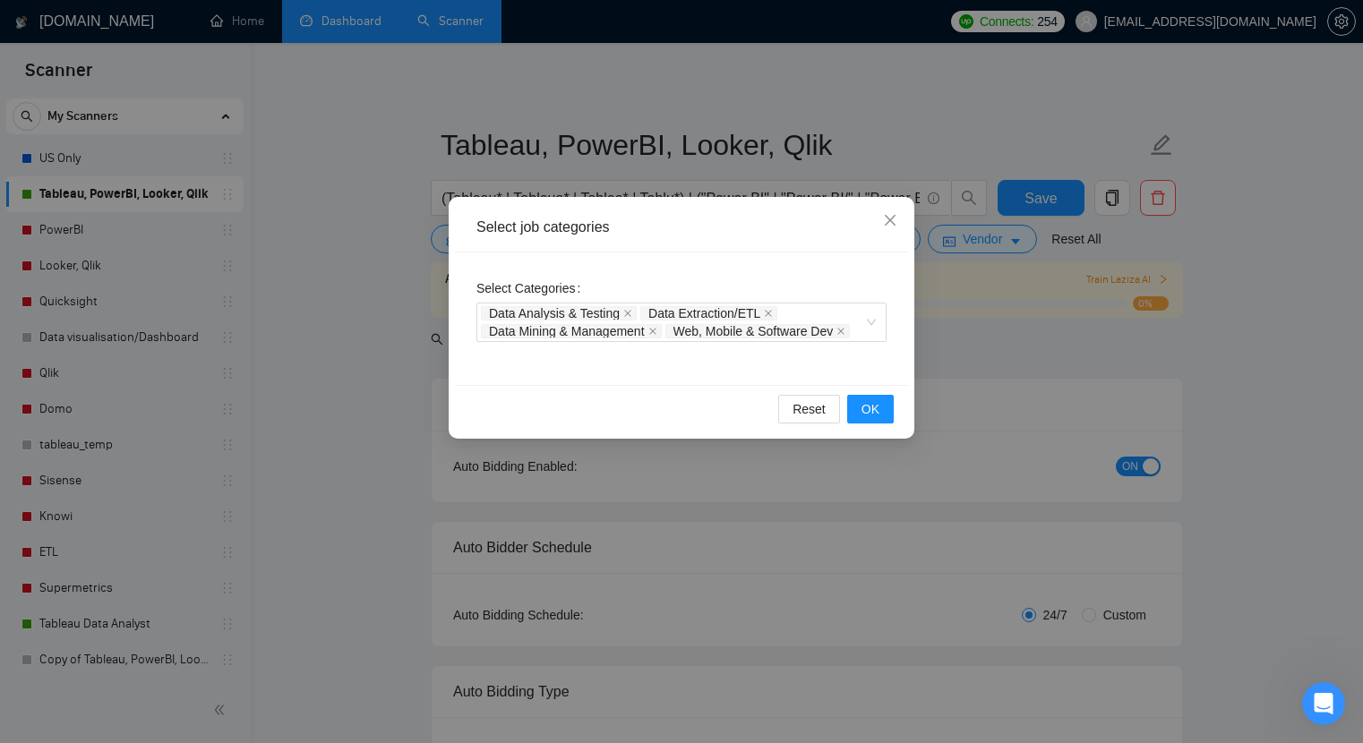
click at [376, 446] on div "Select job categories Select Categories Data Analysis & Testing Data Extraction…" at bounding box center [681, 371] width 1363 height 743
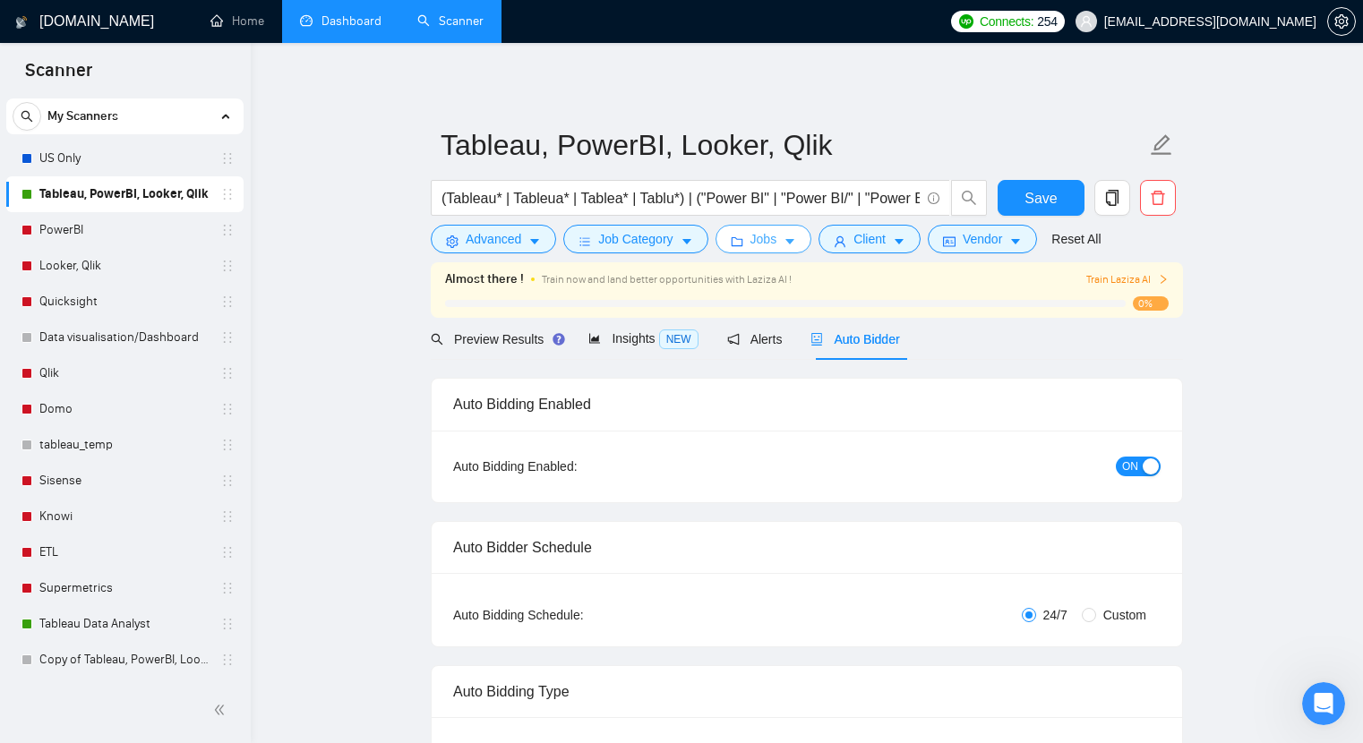
click at [768, 244] on span "Jobs" at bounding box center [763, 239] width 27 height 20
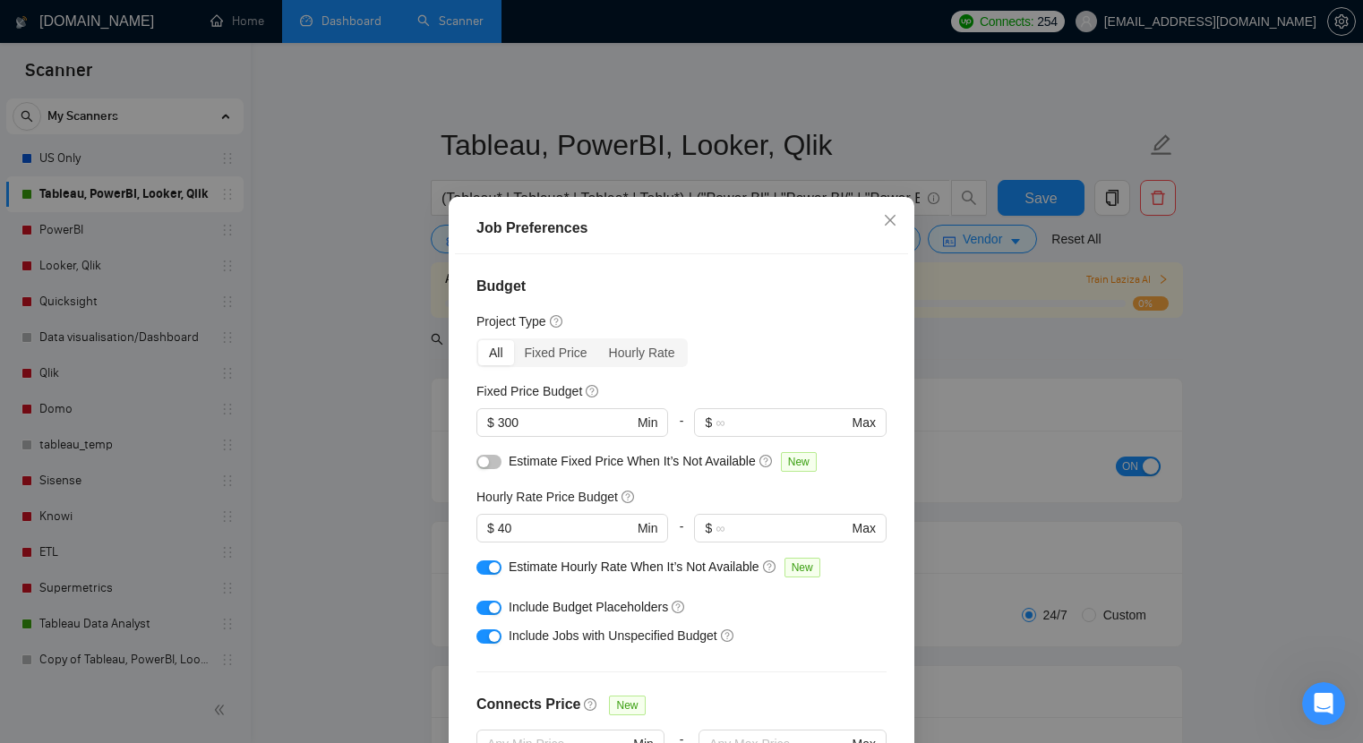
click at [351, 375] on div "Job Preferences Budget Project Type All Fixed Price Hourly Rate Fixed Price Bud…" at bounding box center [681, 371] width 1363 height 743
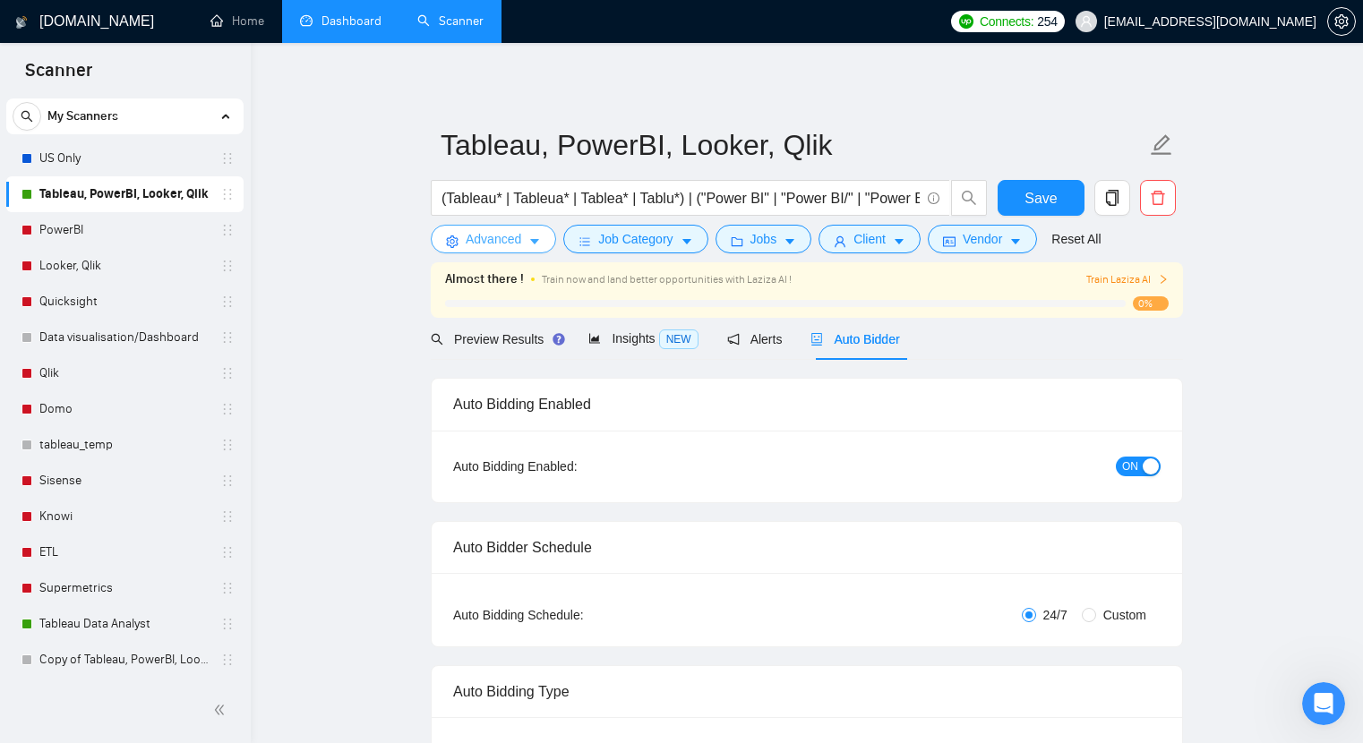
click at [470, 247] on span "Advanced" at bounding box center [494, 239] width 56 height 20
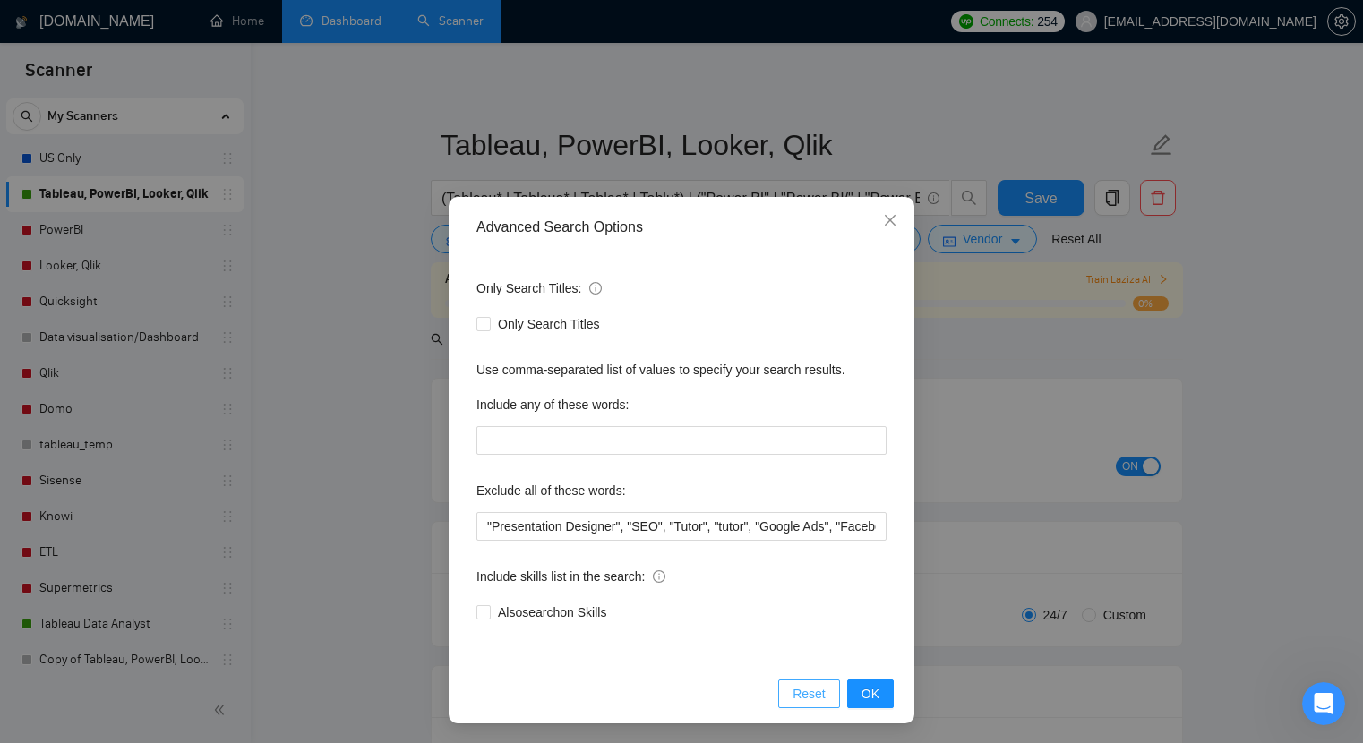
click at [803, 694] on span "Reset" at bounding box center [809, 694] width 33 height 20
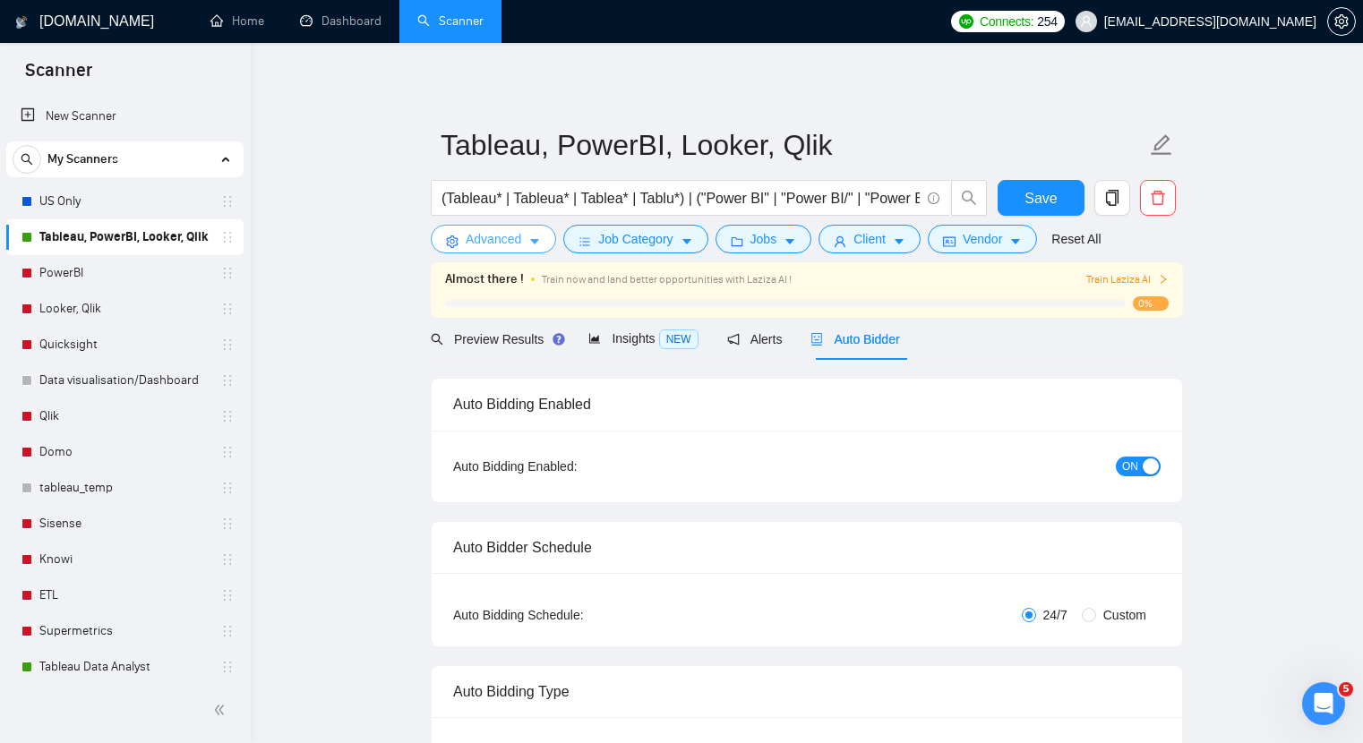
click at [501, 239] on span "Advanced" at bounding box center [494, 239] width 56 height 20
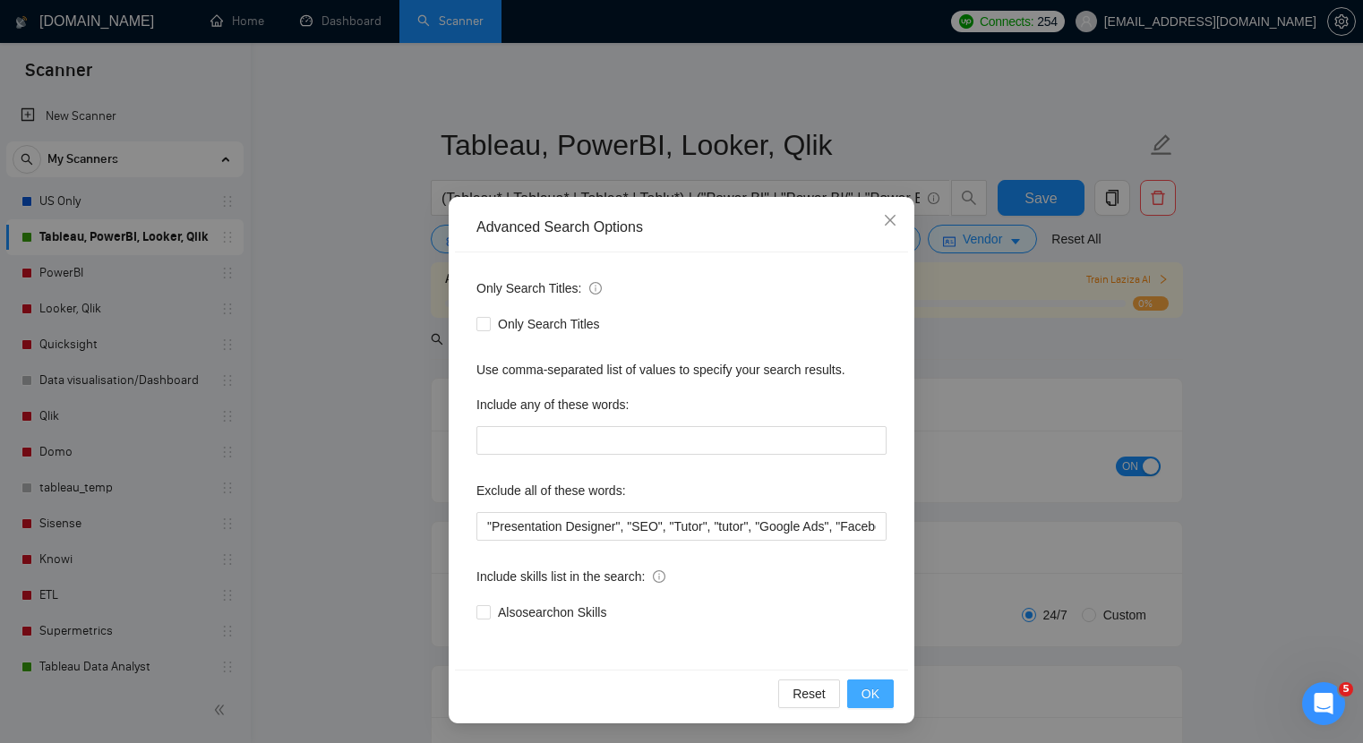
click at [857, 691] on button "OK" at bounding box center [870, 694] width 47 height 29
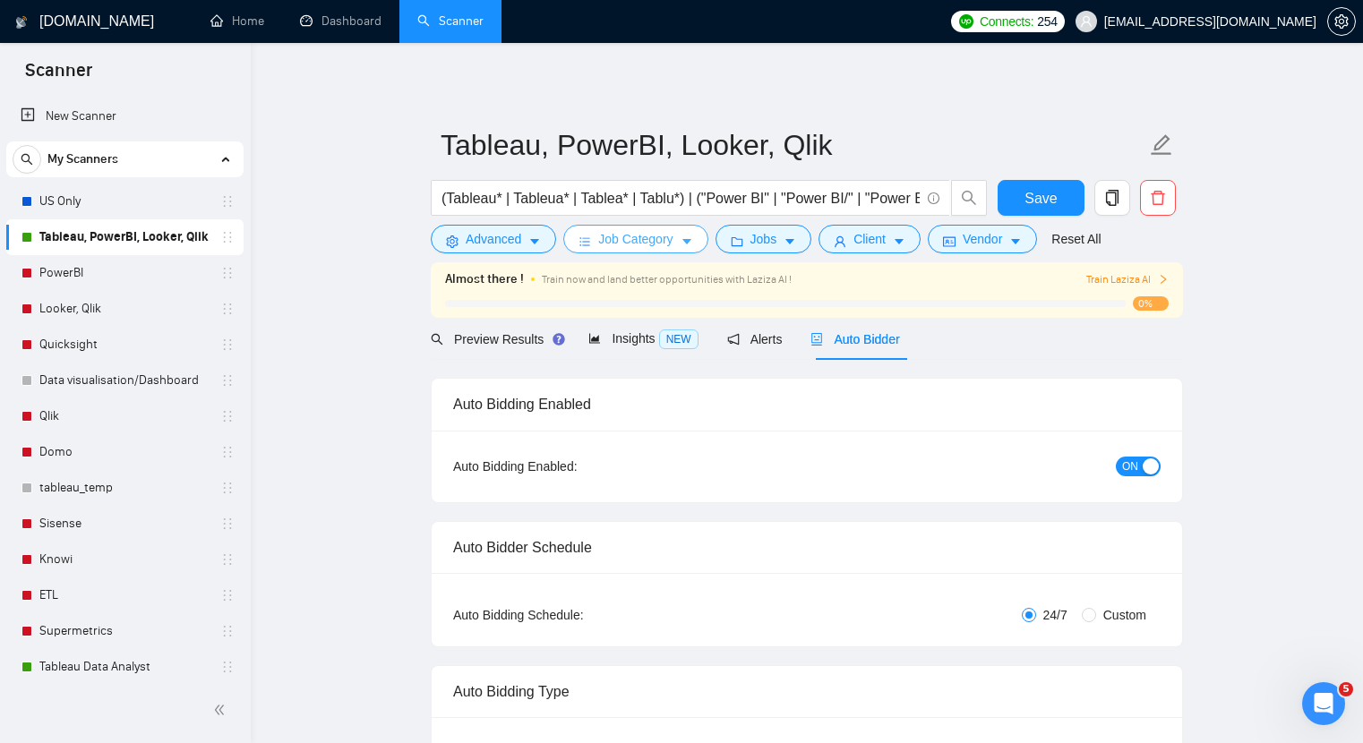
click at [618, 241] on span "Job Category" at bounding box center [635, 239] width 74 height 20
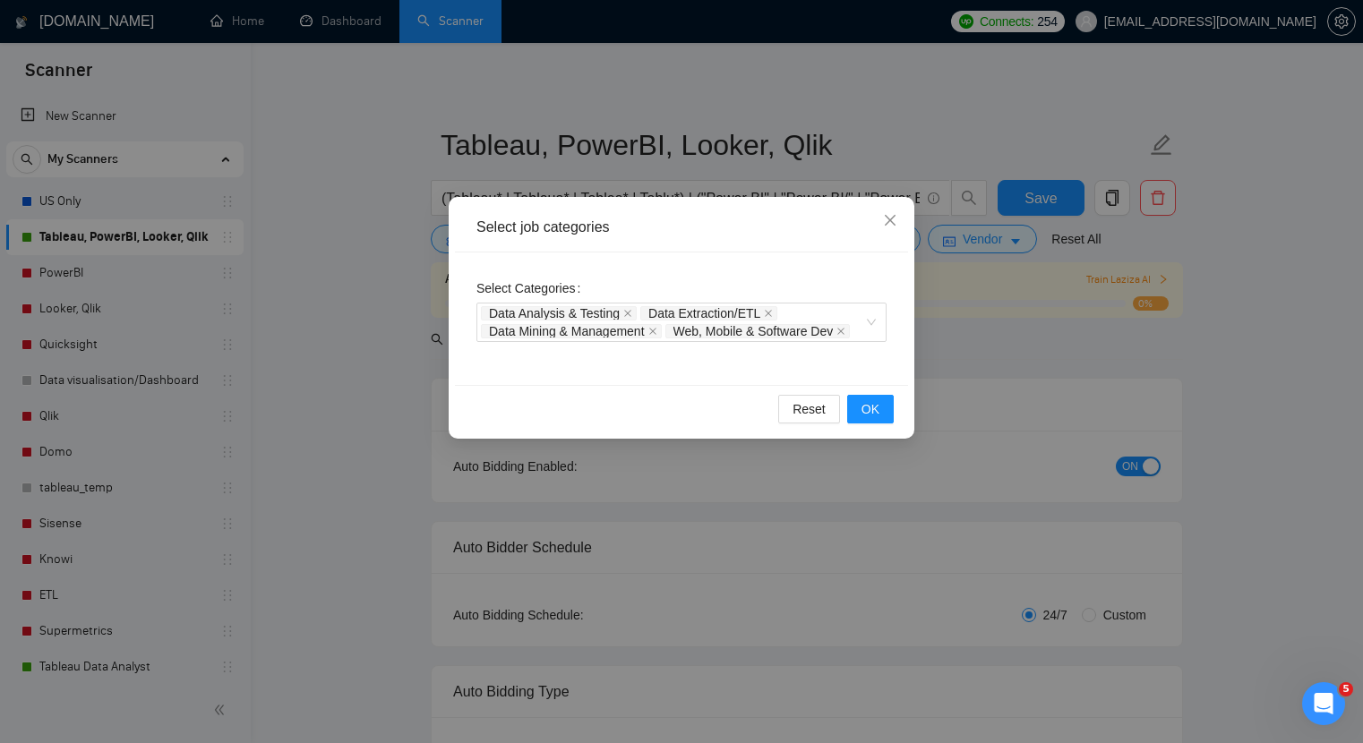
click at [878, 393] on div "Reset OK" at bounding box center [681, 408] width 453 height 47
click at [878, 405] on span "OK" at bounding box center [871, 409] width 18 height 20
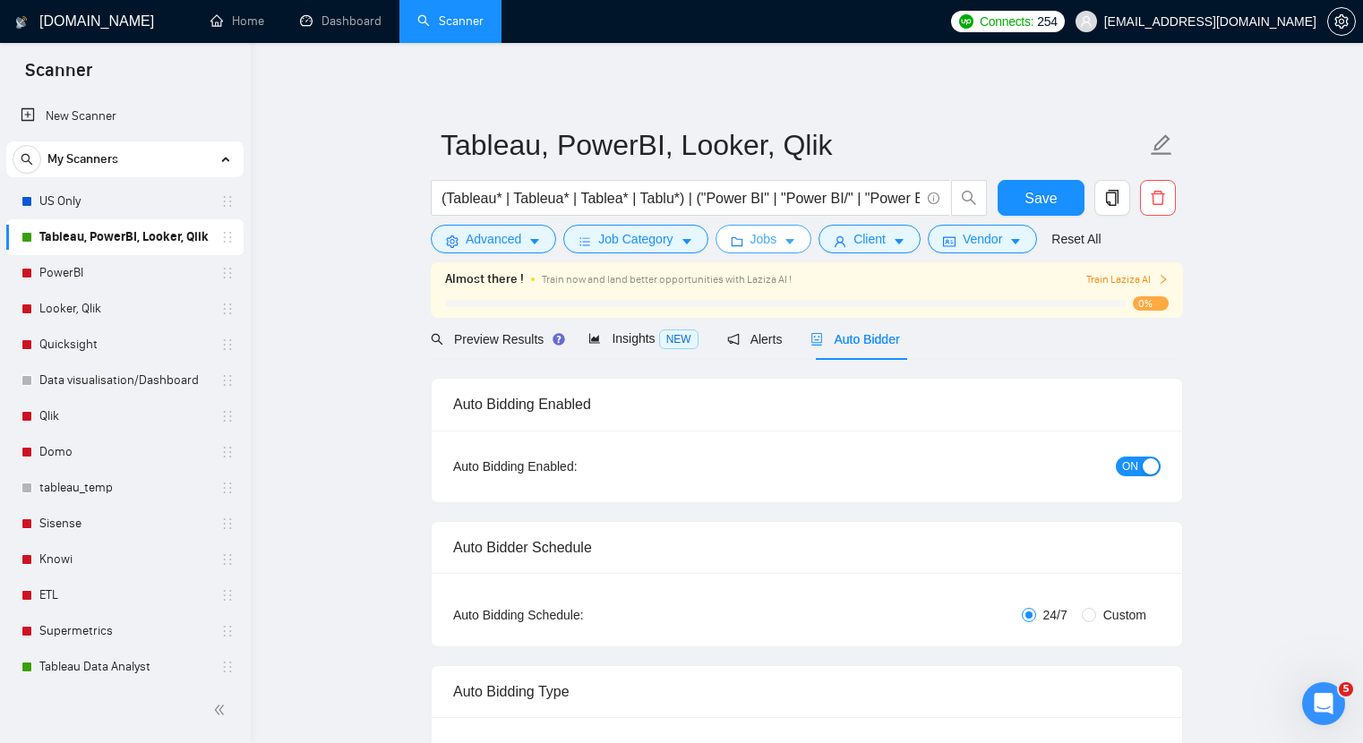
click at [771, 230] on span "Jobs" at bounding box center [763, 239] width 27 height 20
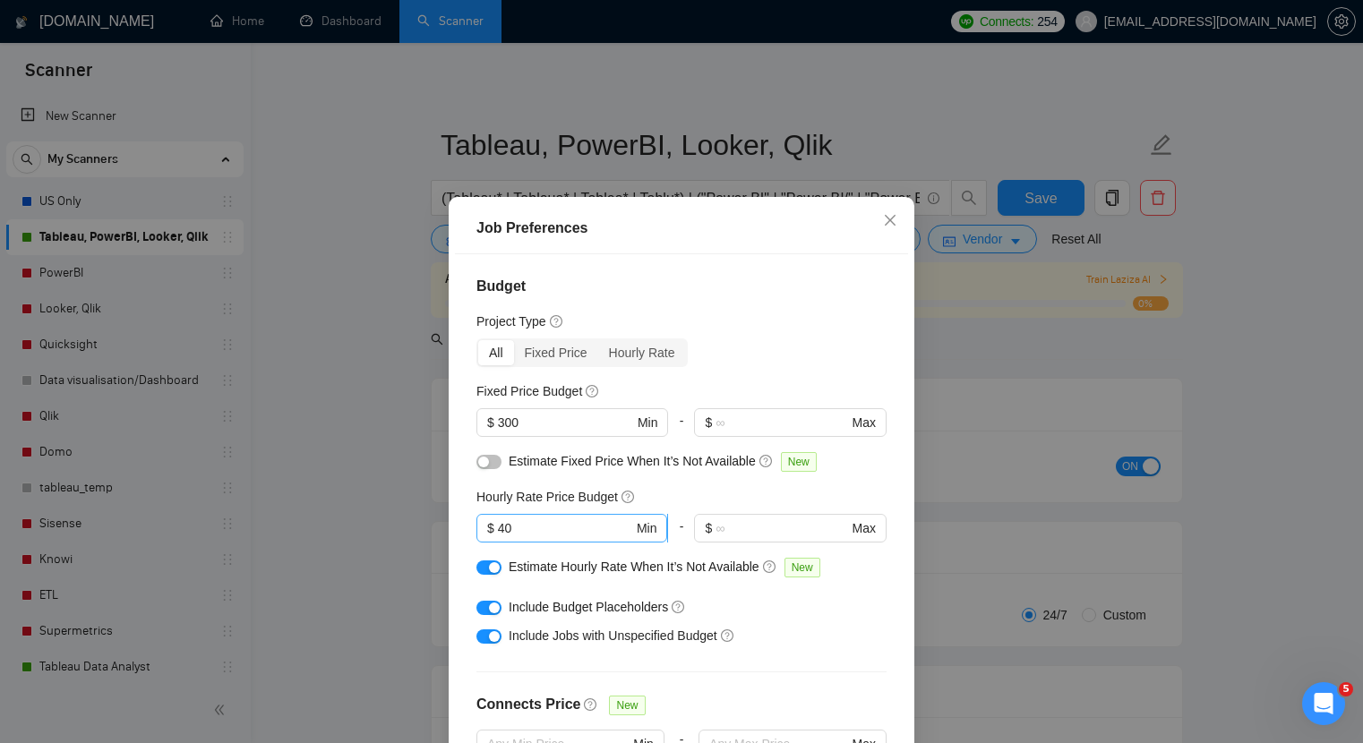
click at [569, 520] on input "40" at bounding box center [565, 529] width 135 height 20
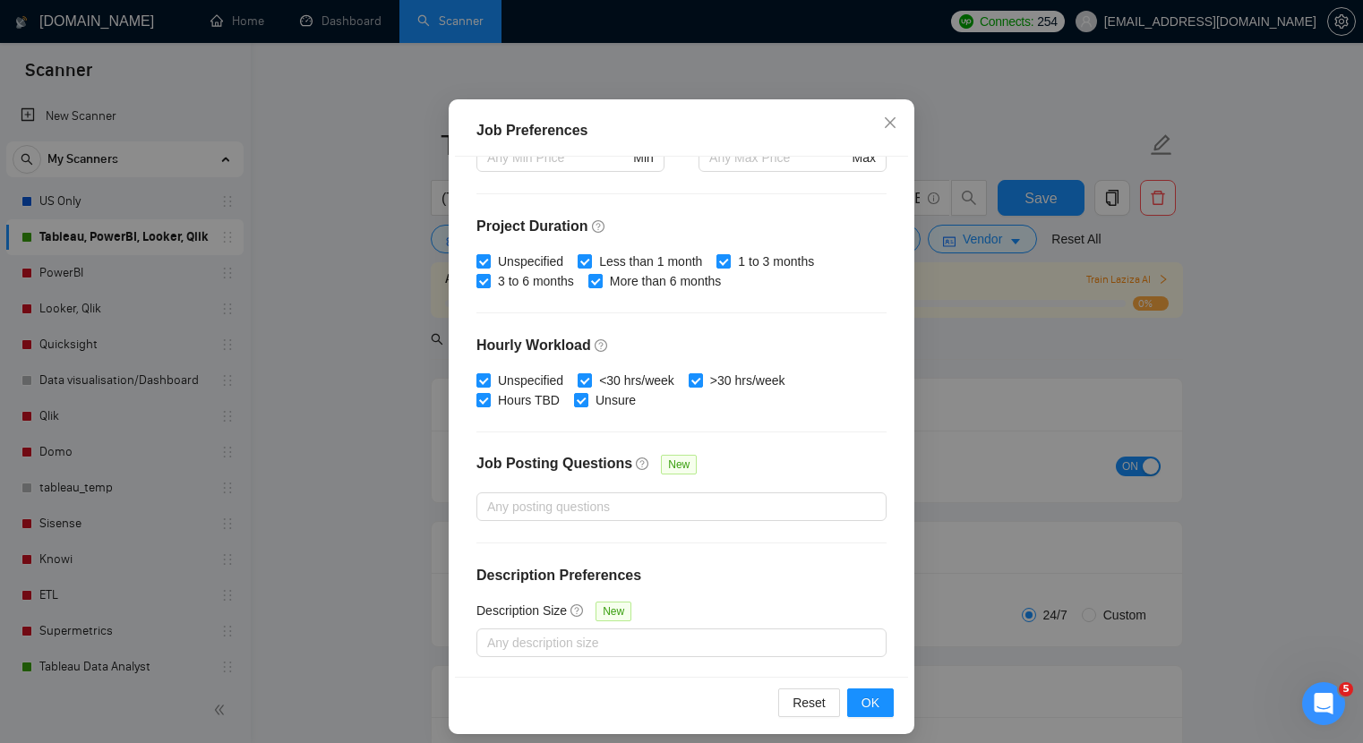
scroll to position [110, 0]
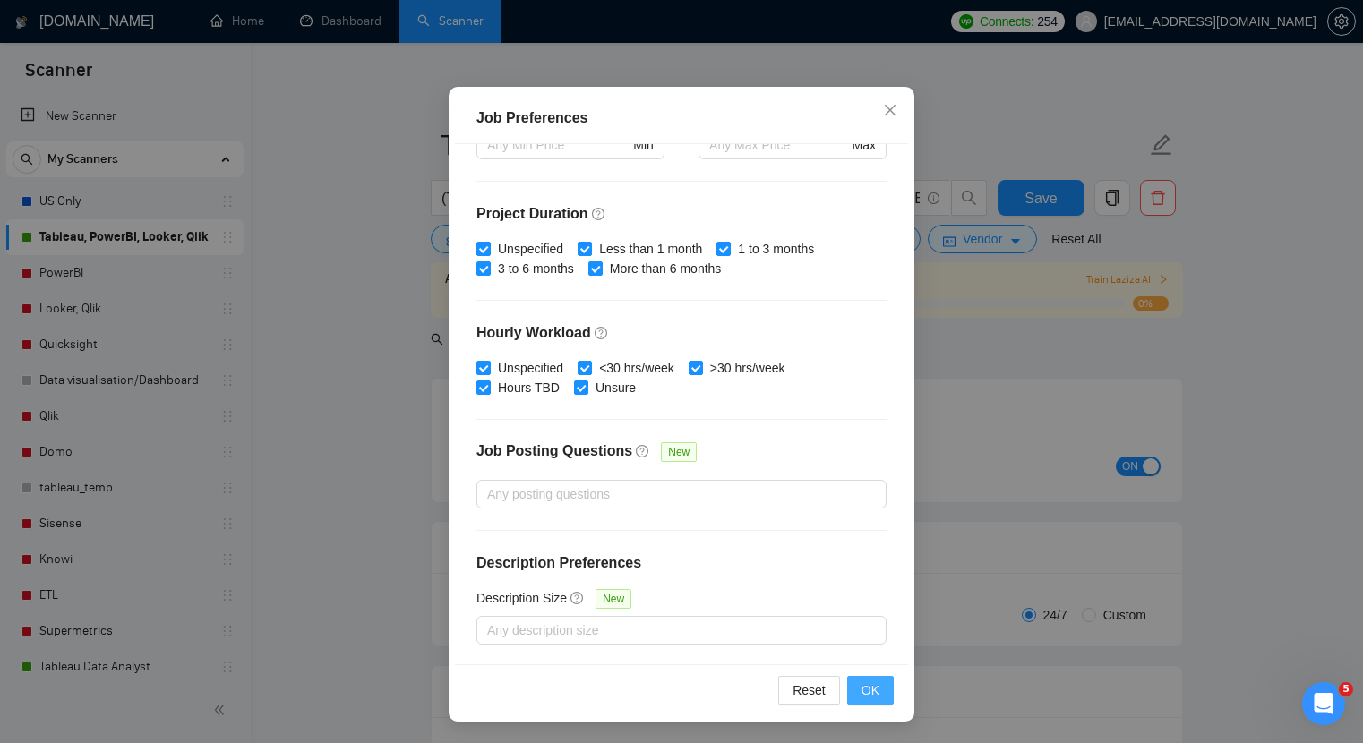
type input "35"
click at [884, 695] on button "OK" at bounding box center [870, 690] width 47 height 29
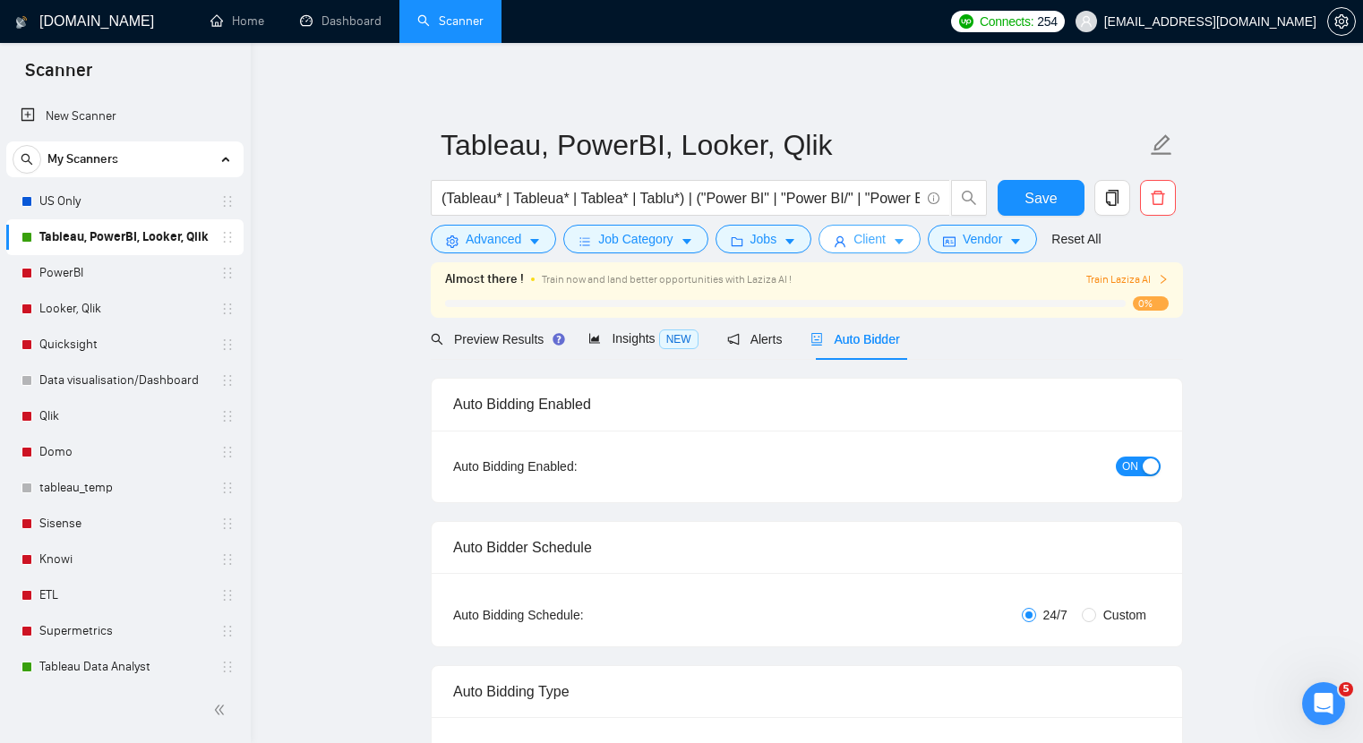
click at [875, 249] on button "Client" at bounding box center [870, 239] width 102 height 29
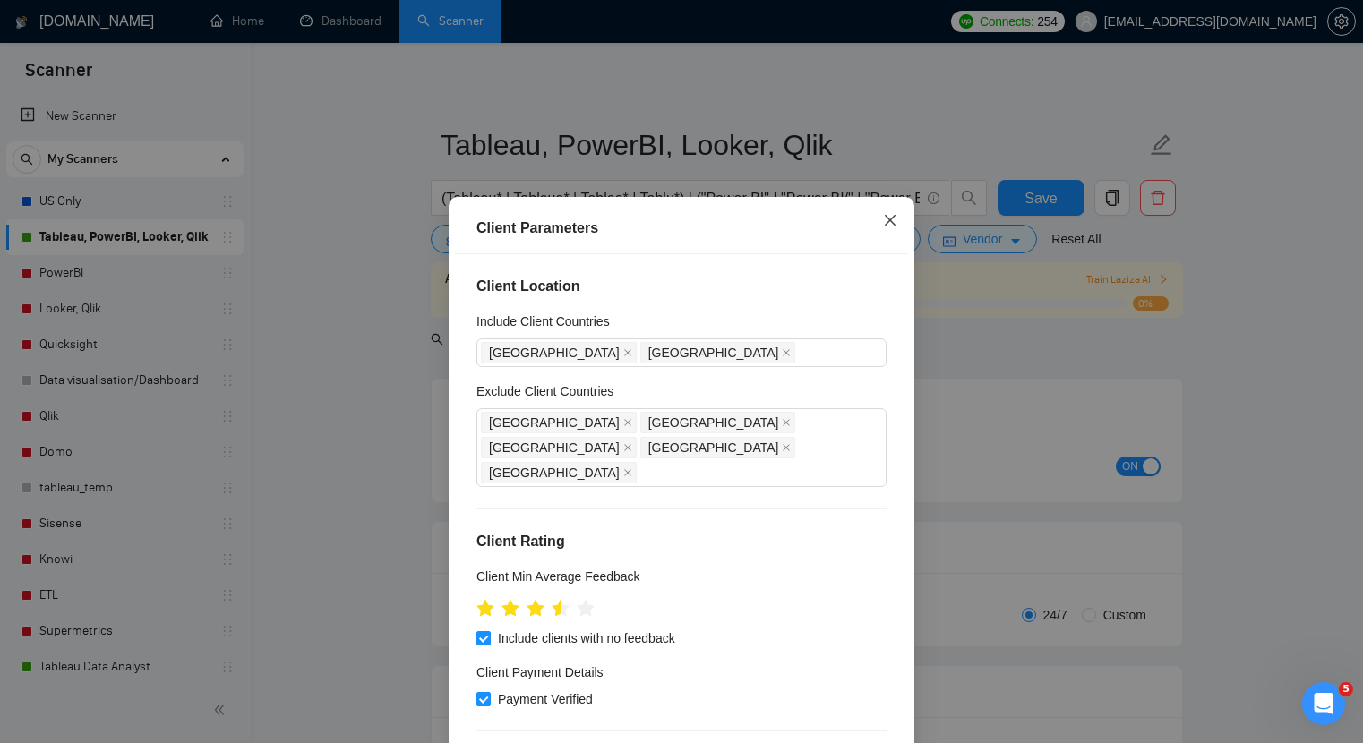
click at [893, 218] on icon "close" at bounding box center [890, 220] width 11 height 11
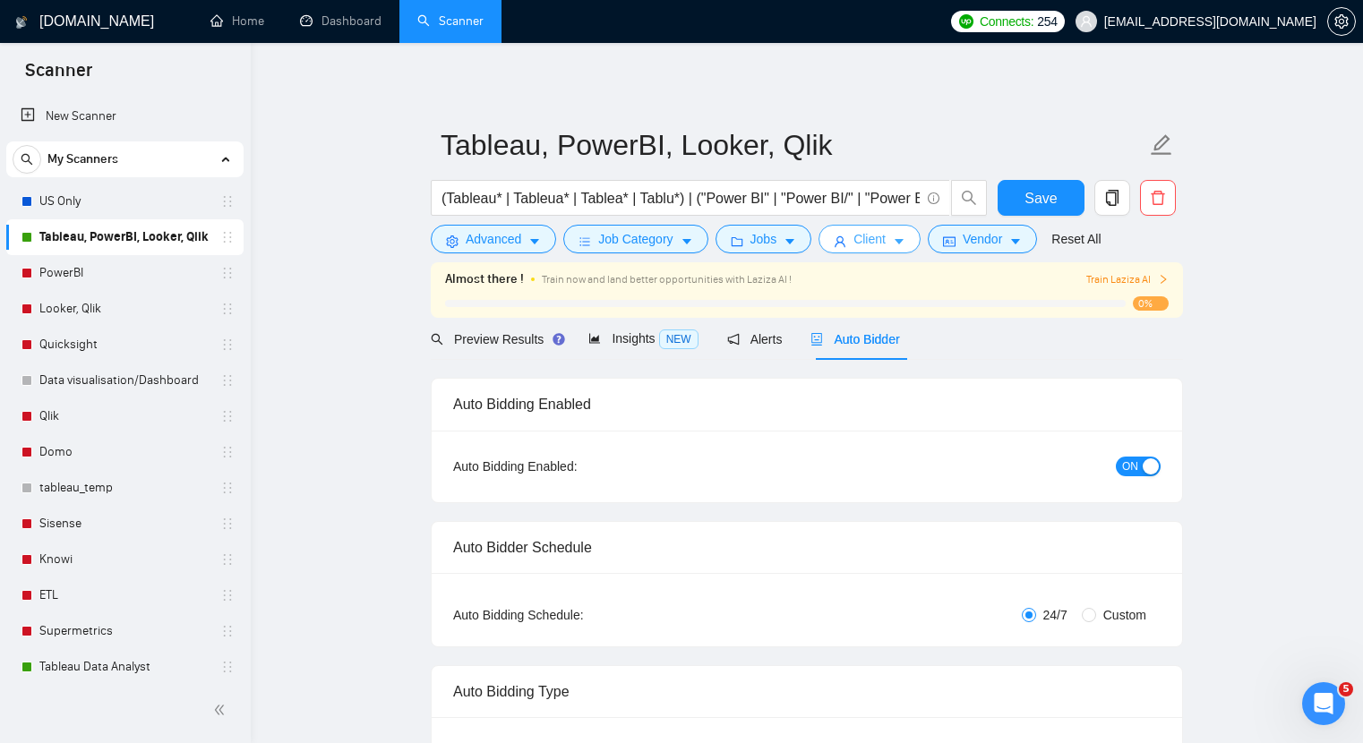
click at [882, 239] on span "Client" at bounding box center [869, 239] width 32 height 20
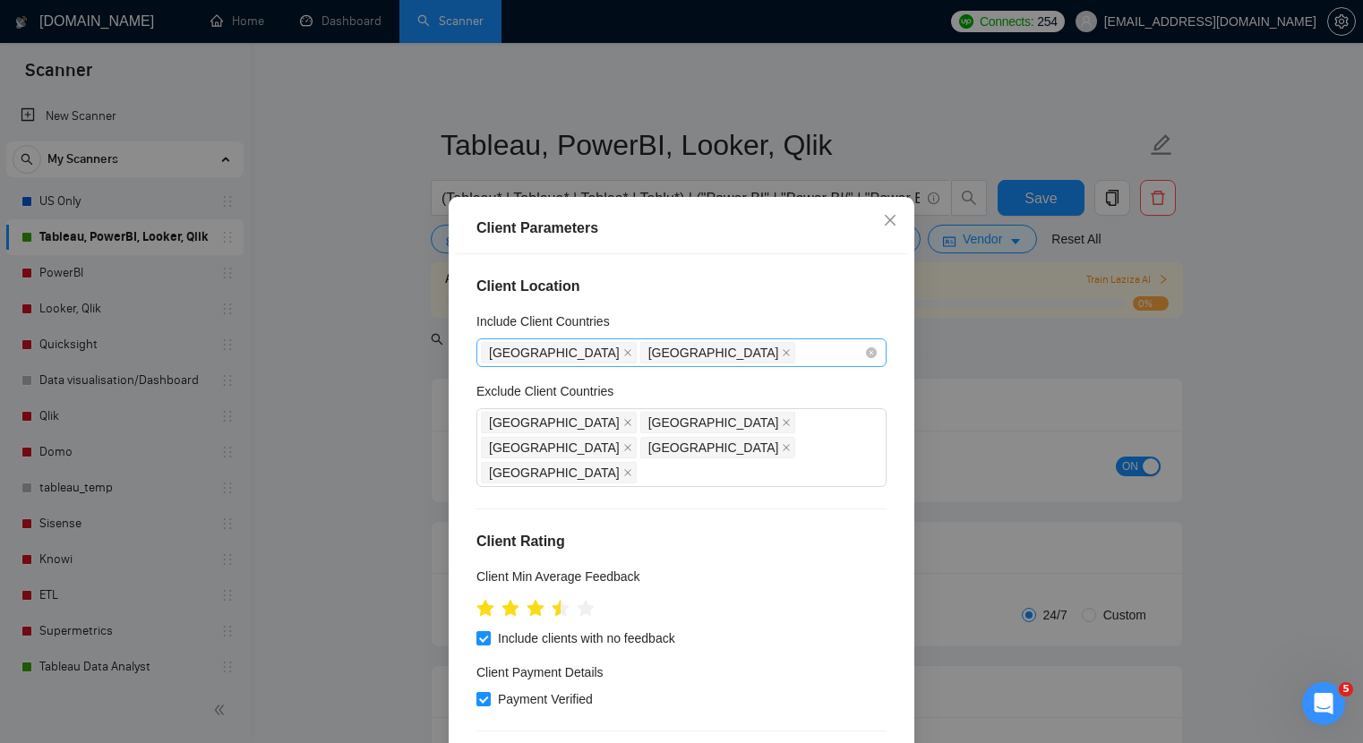
click at [744, 355] on div "United States Canada" at bounding box center [672, 352] width 383 height 25
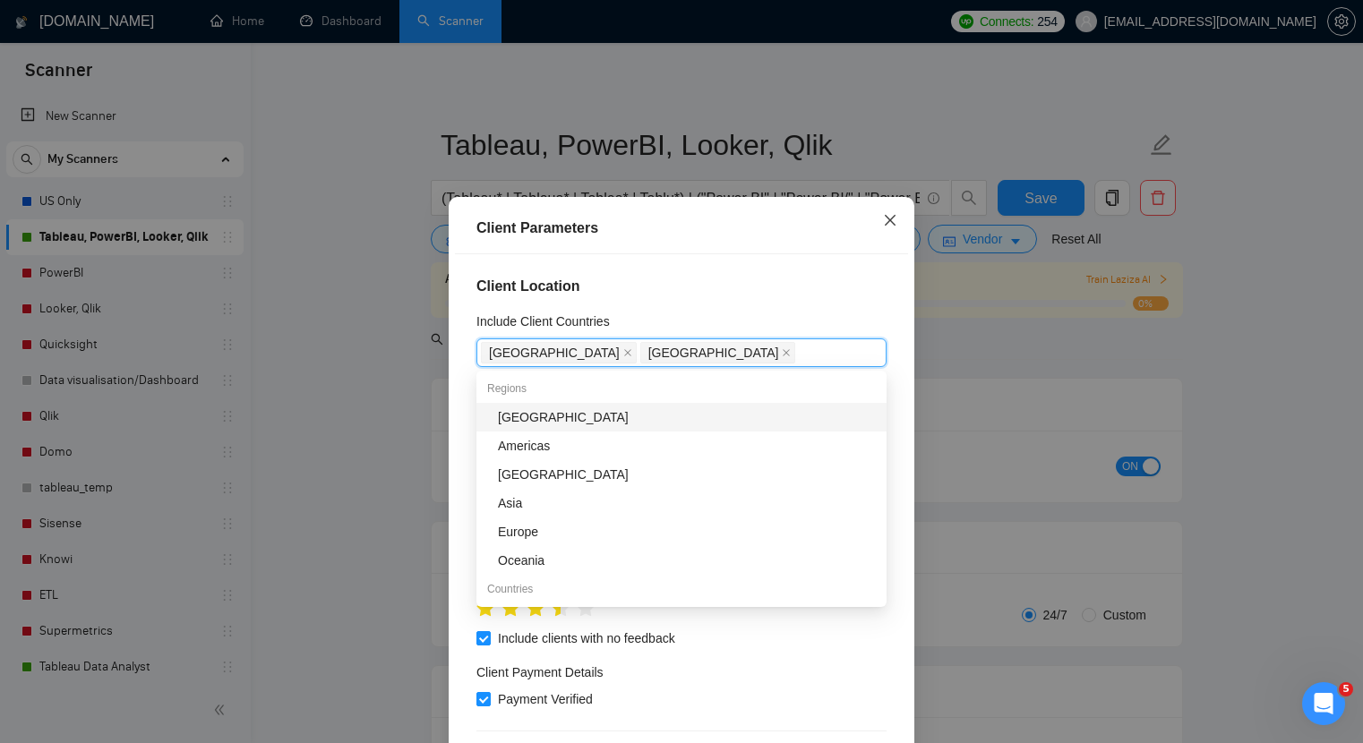
click at [892, 214] on icon "close" at bounding box center [890, 220] width 14 height 14
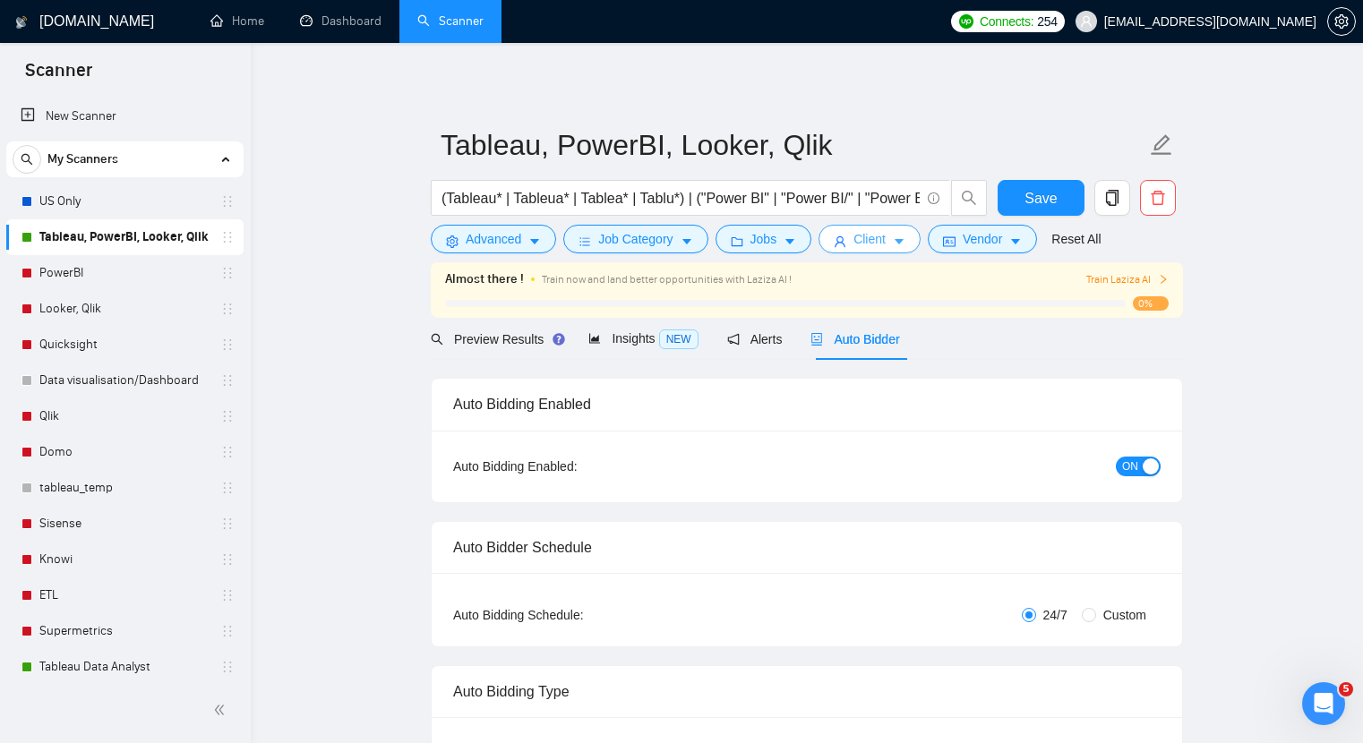
click at [905, 237] on icon "caret-down" at bounding box center [899, 242] width 13 height 13
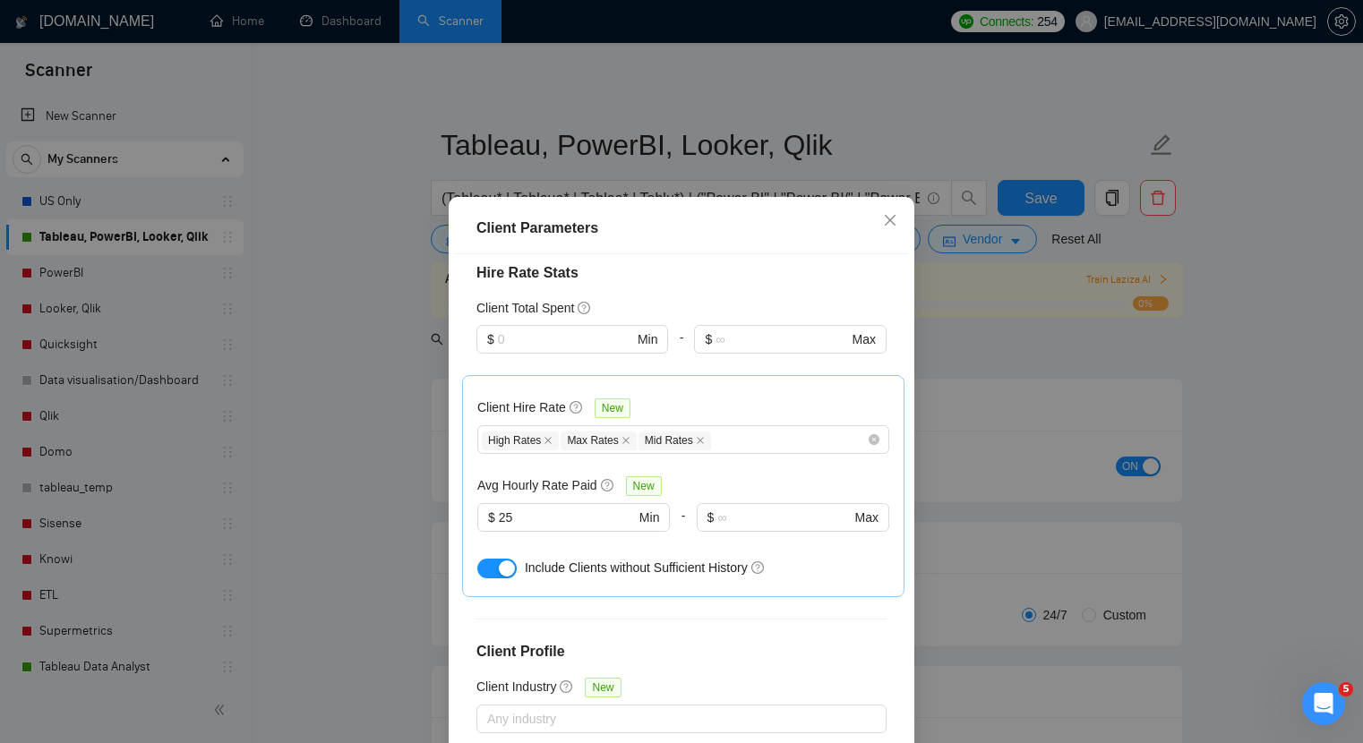
scroll to position [495, 0]
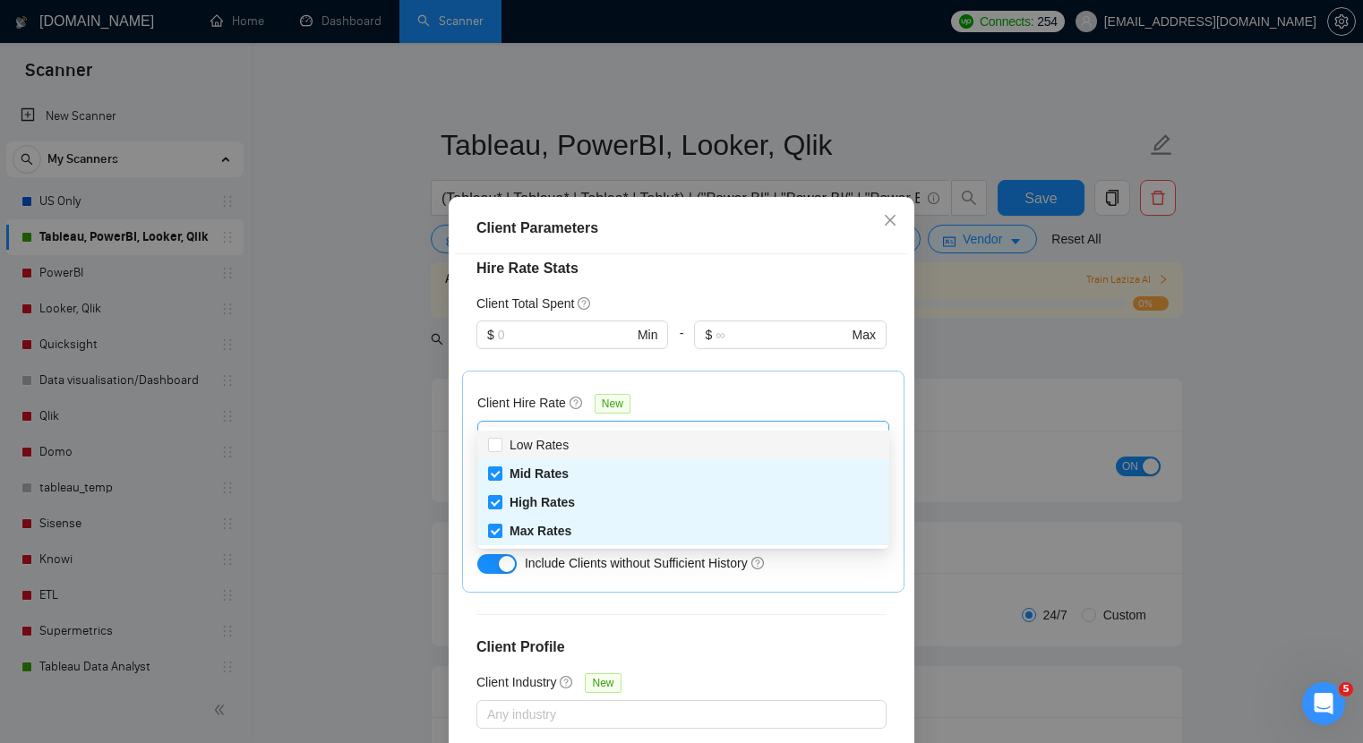
click at [778, 425] on div "High Rates Max Rates Mid Rates" at bounding box center [674, 435] width 385 height 21
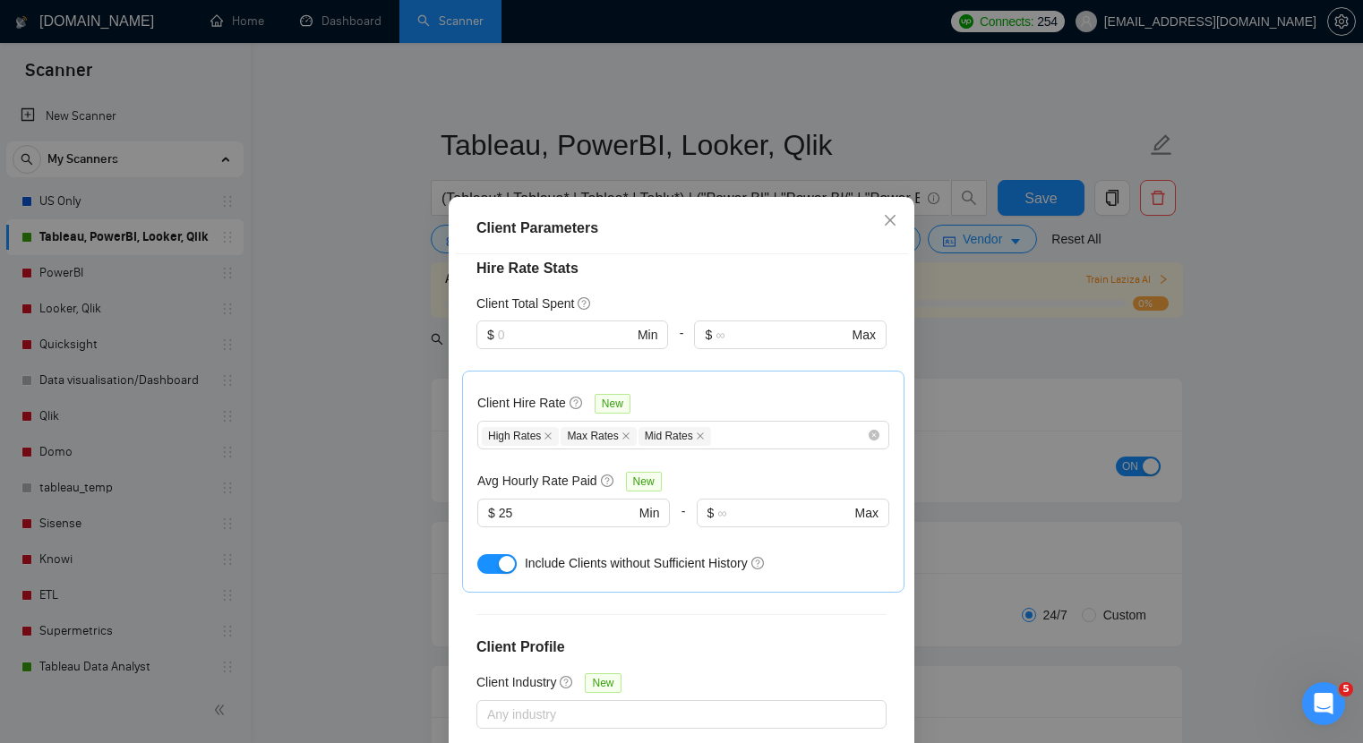
click at [776, 393] on div "Client Hire Rate New" at bounding box center [683, 407] width 412 height 28
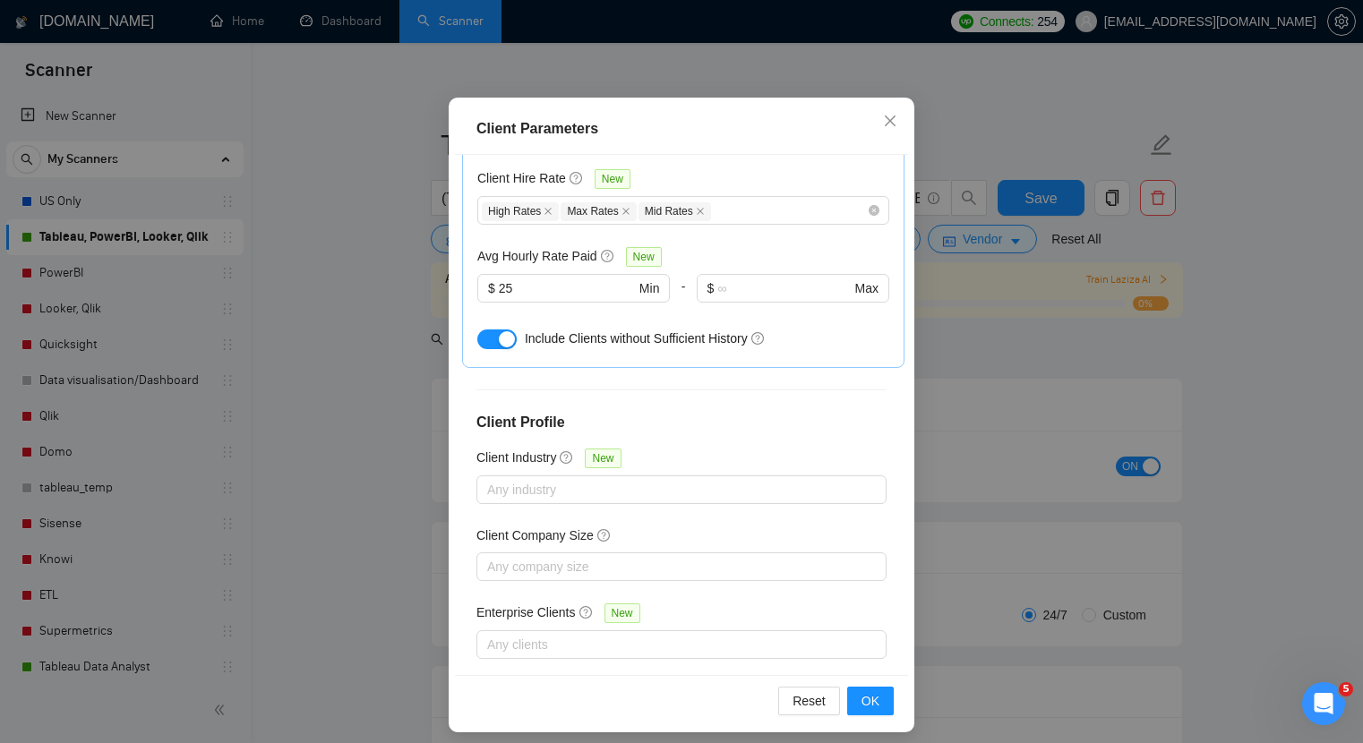
scroll to position [110, 0]
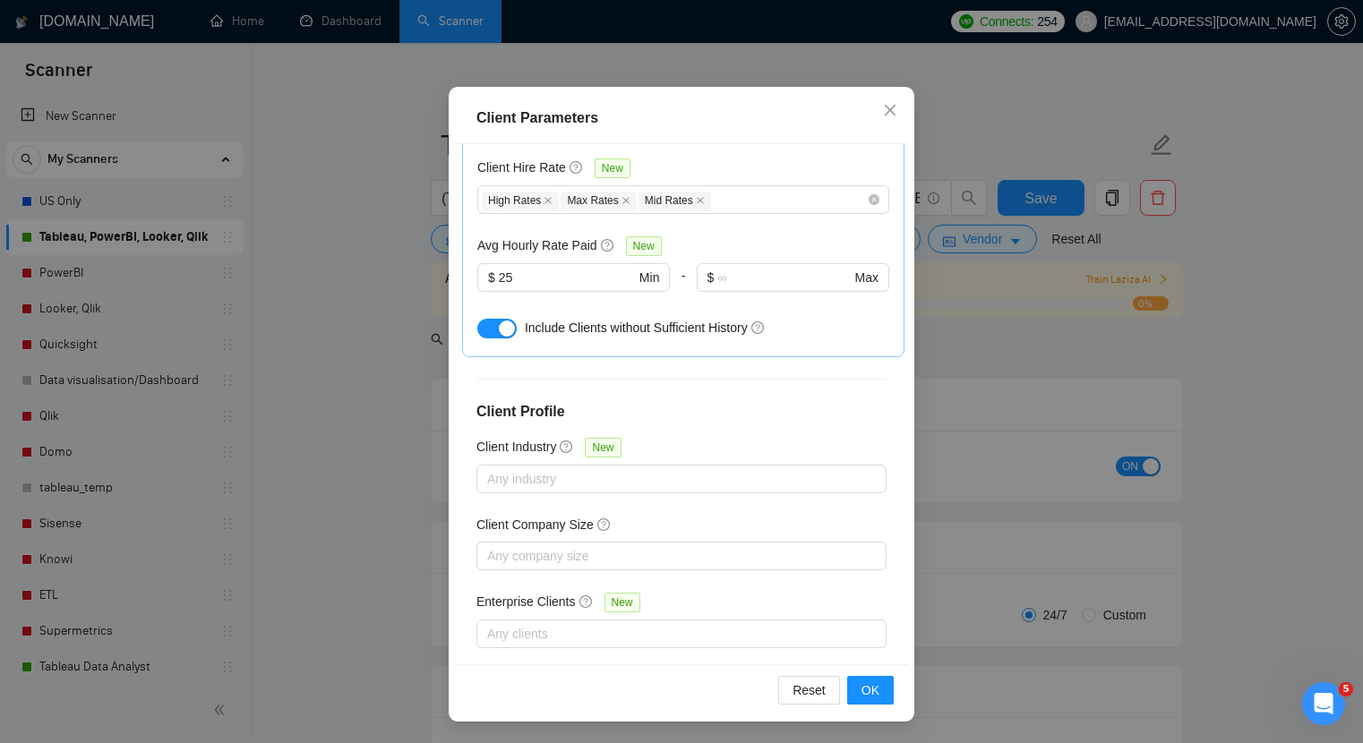
click at [867, 719] on div "Client Parameters Client Location Include Client Countries United States Canada…" at bounding box center [682, 404] width 466 height 635
click at [867, 696] on span "OK" at bounding box center [871, 691] width 18 height 20
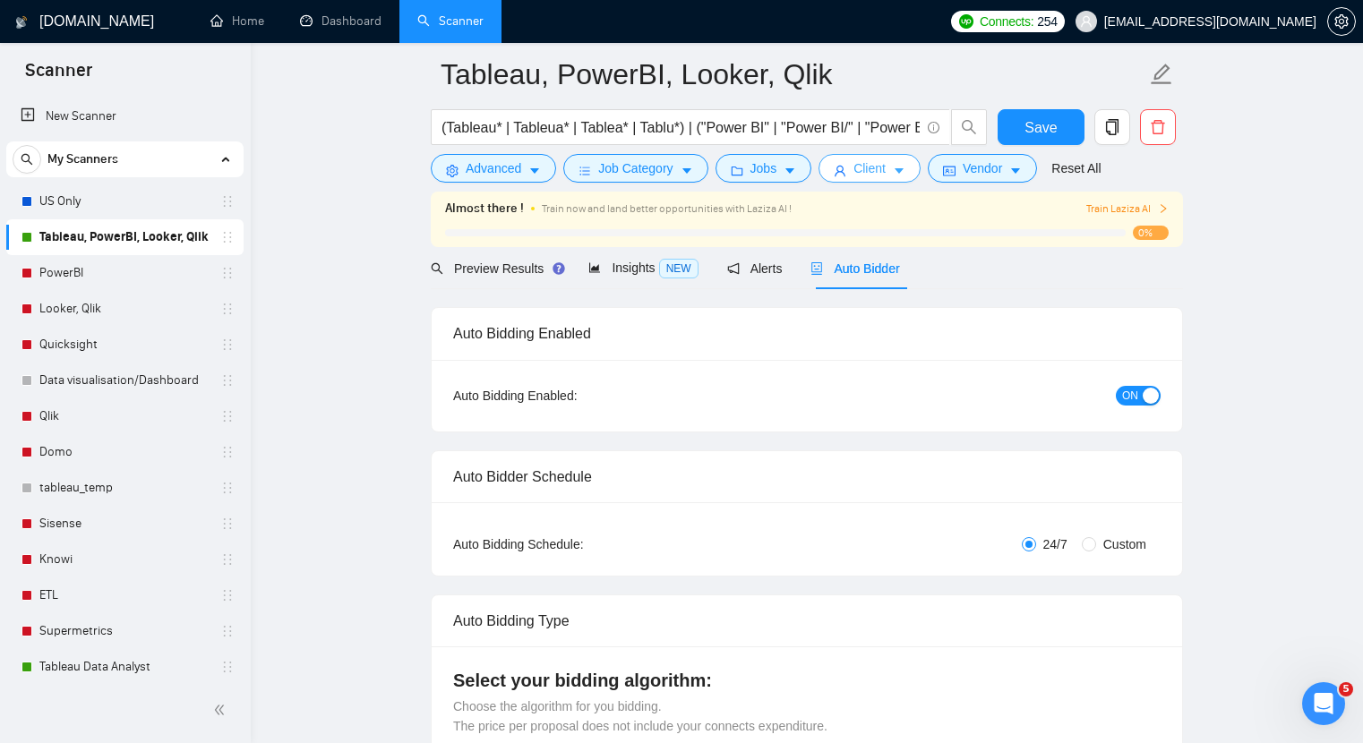
scroll to position [0, 0]
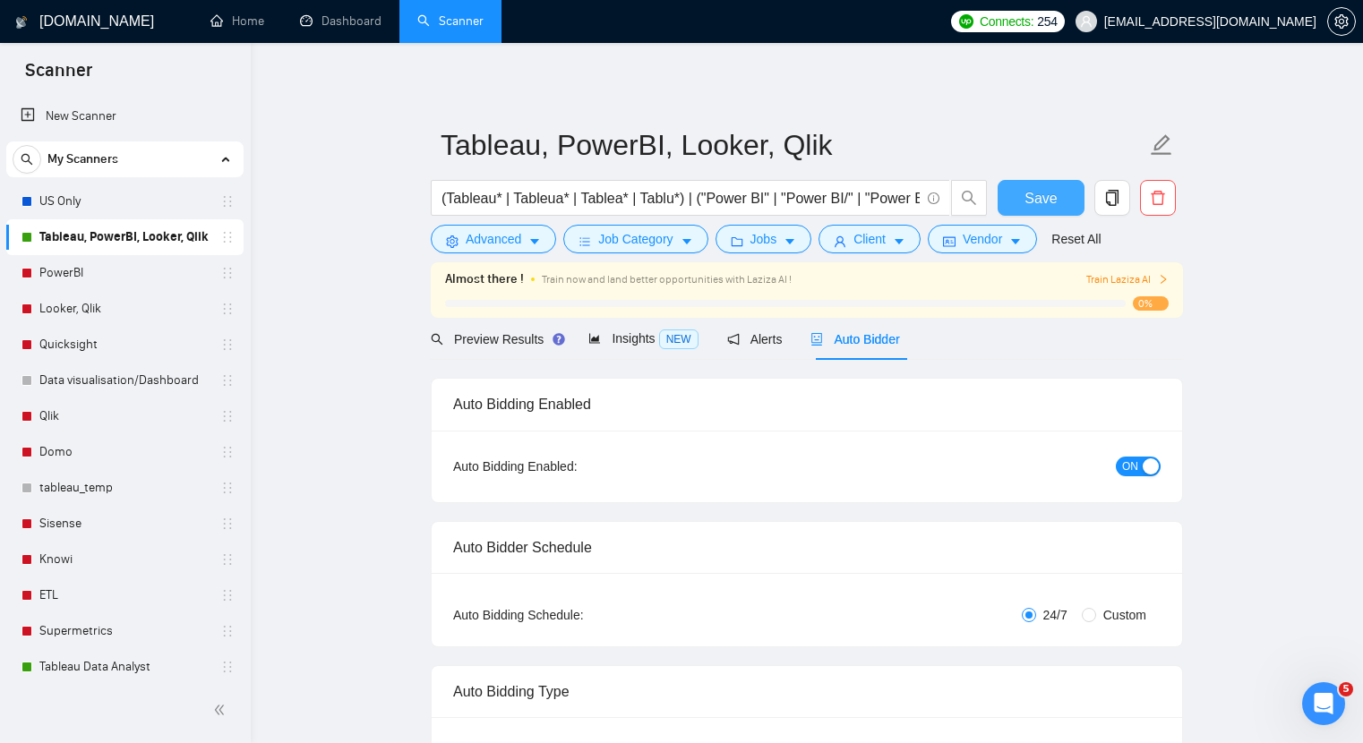
click at [1026, 209] on span "Save" at bounding box center [1041, 198] width 32 height 22
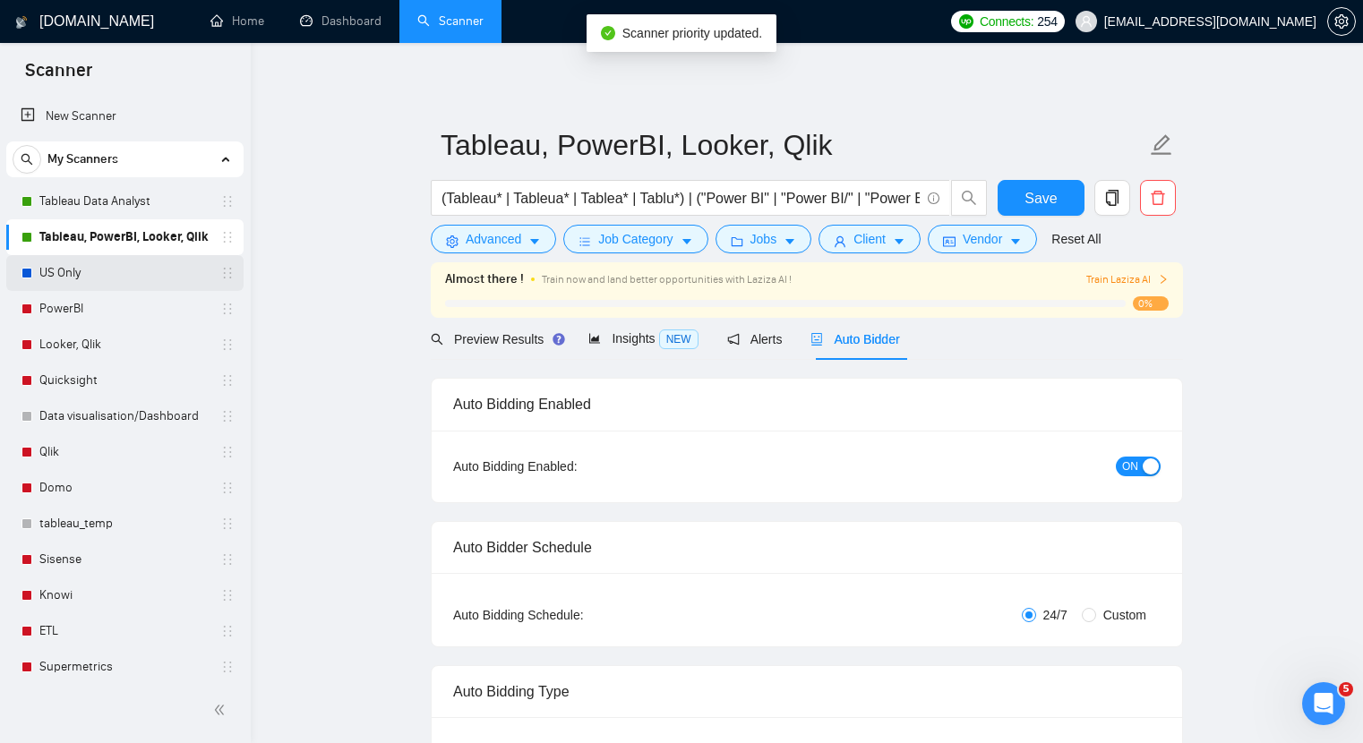
click at [167, 271] on link "US Only" at bounding box center [124, 273] width 170 height 36
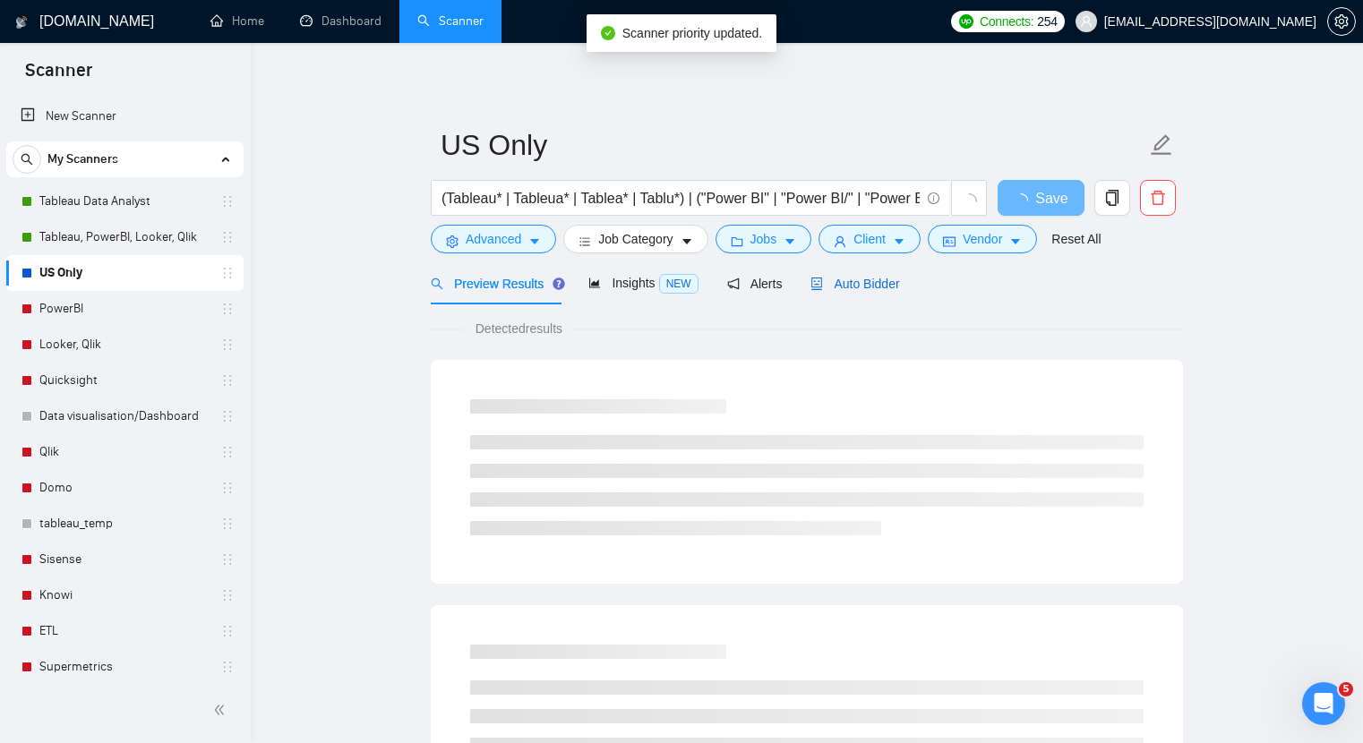
click at [891, 277] on span "Auto Bidder" at bounding box center [854, 284] width 89 height 14
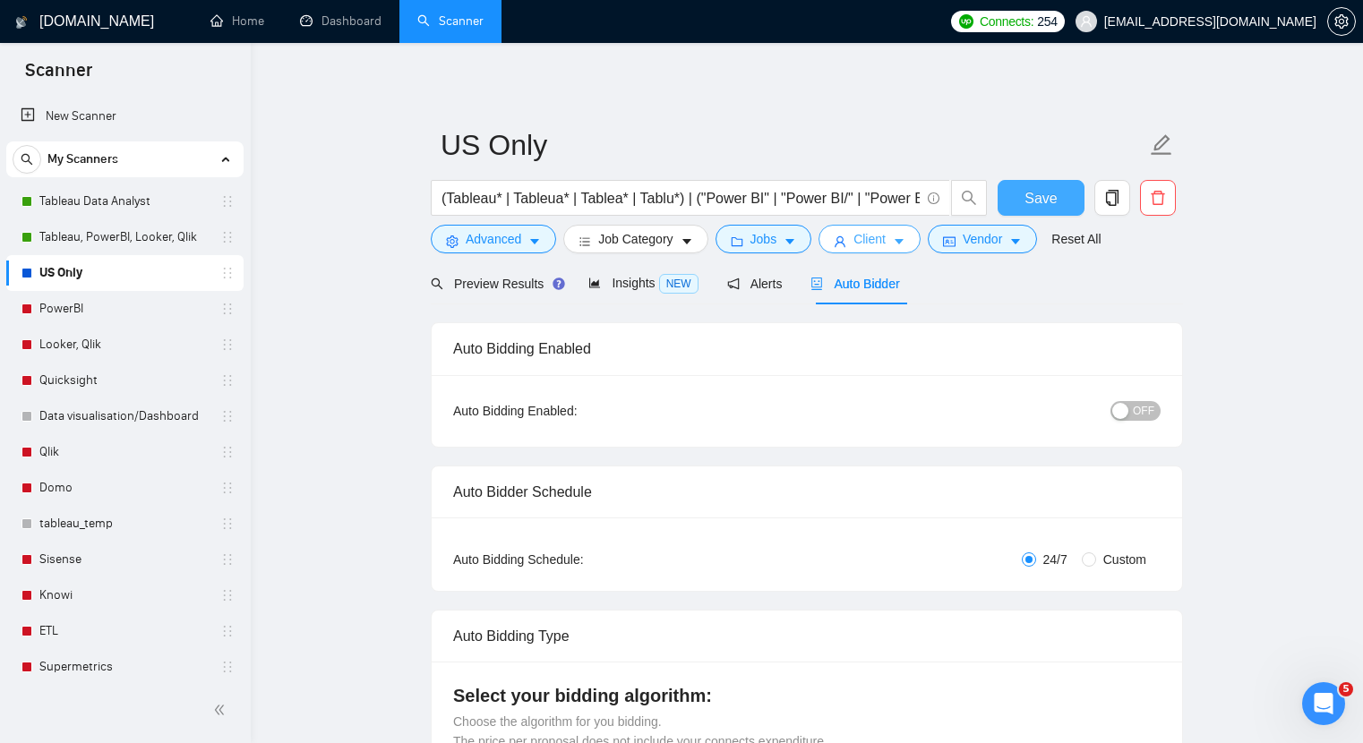
drag, startPoint x: 1027, startPoint y: 197, endPoint x: 917, endPoint y: 246, distance: 120.7
click at [1027, 198] on span "Save" at bounding box center [1041, 198] width 32 height 22
click at [355, 29] on link "Dashboard" at bounding box center [340, 20] width 81 height 15
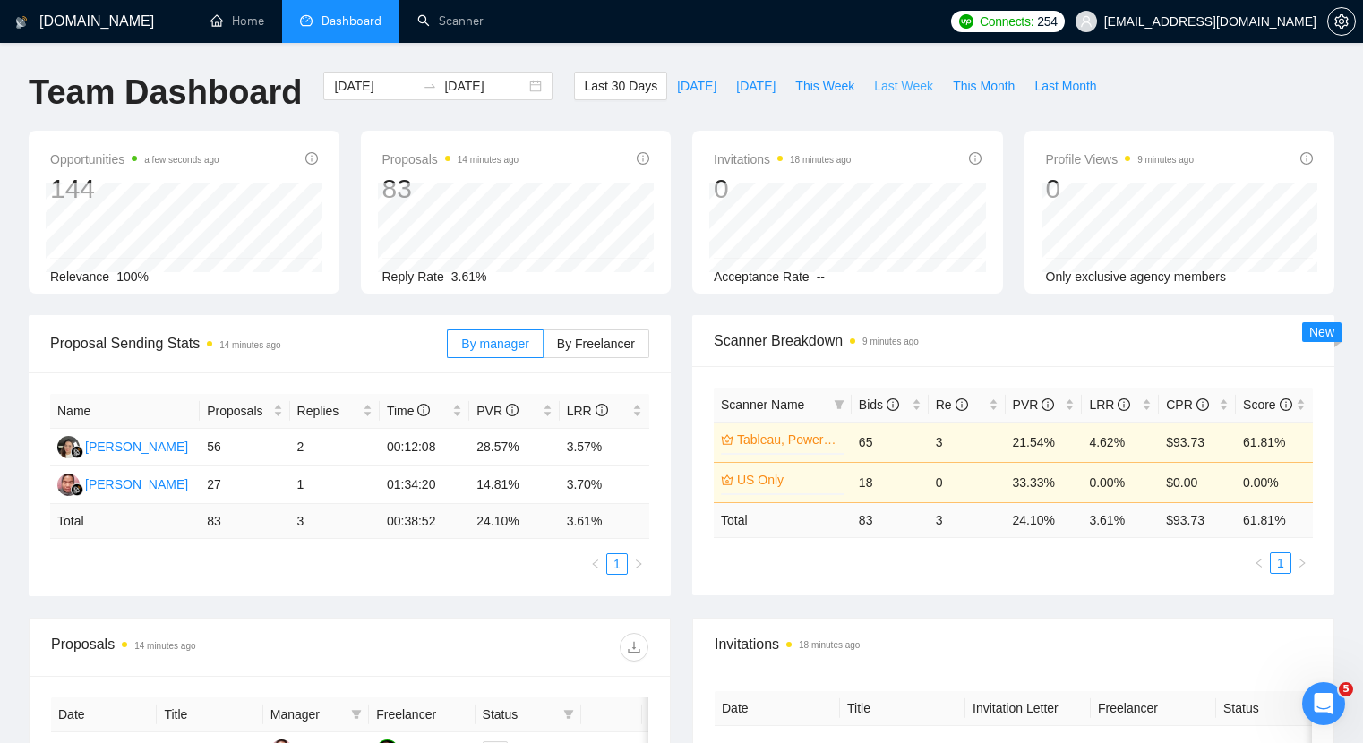
click at [906, 77] on span "Last Week" at bounding box center [903, 86] width 59 height 20
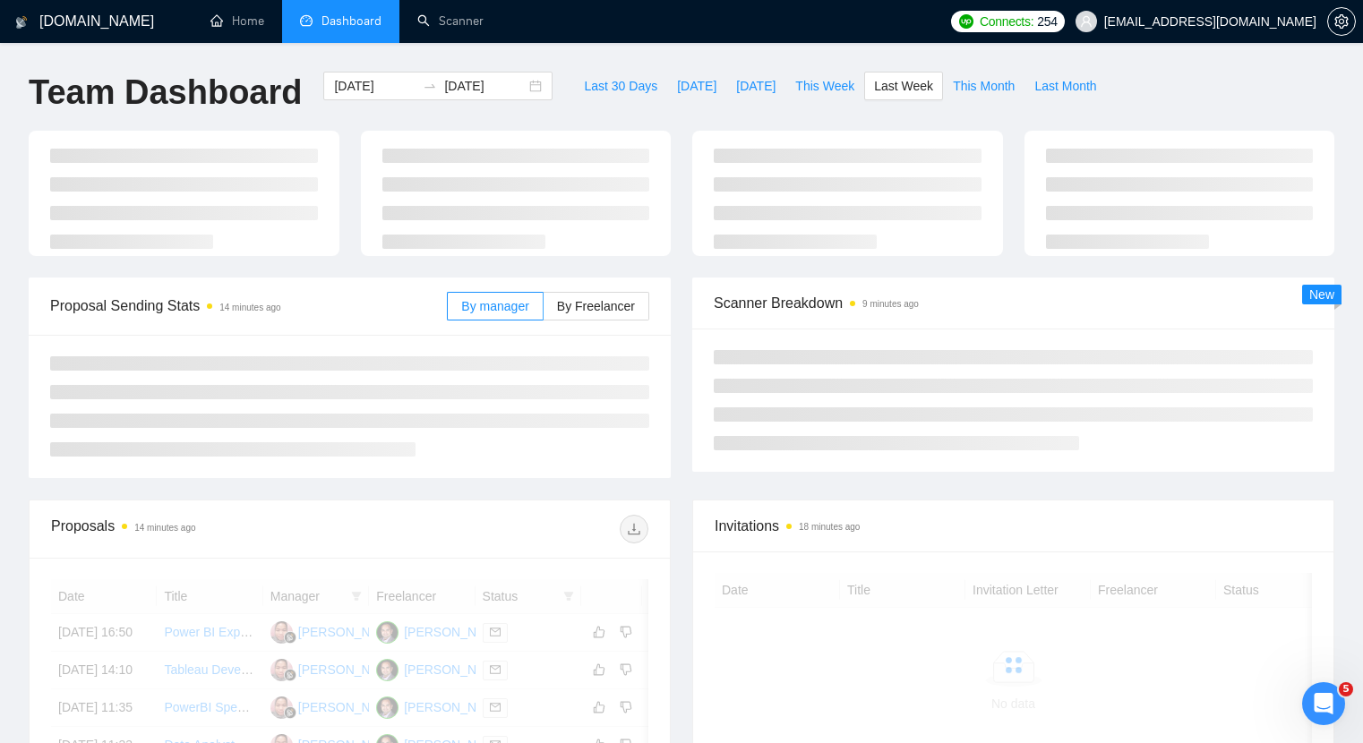
type input "2025-09-29"
type input "2025-10-05"
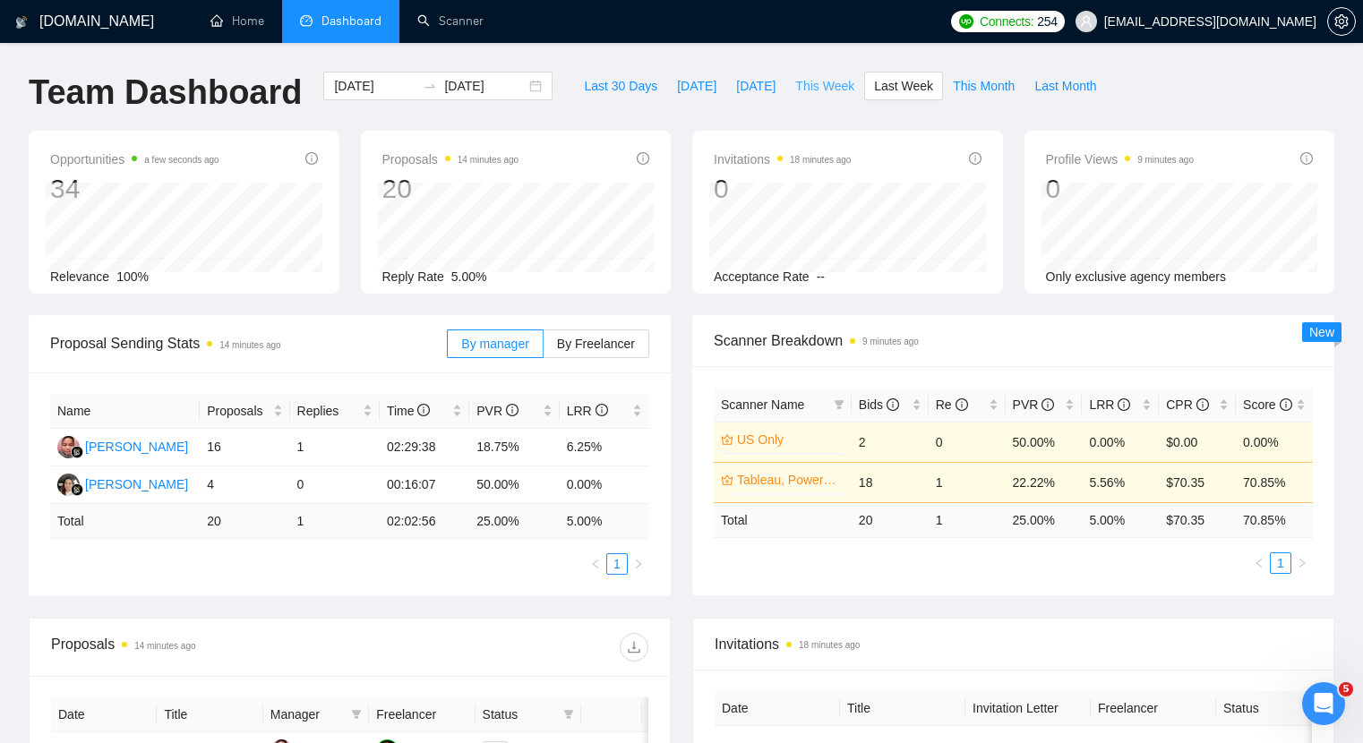
click at [820, 83] on span "This Week" at bounding box center [824, 86] width 59 height 20
type input "2025-10-06"
type input "2025-10-12"
click at [980, 87] on span "This Month" at bounding box center [984, 86] width 62 height 20
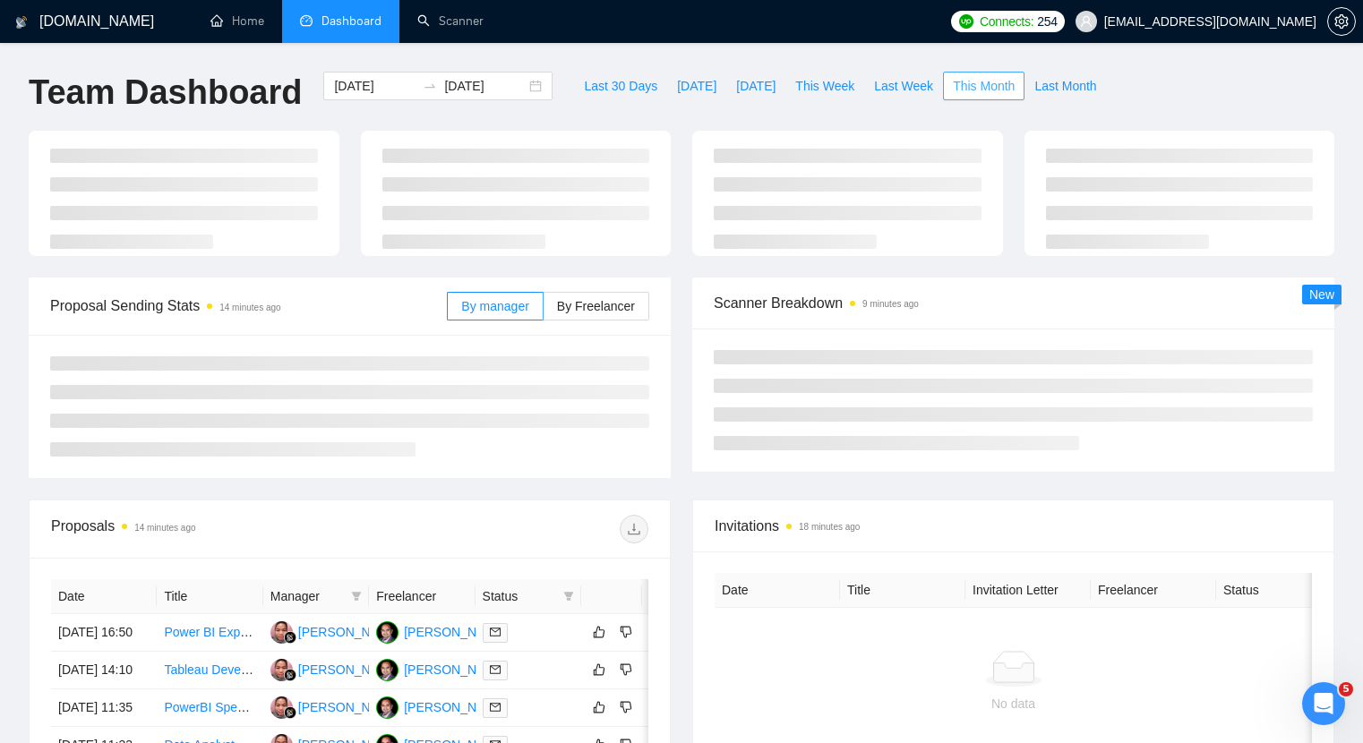
type input "2025-10-01"
type input "2025-10-31"
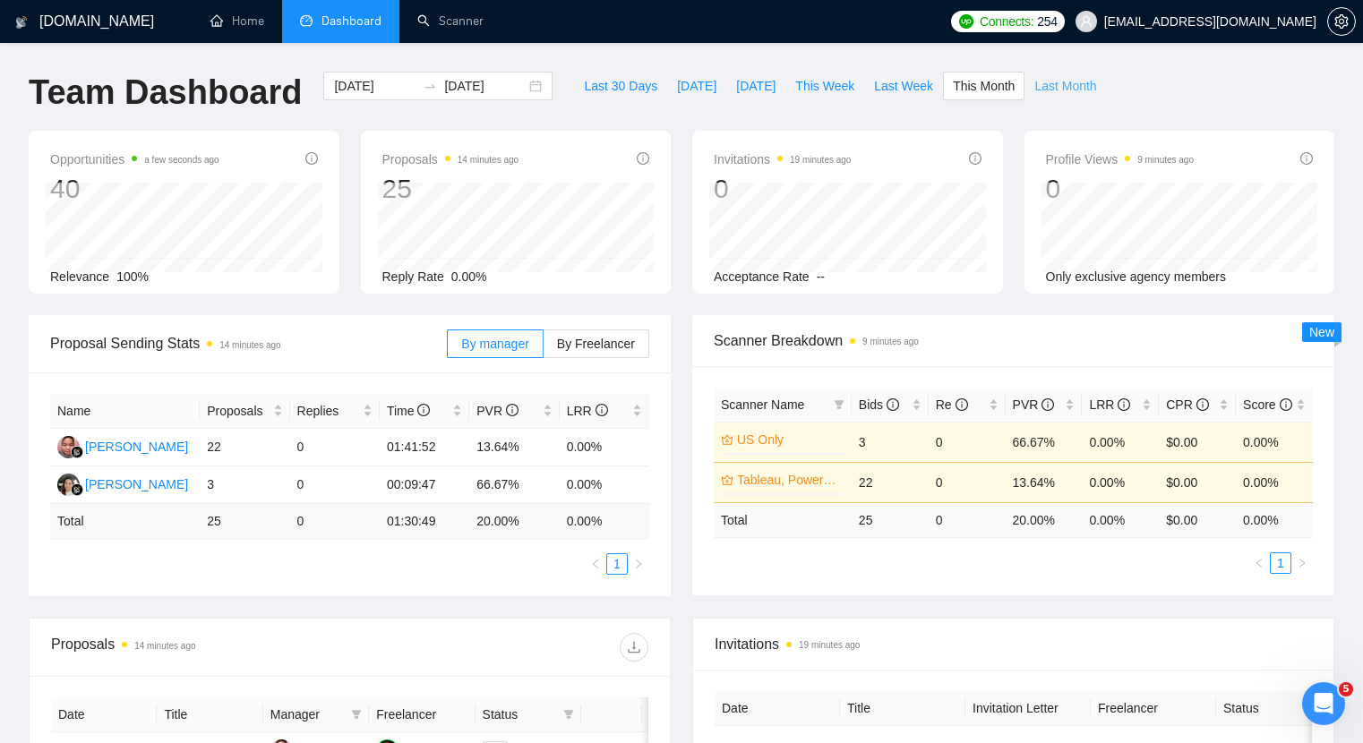
click at [1093, 75] on button "Last Month" at bounding box center [1065, 86] width 81 height 29
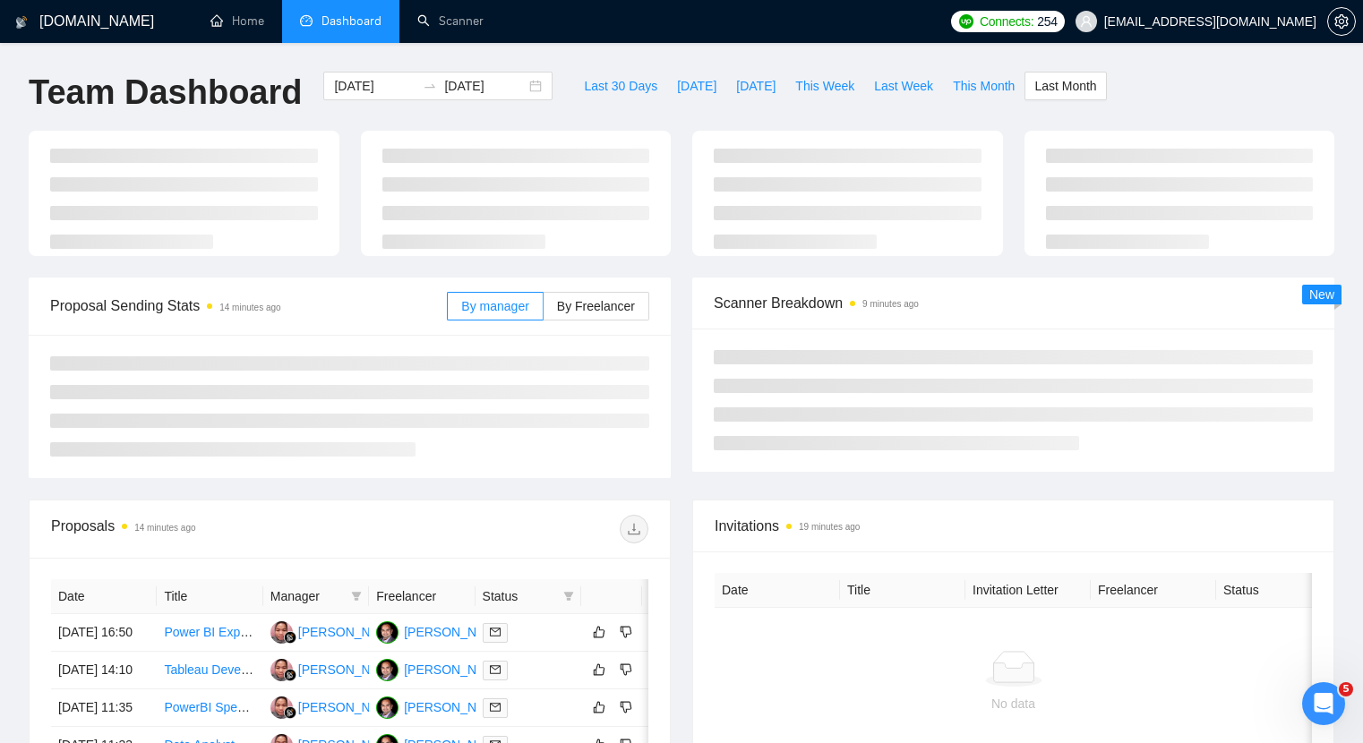
type input "2025-09-01"
type input "2025-09-30"
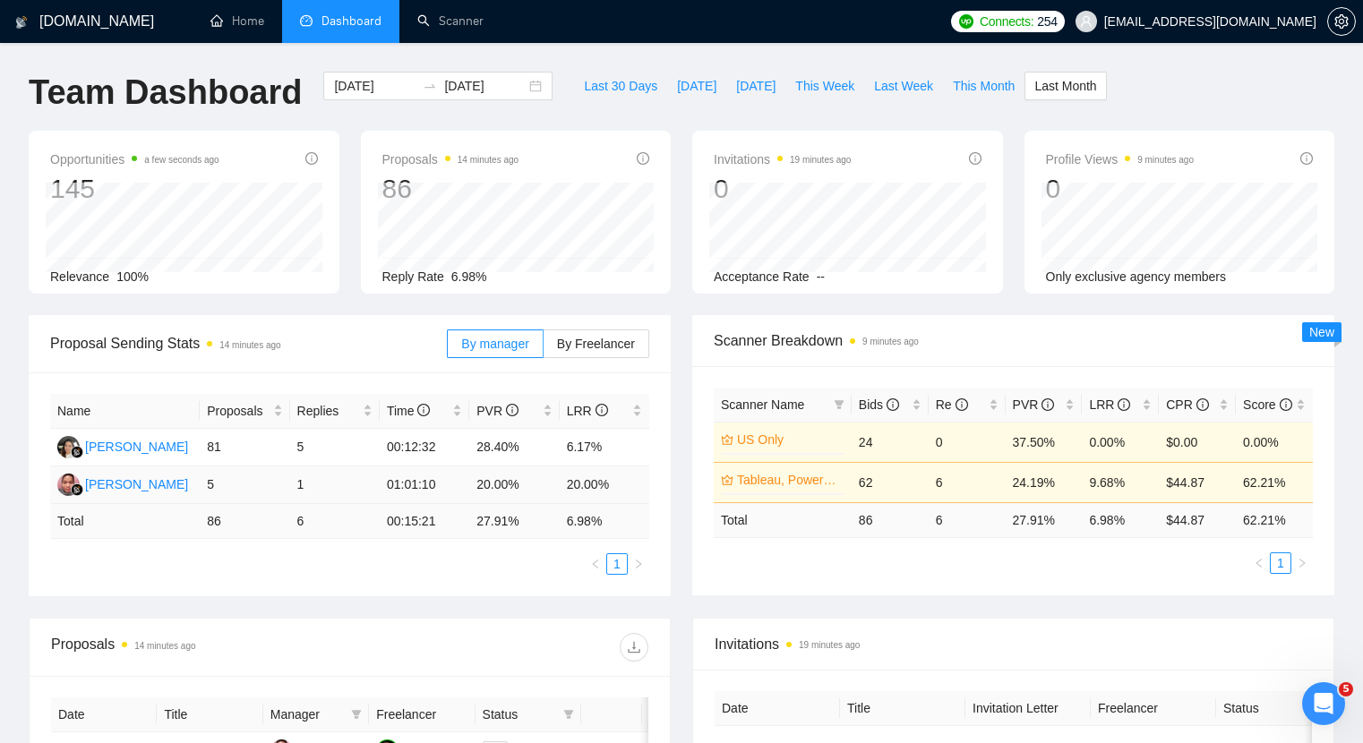
click at [307, 482] on td "1" at bounding box center [335, 486] width 90 height 38
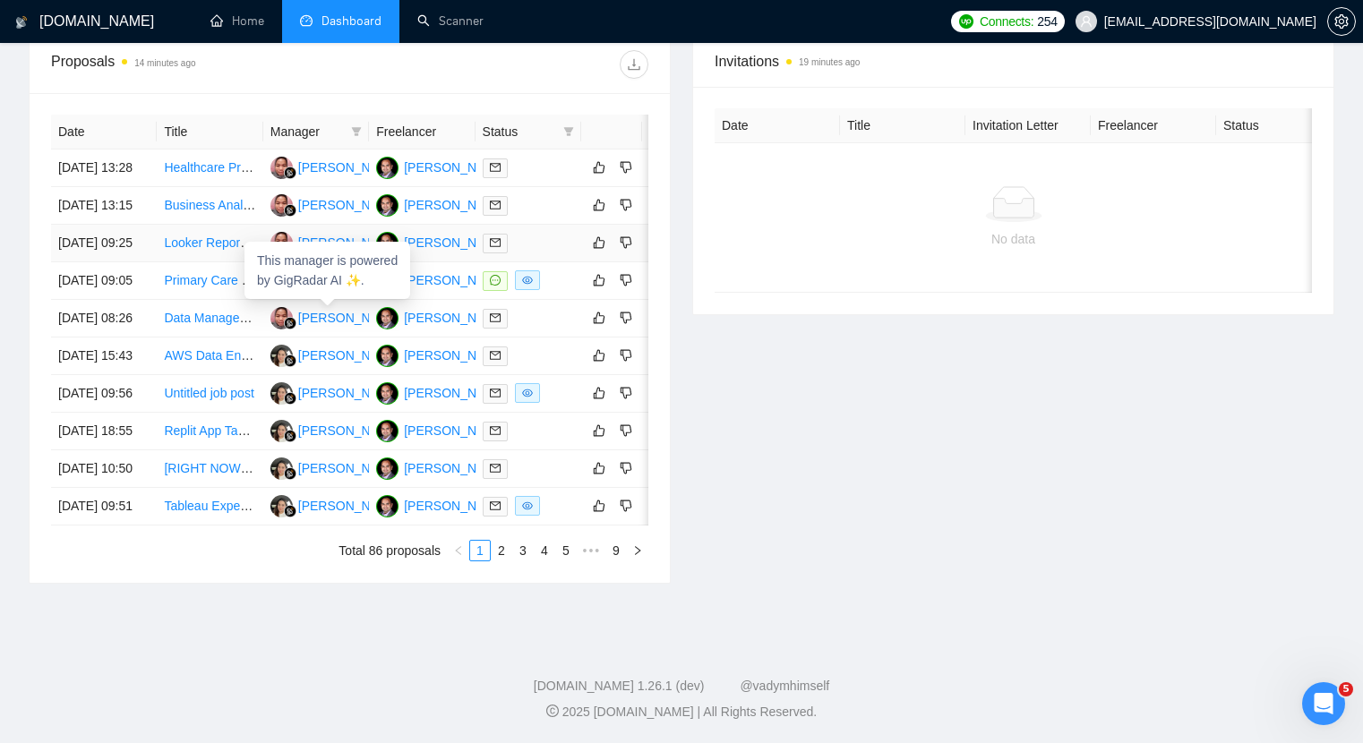
scroll to position [582, 0]
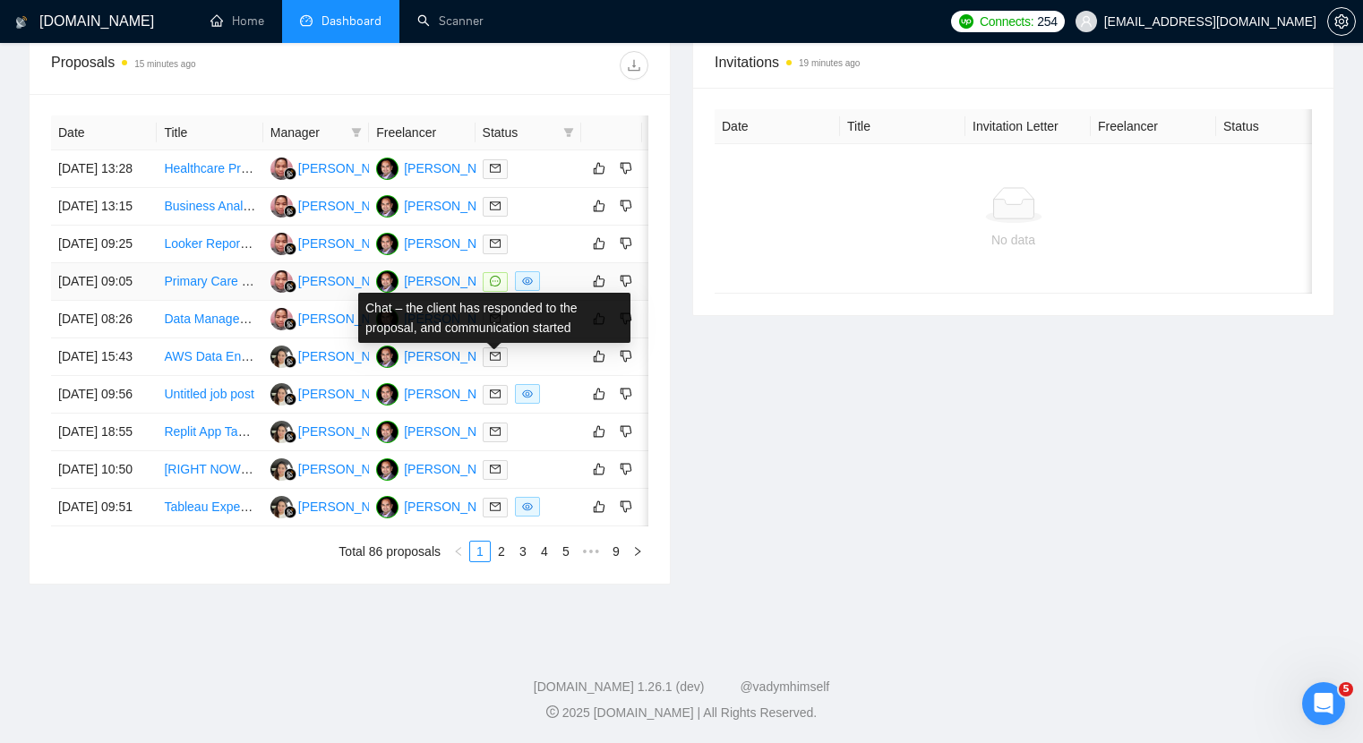
click at [492, 287] on icon "message" at bounding box center [495, 281] width 11 height 11
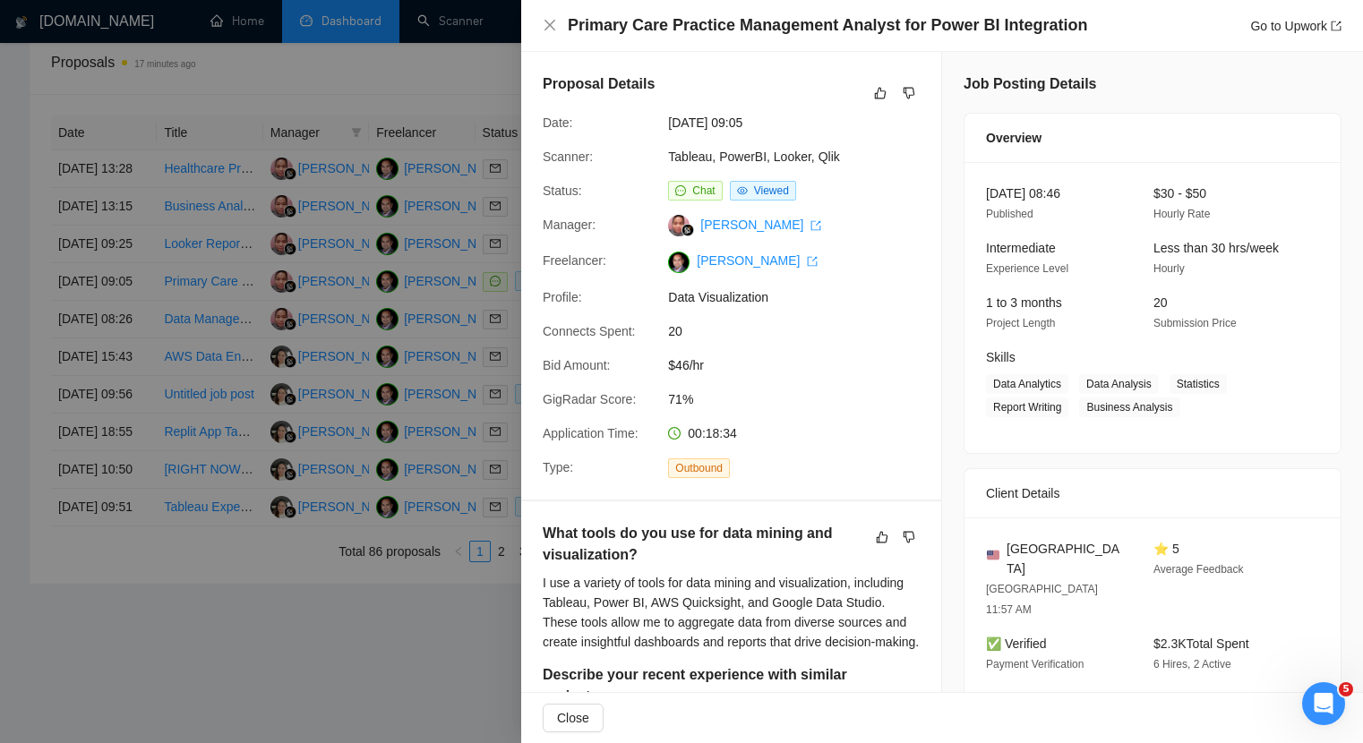
click at [492, 465] on div at bounding box center [681, 371] width 1363 height 743
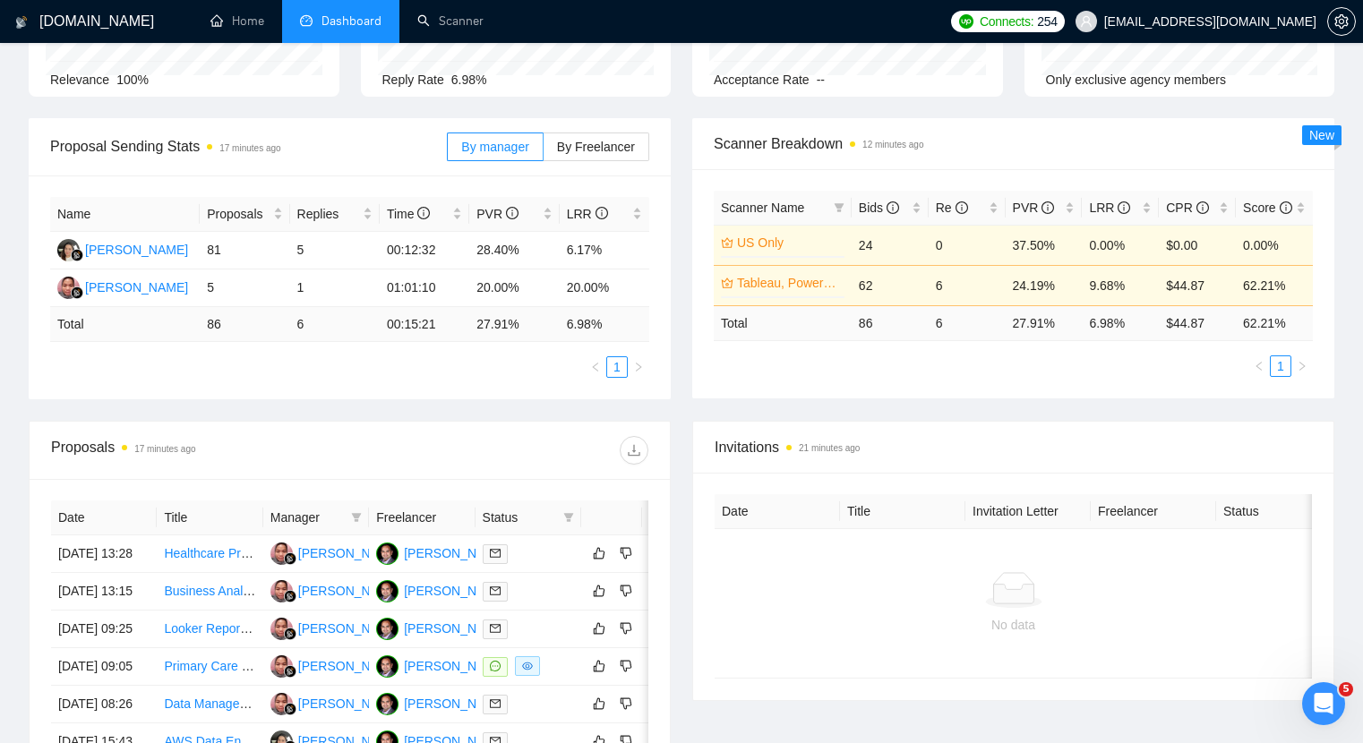
scroll to position [0, 0]
